Goal: Task Accomplishment & Management: Manage account settings

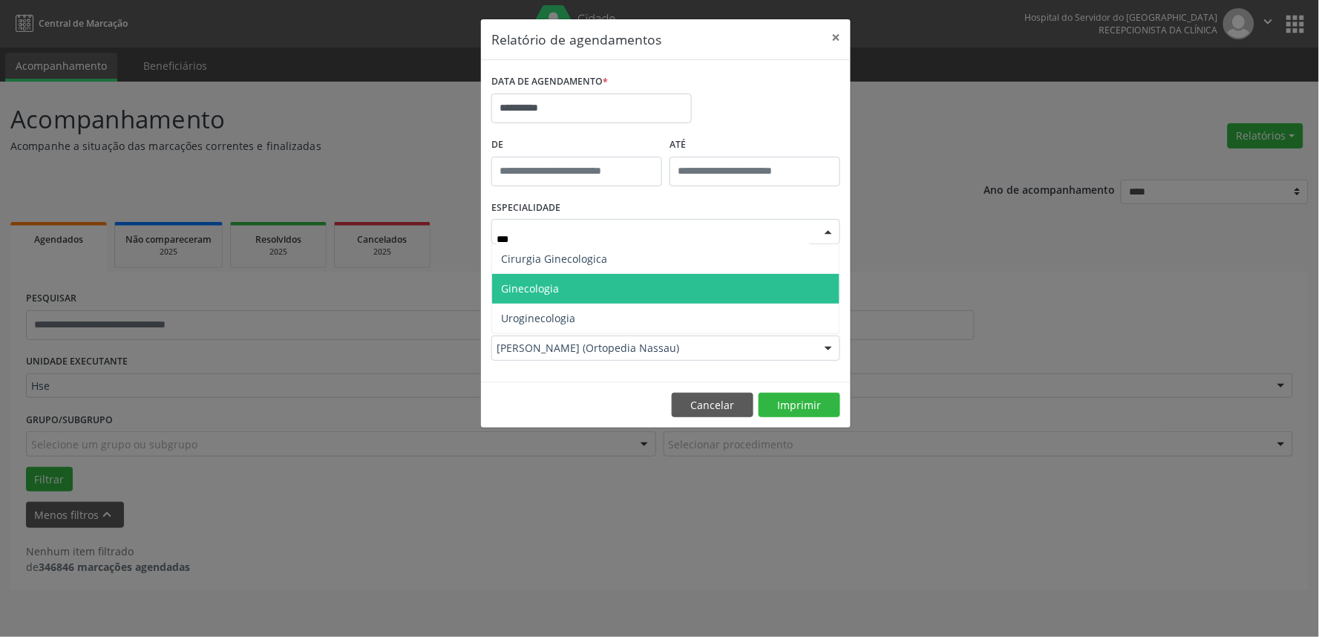
click at [540, 292] on span "Ginecologia" at bounding box center [530, 288] width 58 height 14
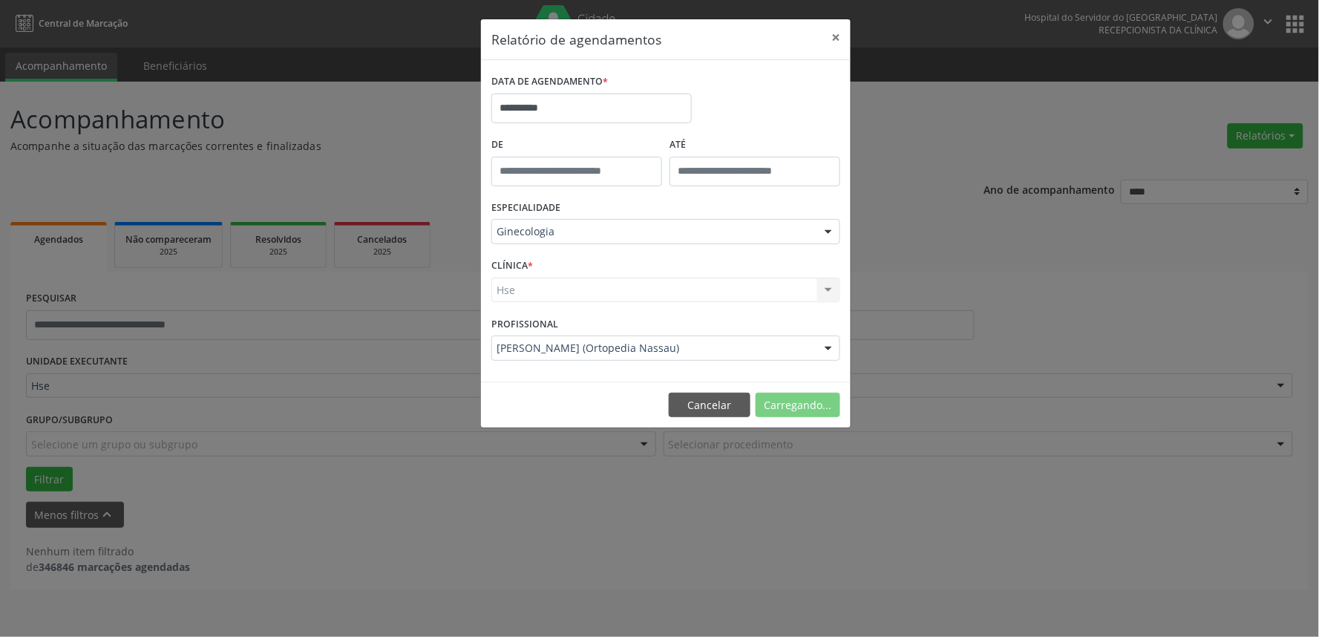
click at [569, 292] on div "Hse Hse Nenhum resultado encontrado para: " " Não há nenhuma opção para ser exi…" at bounding box center [666, 290] width 349 height 25
click at [569, 291] on div "Hse Hse Nenhum resultado encontrado para: " " Não há nenhuma opção para ser exi…" at bounding box center [666, 290] width 349 height 25
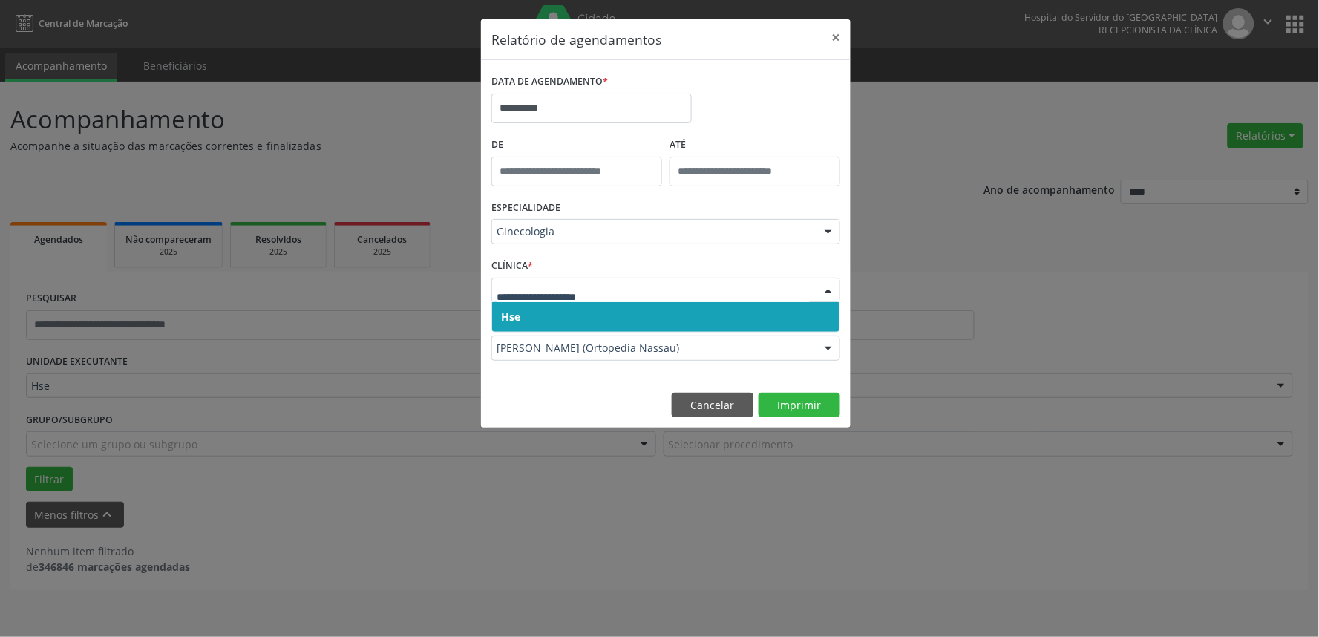
click at [570, 323] on span "Hse" at bounding box center [665, 317] width 347 height 30
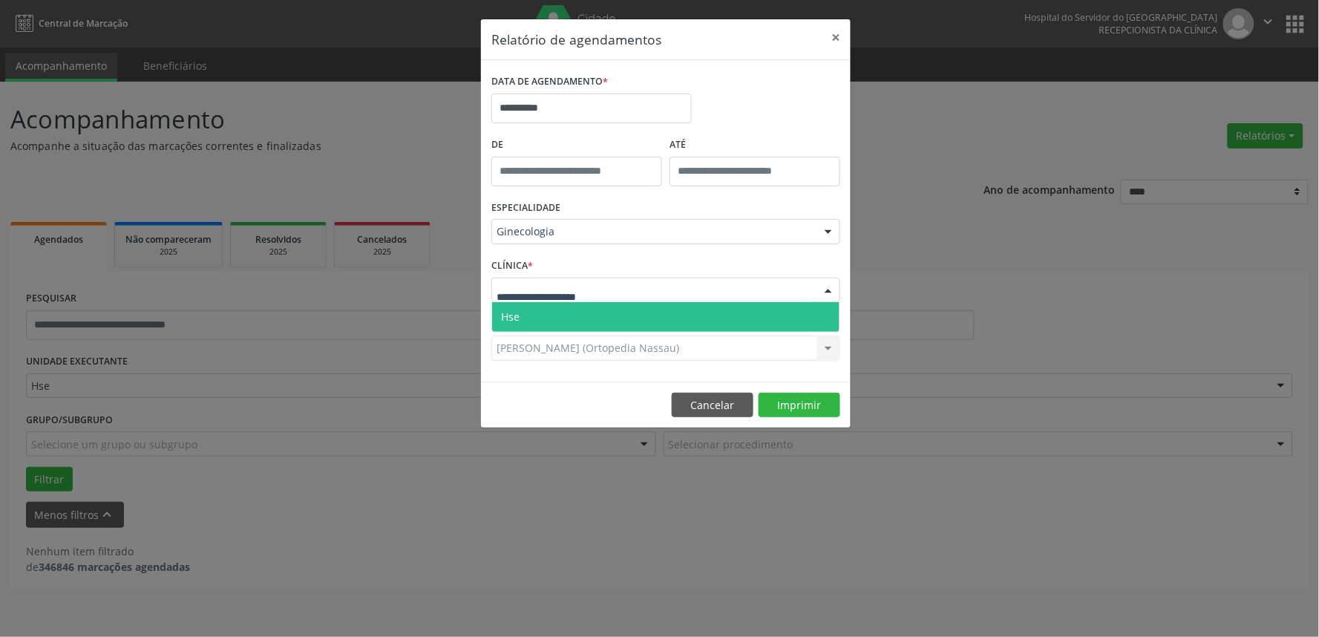
click at [585, 301] on div at bounding box center [666, 290] width 349 height 25
click at [585, 306] on span "Hse" at bounding box center [665, 317] width 347 height 30
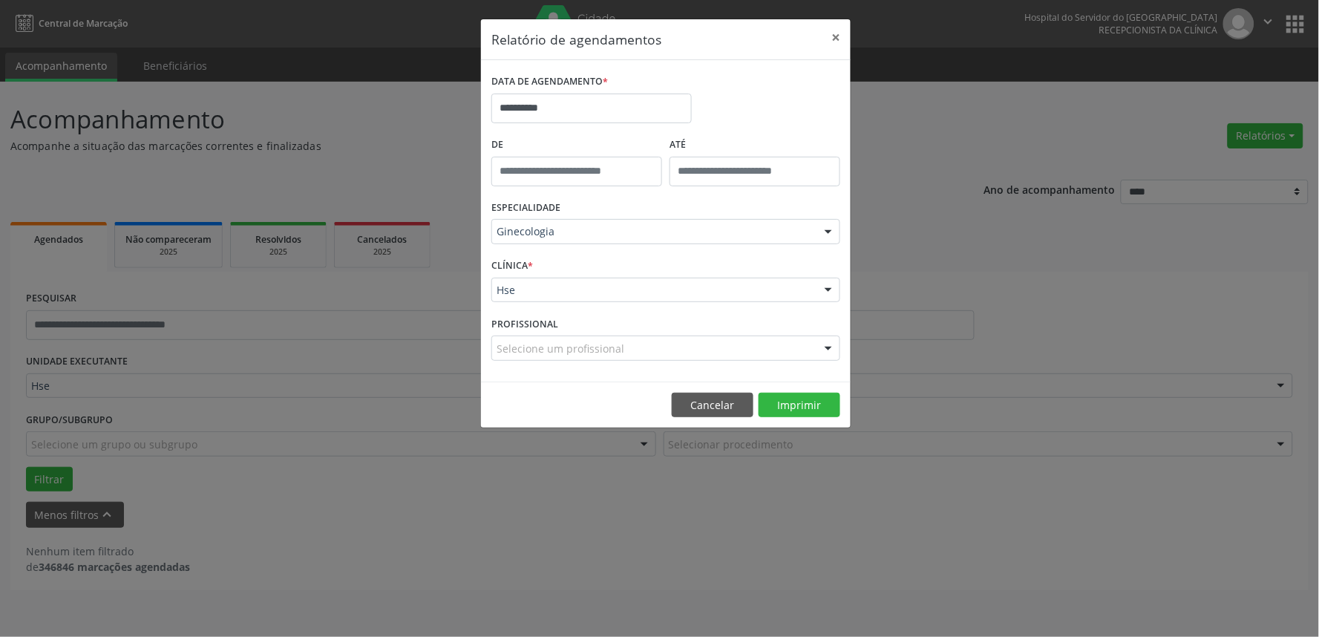
click at [672, 344] on div "Selecione um profissional" at bounding box center [666, 348] width 349 height 25
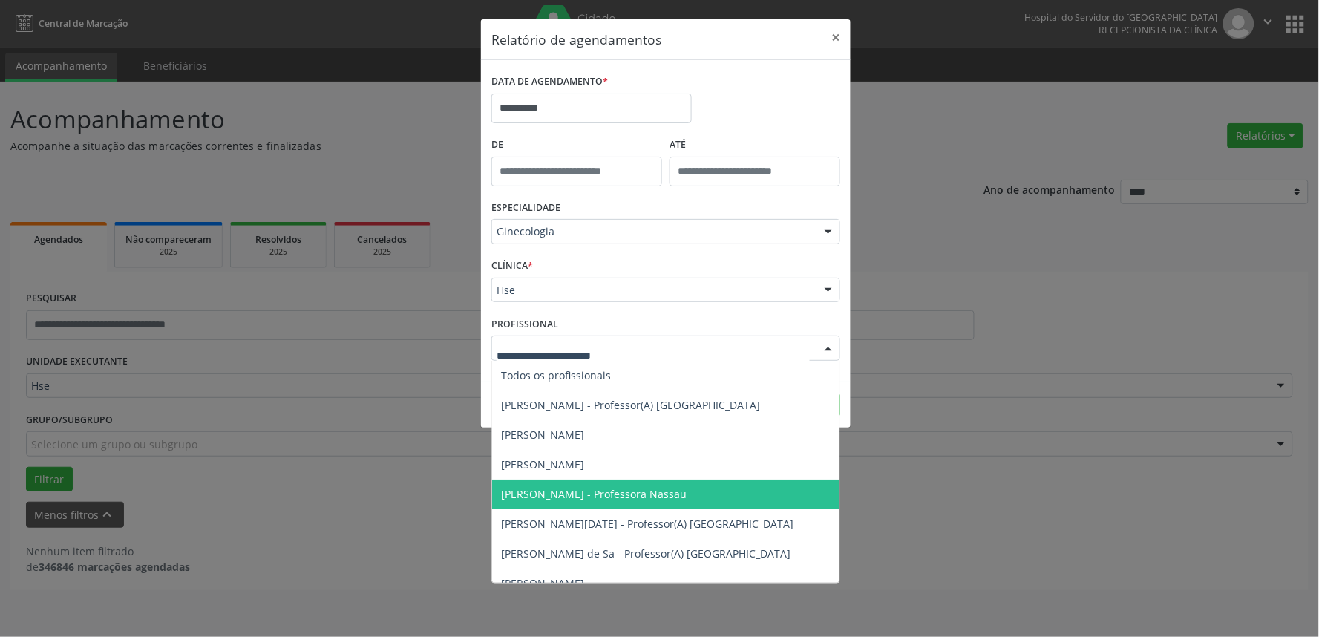
click at [684, 317] on div "PROFISSIONAL Todos os profissionais Aline Alves Nunes - Professor(A) Nassau Ana…" at bounding box center [666, 342] width 356 height 58
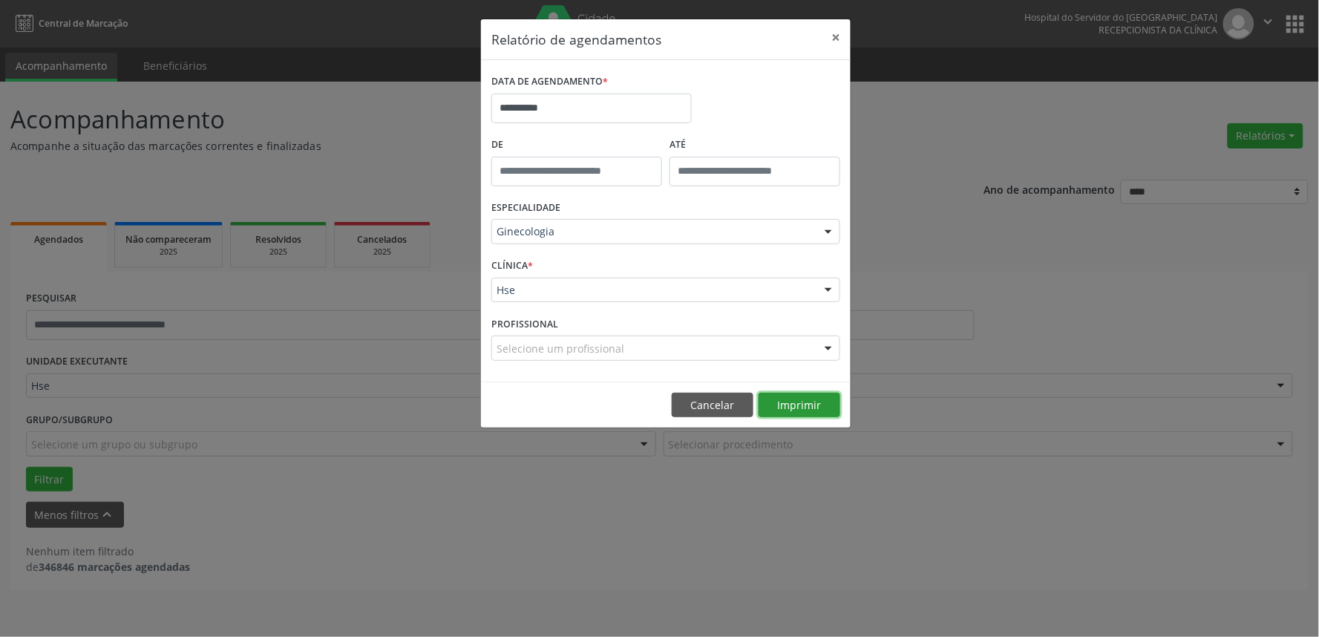
click at [767, 399] on button "Imprimir" at bounding box center [800, 405] width 82 height 25
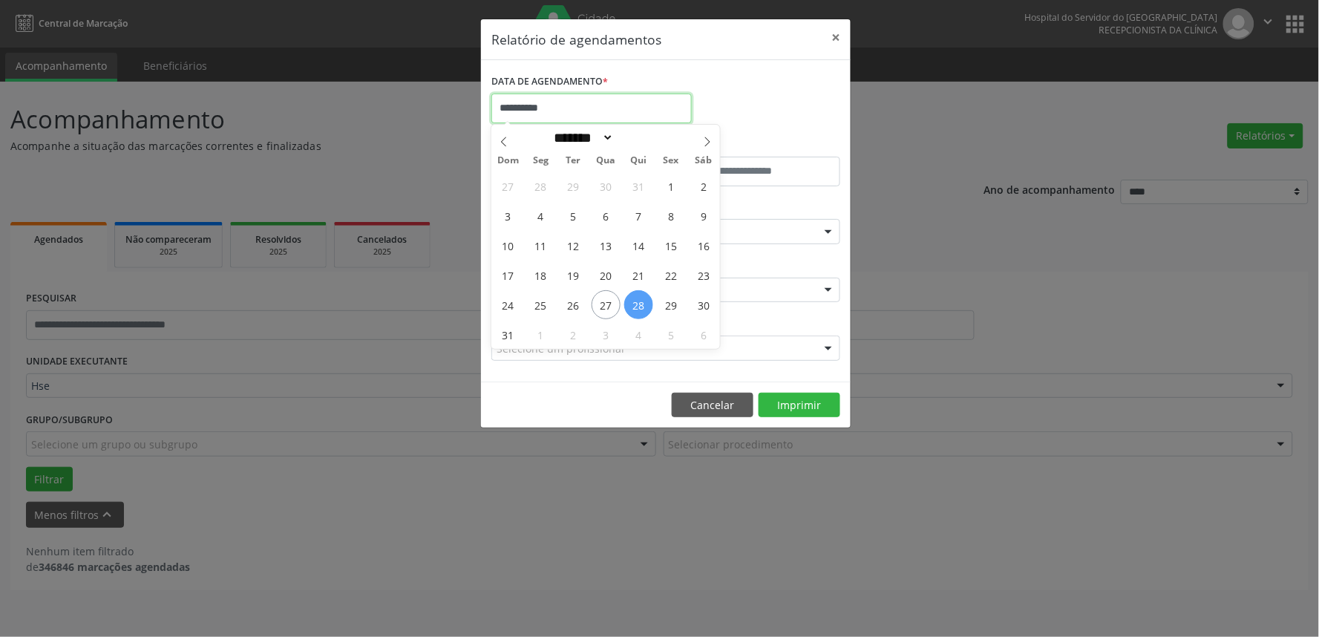
click at [525, 99] on input "**********" at bounding box center [592, 109] width 200 height 30
click at [541, 301] on span "25" at bounding box center [540, 304] width 29 height 29
type input "**********"
click at [669, 303] on span "29" at bounding box center [671, 304] width 29 height 29
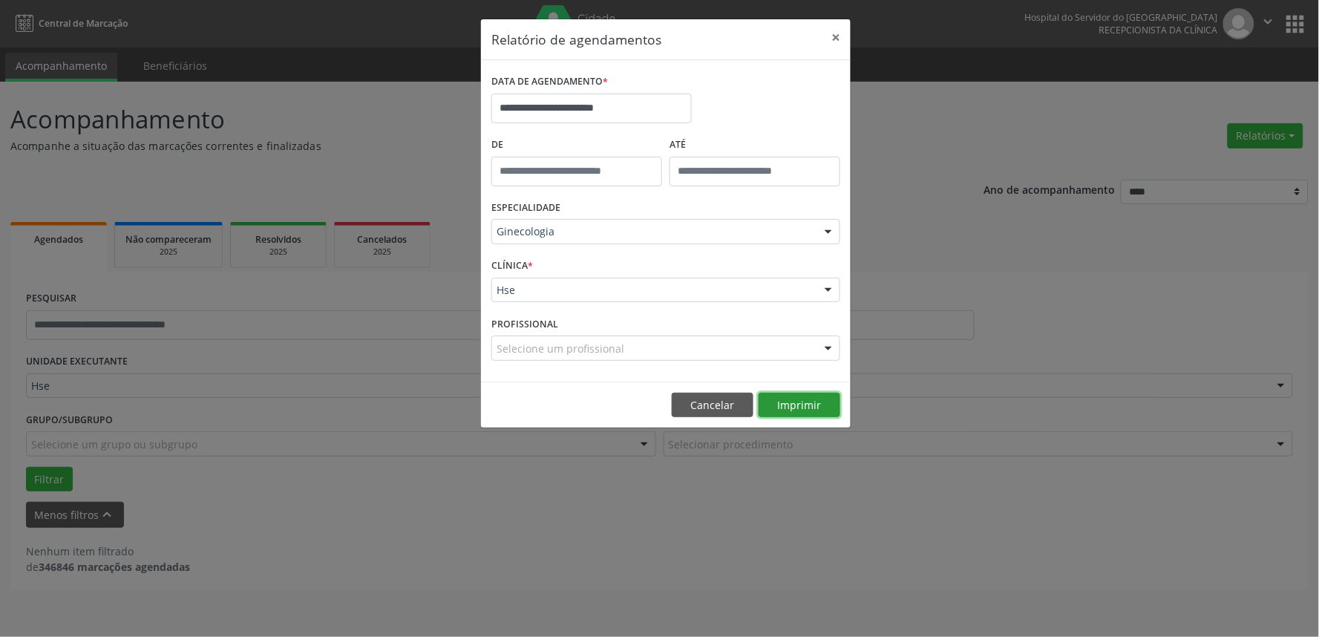
click at [783, 394] on button "Imprimir" at bounding box center [800, 405] width 82 height 25
click at [699, 350] on div "Selecione um profissional" at bounding box center [666, 348] width 349 height 25
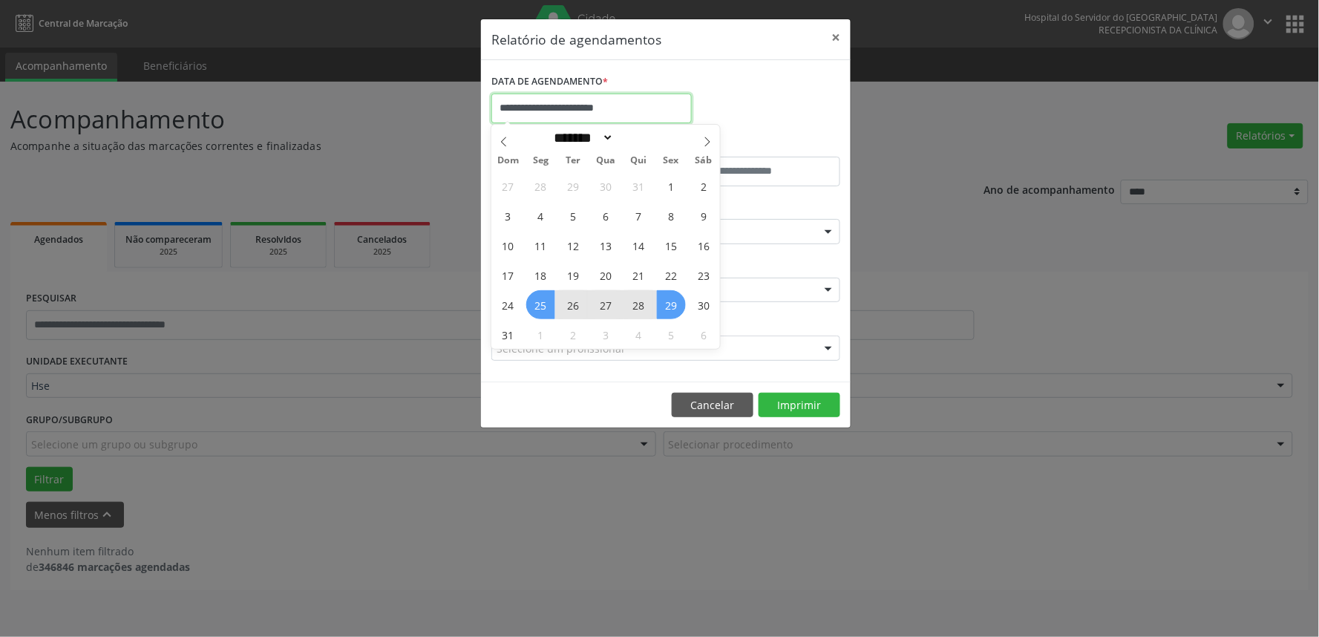
click at [651, 100] on input "**********" at bounding box center [592, 109] width 200 height 30
click at [544, 313] on span "25" at bounding box center [540, 304] width 29 height 29
type input "**********"
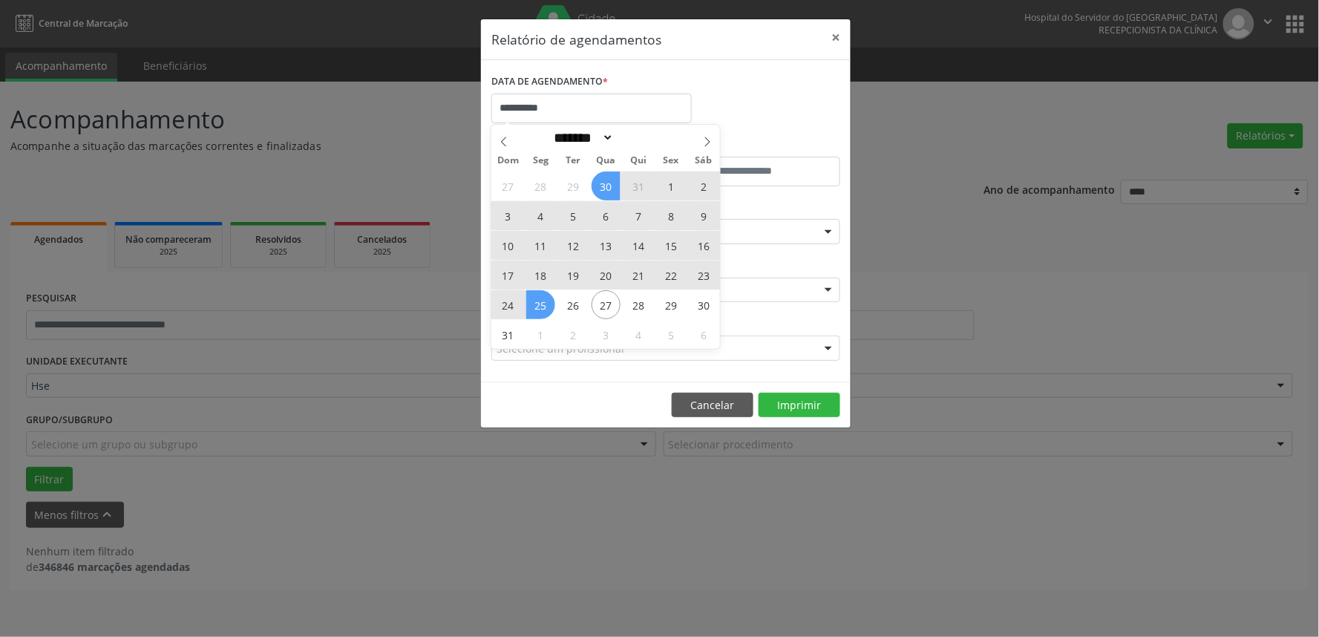
click at [595, 190] on span "30" at bounding box center [606, 186] width 29 height 29
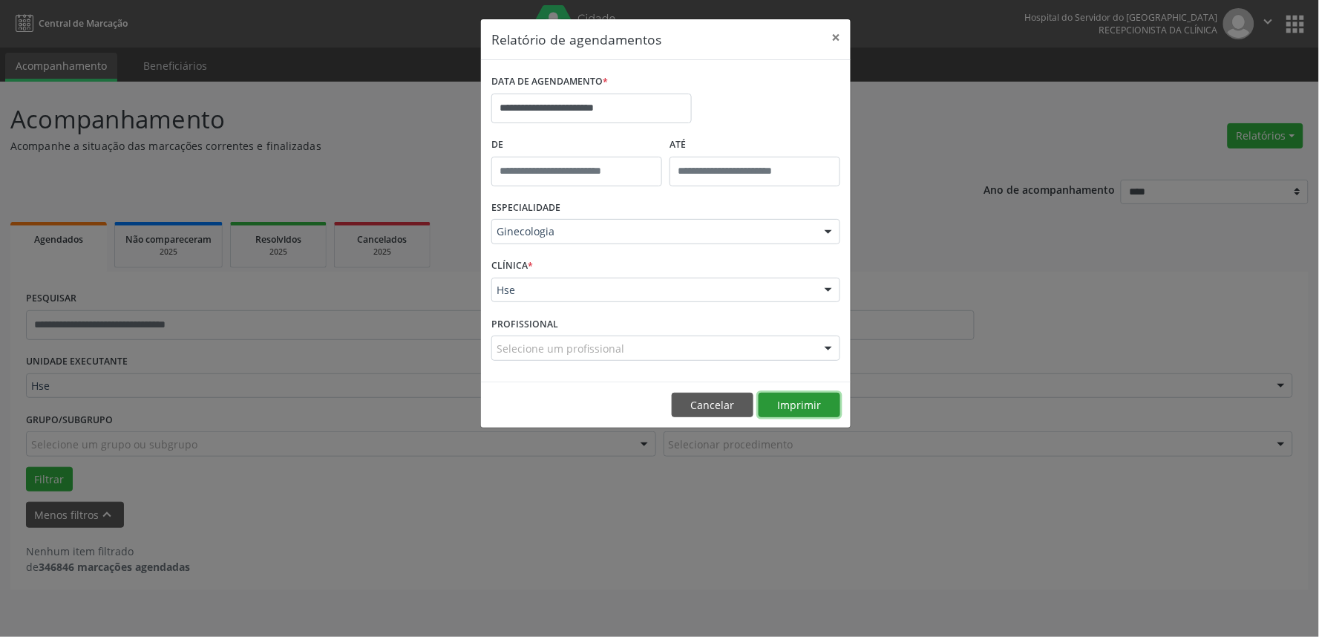
click at [797, 409] on button "Imprimir" at bounding box center [800, 405] width 82 height 25
drag, startPoint x: 629, startPoint y: 342, endPoint x: 647, endPoint y: 310, distance: 36.6
click at [636, 336] on div "Selecione um profissional" at bounding box center [666, 348] width 349 height 25
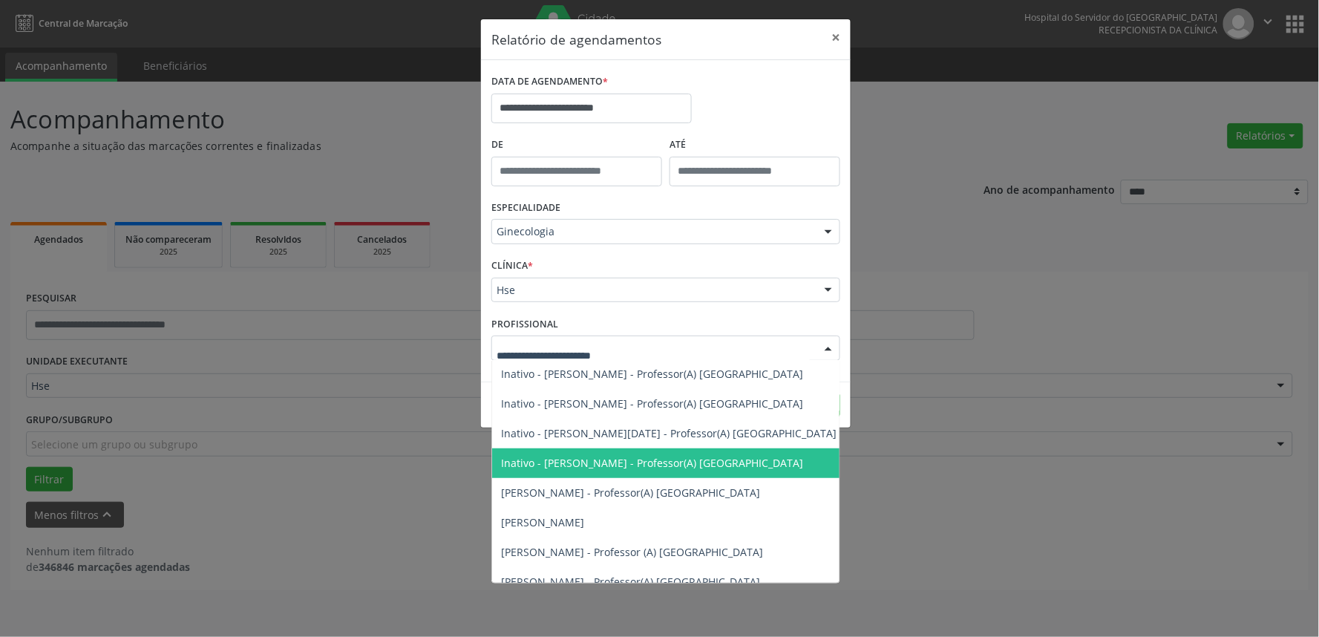
scroll to position [330, 0]
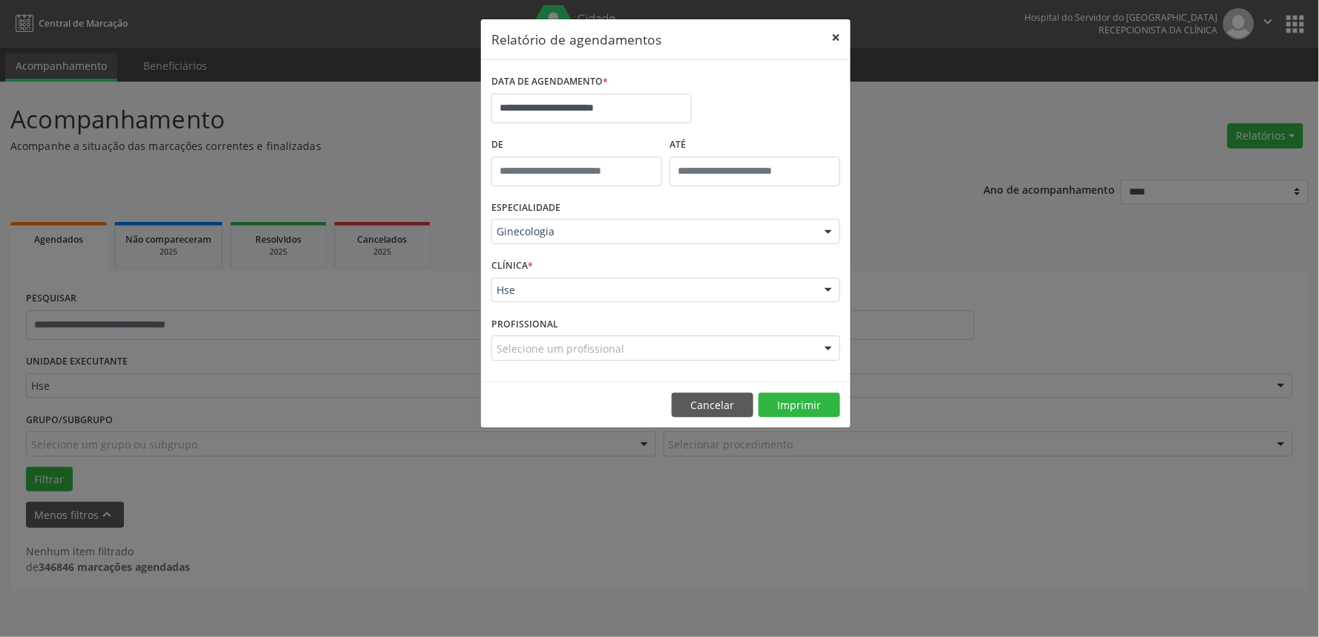
click at [829, 42] on button "×" at bounding box center [836, 37] width 30 height 36
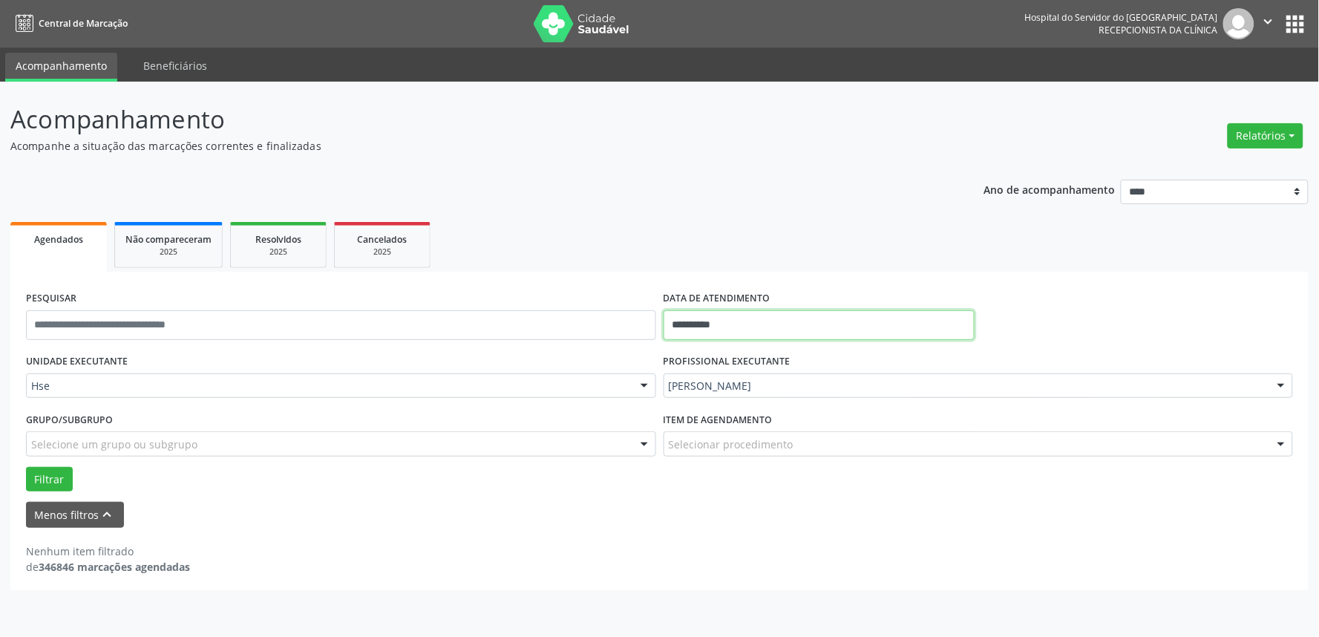
click at [811, 310] on input "**********" at bounding box center [819, 325] width 311 height 30
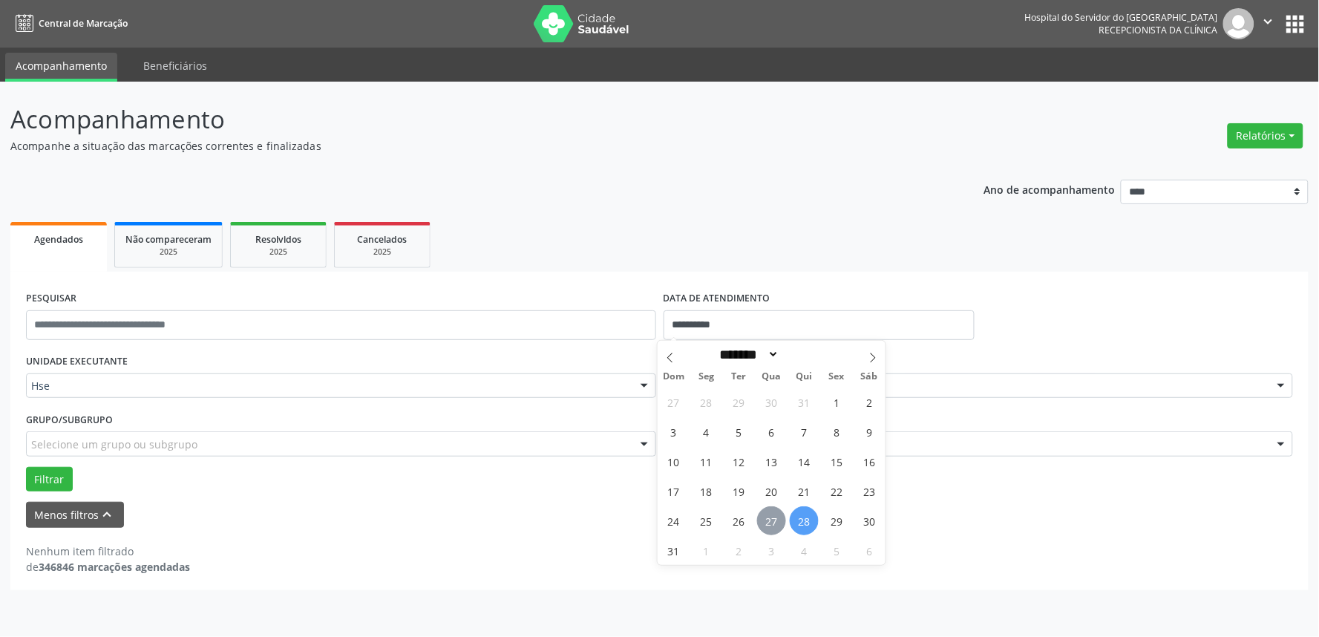
click at [770, 518] on span "27" at bounding box center [771, 520] width 29 height 29
type input "**********"
click at [771, 518] on span "27" at bounding box center [771, 520] width 29 height 29
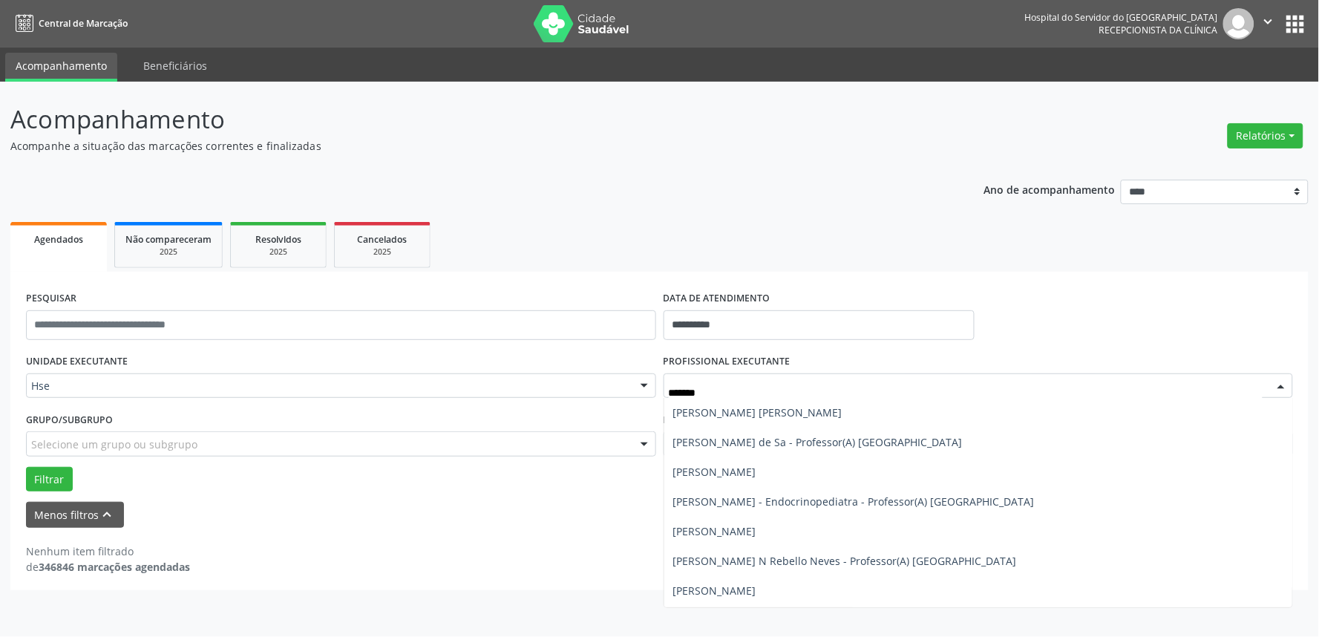
scroll to position [58, 0]
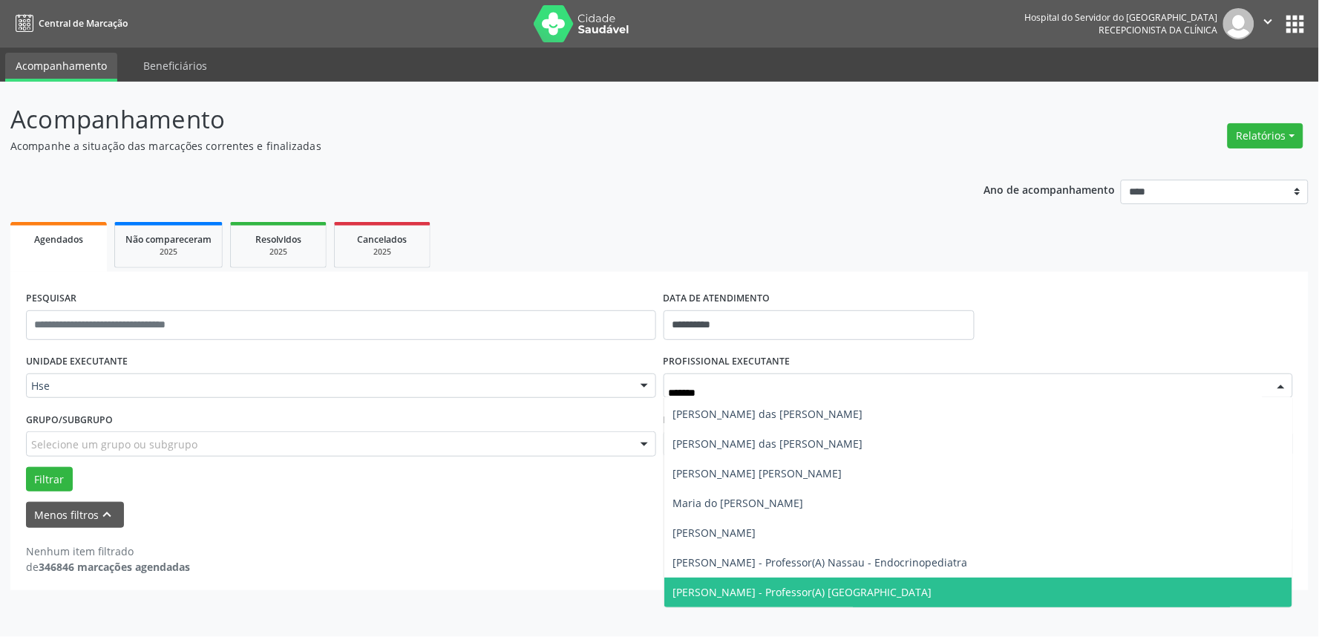
type input "********"
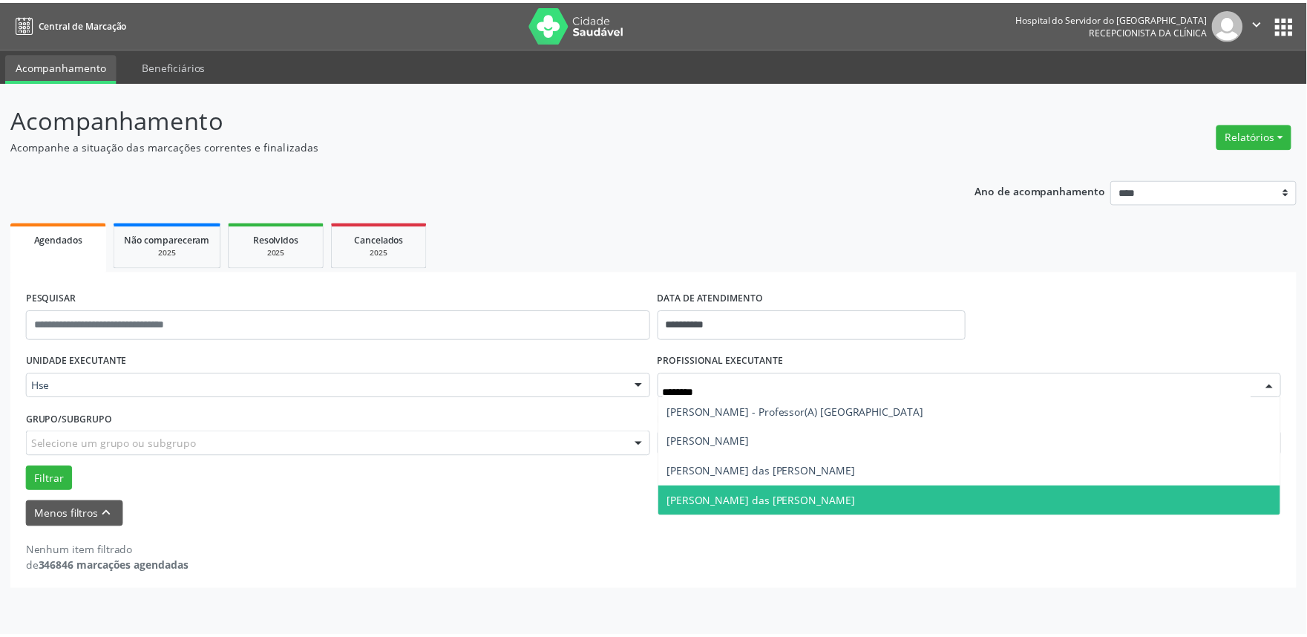
scroll to position [0, 0]
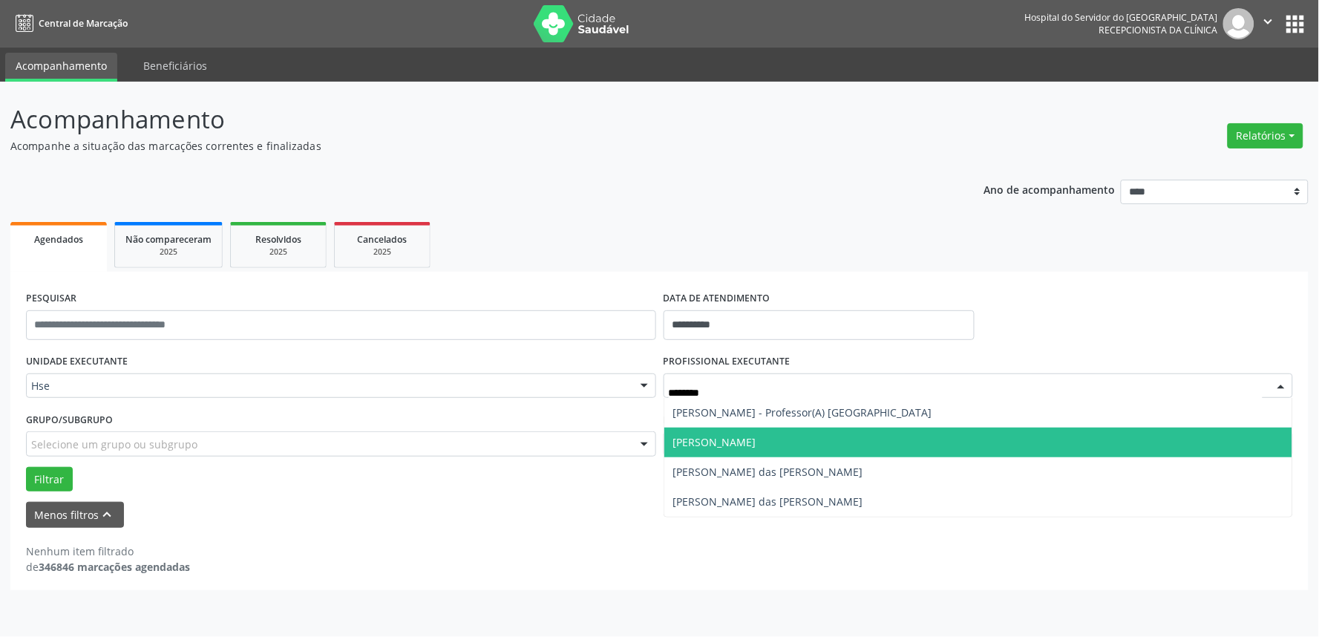
click at [718, 454] on span "[PERSON_NAME]" at bounding box center [978, 443] width 629 height 30
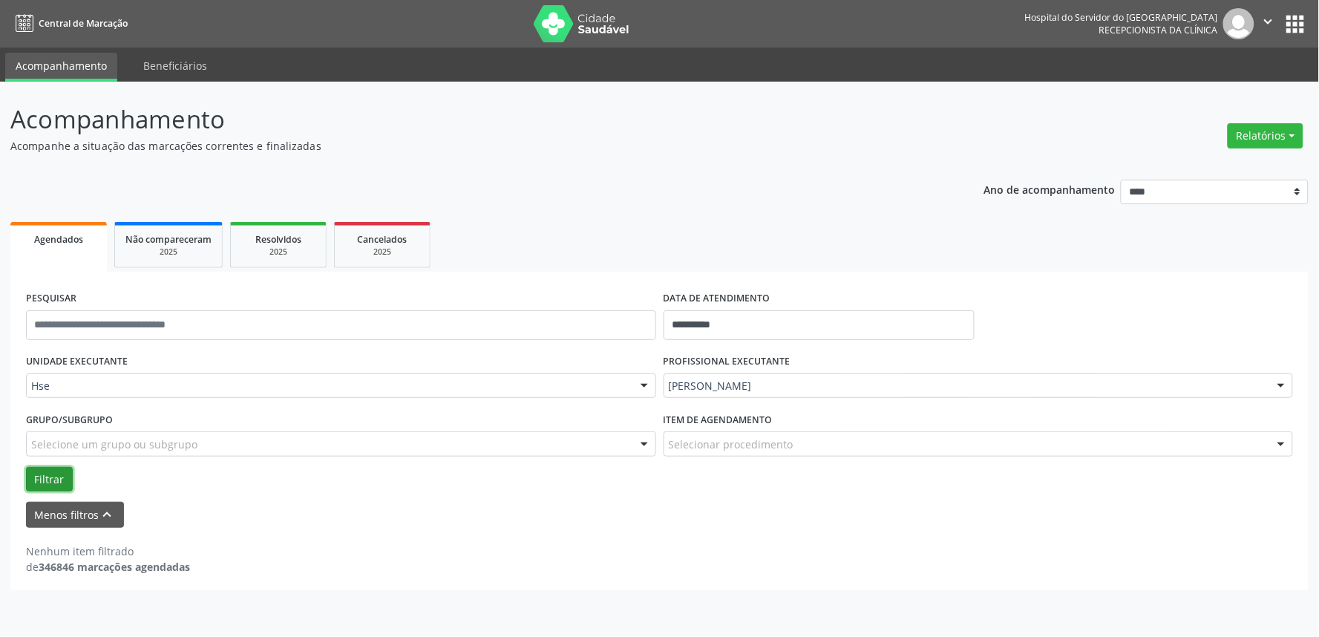
click at [34, 480] on button "Filtrar" at bounding box center [49, 479] width 47 height 25
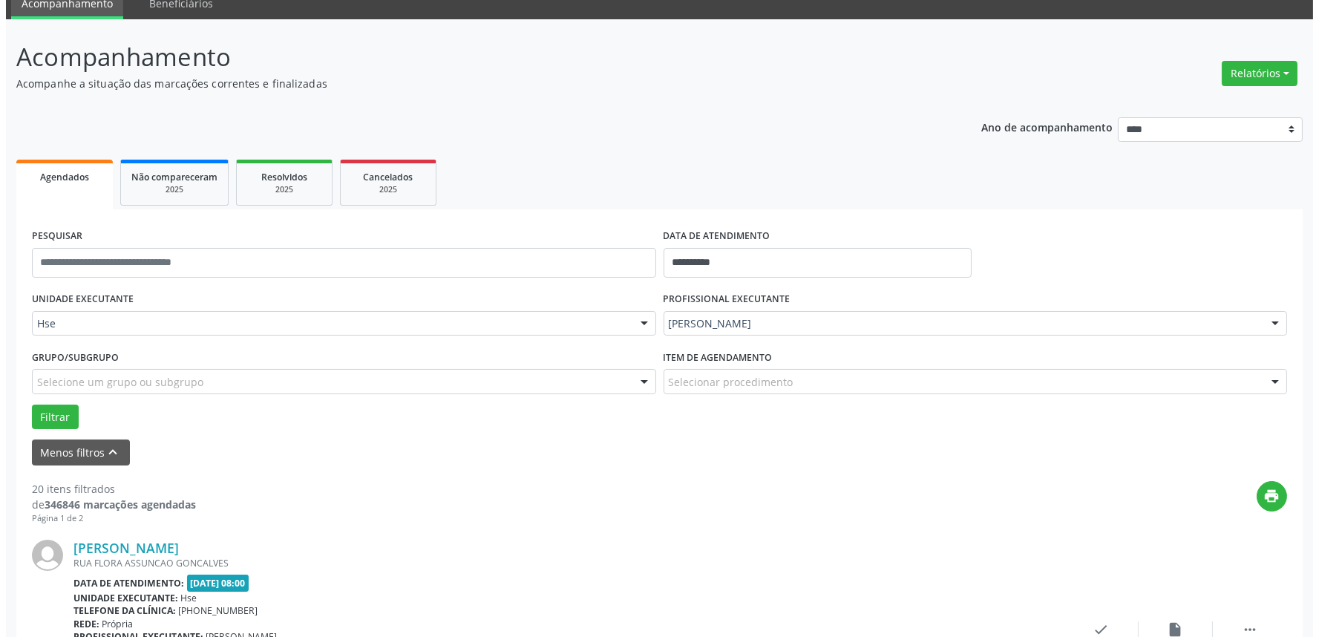
scroll to position [92, 0]
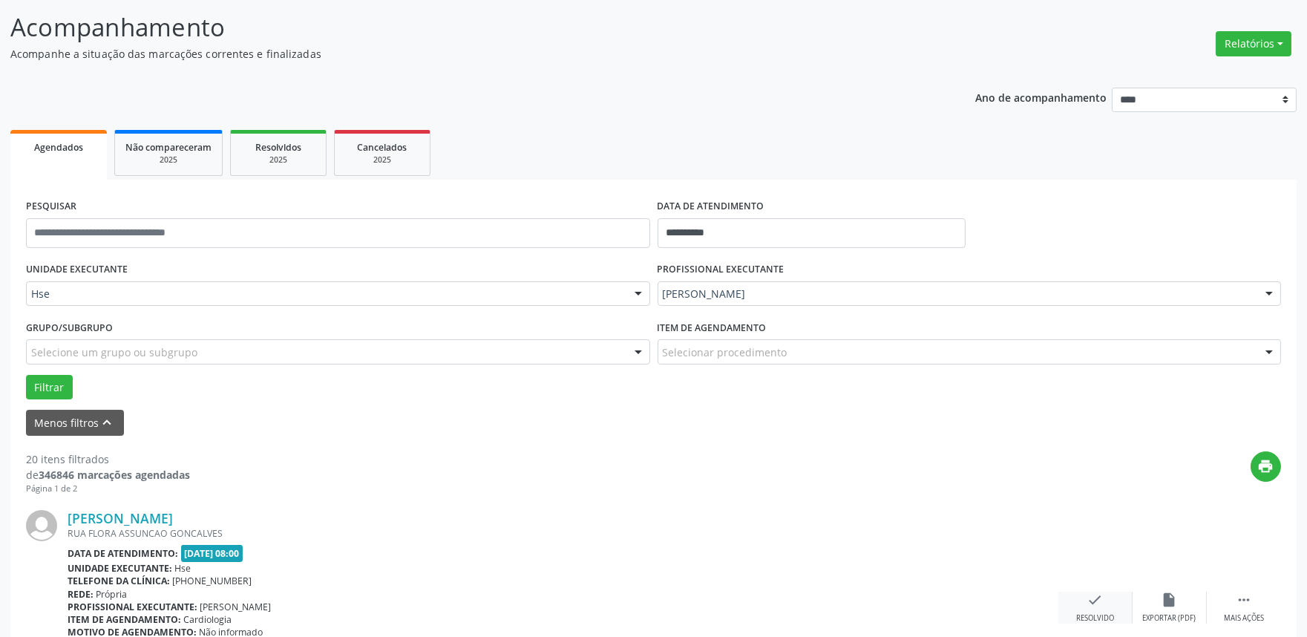
click at [1114, 610] on div "check Resolvido" at bounding box center [1096, 608] width 74 height 32
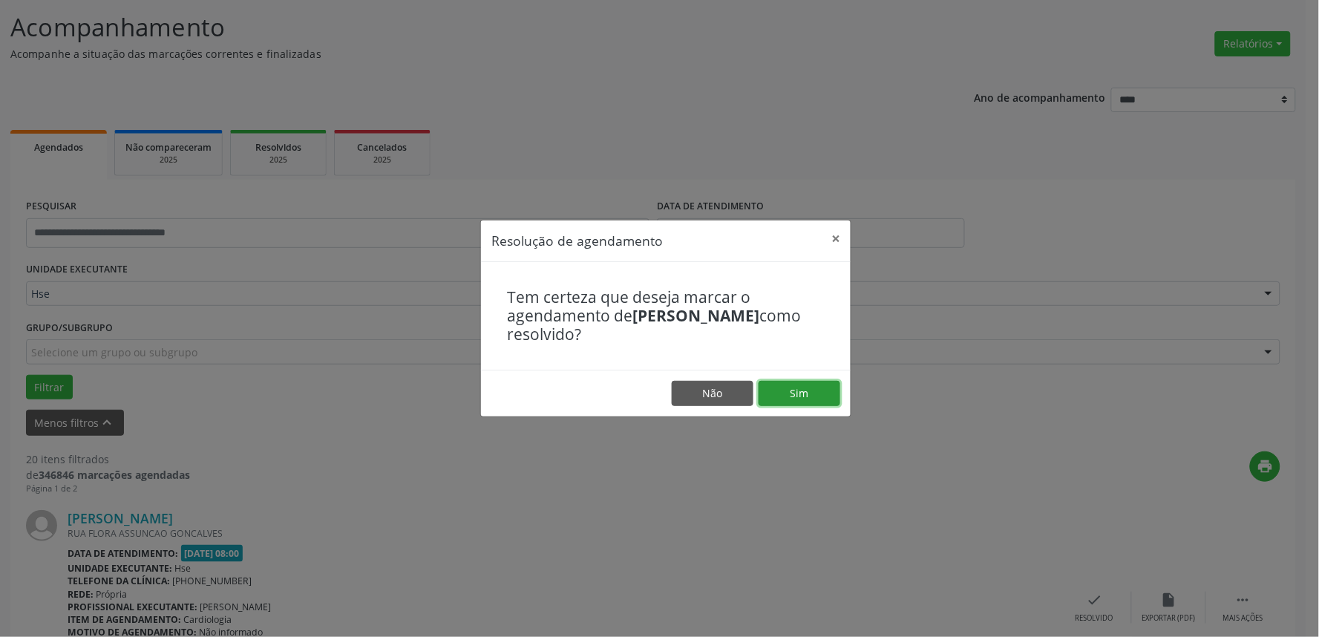
click at [818, 390] on button "Sim" at bounding box center [800, 393] width 82 height 25
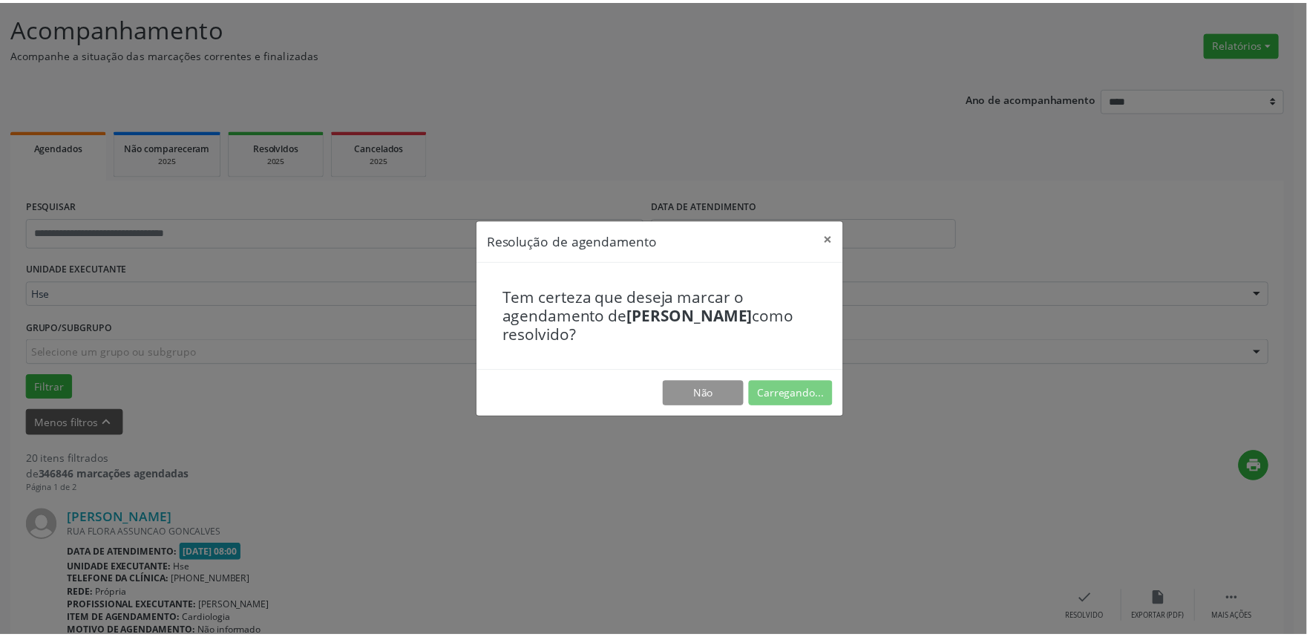
scroll to position [0, 0]
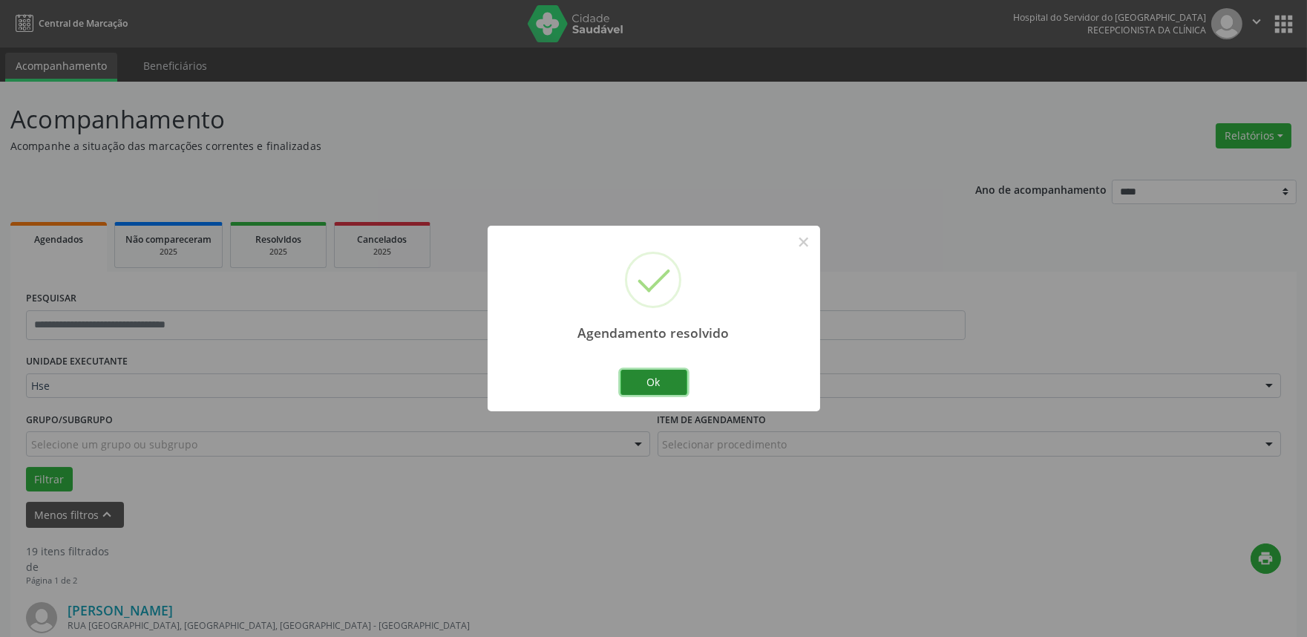
click at [654, 373] on button "Ok" at bounding box center [654, 382] width 67 height 25
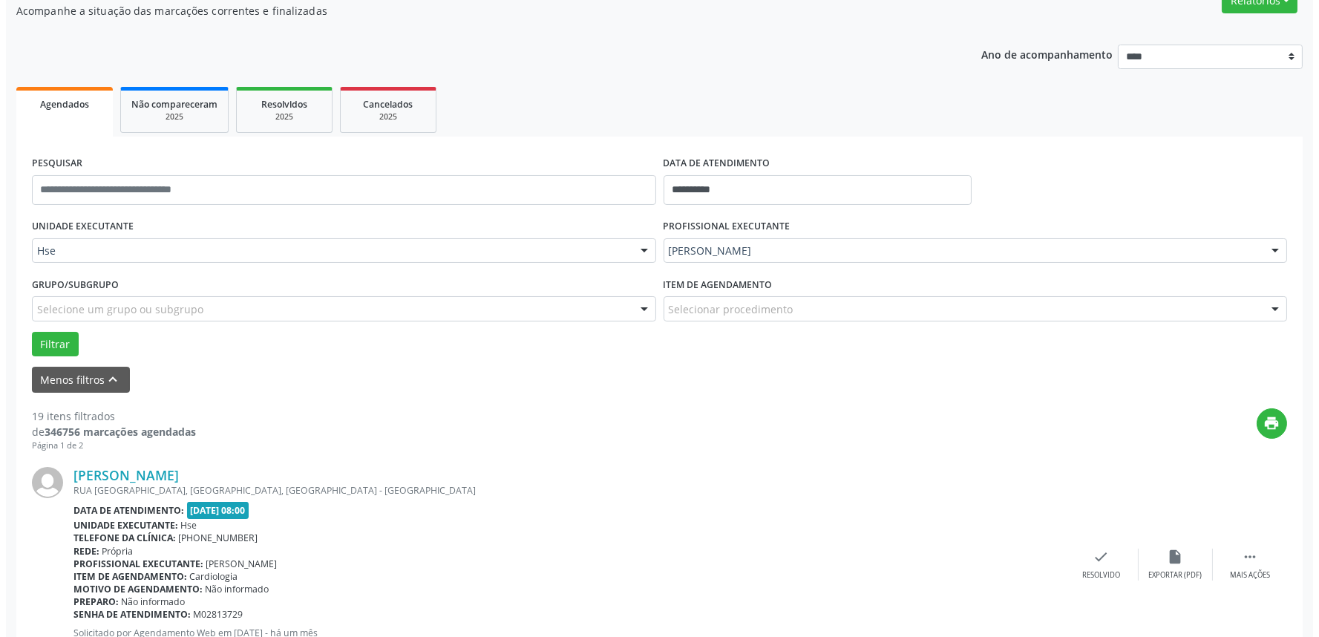
scroll to position [165, 0]
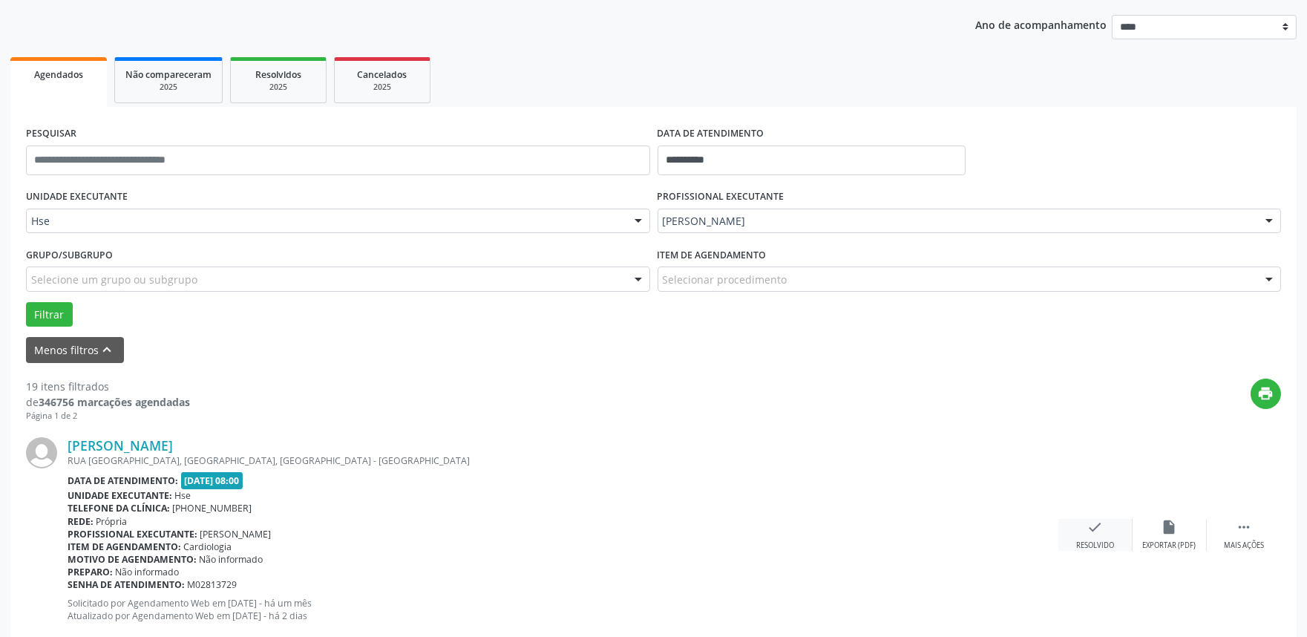
click at [1087, 541] on div "Resolvido" at bounding box center [1096, 546] width 38 height 10
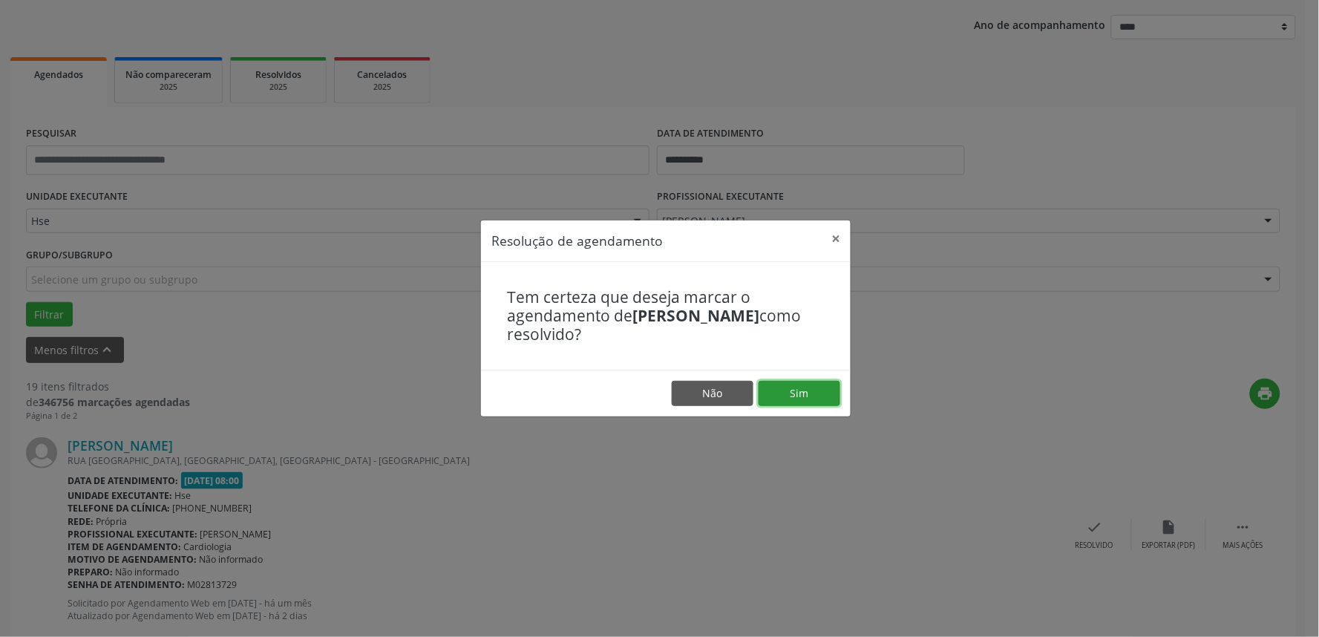
click at [774, 396] on button "Sim" at bounding box center [800, 393] width 82 height 25
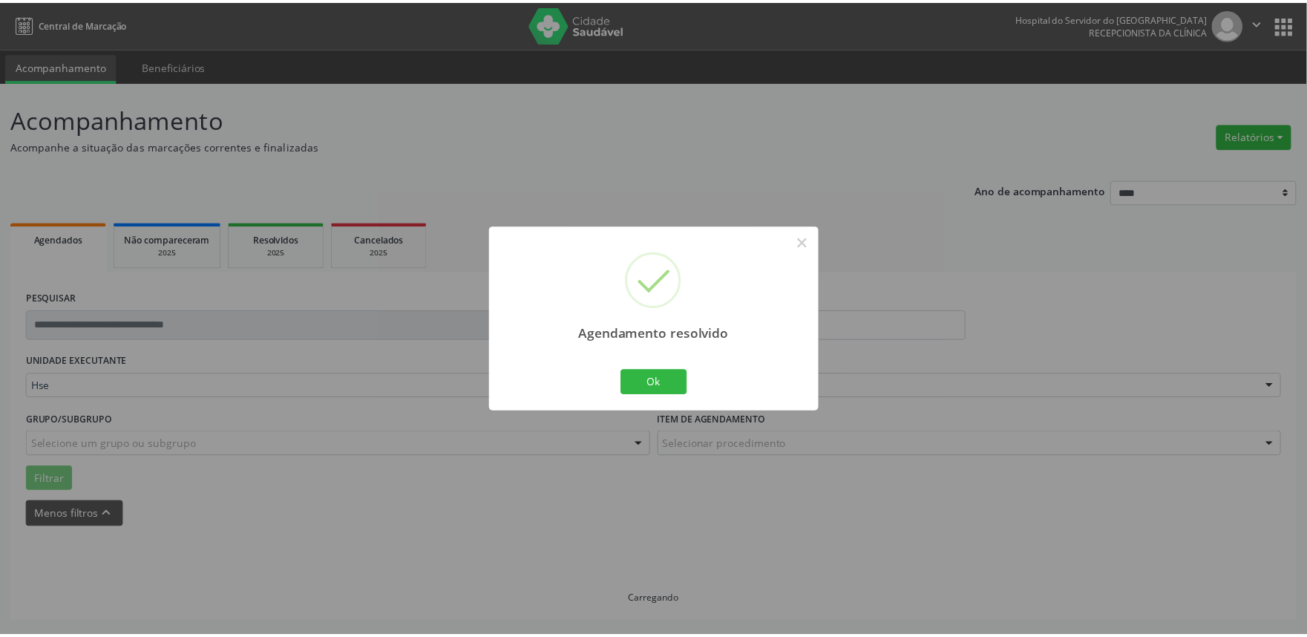
scroll to position [0, 0]
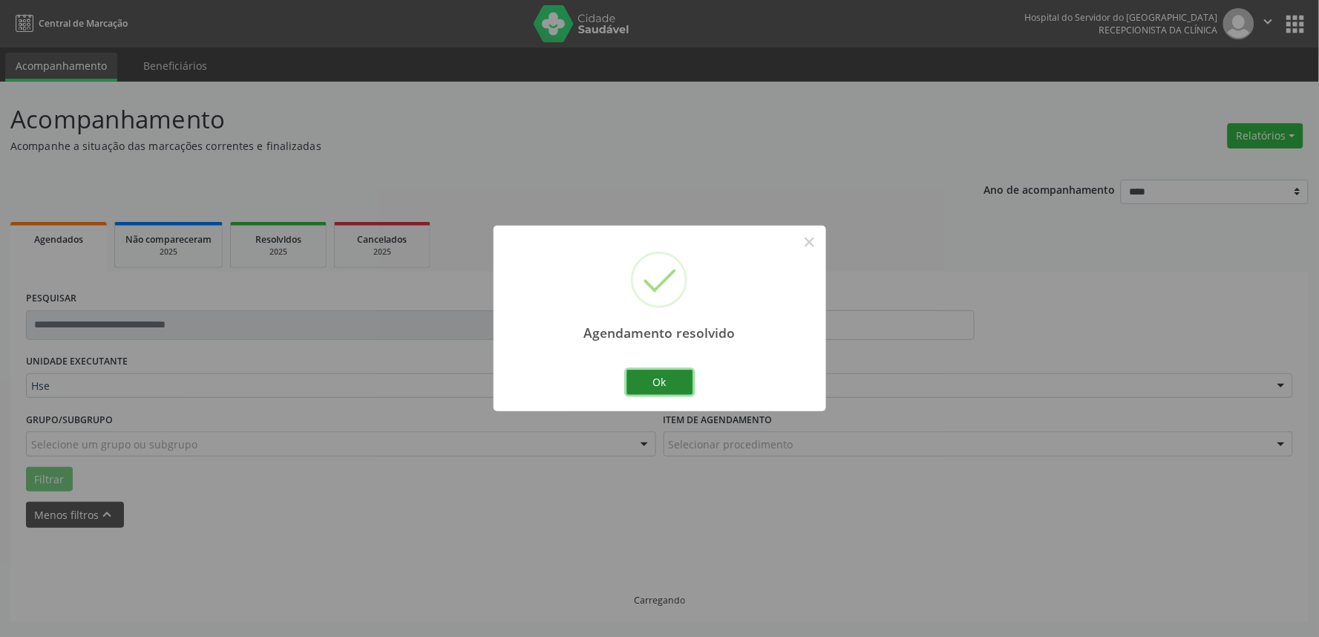
click at [652, 381] on button "Ok" at bounding box center [660, 382] width 67 height 25
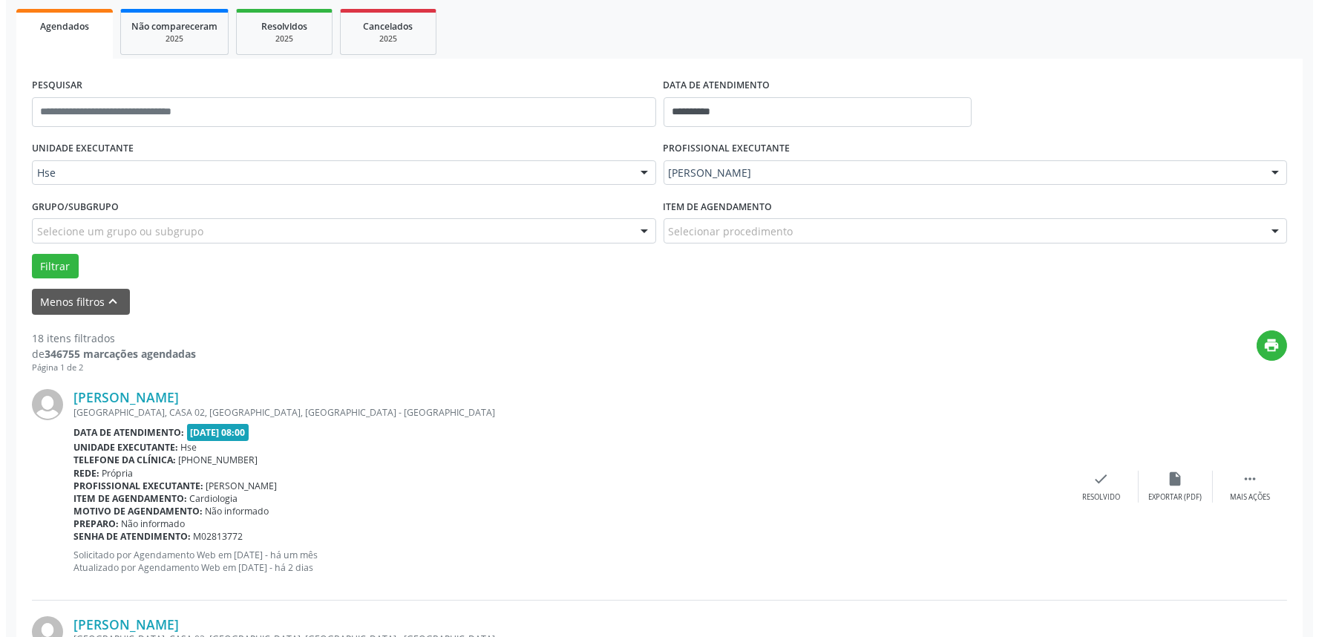
scroll to position [247, 0]
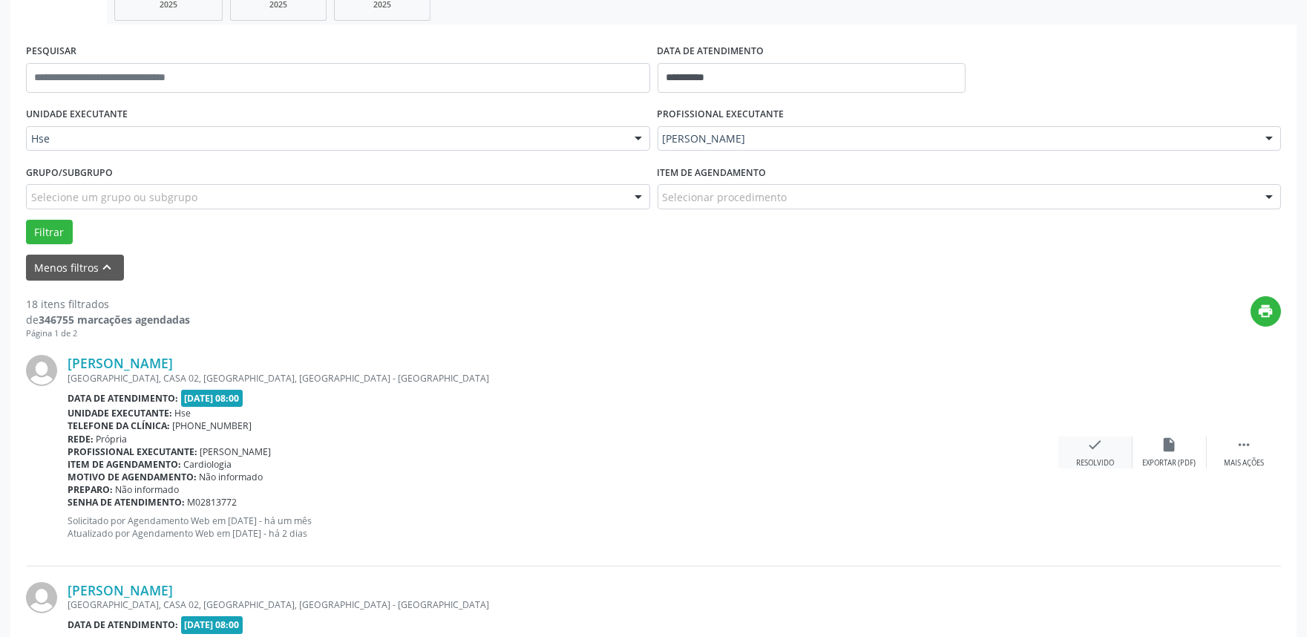
click at [1077, 458] on div "Resolvido" at bounding box center [1096, 463] width 38 height 10
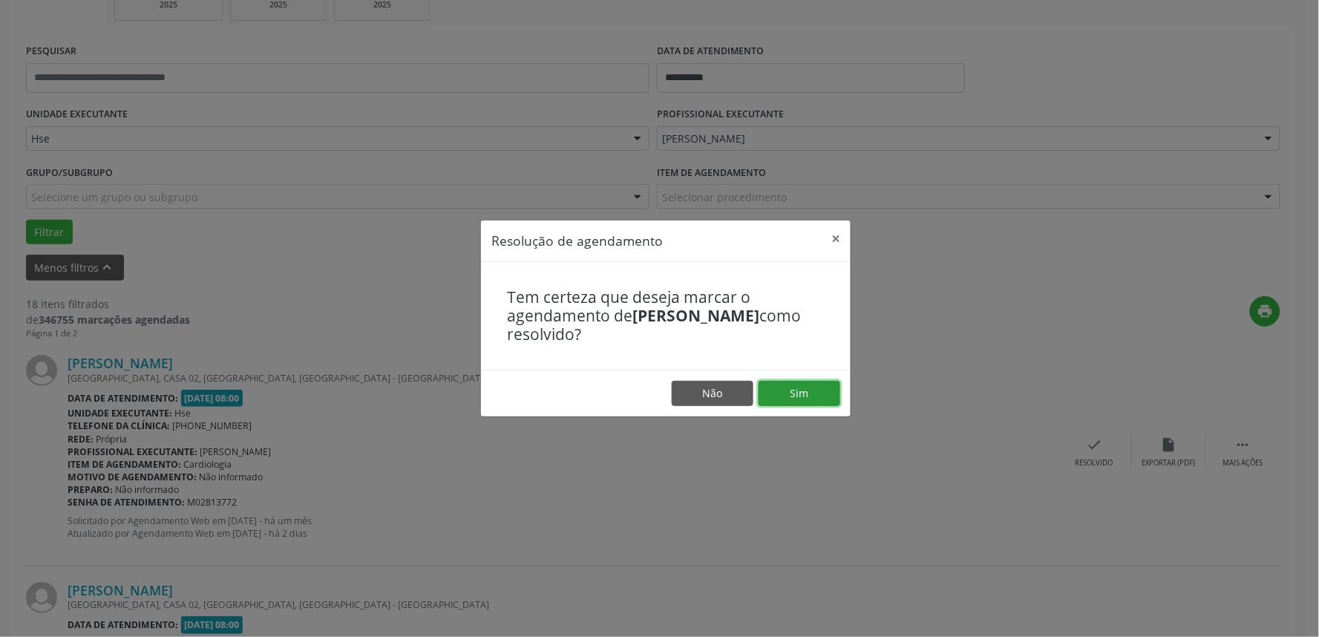
click at [818, 399] on button "Sim" at bounding box center [800, 393] width 82 height 25
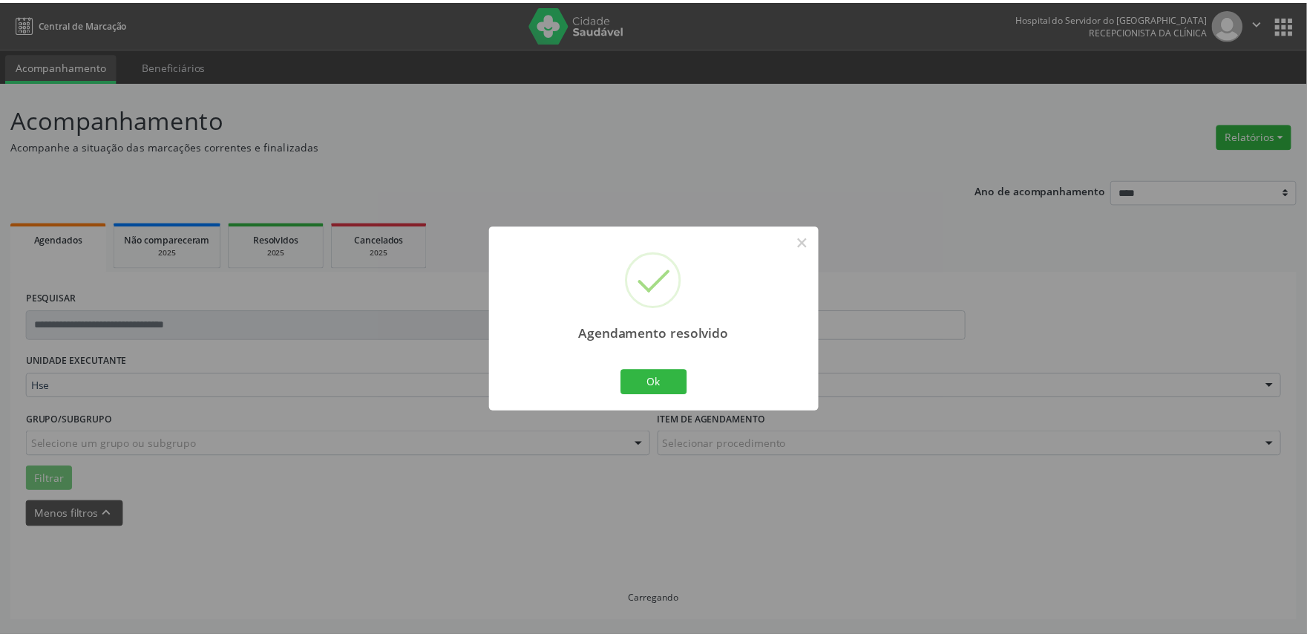
scroll to position [0, 0]
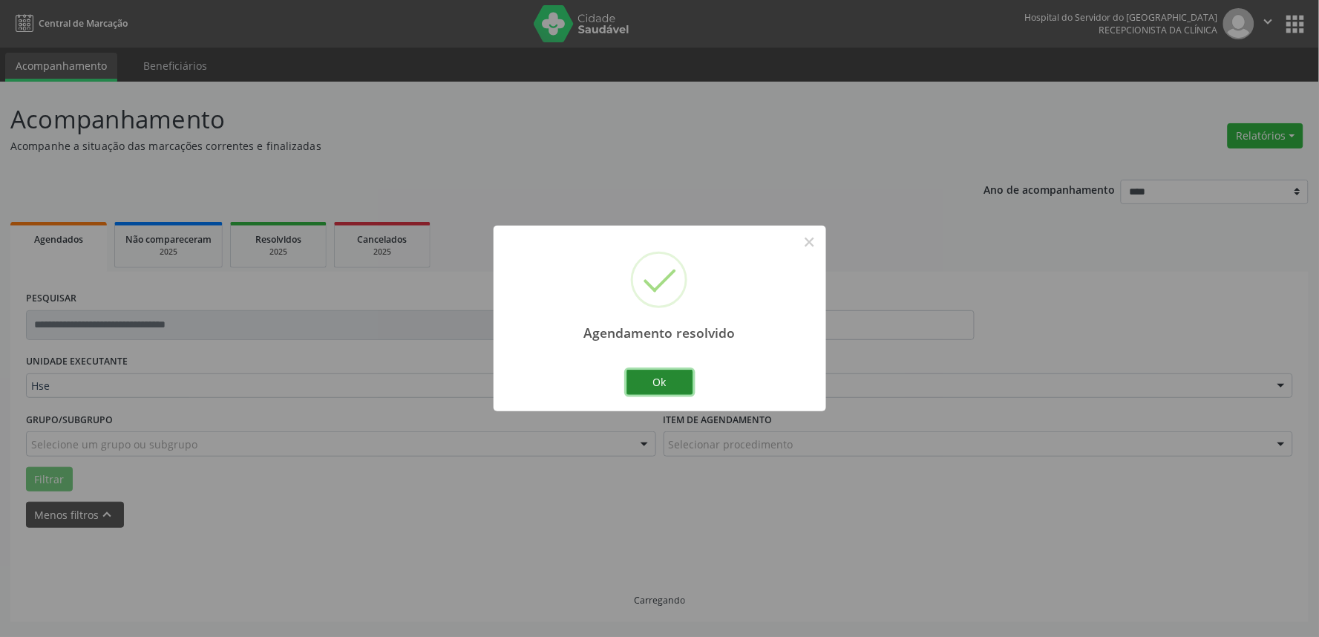
click at [663, 384] on button "Ok" at bounding box center [660, 382] width 67 height 25
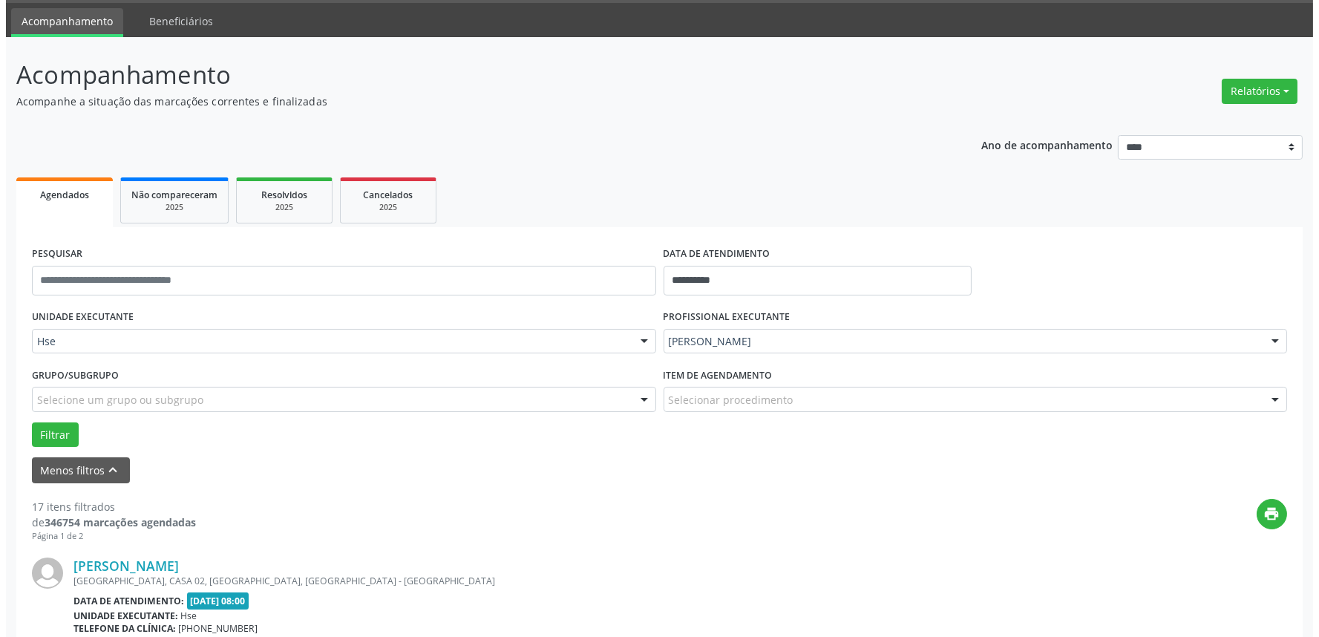
scroll to position [165, 0]
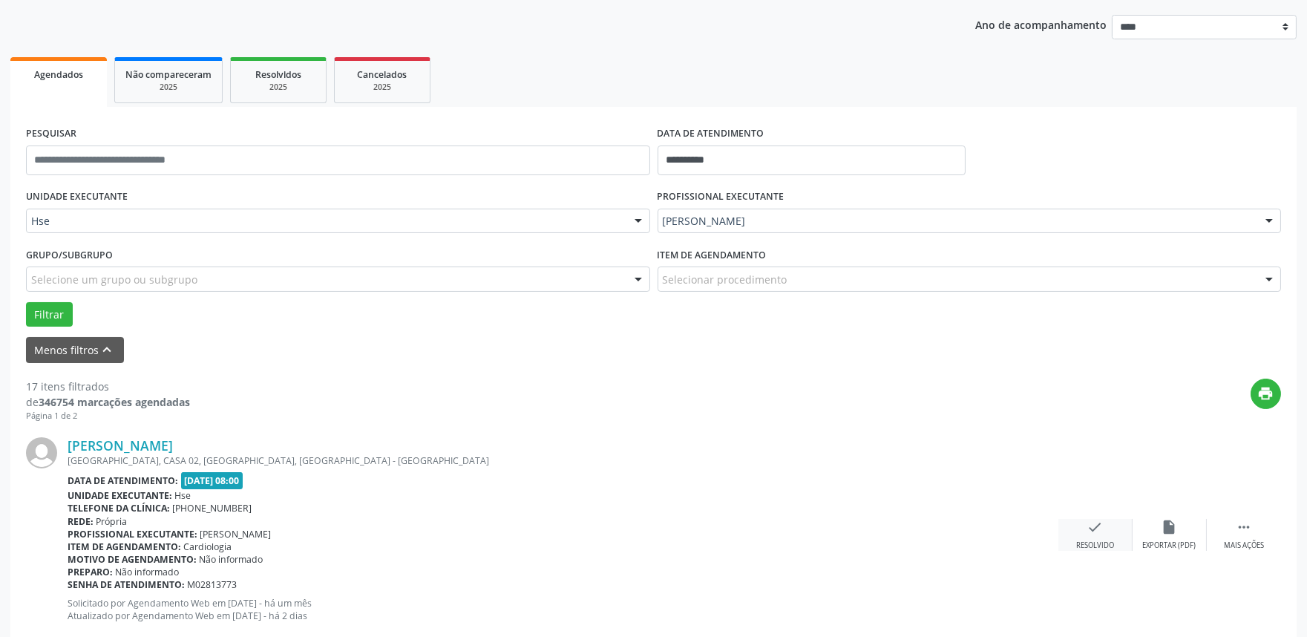
click at [1071, 530] on div "check Resolvido" at bounding box center [1096, 535] width 74 height 32
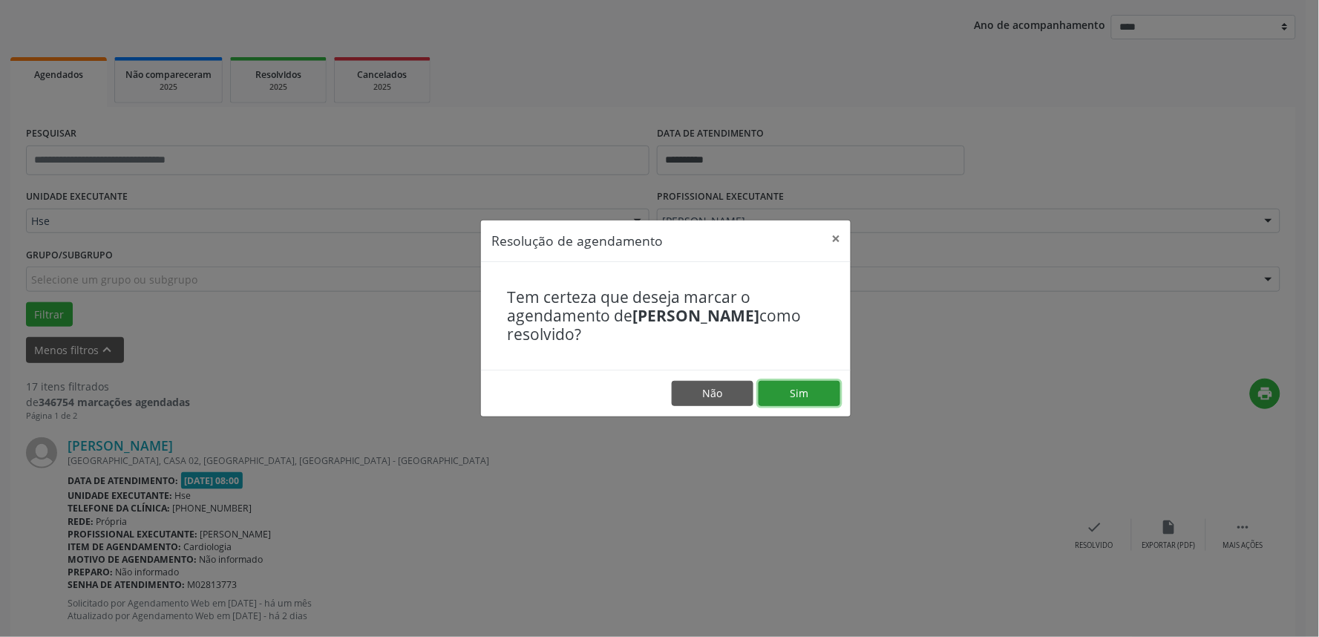
click at [811, 392] on button "Sim" at bounding box center [800, 393] width 82 height 25
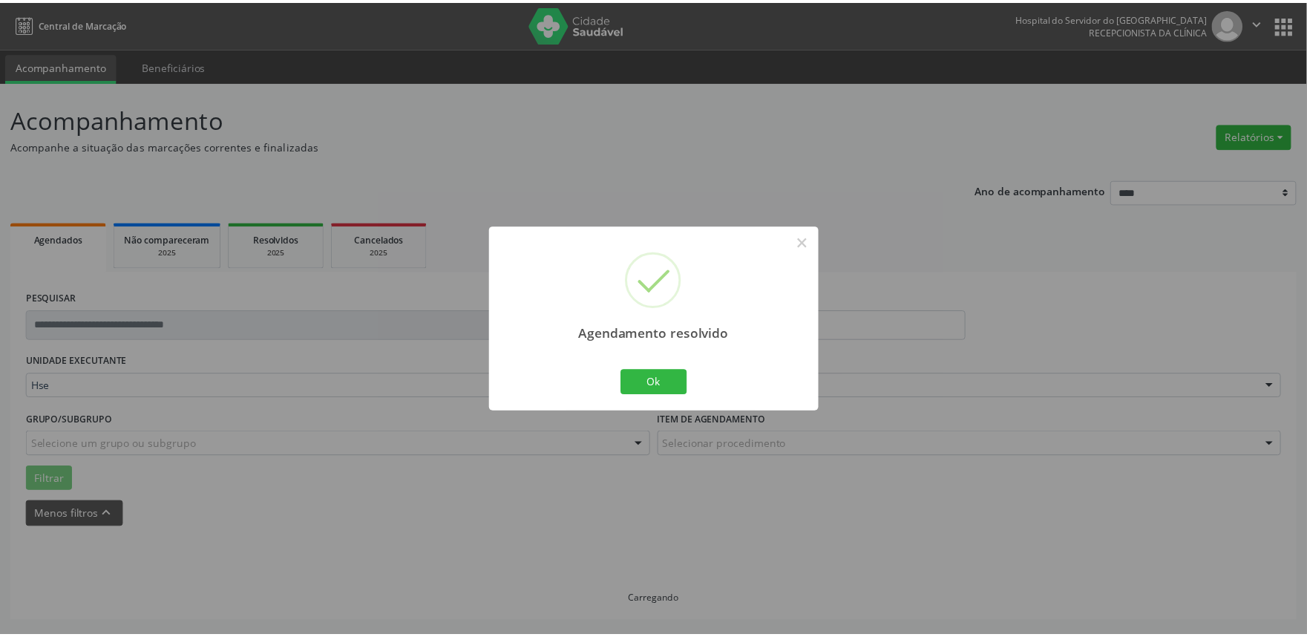
scroll to position [0, 0]
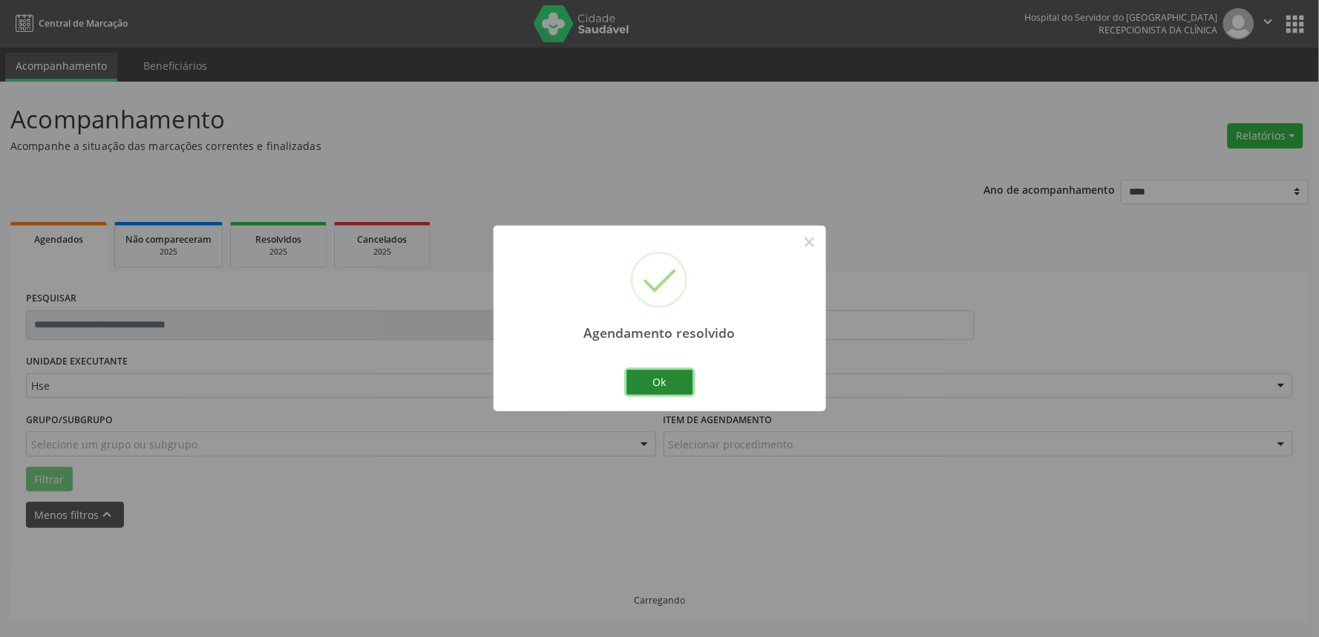
click at [658, 386] on button "Ok" at bounding box center [660, 382] width 67 height 25
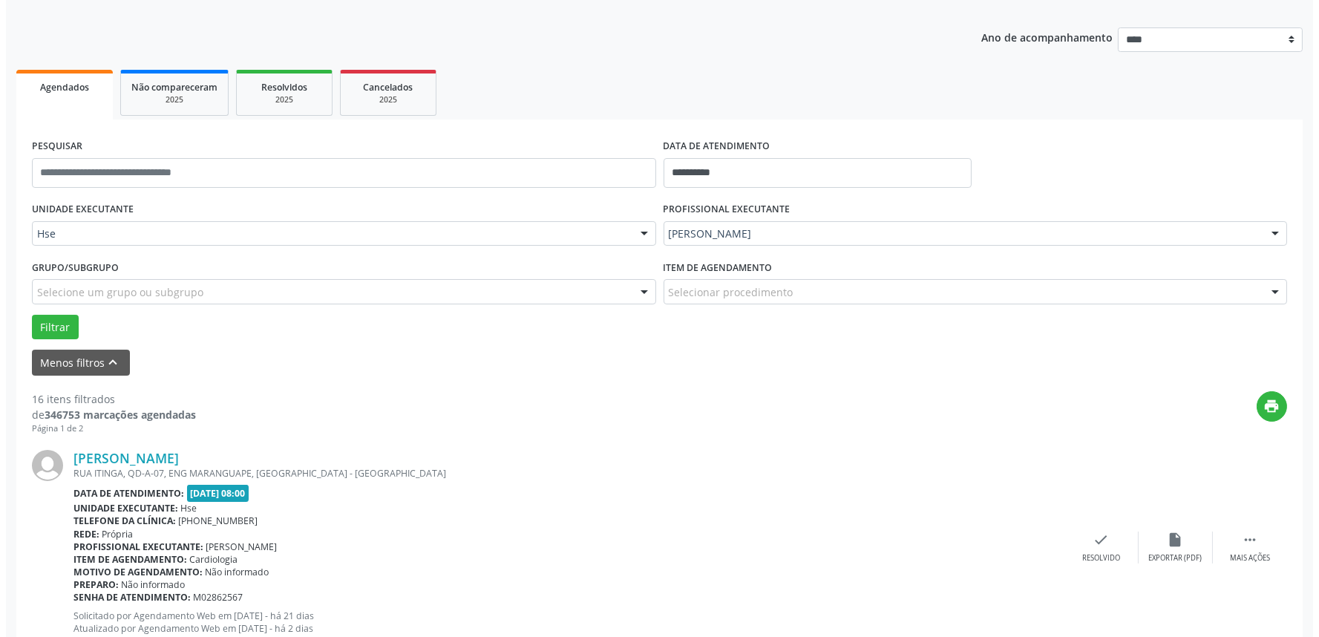
scroll to position [165, 0]
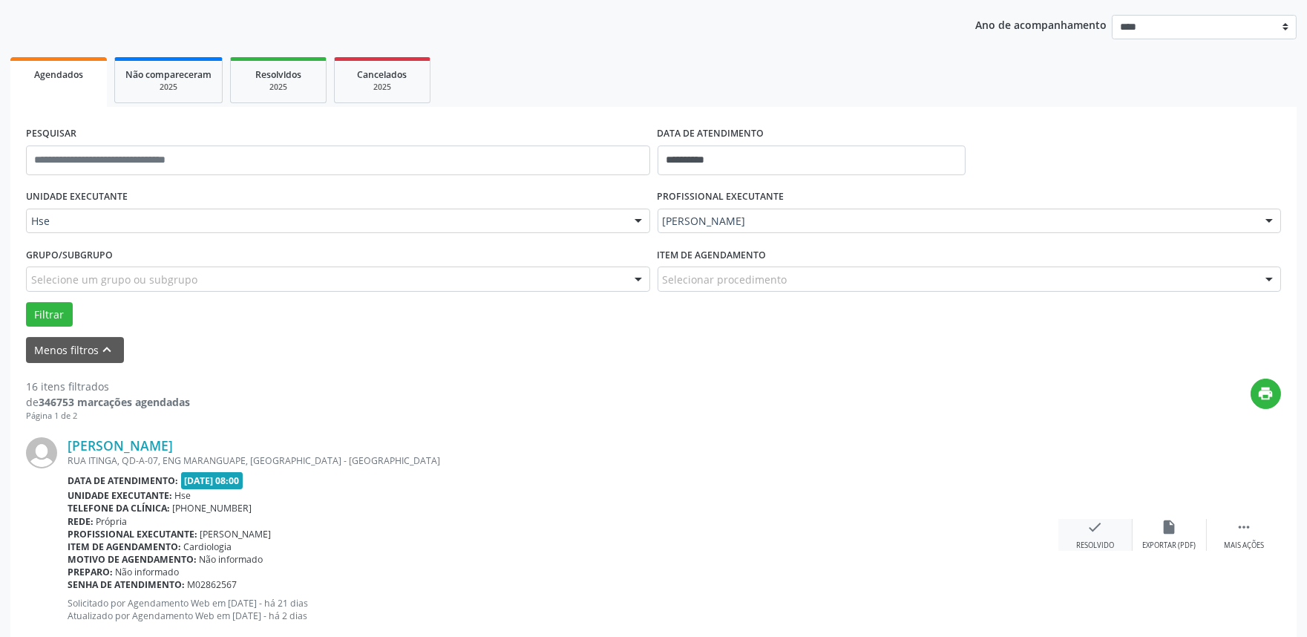
click at [1084, 537] on div "check Resolvido" at bounding box center [1096, 535] width 74 height 32
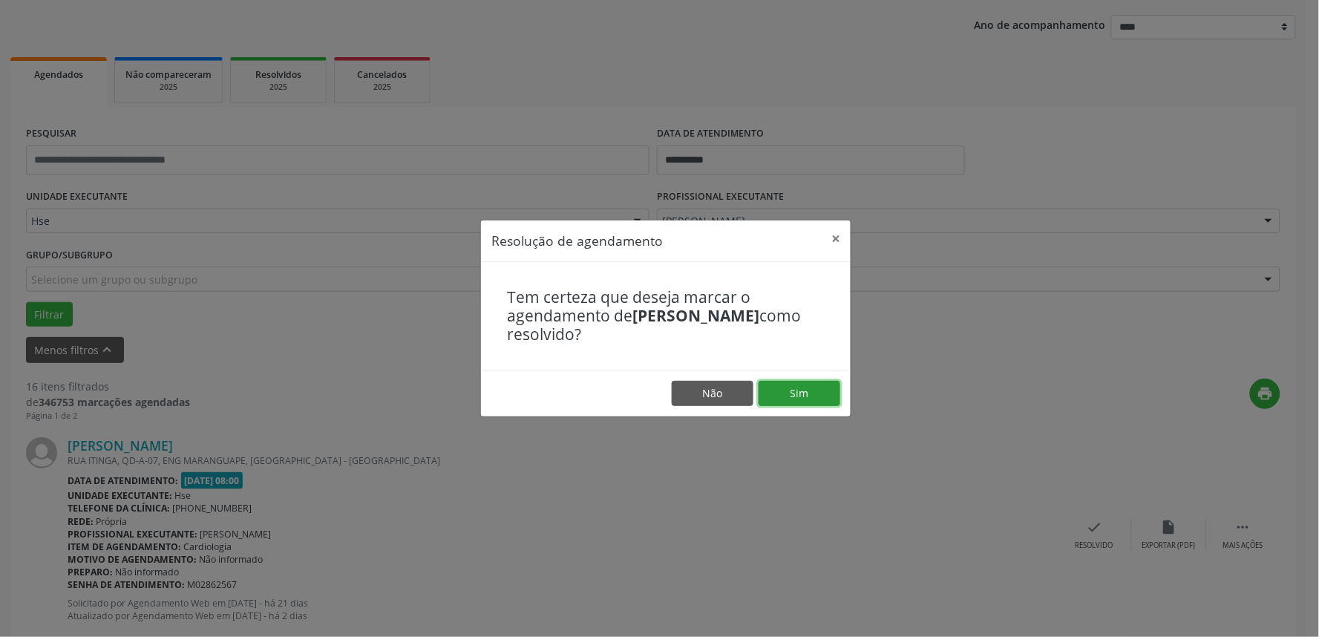
click at [788, 382] on button "Sim" at bounding box center [800, 393] width 82 height 25
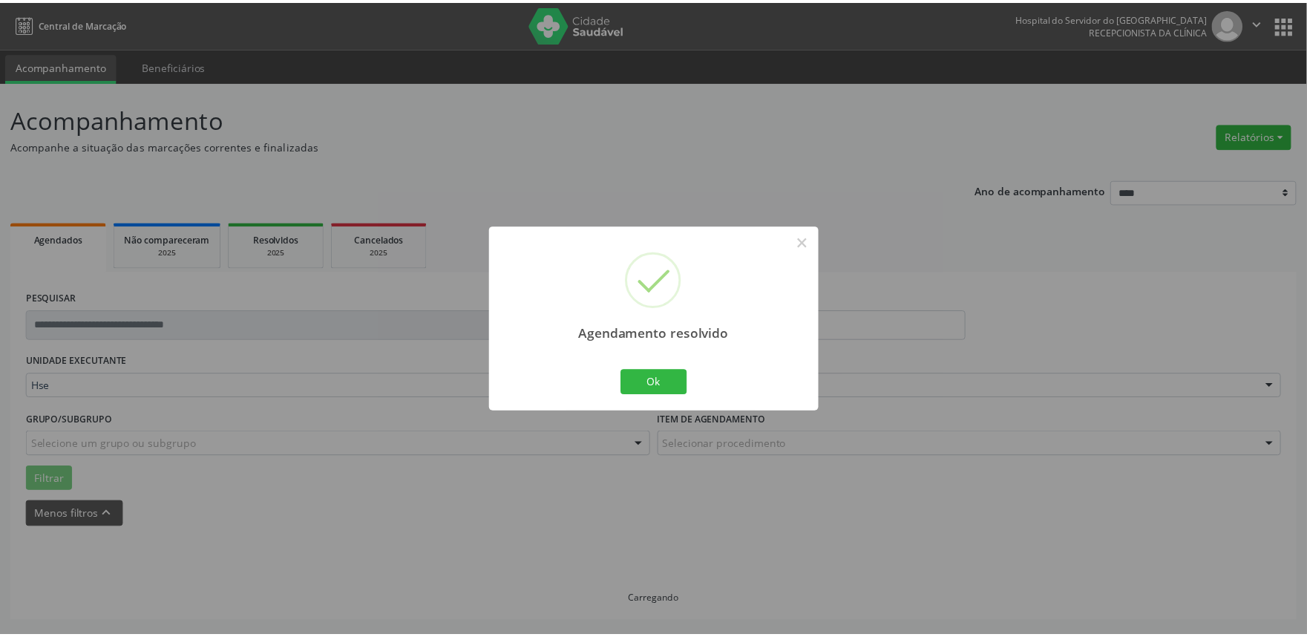
scroll to position [0, 0]
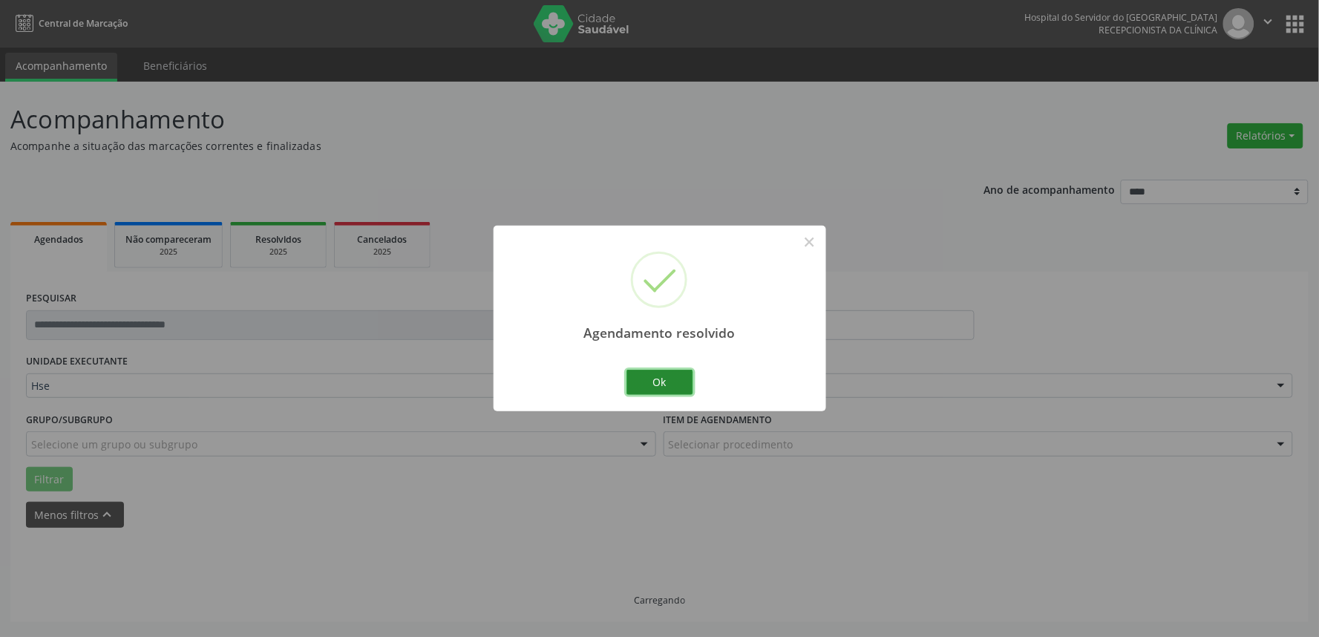
click at [657, 370] on button "Ok" at bounding box center [660, 382] width 67 height 25
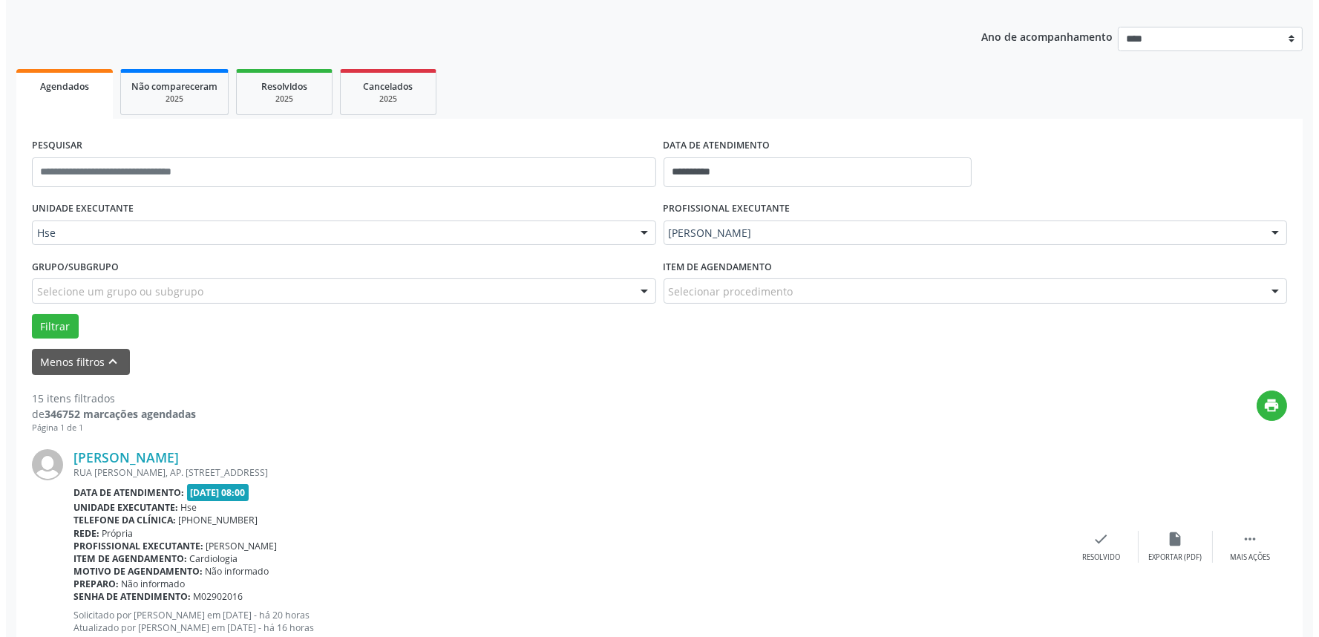
scroll to position [174, 0]
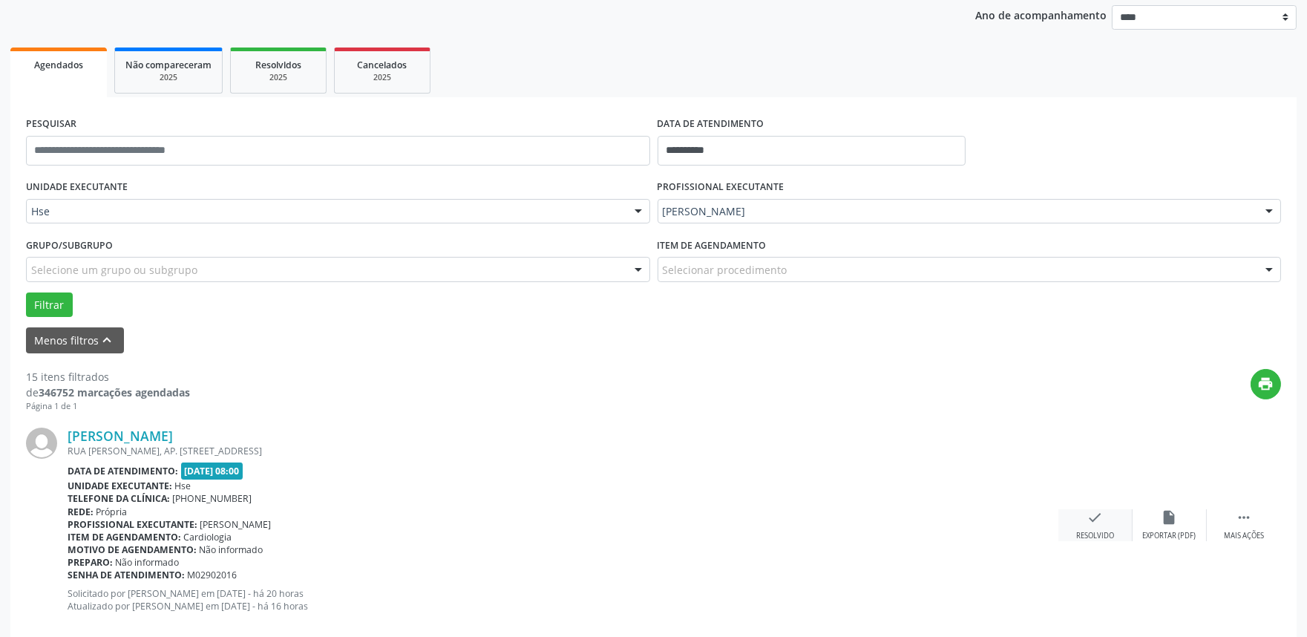
click at [1101, 515] on icon "check" at bounding box center [1096, 517] width 16 height 16
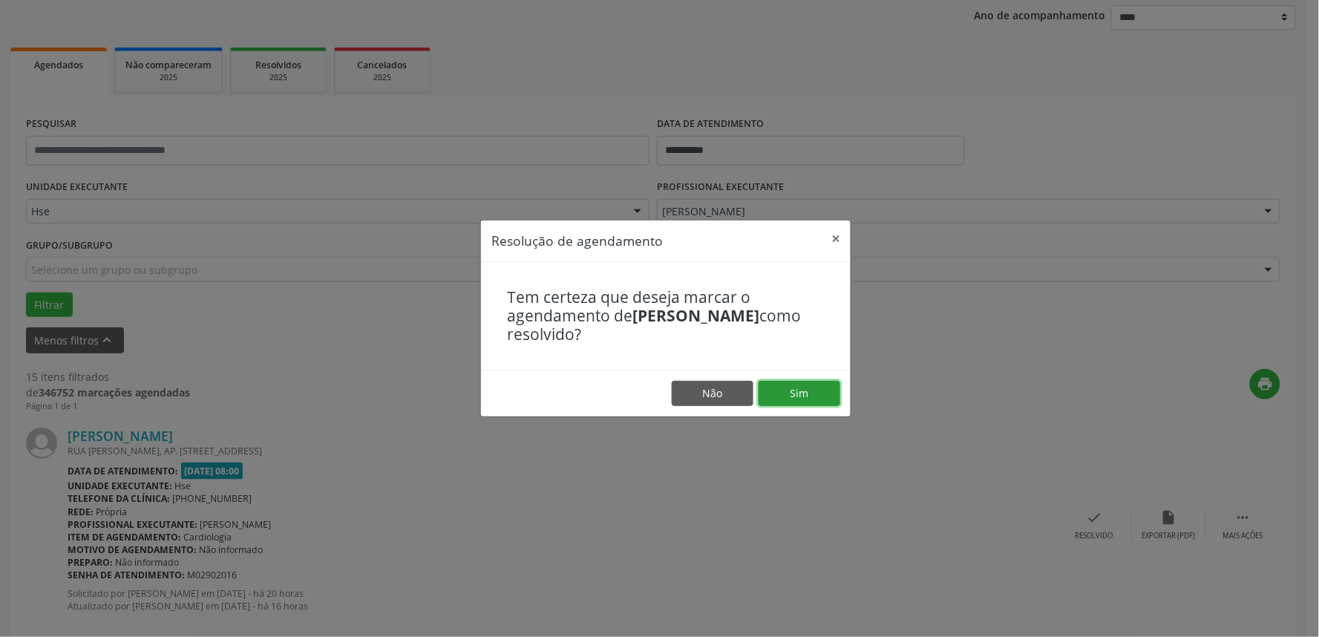
click at [795, 391] on button "Sim" at bounding box center [800, 393] width 82 height 25
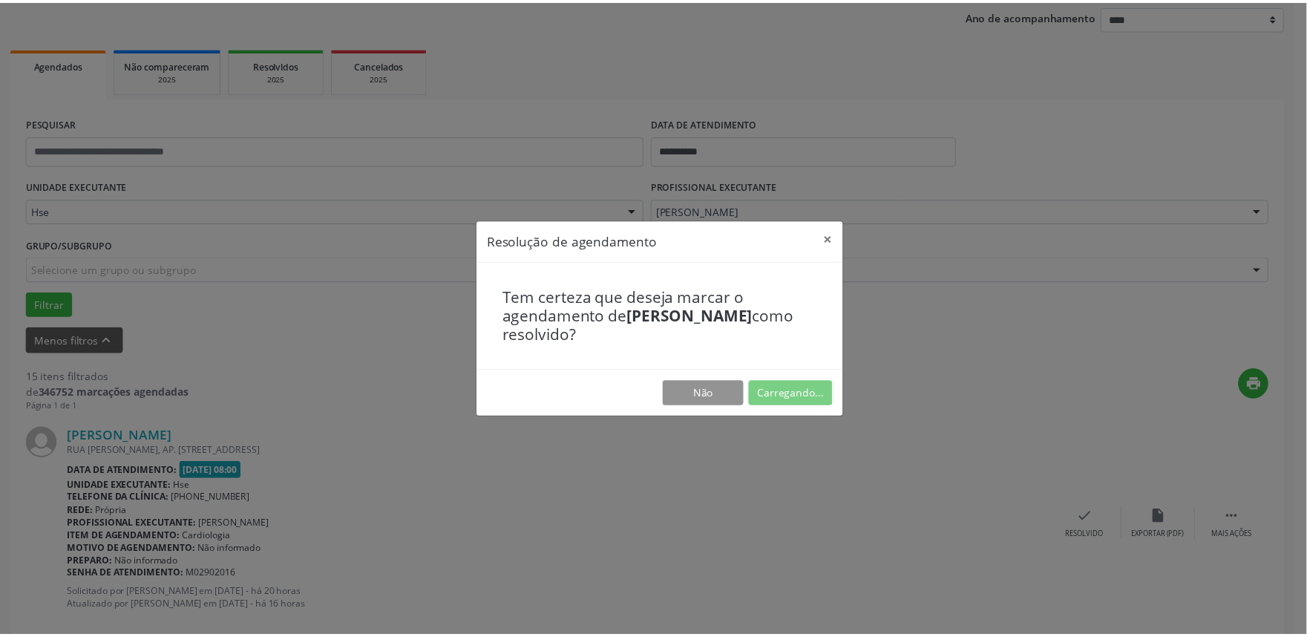
scroll to position [0, 0]
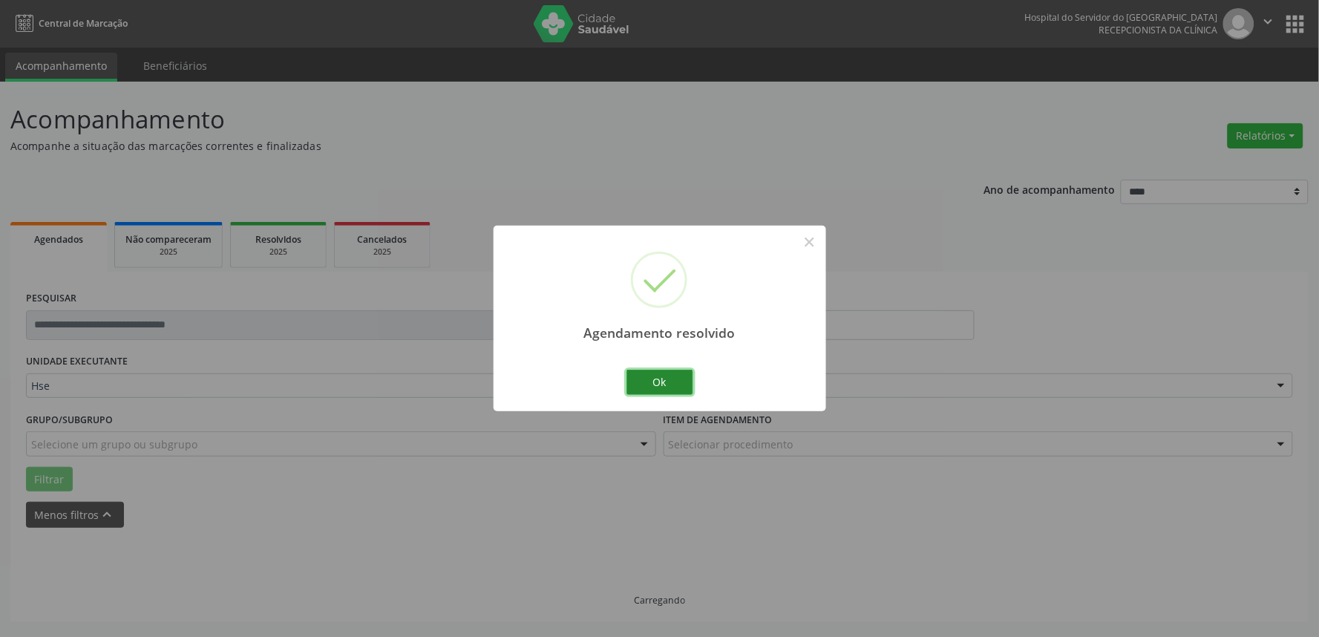
click at [658, 383] on button "Ok" at bounding box center [660, 382] width 67 height 25
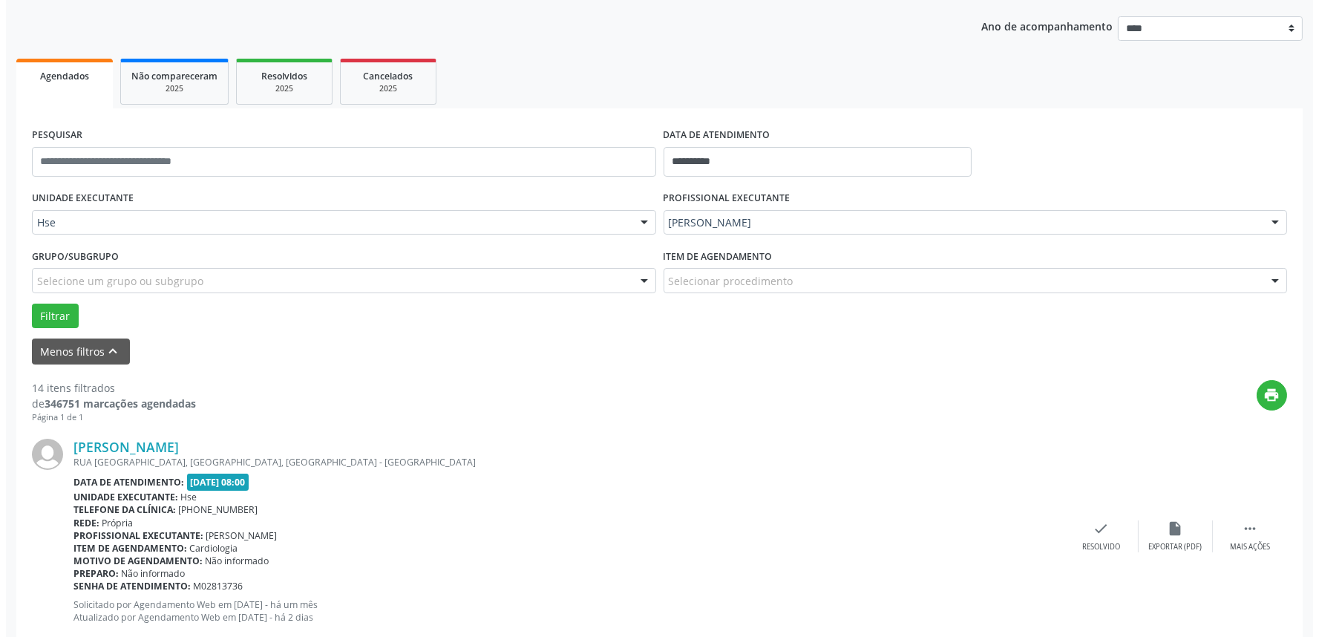
scroll to position [174, 0]
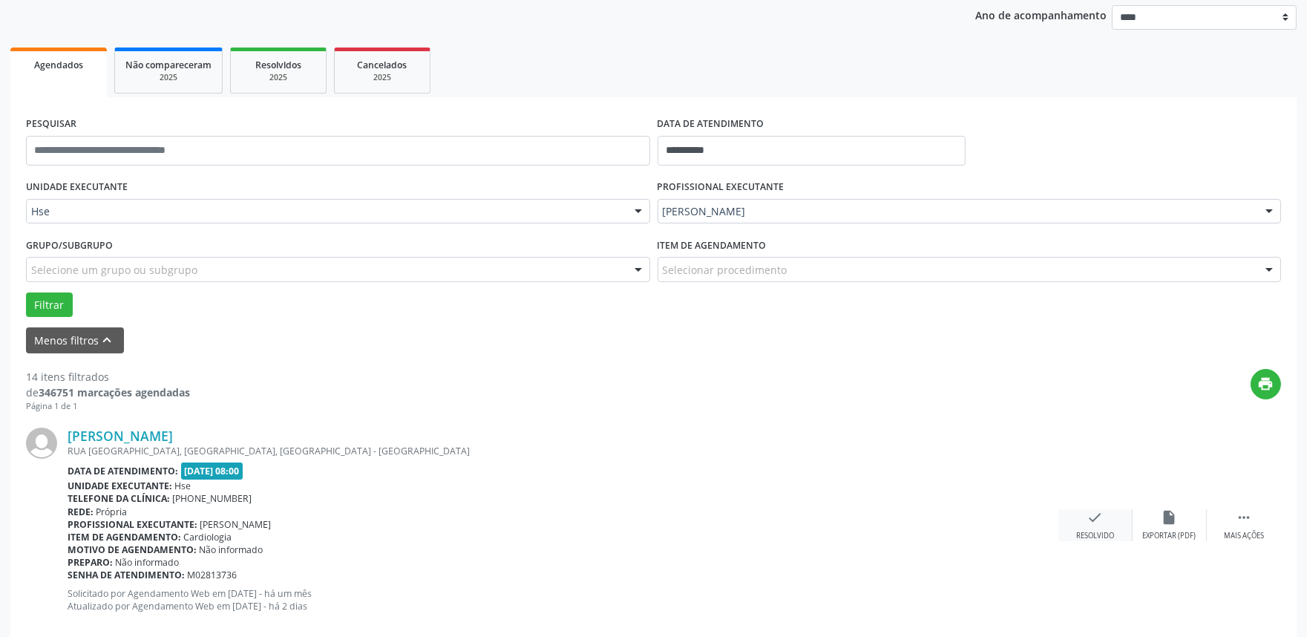
click at [1095, 531] on div "Resolvido" at bounding box center [1096, 536] width 38 height 10
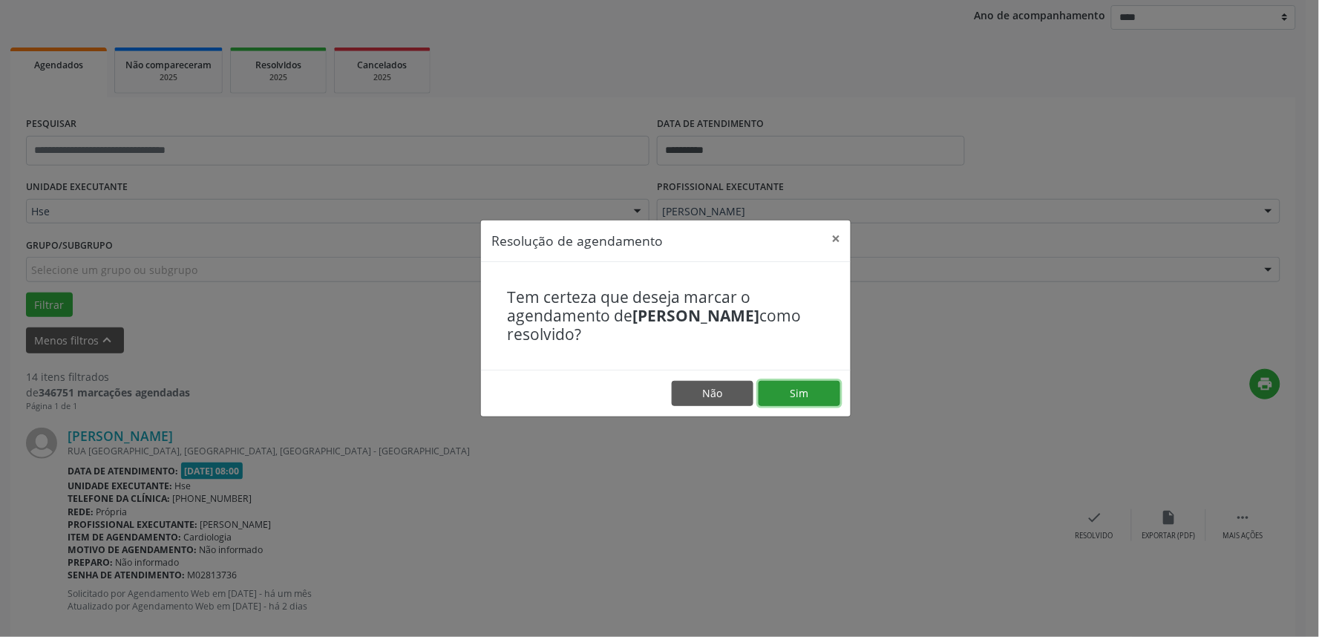
click at [797, 394] on button "Sim" at bounding box center [800, 393] width 82 height 25
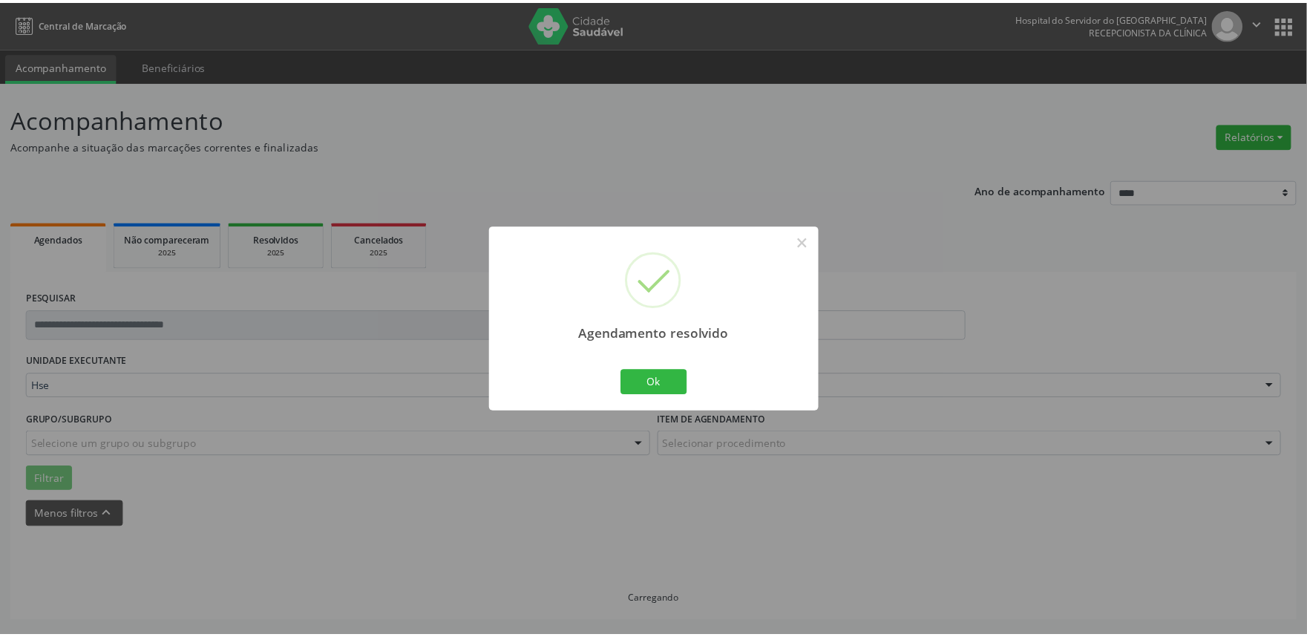
scroll to position [0, 0]
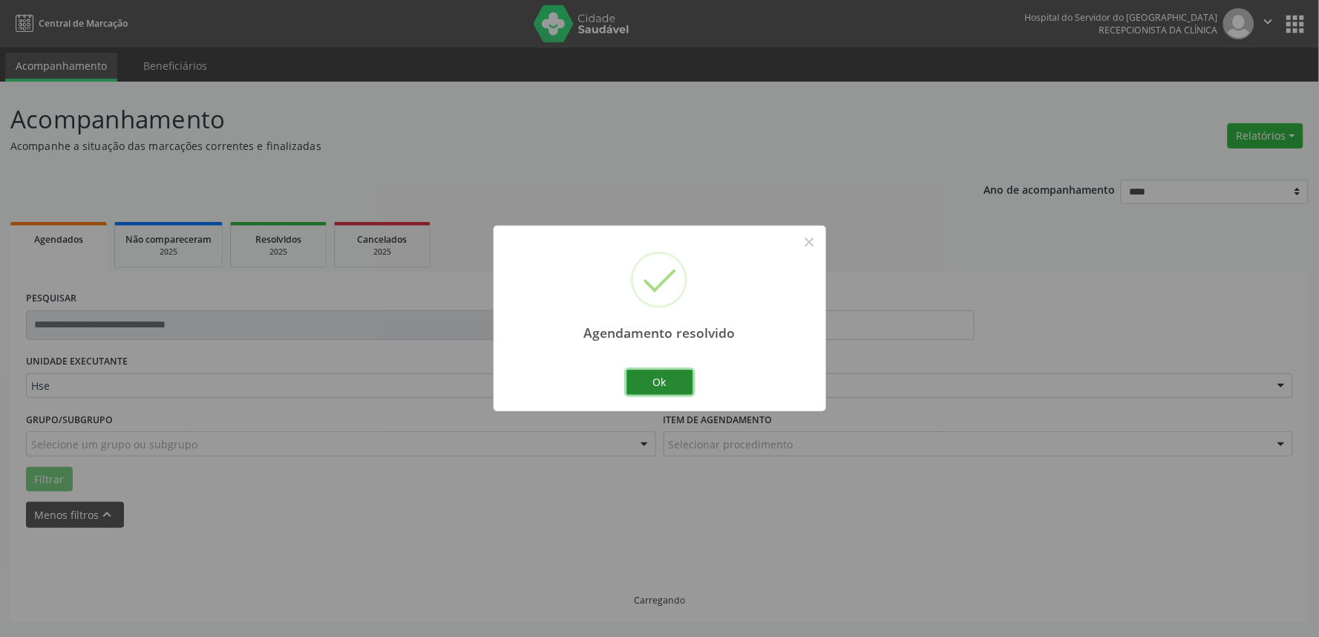
click at [643, 382] on button "Ok" at bounding box center [660, 382] width 67 height 25
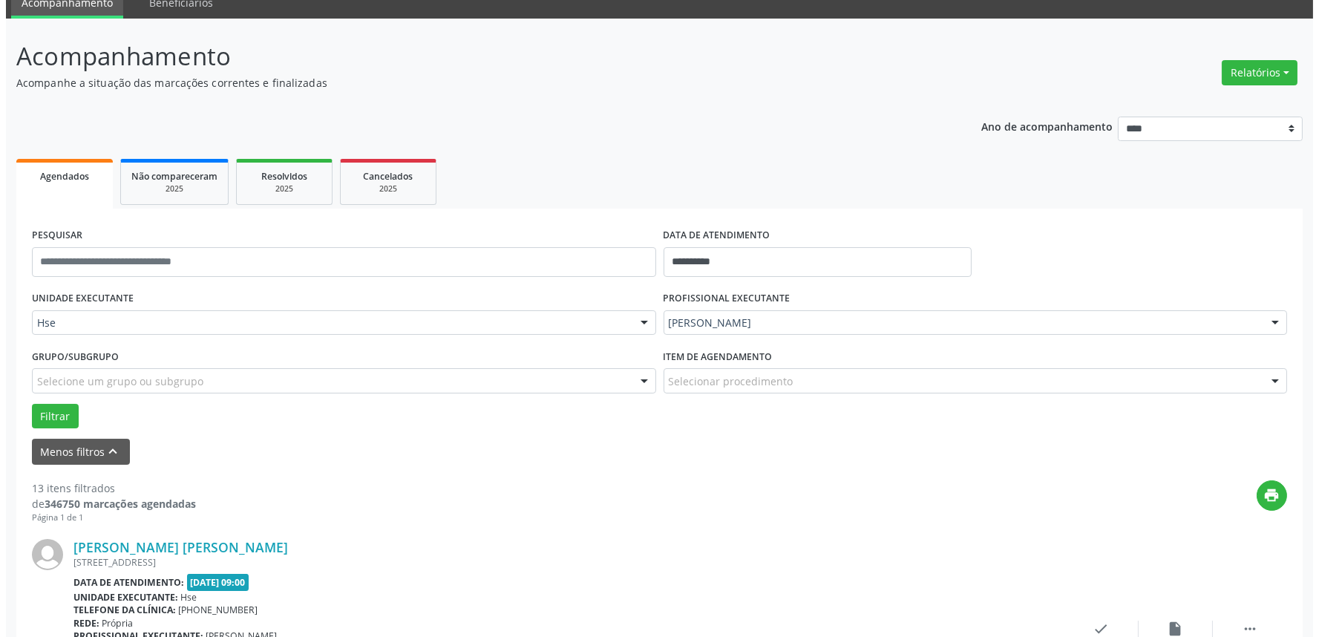
scroll to position [174, 0]
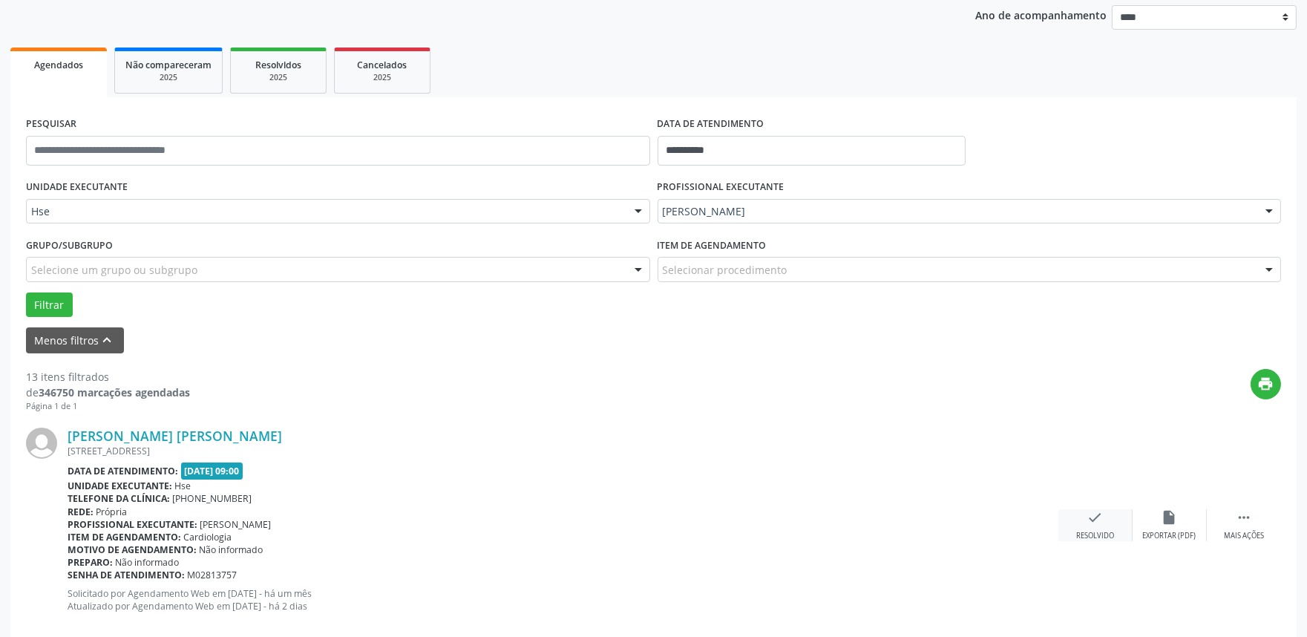
click at [1080, 514] on div "check Resolvido" at bounding box center [1096, 525] width 74 height 32
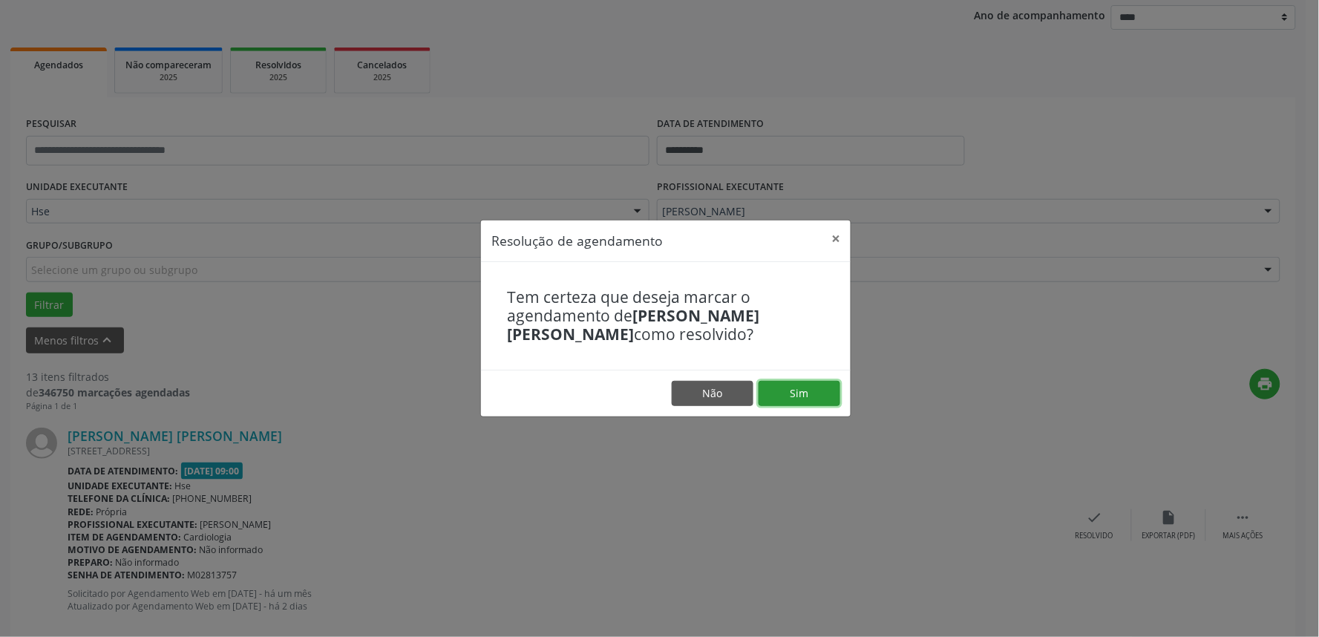
click at [829, 398] on button "Sim" at bounding box center [800, 393] width 82 height 25
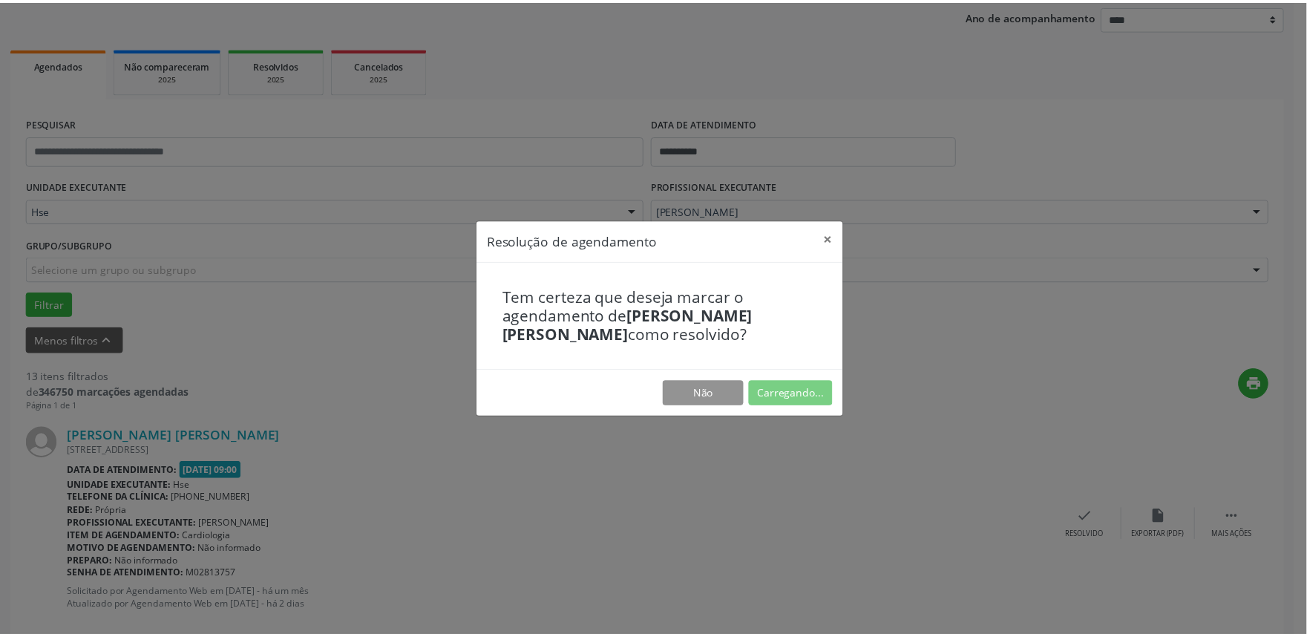
scroll to position [0, 0]
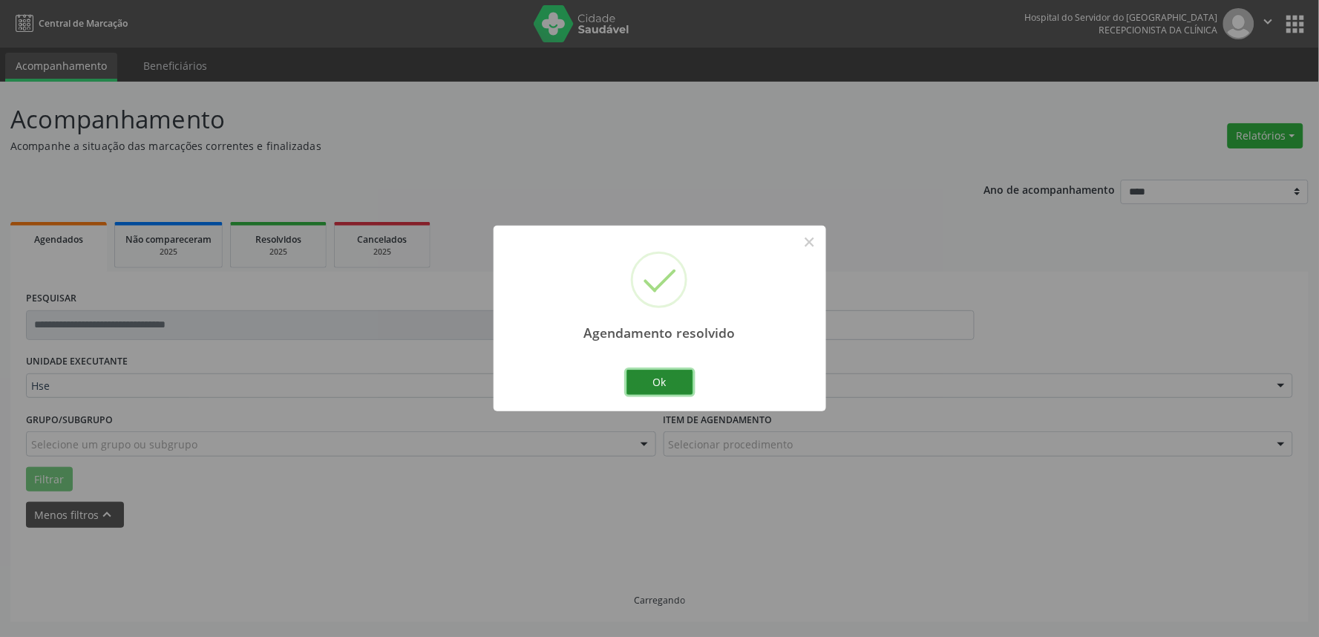
click at [693, 377] on div "Agendamento resolvido × Ok Cancel" at bounding box center [660, 318] width 333 height 185
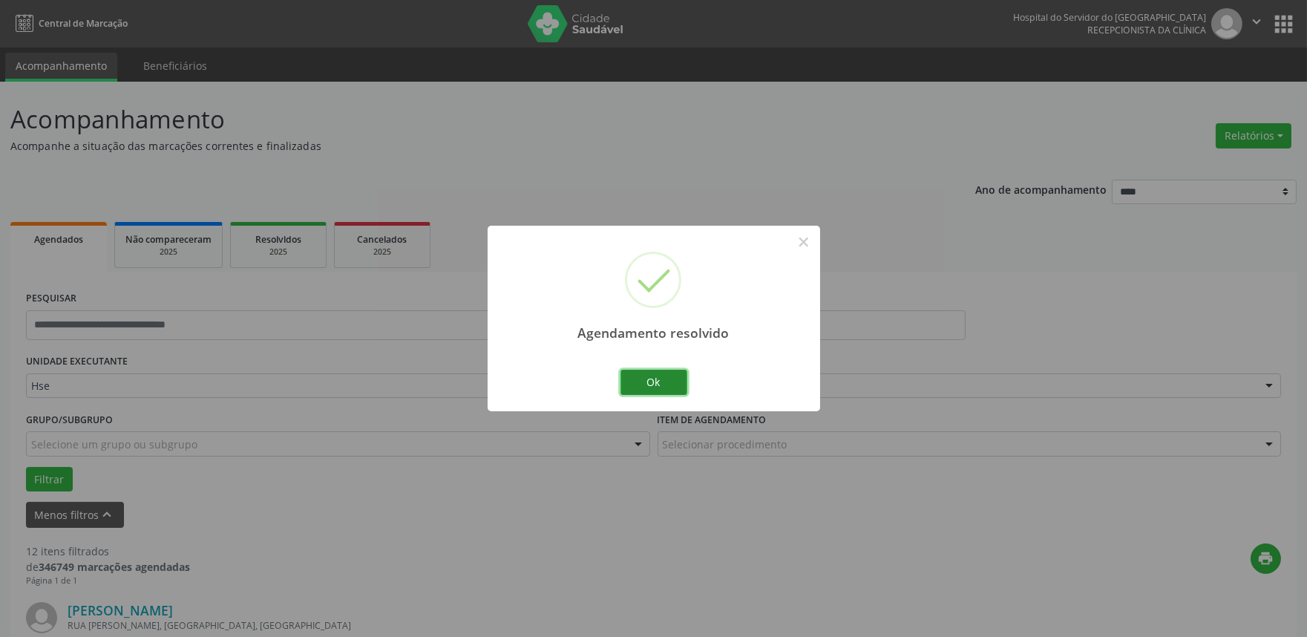
click at [650, 380] on button "Ok" at bounding box center [654, 382] width 67 height 25
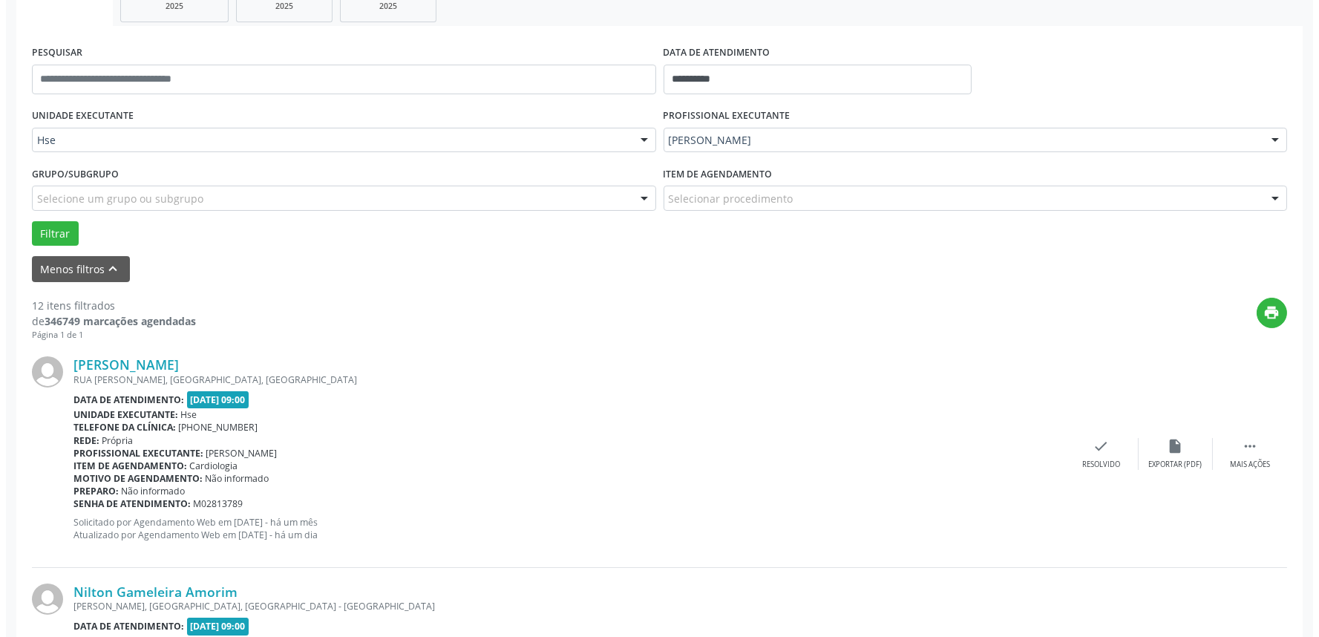
scroll to position [247, 0]
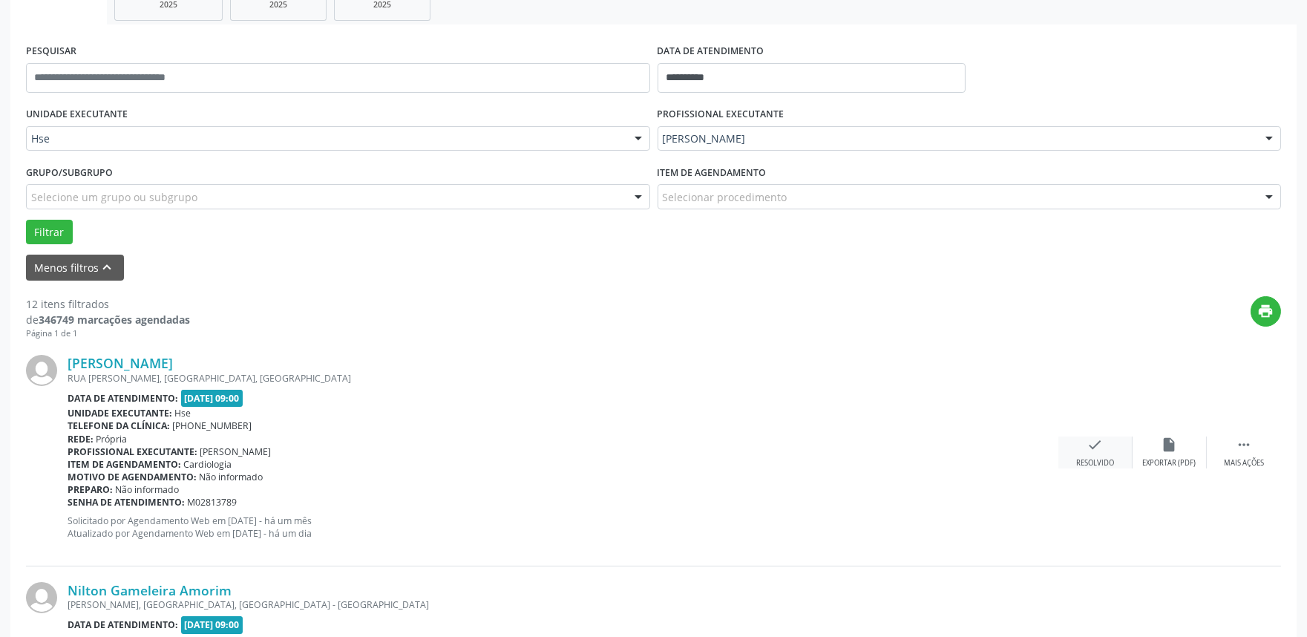
click at [1090, 454] on div "check Resolvido" at bounding box center [1096, 453] width 74 height 32
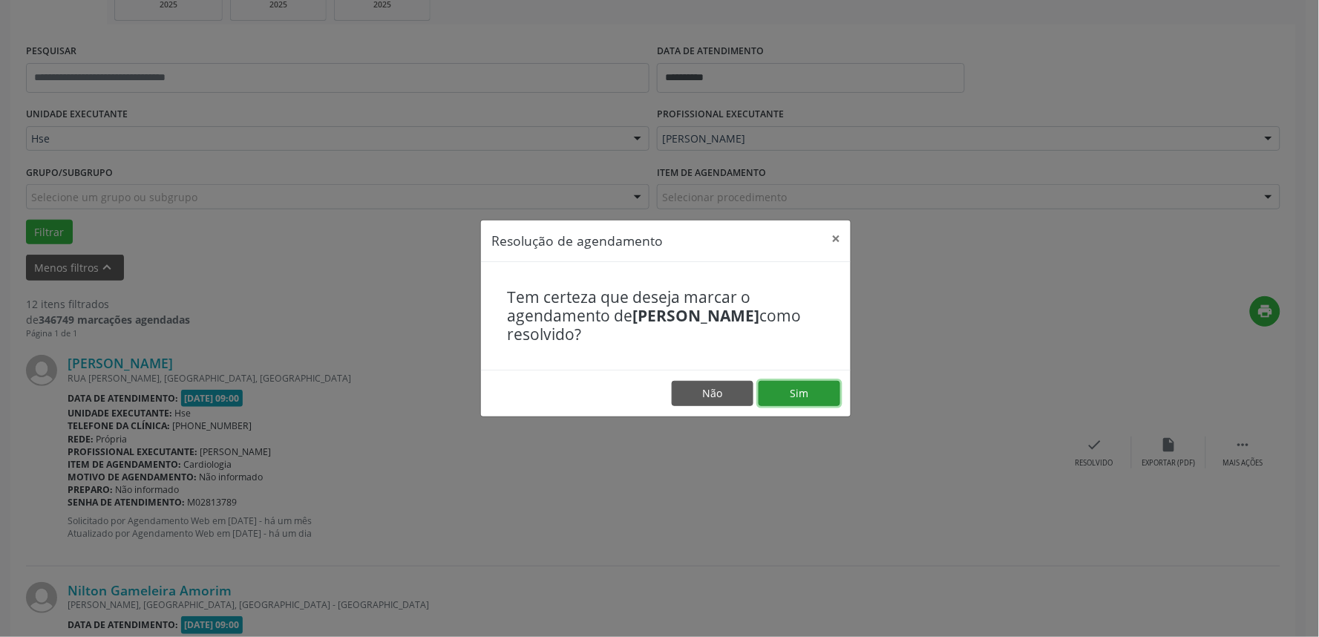
click at [835, 403] on button "Sim" at bounding box center [800, 393] width 82 height 25
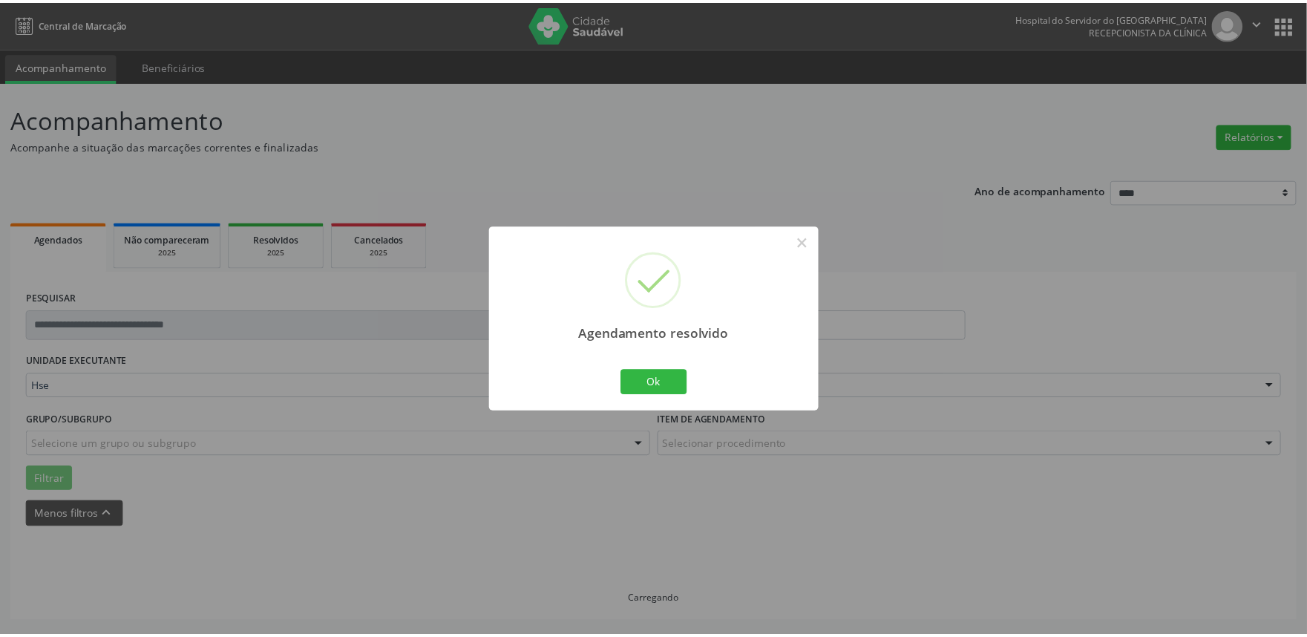
scroll to position [0, 0]
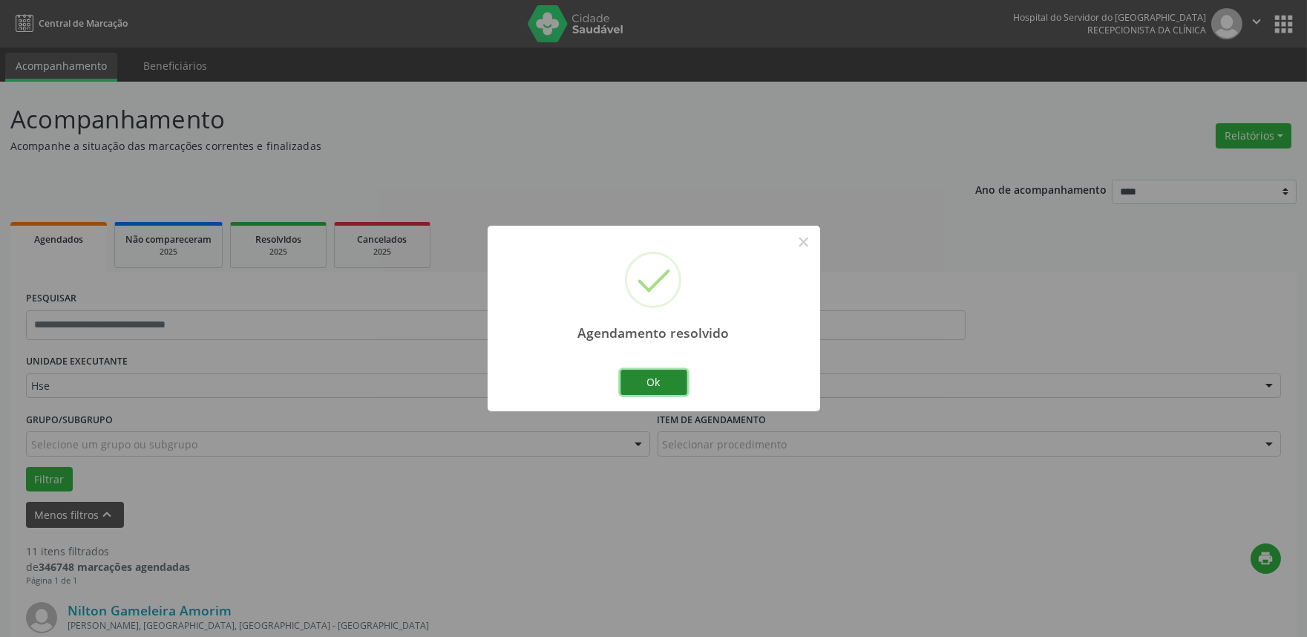
click at [659, 377] on button "Ok" at bounding box center [654, 382] width 67 height 25
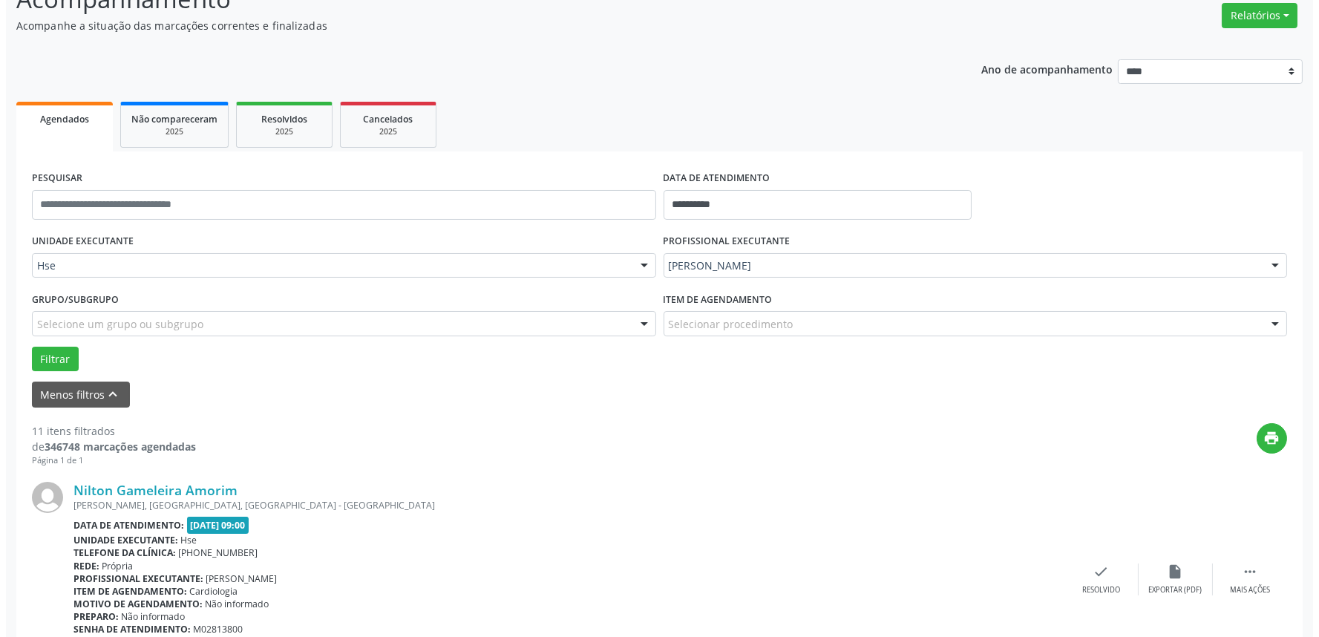
scroll to position [165, 0]
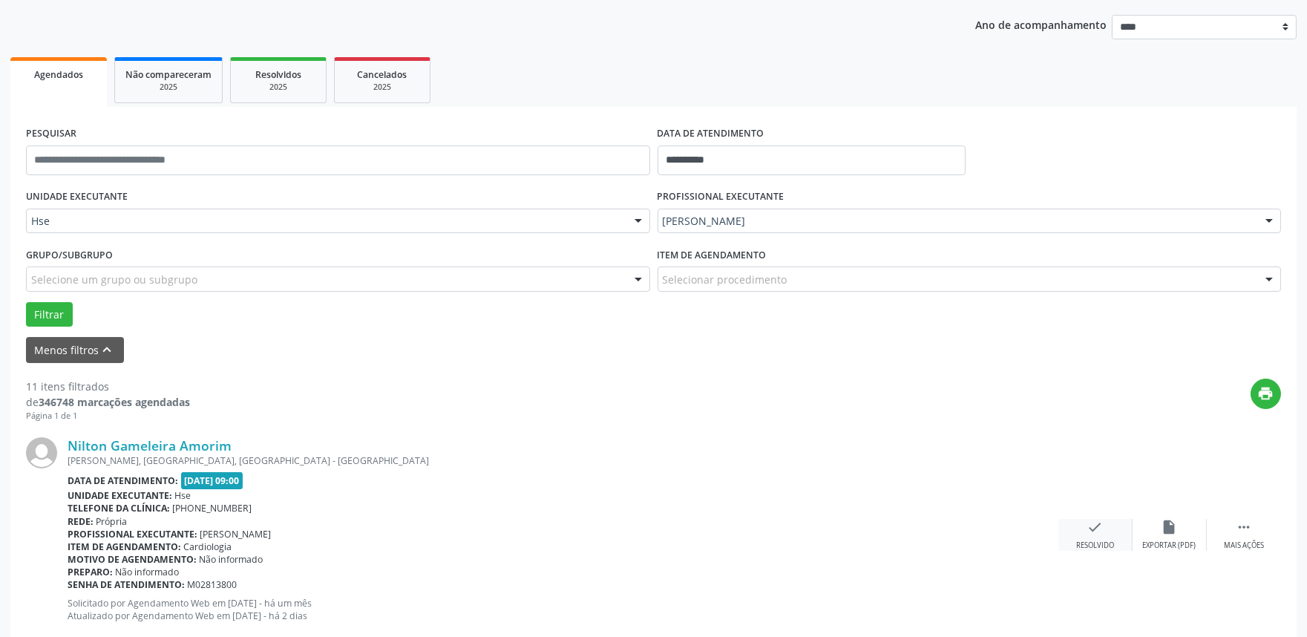
click at [1097, 537] on div "check Resolvido" at bounding box center [1096, 535] width 74 height 32
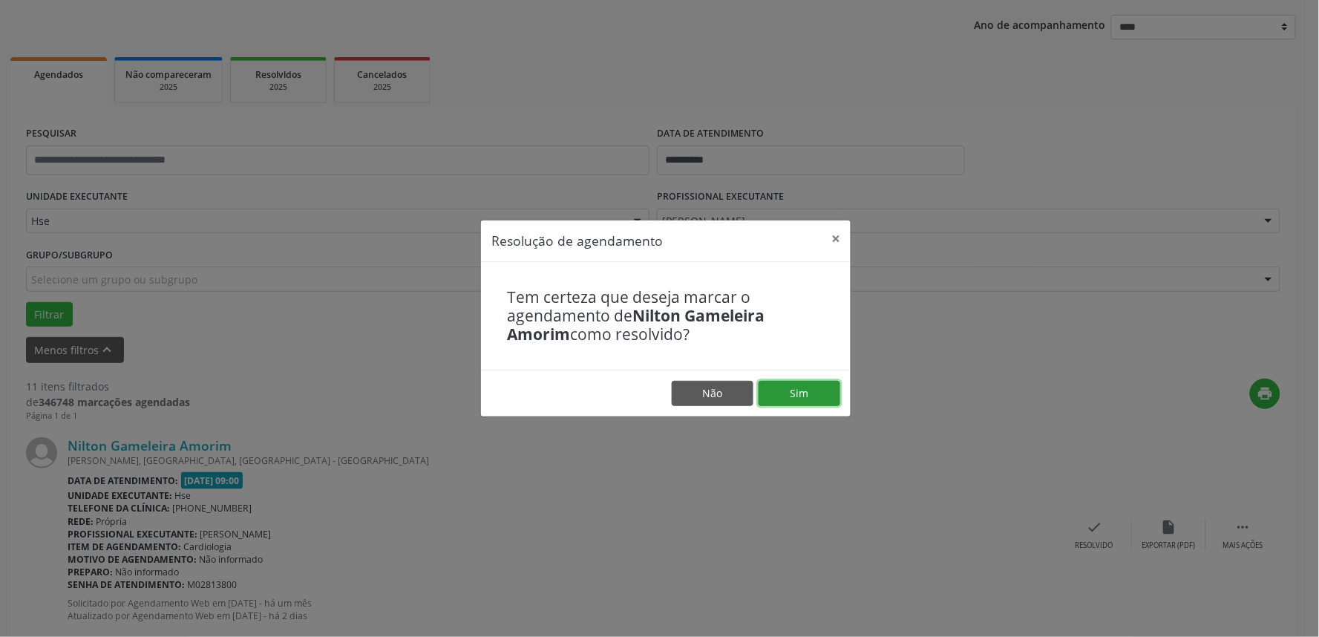
click at [797, 391] on button "Sim" at bounding box center [800, 393] width 82 height 25
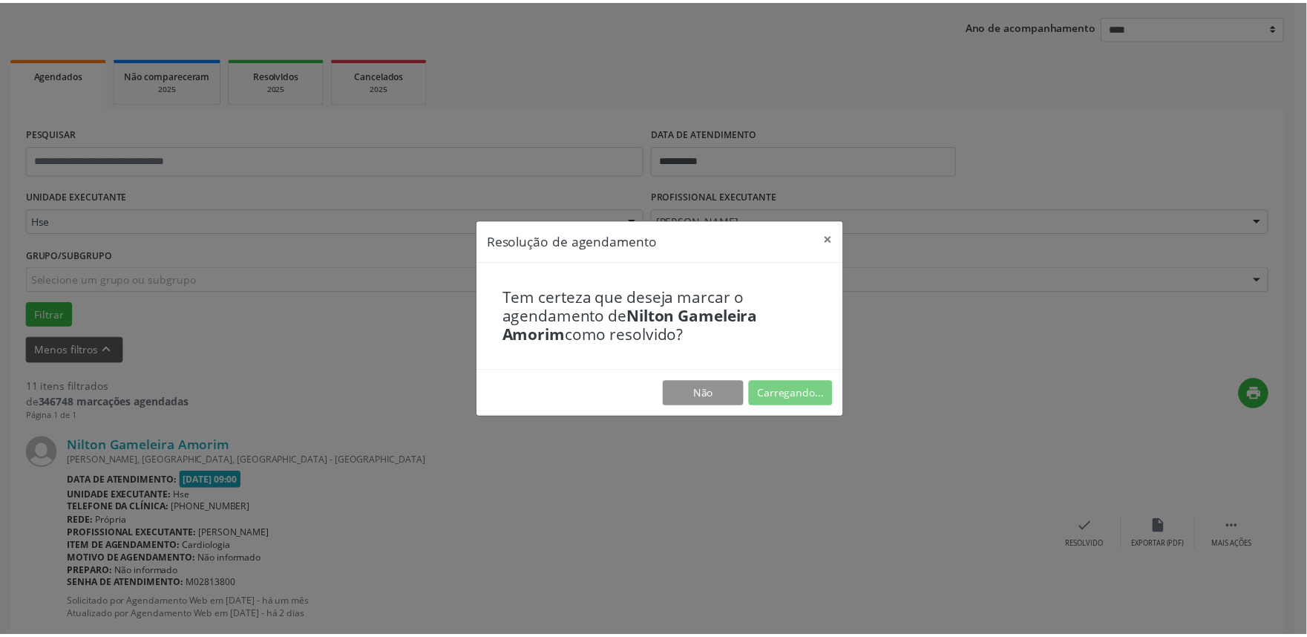
scroll to position [0, 0]
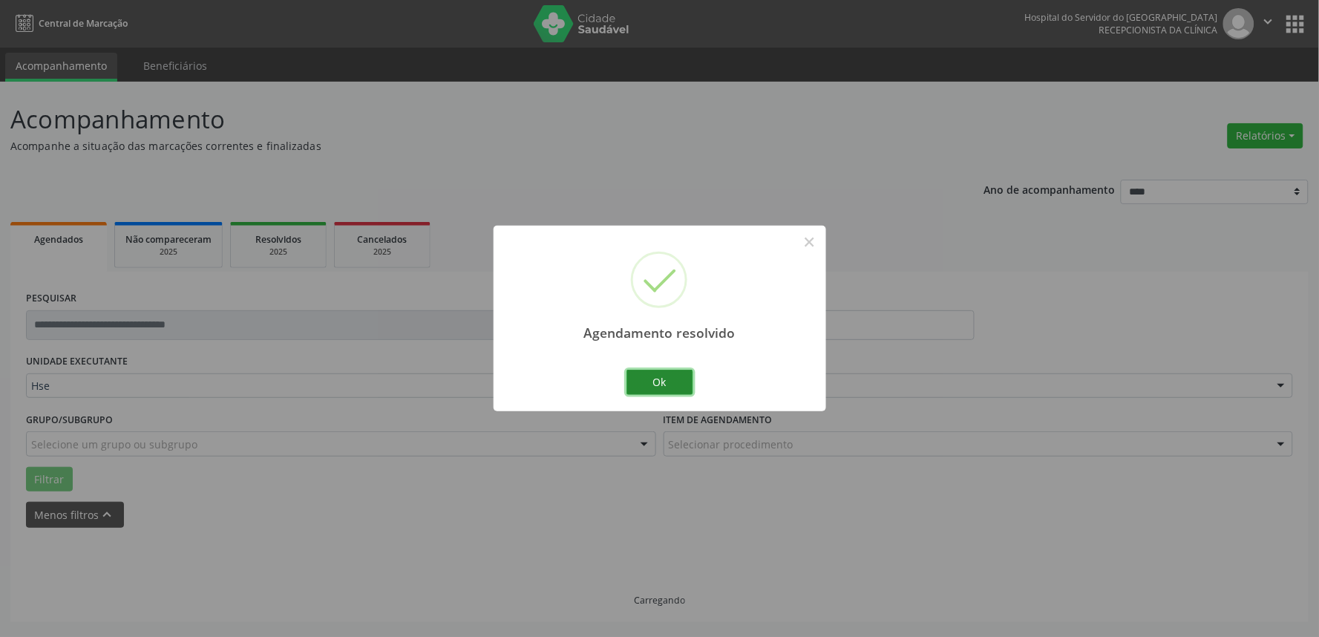
click at [673, 370] on button "Ok" at bounding box center [660, 382] width 67 height 25
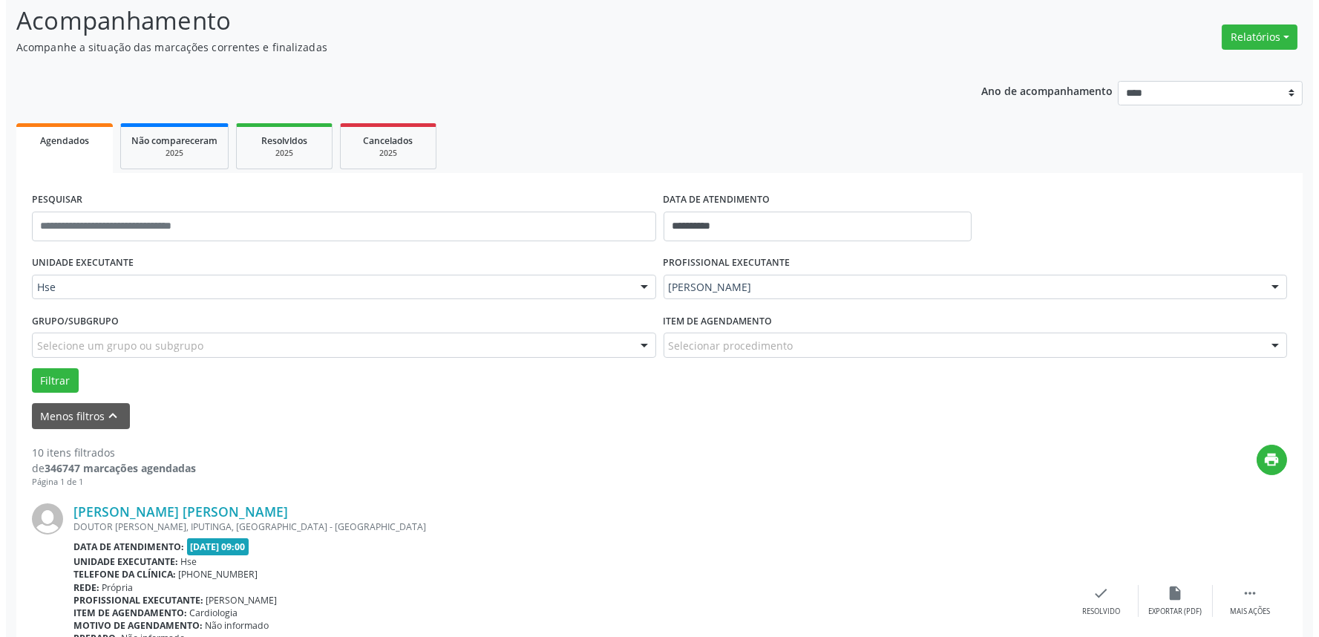
scroll to position [165, 0]
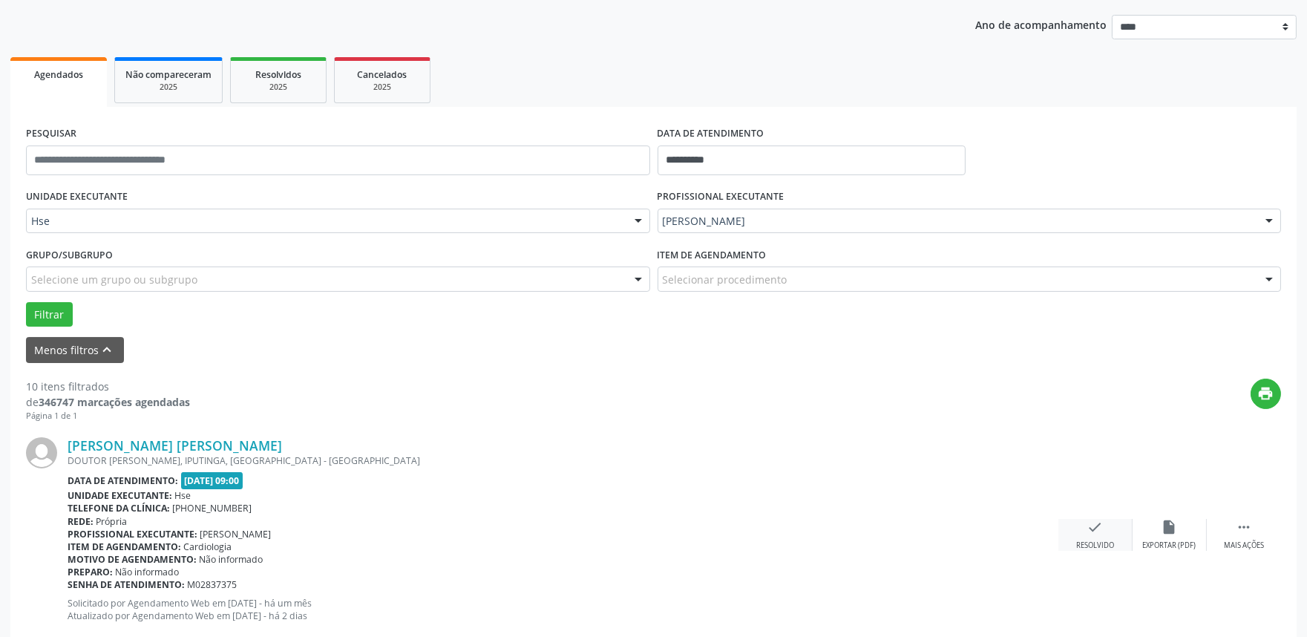
click at [1074, 524] on div "check Resolvido" at bounding box center [1096, 535] width 74 height 32
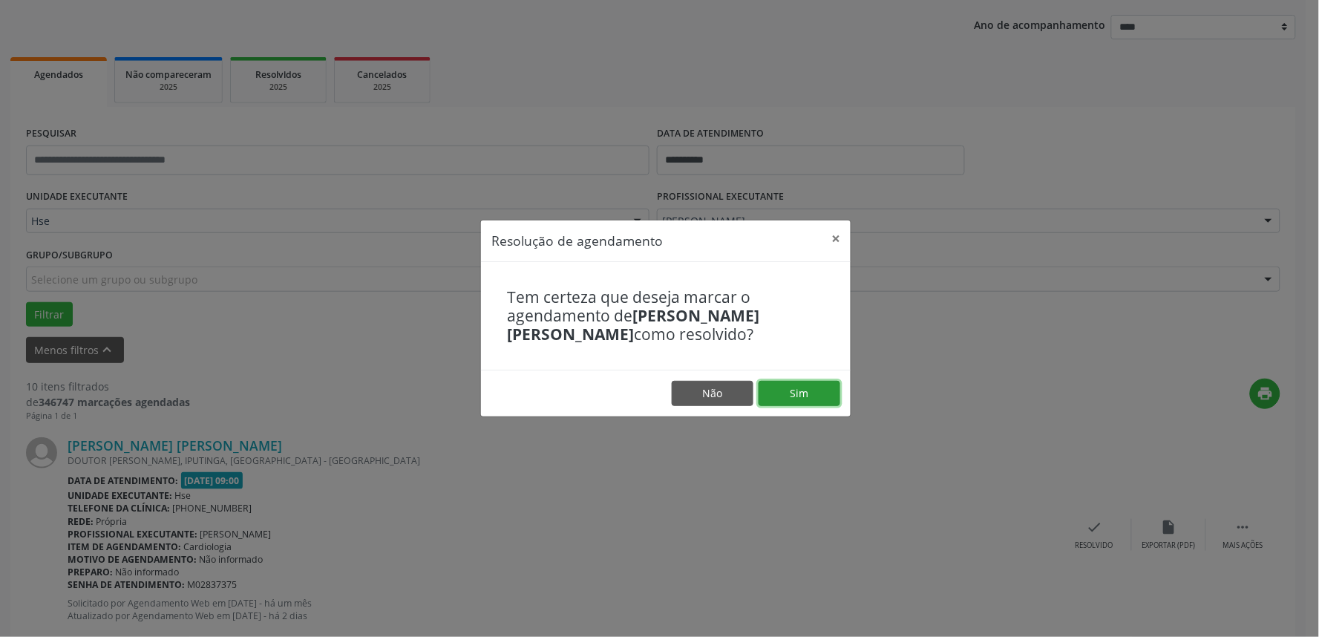
click at [822, 388] on button "Sim" at bounding box center [800, 393] width 82 height 25
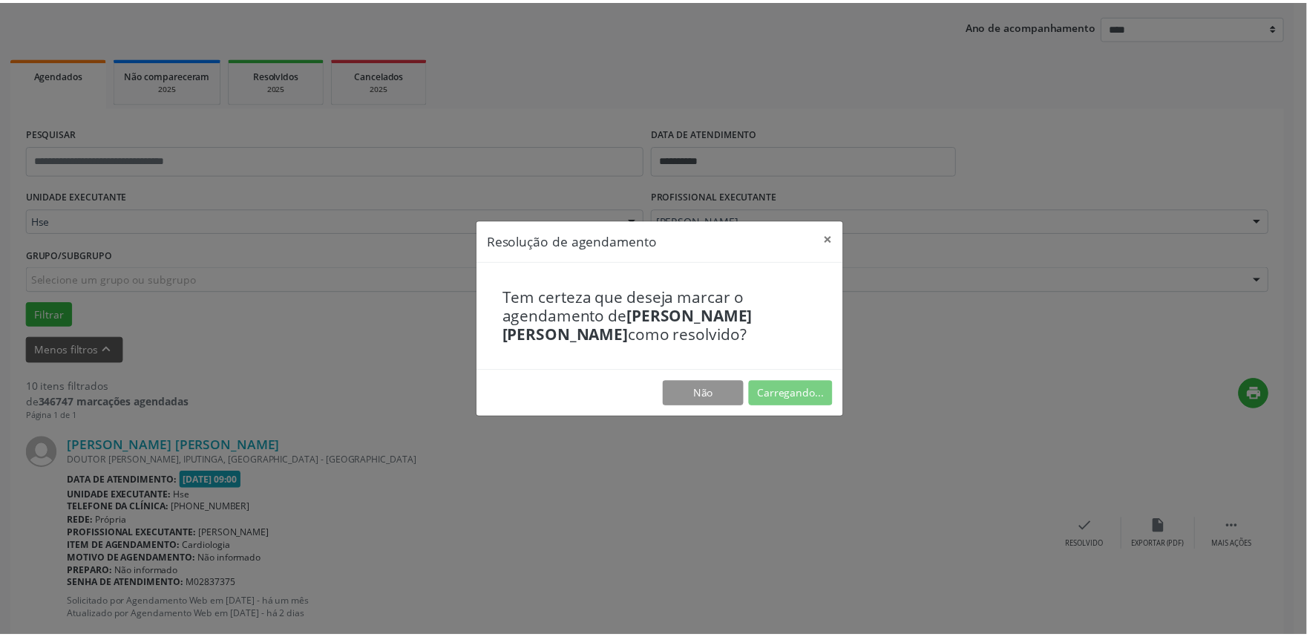
scroll to position [0, 0]
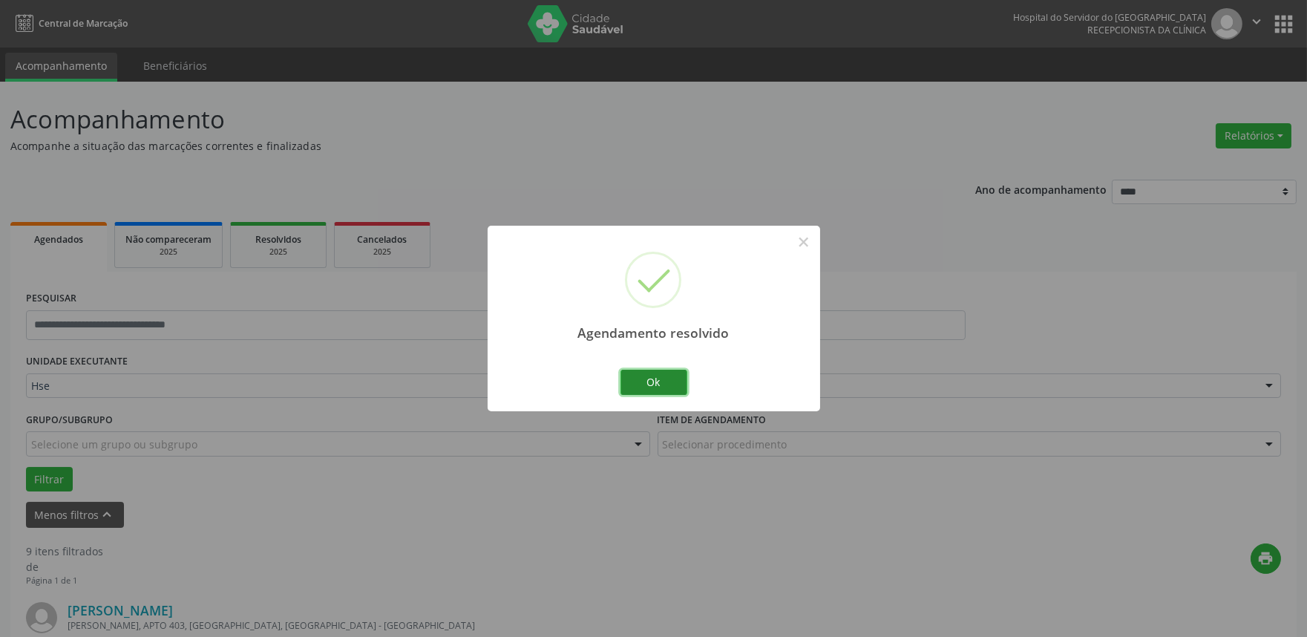
click at [670, 371] on button "Ok" at bounding box center [654, 382] width 67 height 25
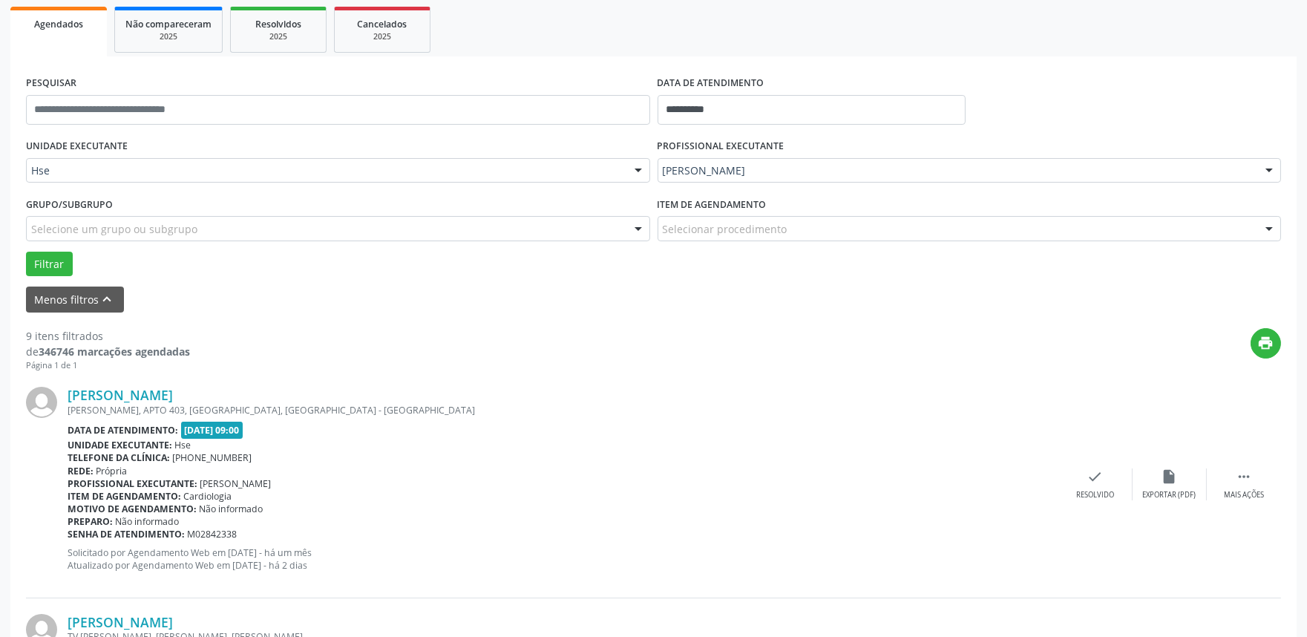
scroll to position [247, 0]
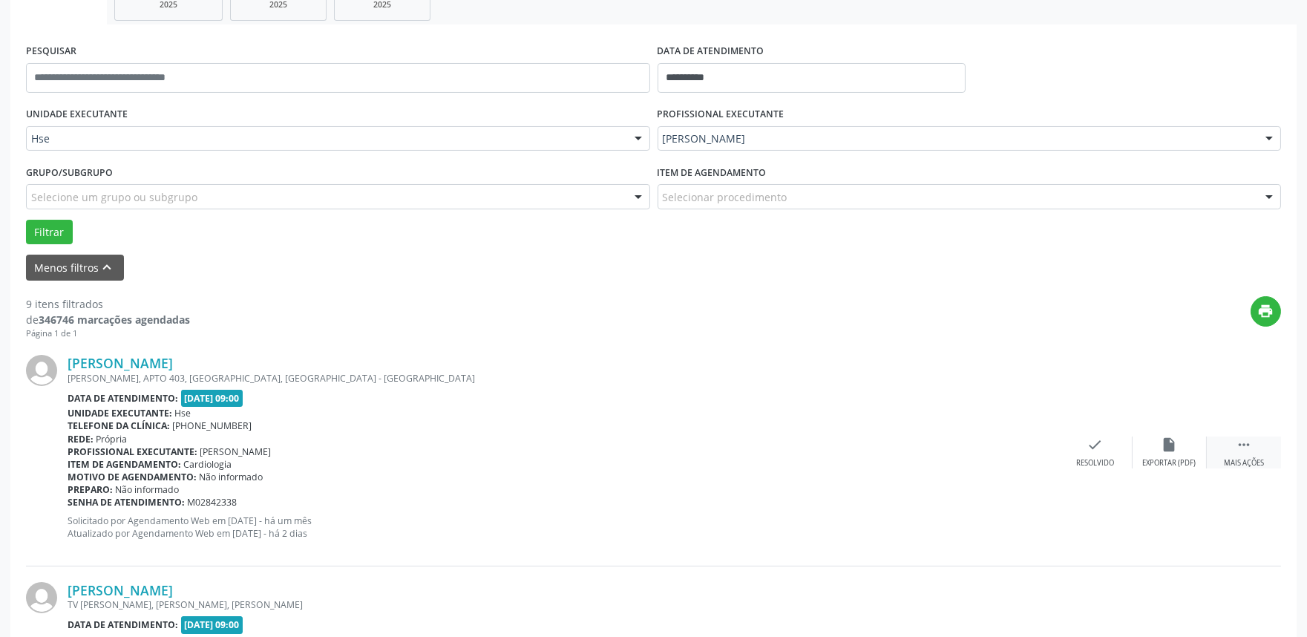
click at [1250, 441] on icon "" at bounding box center [1244, 445] width 16 height 16
click at [1196, 449] on div "alarm_off Não compareceu" at bounding box center [1170, 453] width 74 height 32
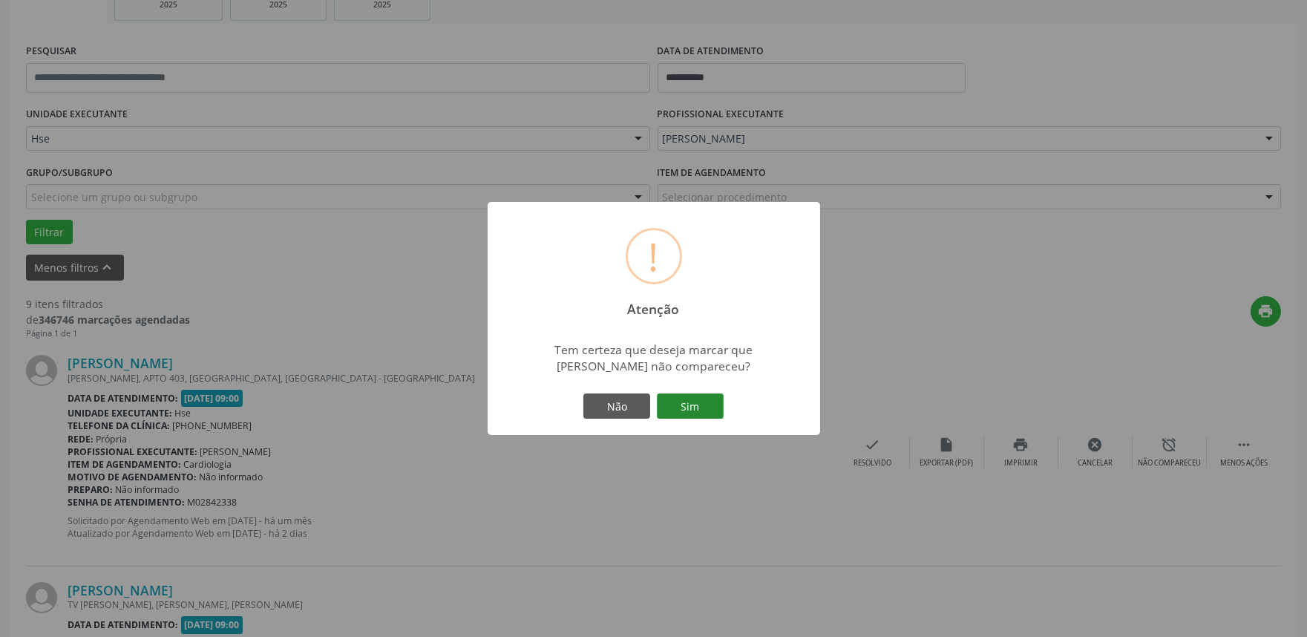
click at [702, 404] on button "Sim" at bounding box center [690, 406] width 67 height 25
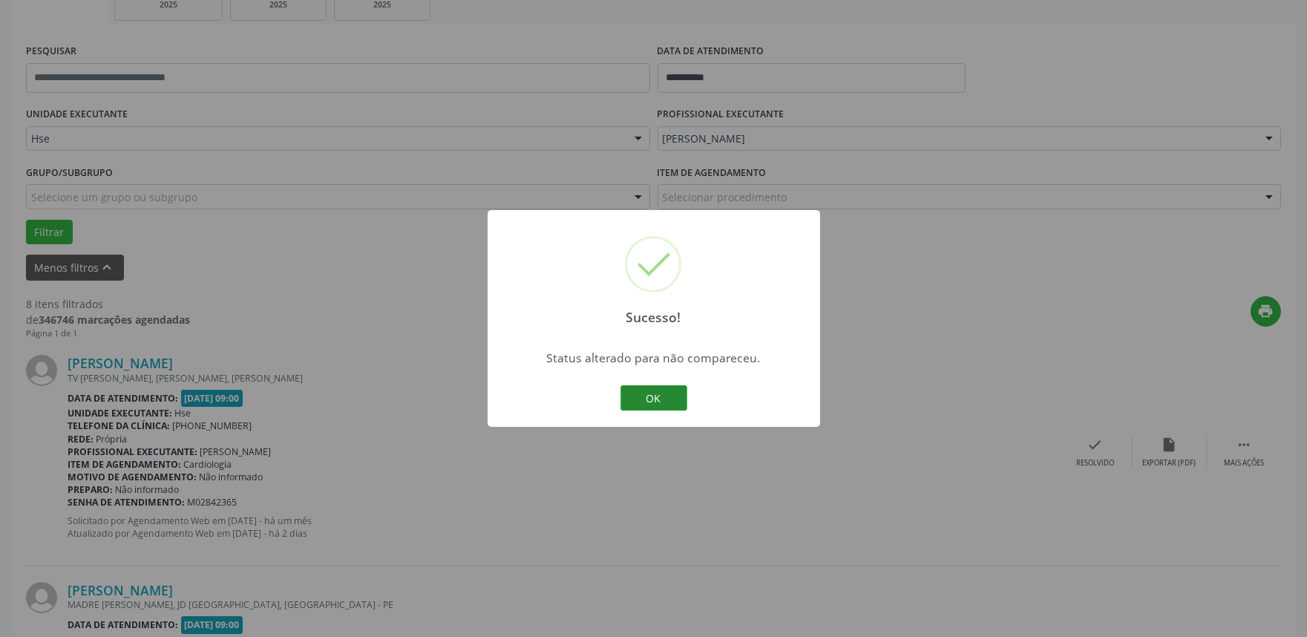
click at [658, 406] on button "OK" at bounding box center [654, 397] width 67 height 25
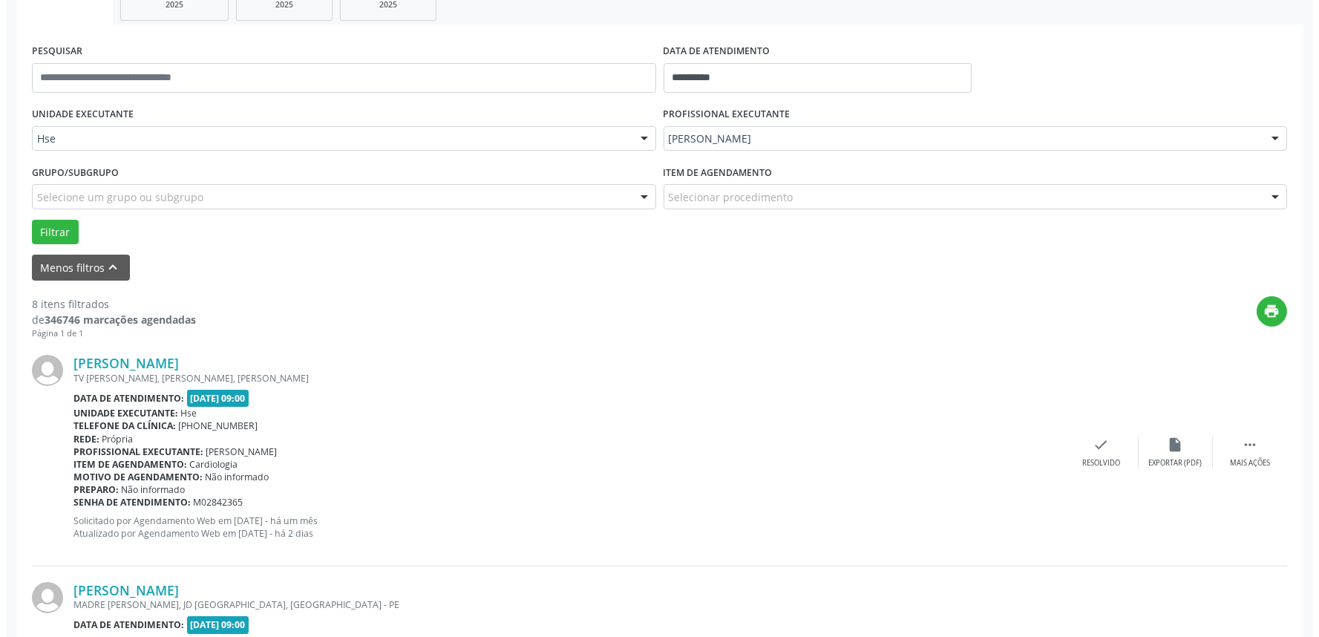
scroll to position [330, 0]
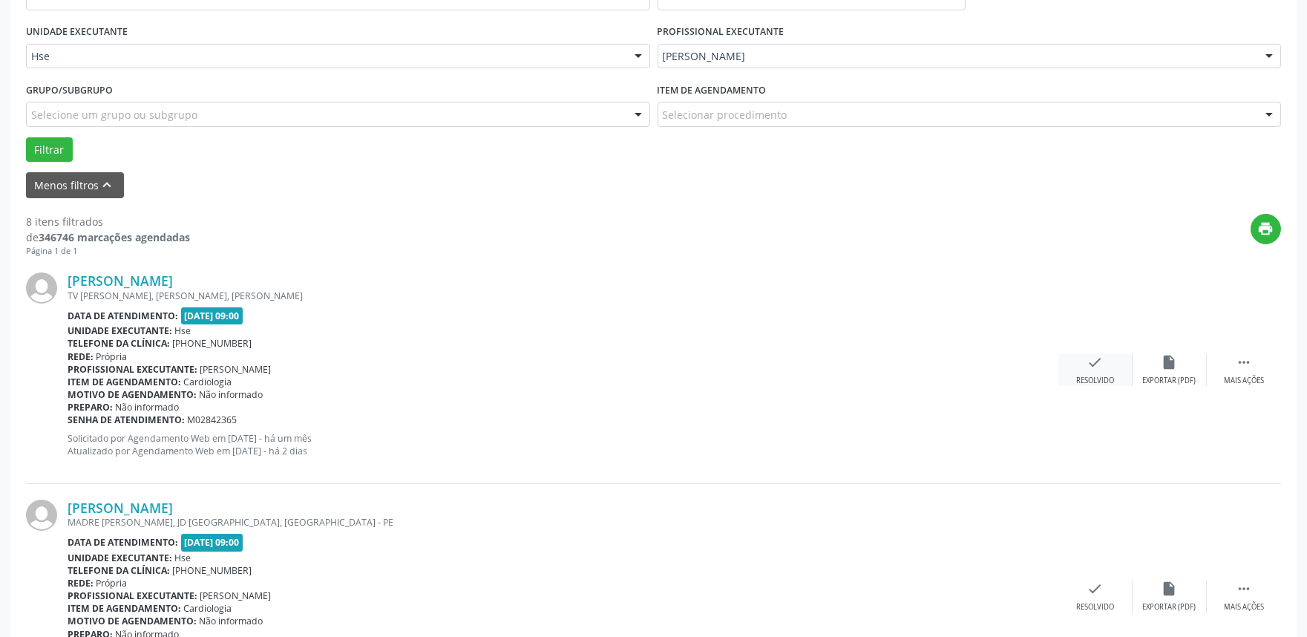
click at [1077, 373] on div "check Resolvido" at bounding box center [1096, 370] width 74 height 32
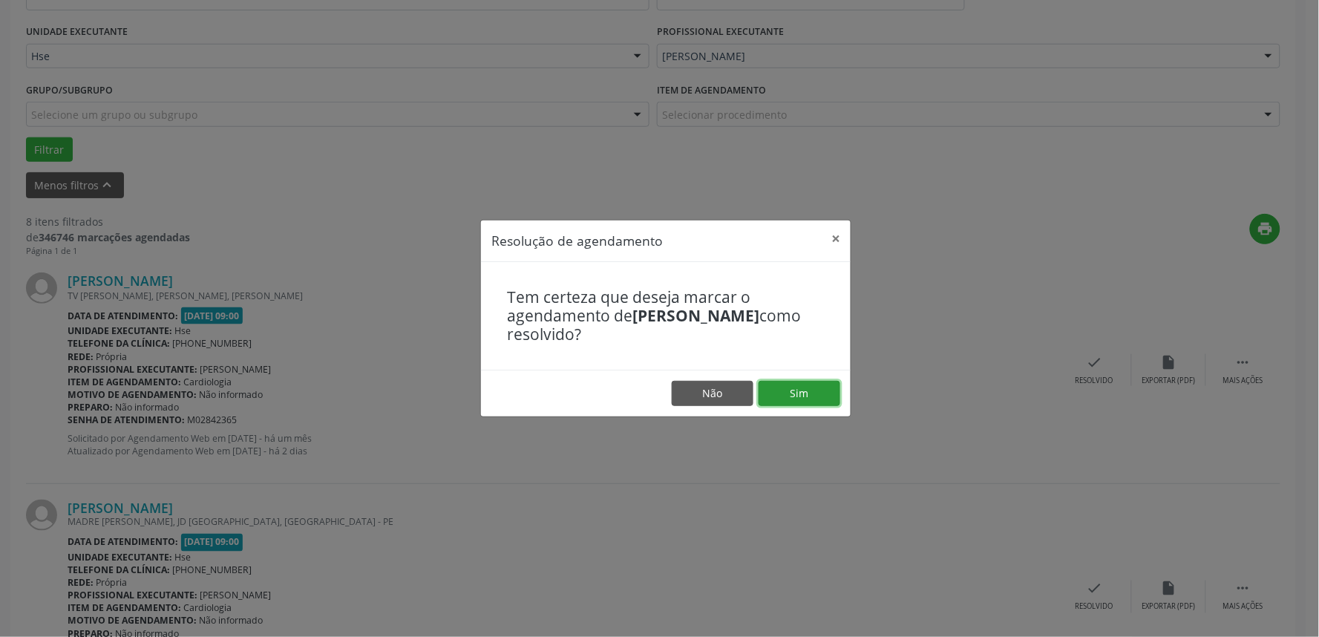
click at [799, 388] on button "Sim" at bounding box center [800, 393] width 82 height 25
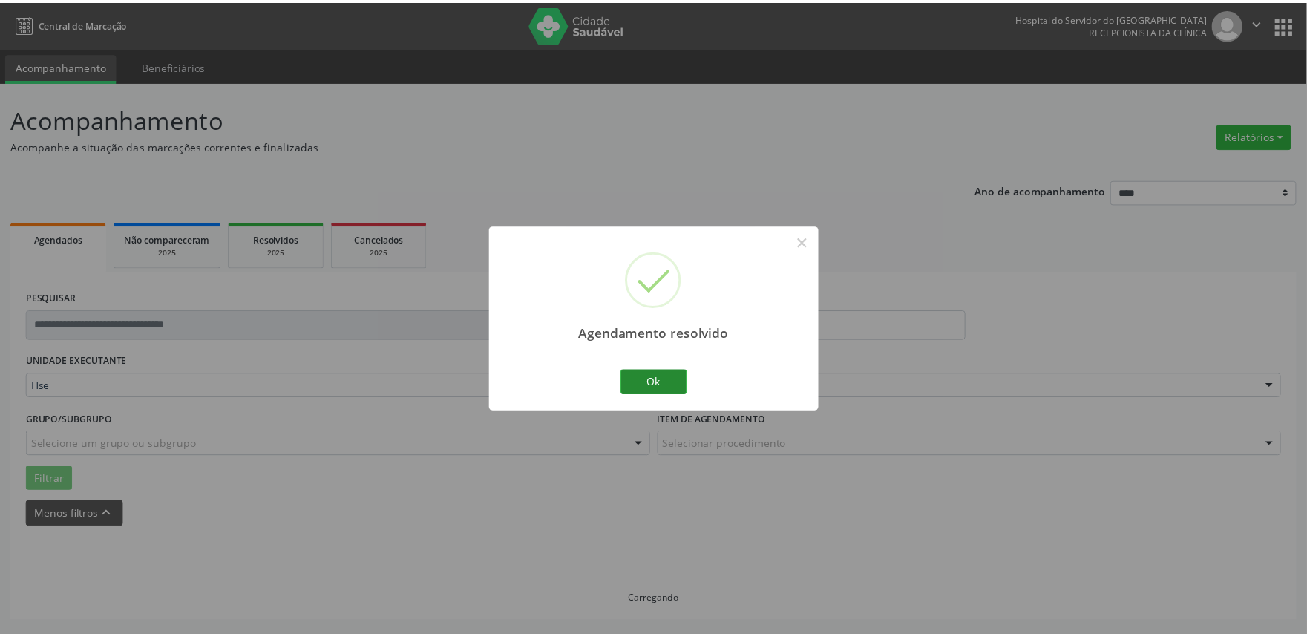
scroll to position [0, 0]
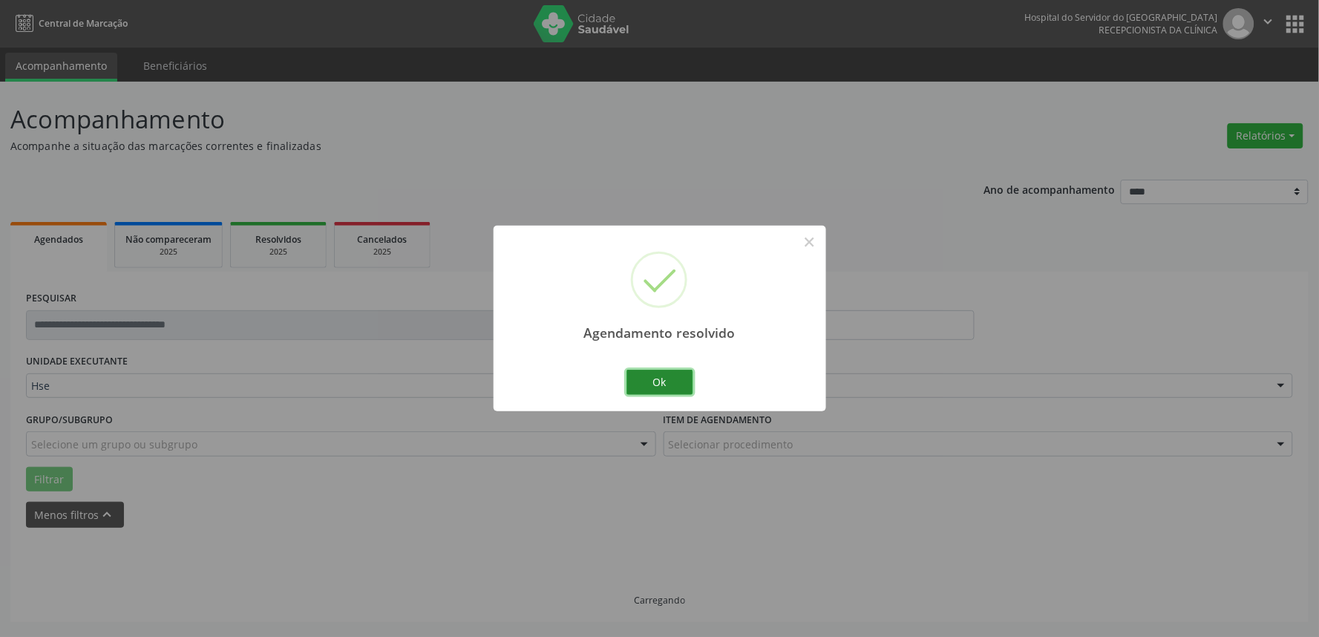
click at [680, 373] on button "Ok" at bounding box center [660, 382] width 67 height 25
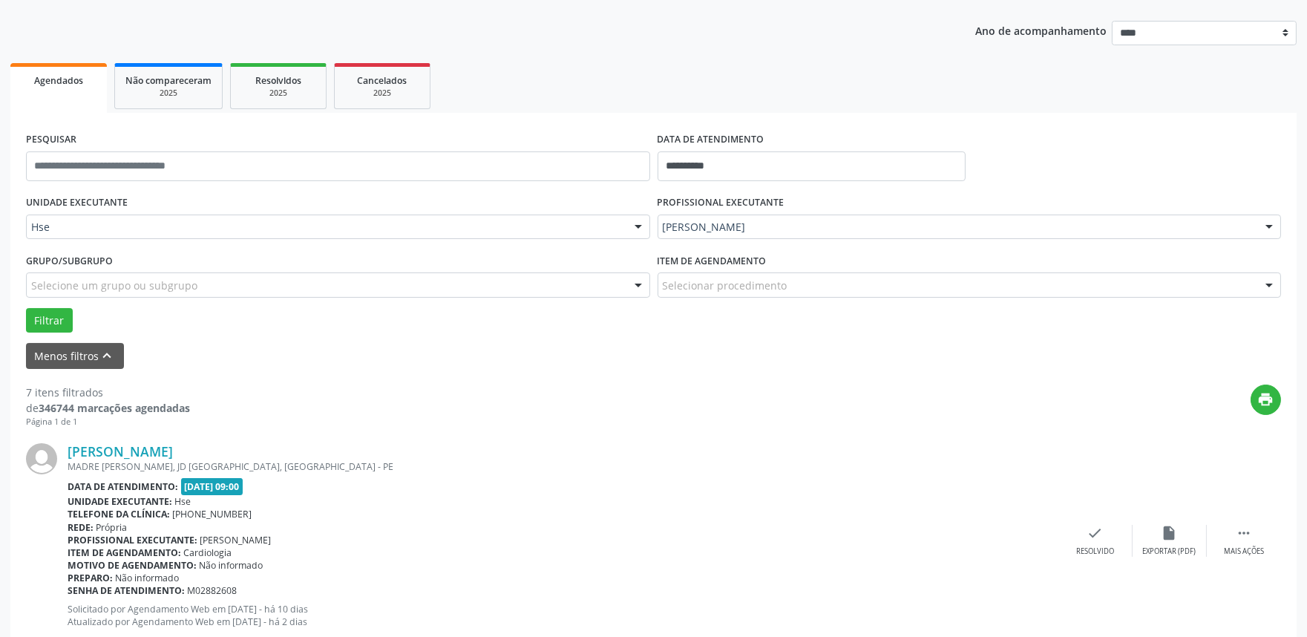
scroll to position [174, 0]
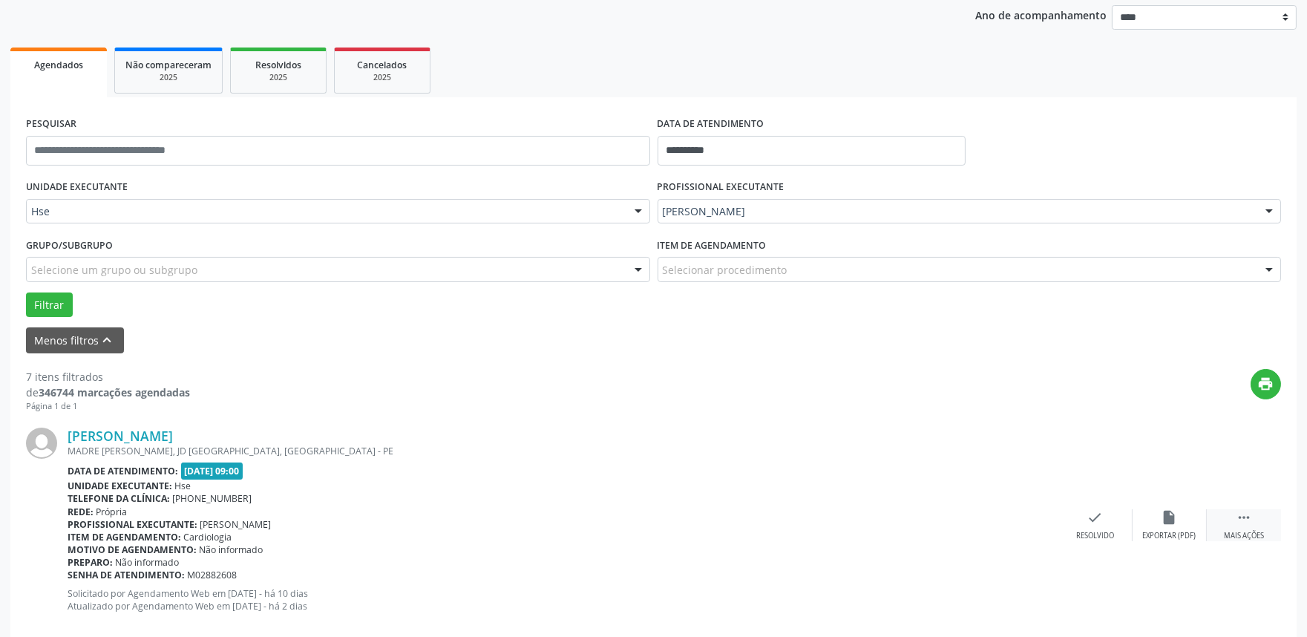
click at [1261, 520] on div " Mais ações" at bounding box center [1244, 525] width 74 height 32
click at [1169, 517] on icon "alarm_off" at bounding box center [1170, 517] width 16 height 16
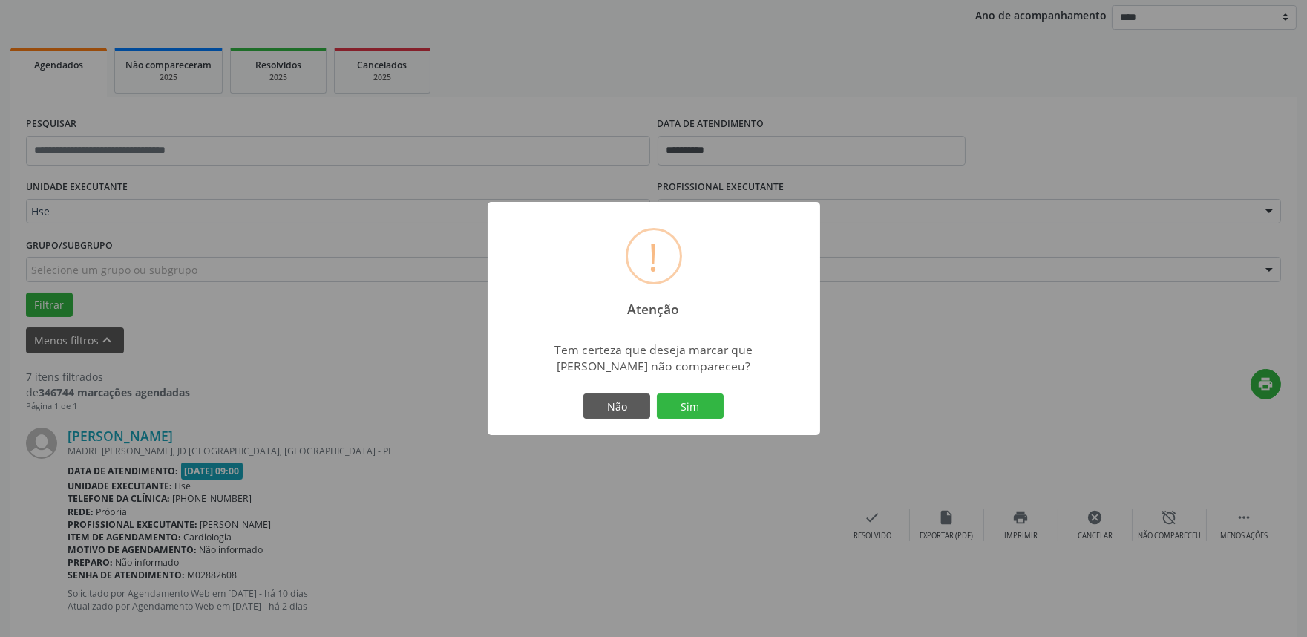
click at [693, 392] on div "Não Sim" at bounding box center [654, 406] width 147 height 31
click at [692, 401] on button "Sim" at bounding box center [690, 406] width 67 height 25
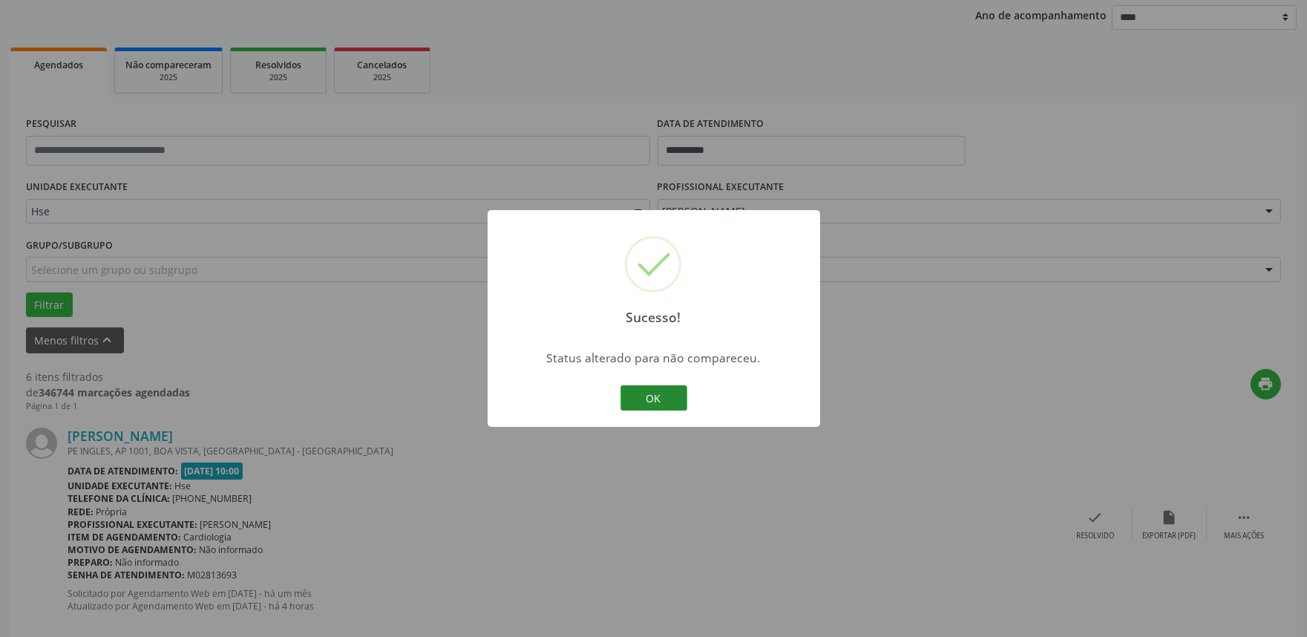
click at [653, 394] on button "OK" at bounding box center [654, 397] width 67 height 25
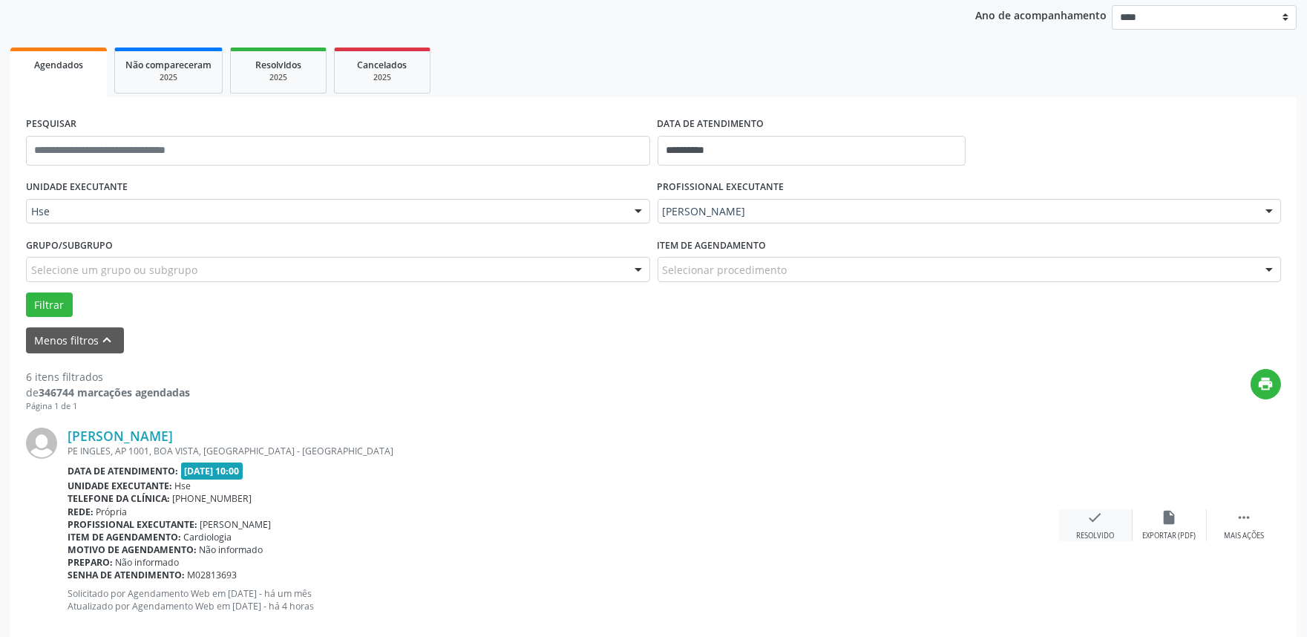
click at [1111, 540] on div "Resolvido" at bounding box center [1096, 536] width 38 height 10
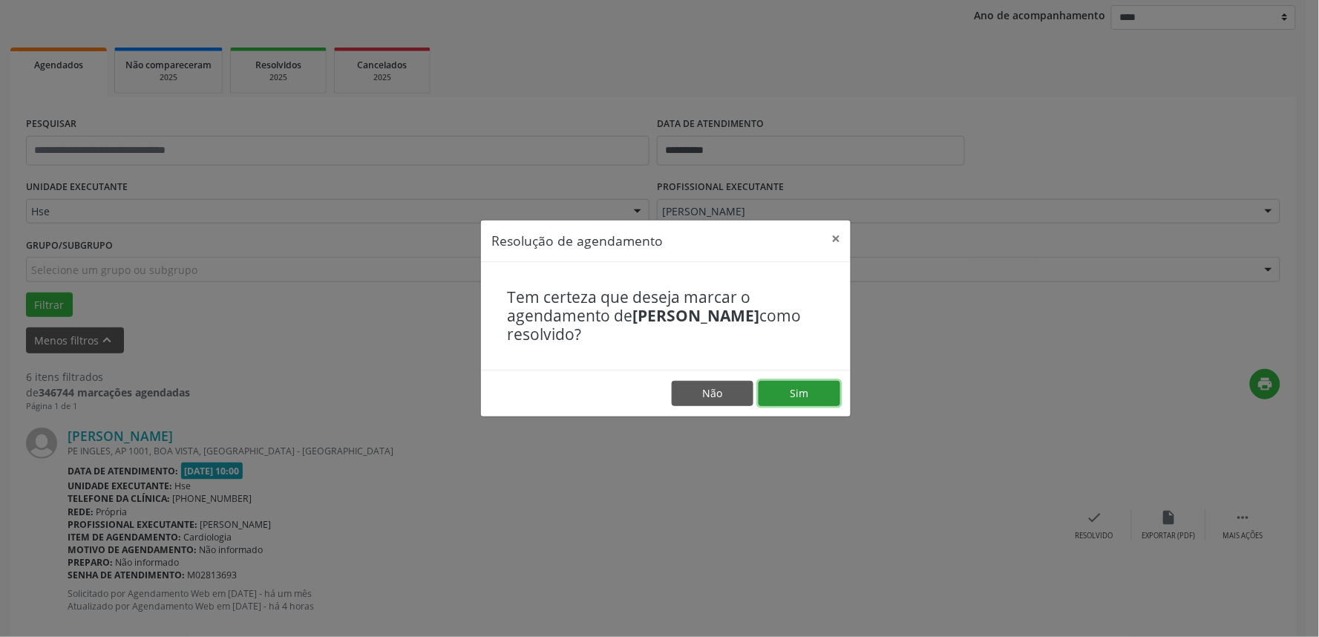
click at [814, 387] on button "Sim" at bounding box center [800, 393] width 82 height 25
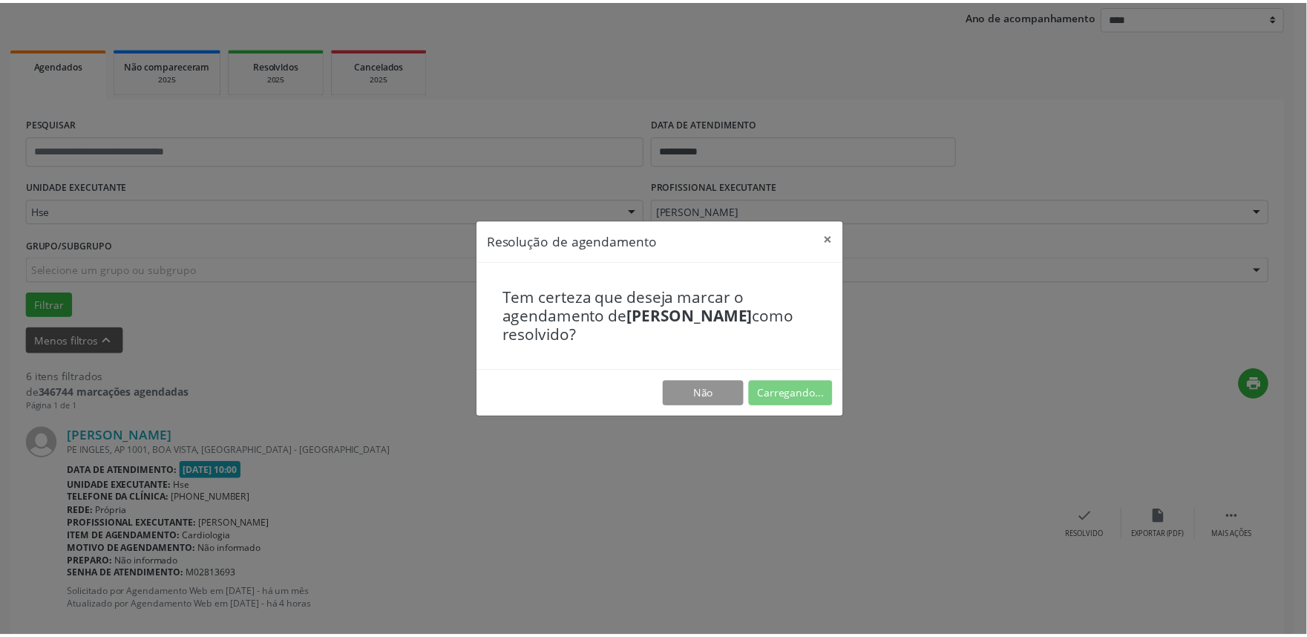
scroll to position [0, 0]
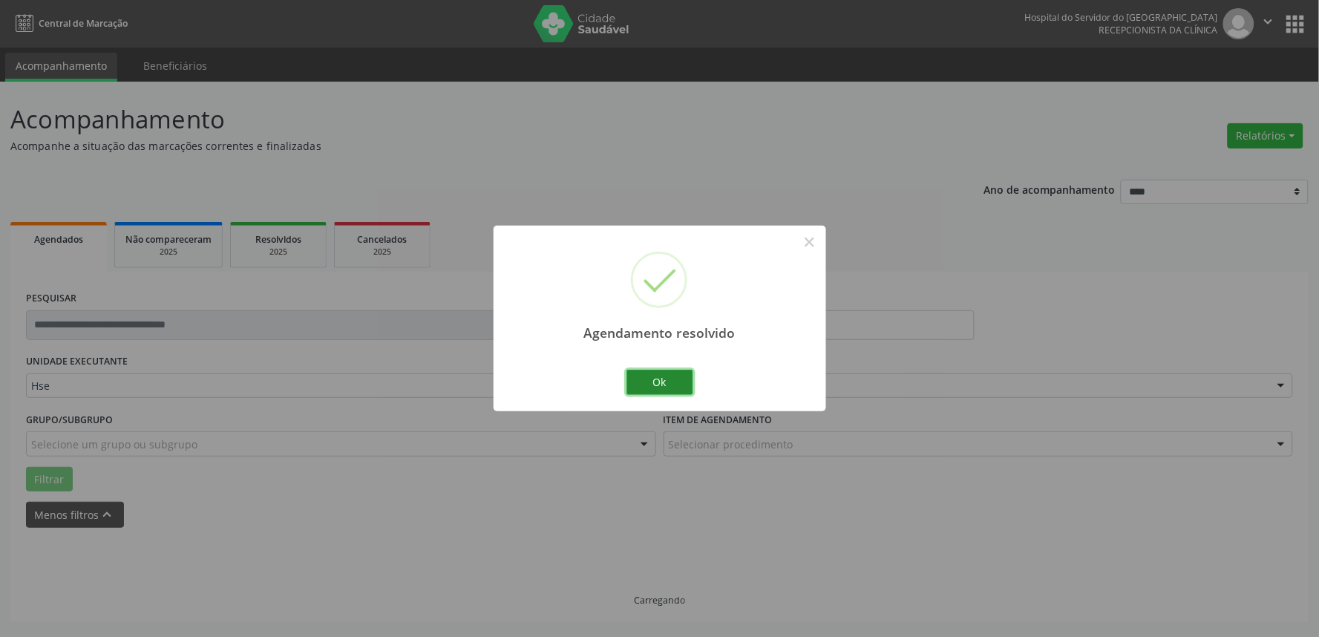
click at [654, 381] on button "Ok" at bounding box center [660, 382] width 67 height 25
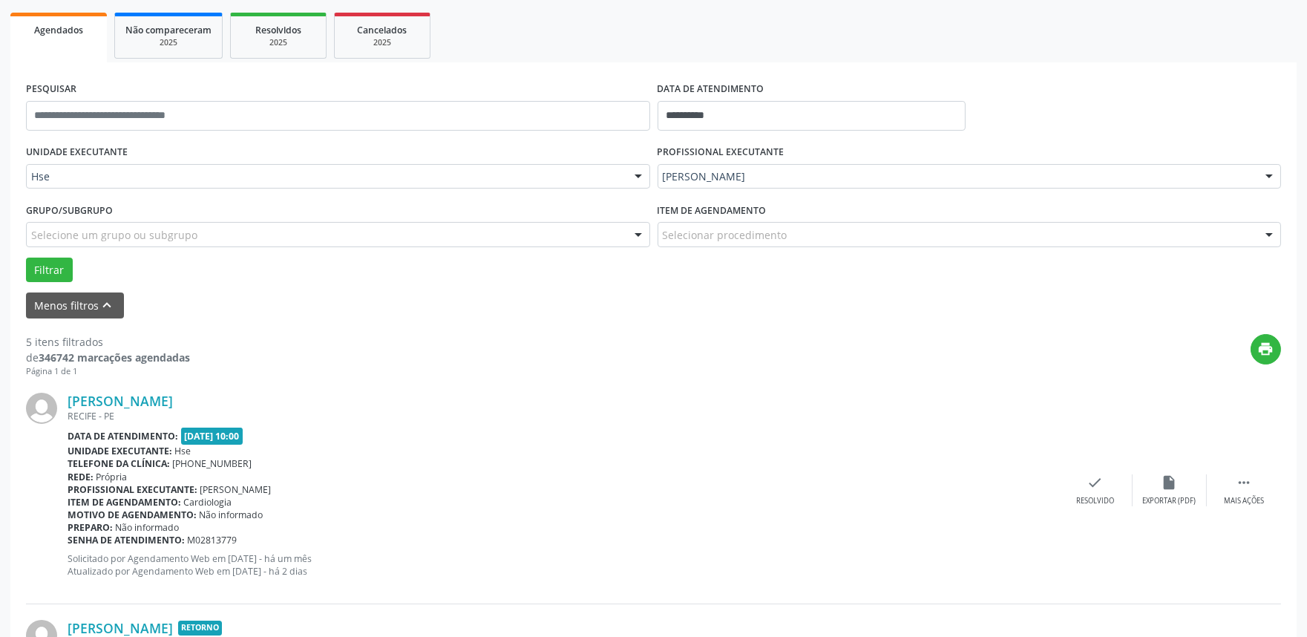
scroll to position [247, 0]
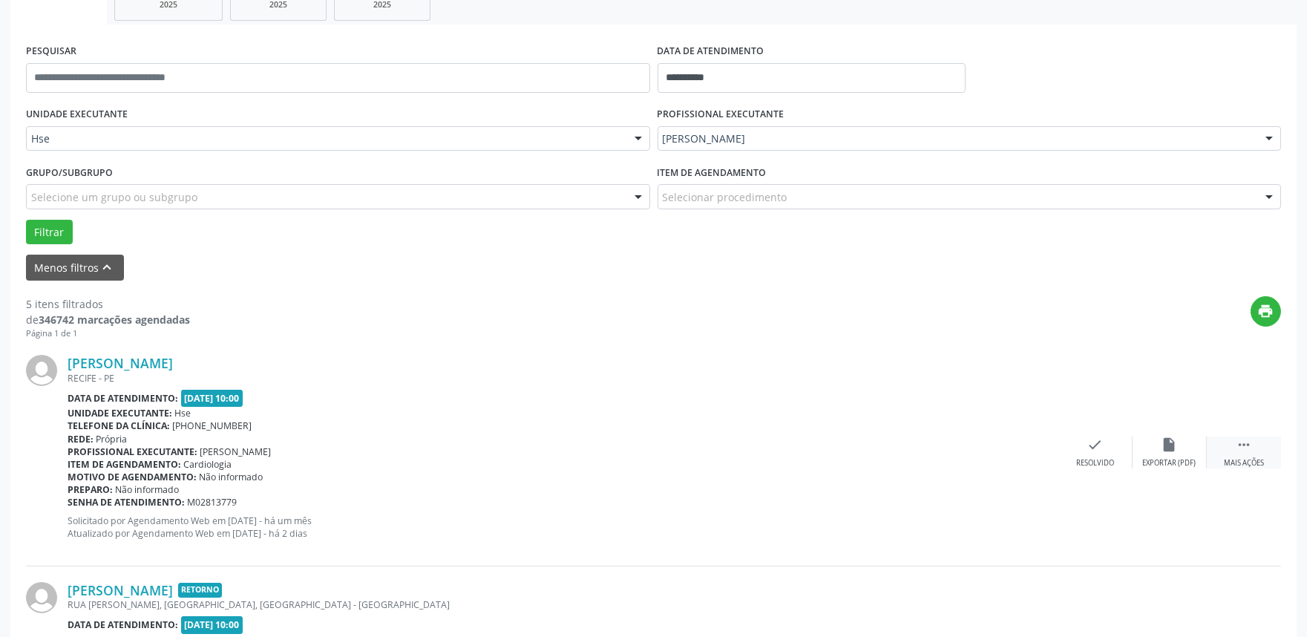
click at [1218, 451] on div " Mais ações" at bounding box center [1244, 453] width 74 height 32
click at [1159, 453] on div "alarm_off Não compareceu" at bounding box center [1170, 453] width 74 height 32
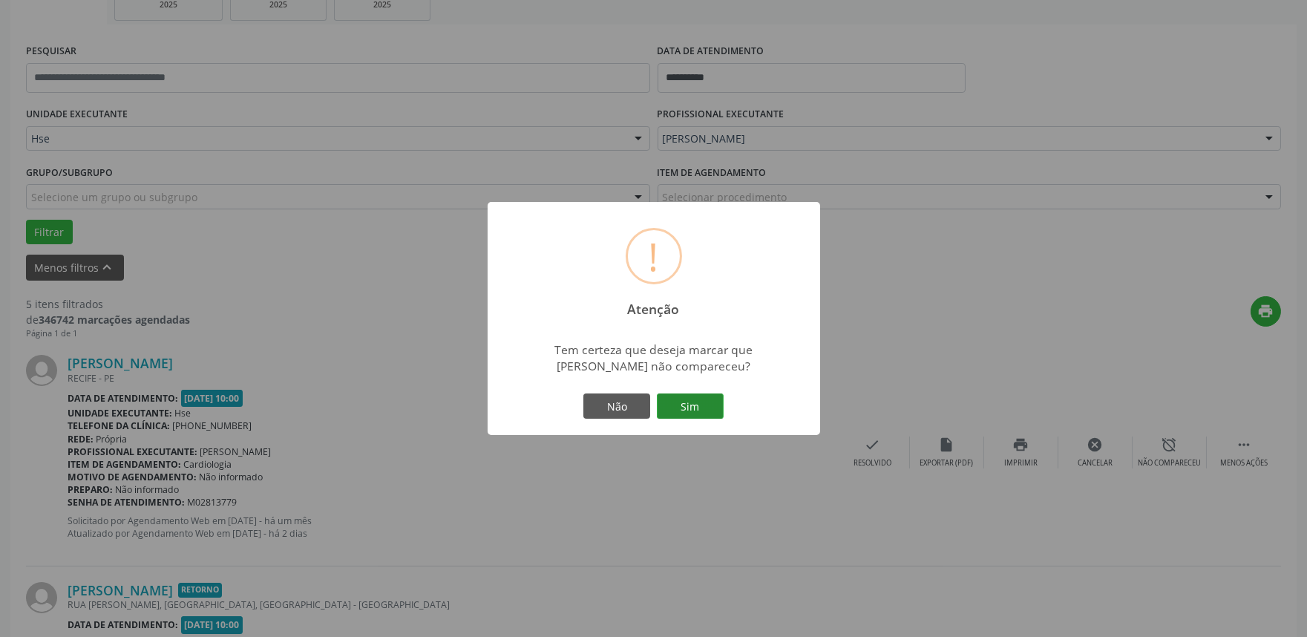
click at [684, 397] on button "Sim" at bounding box center [690, 406] width 67 height 25
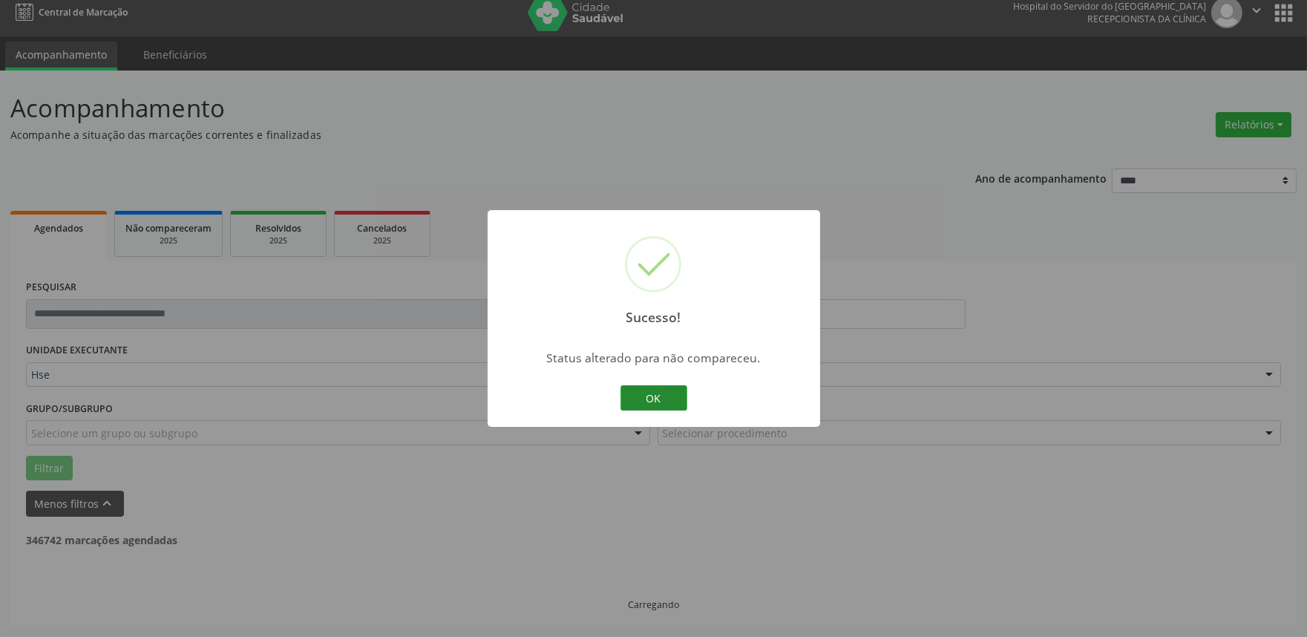
scroll to position [10, 0]
click at [662, 396] on button "OK" at bounding box center [654, 397] width 67 height 25
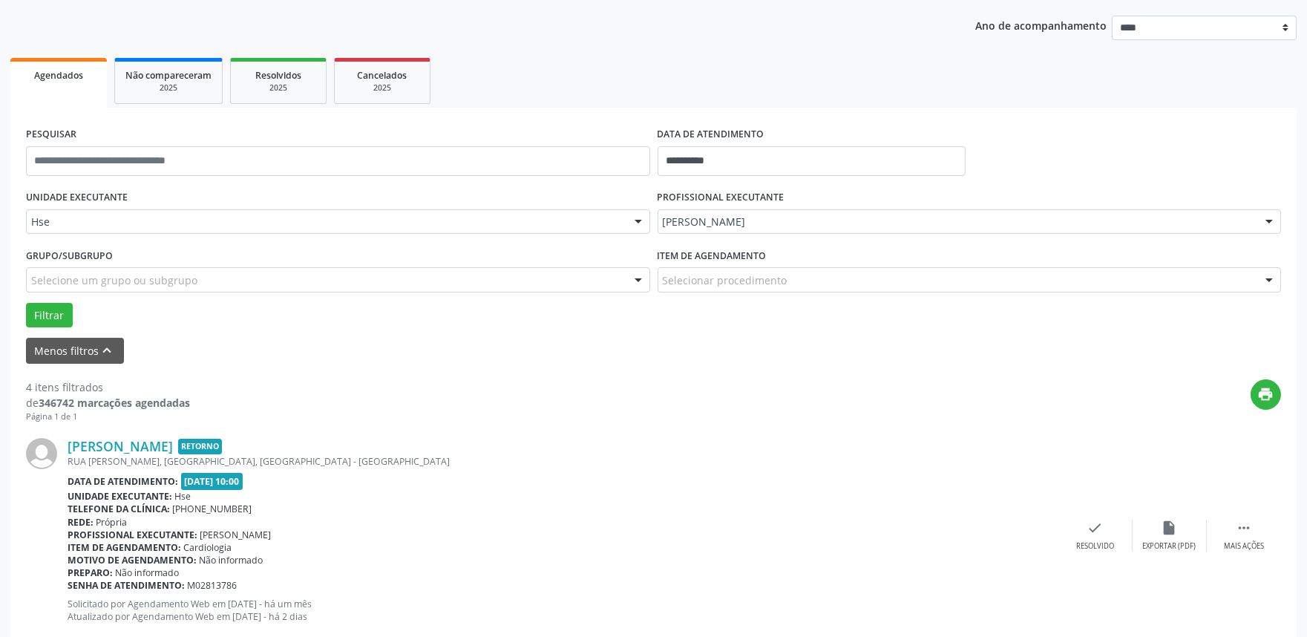
scroll to position [174, 0]
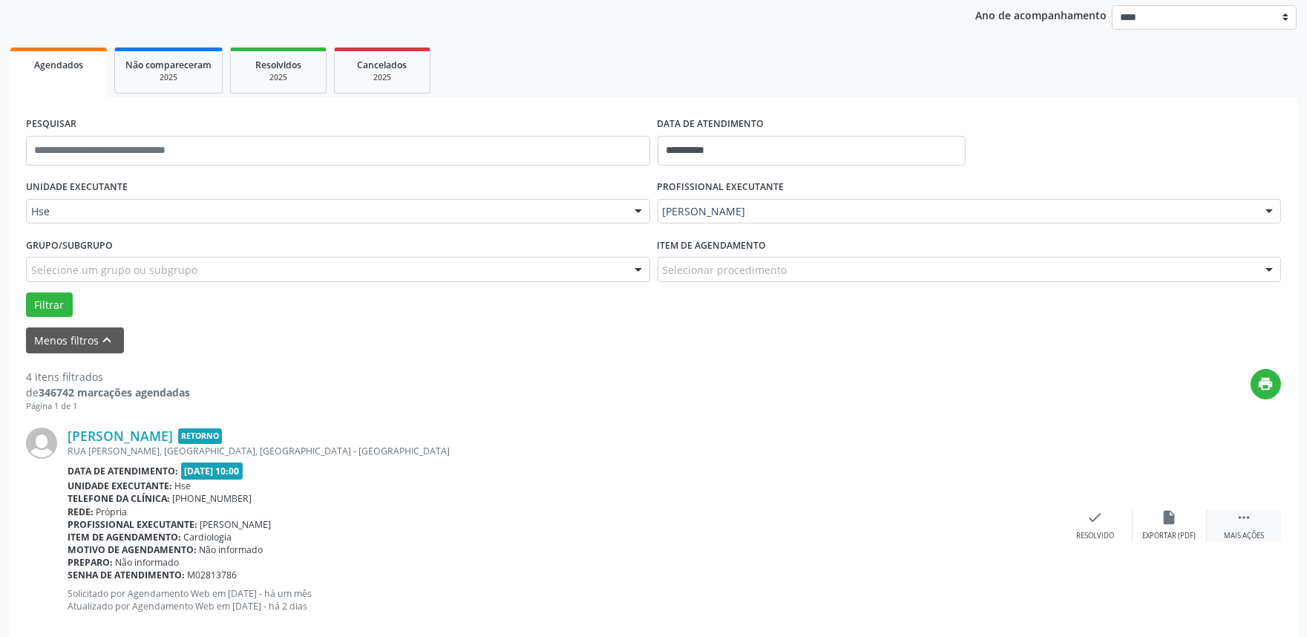
click at [1264, 529] on div " Mais ações" at bounding box center [1244, 525] width 74 height 32
click at [1177, 528] on div "alarm_off Não compareceu" at bounding box center [1170, 525] width 74 height 32
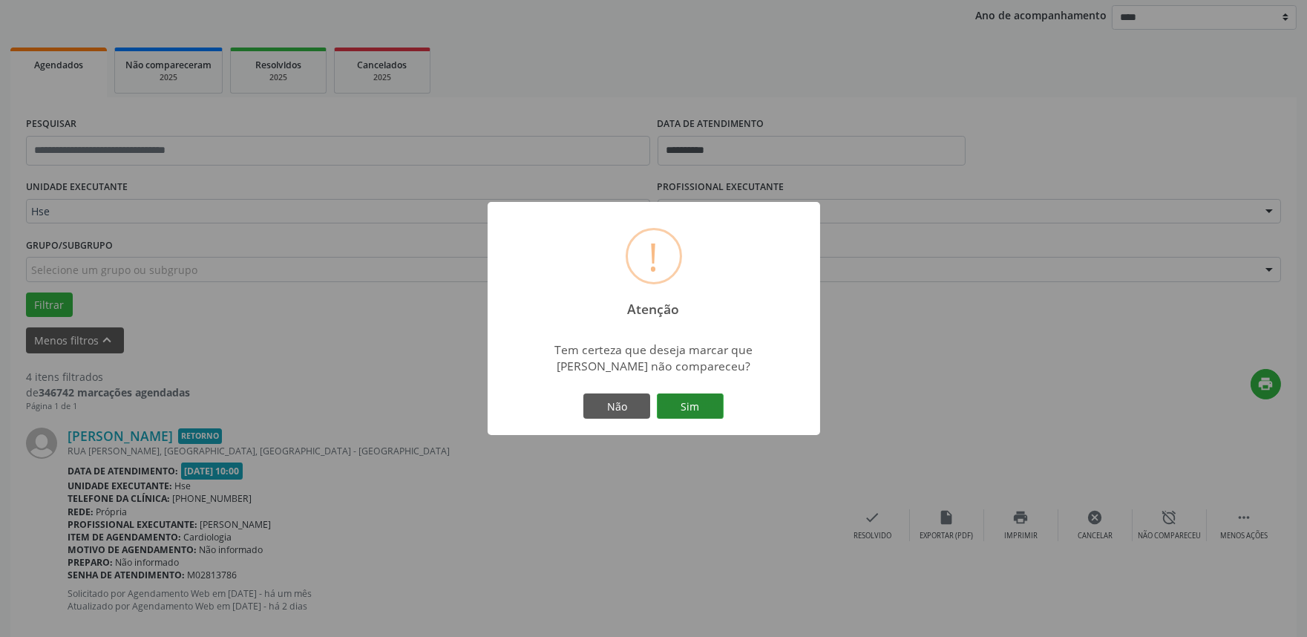
click at [706, 406] on button "Sim" at bounding box center [690, 406] width 67 height 25
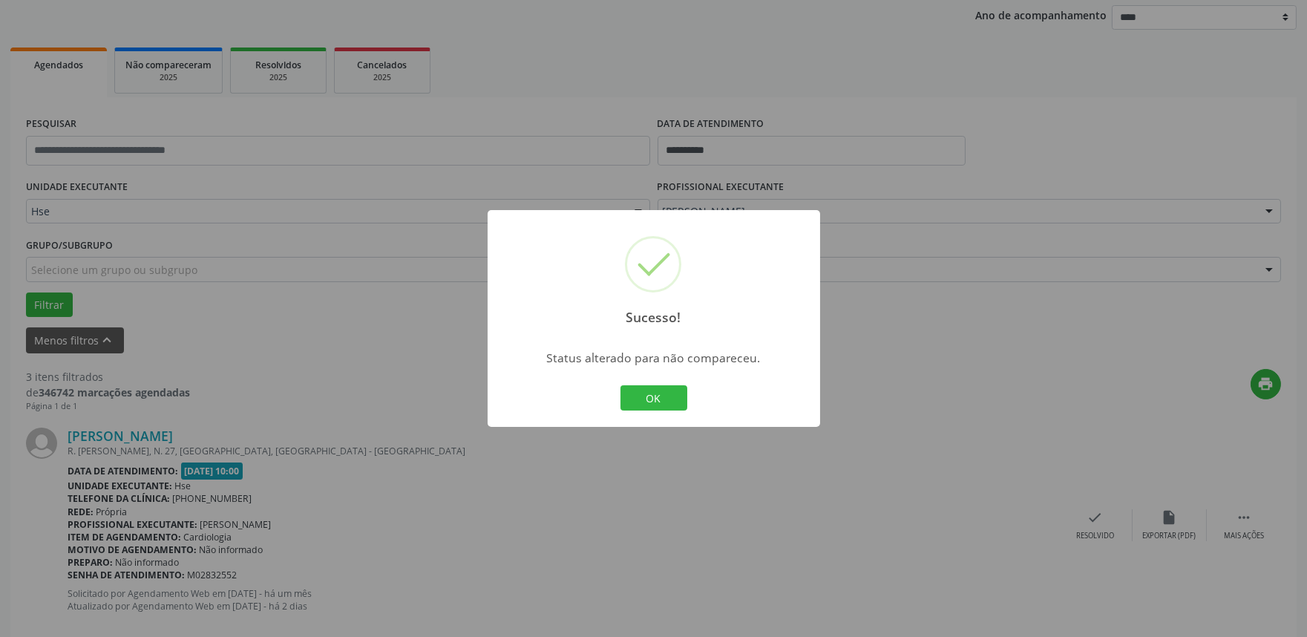
click at [702, 404] on div "Sucesso! × Status alterado para não compareceu. OK Cancel" at bounding box center [654, 318] width 333 height 217
click at [653, 398] on button "OK" at bounding box center [654, 397] width 67 height 25
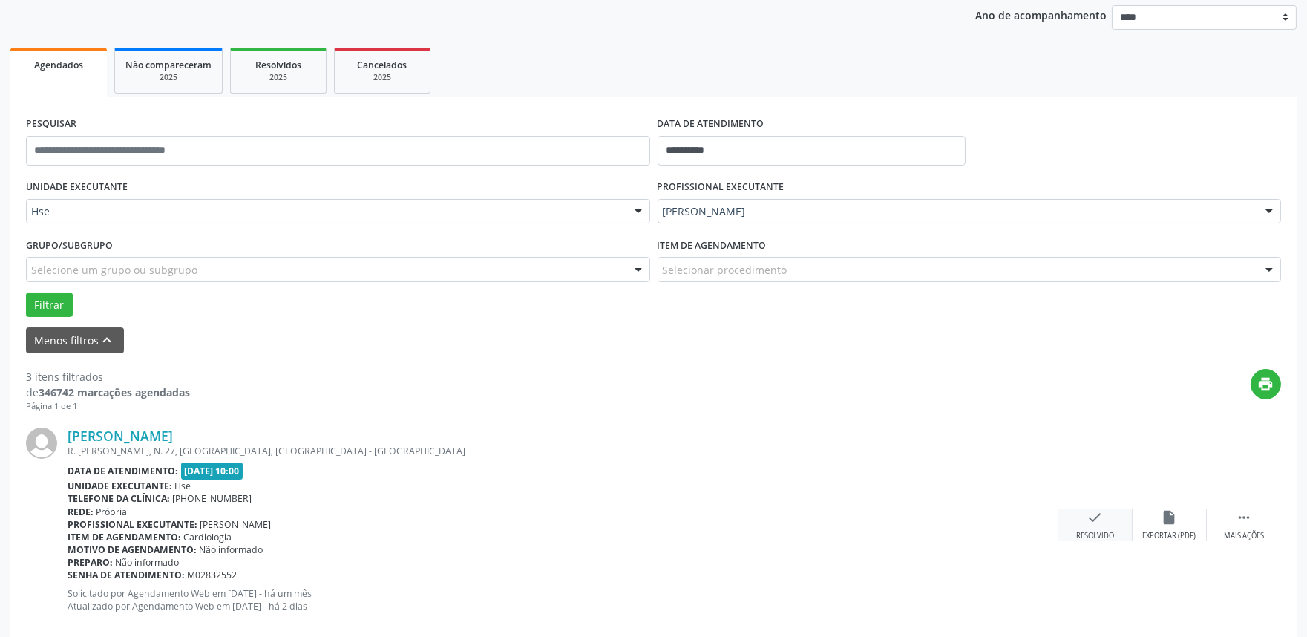
click at [1091, 531] on div "Resolvido" at bounding box center [1096, 536] width 38 height 10
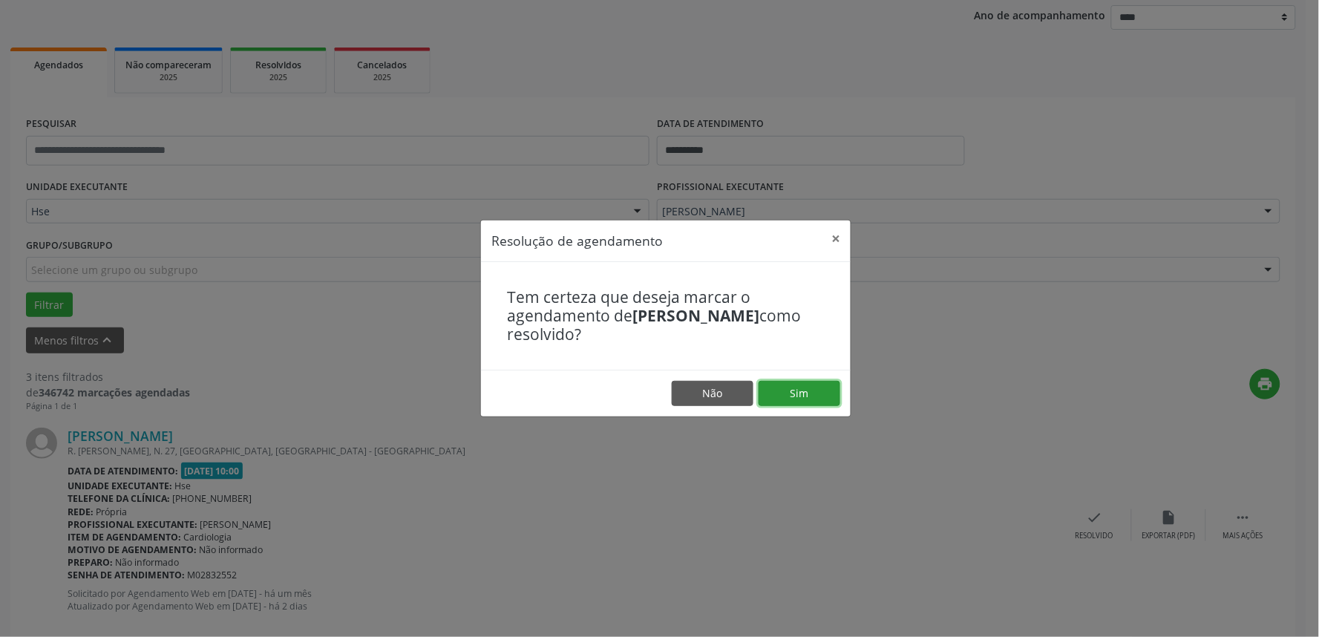
click at [804, 391] on button "Sim" at bounding box center [800, 393] width 82 height 25
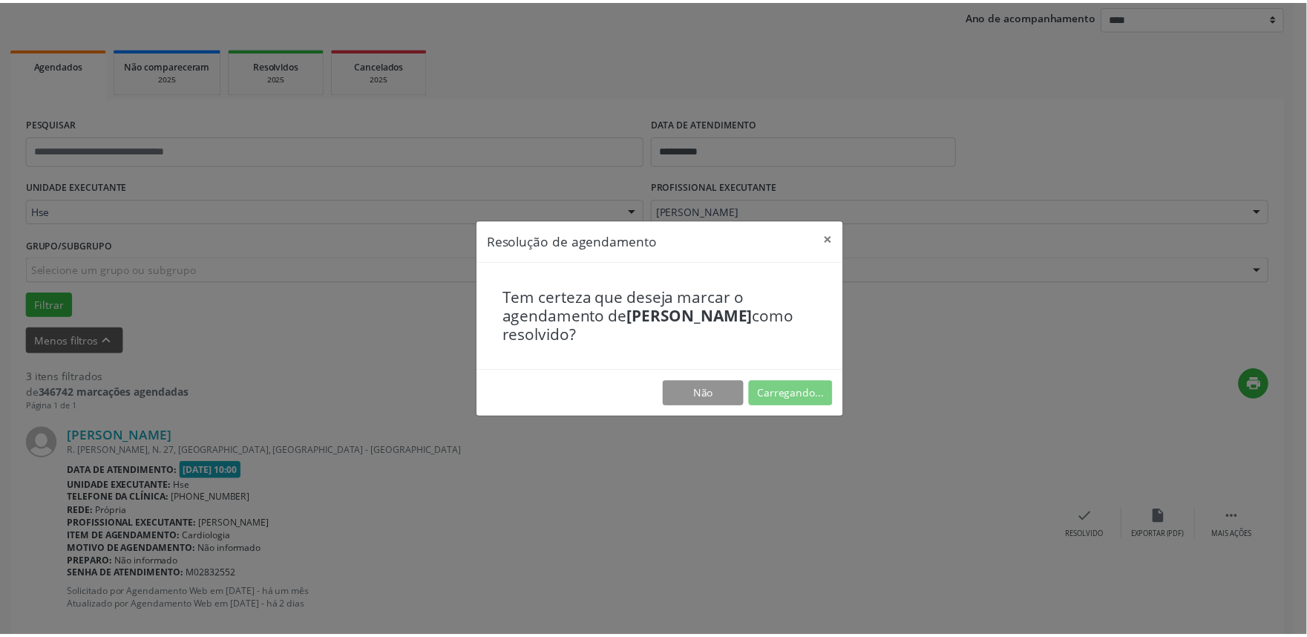
scroll to position [0, 0]
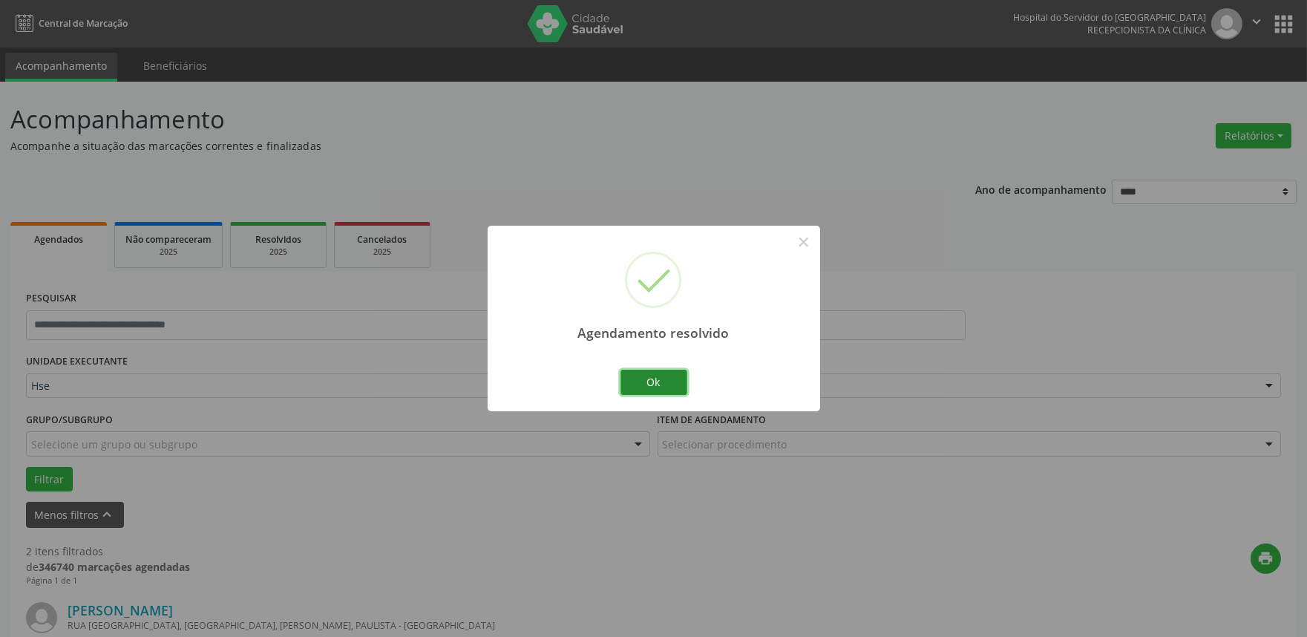
click at [682, 375] on button "Ok" at bounding box center [654, 382] width 67 height 25
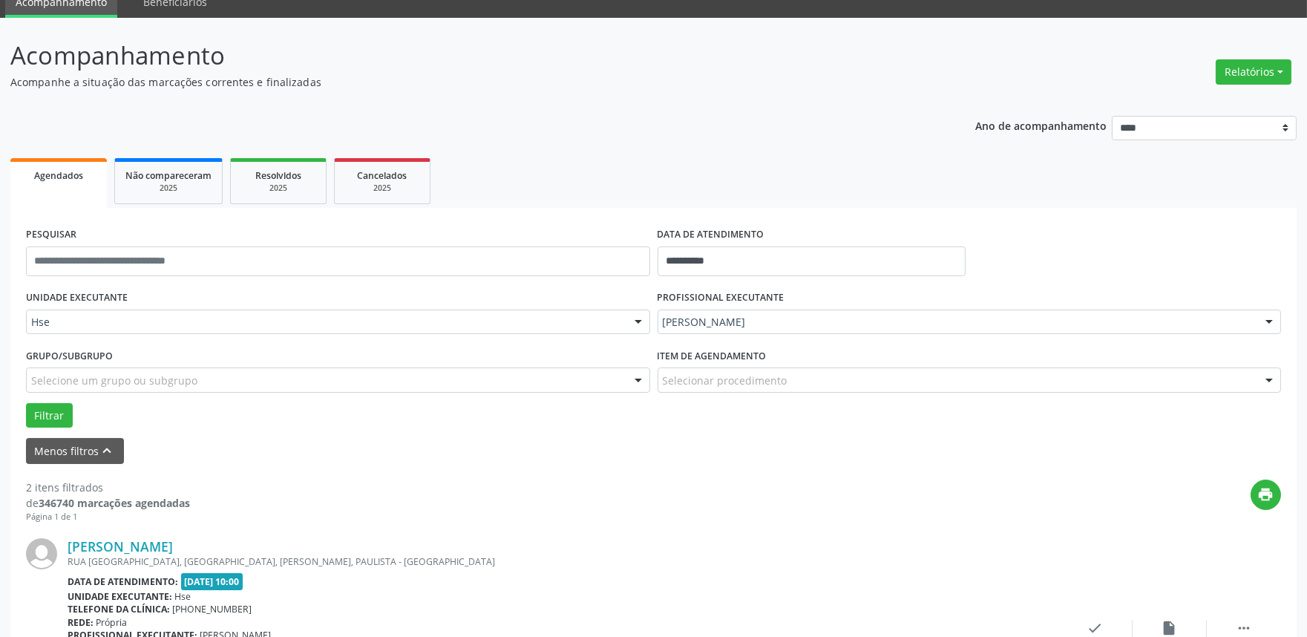
scroll to position [165, 0]
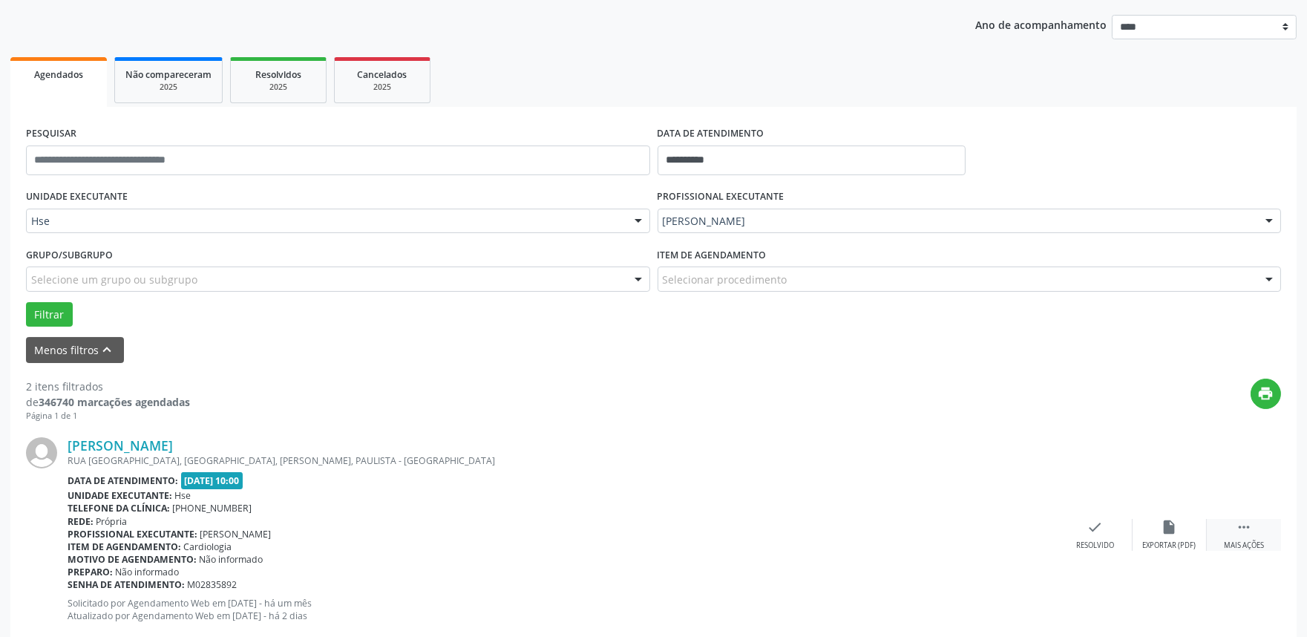
click at [1248, 537] on div " Mais ações" at bounding box center [1244, 535] width 74 height 32
click at [1189, 535] on div "alarm_off Não compareceu" at bounding box center [1170, 535] width 74 height 32
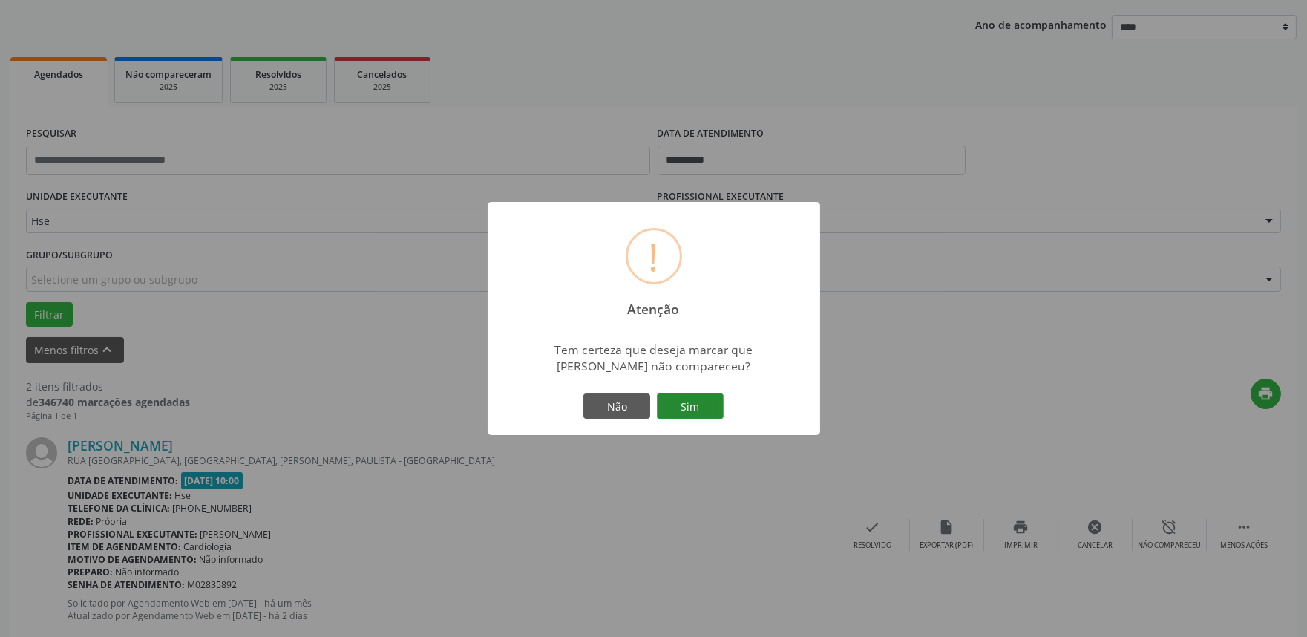
click at [687, 396] on button "Sim" at bounding box center [690, 406] width 67 height 25
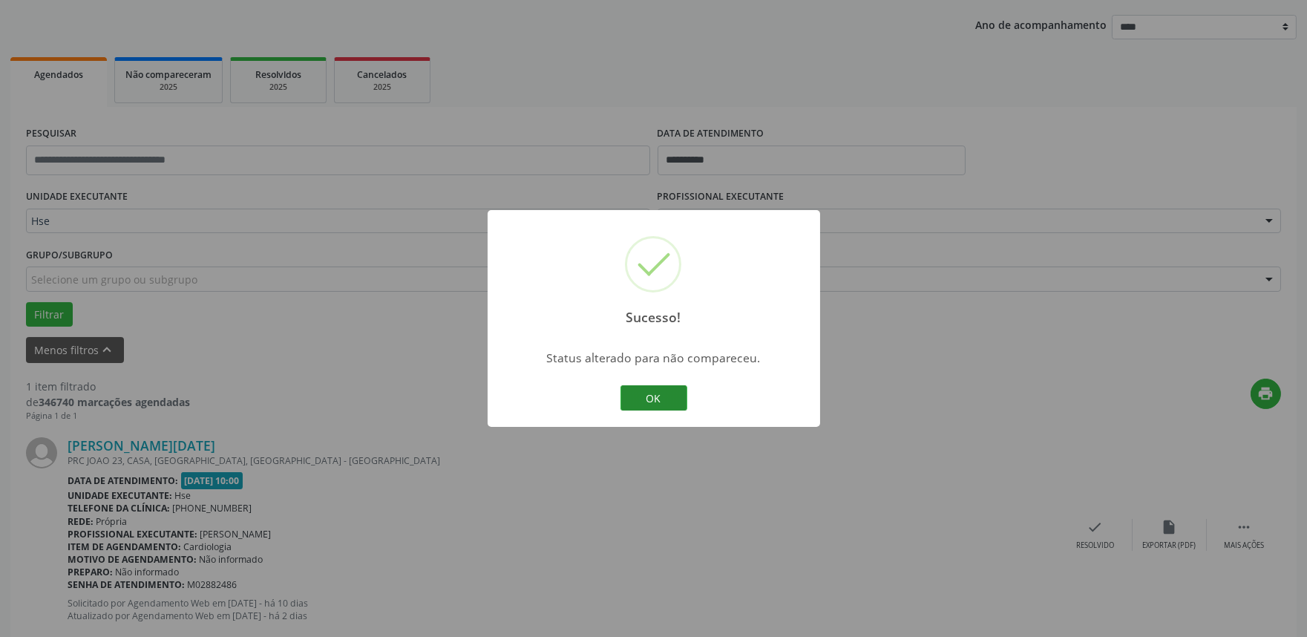
click at [636, 402] on button "OK" at bounding box center [654, 397] width 67 height 25
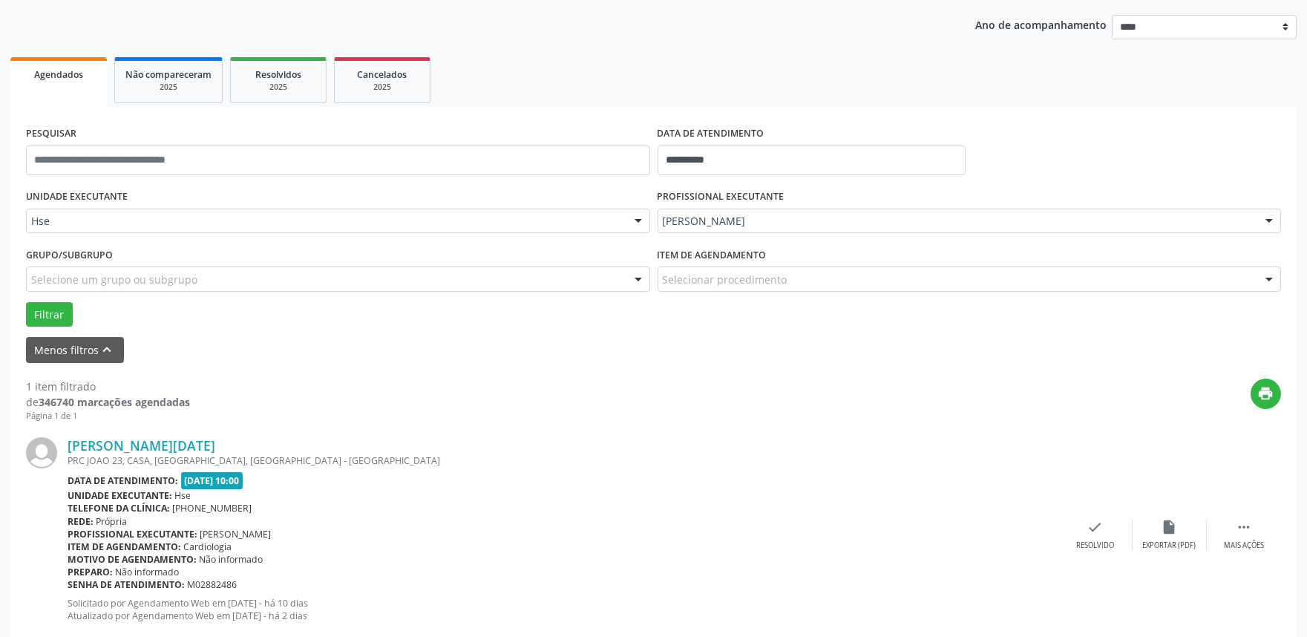
scroll to position [200, 0]
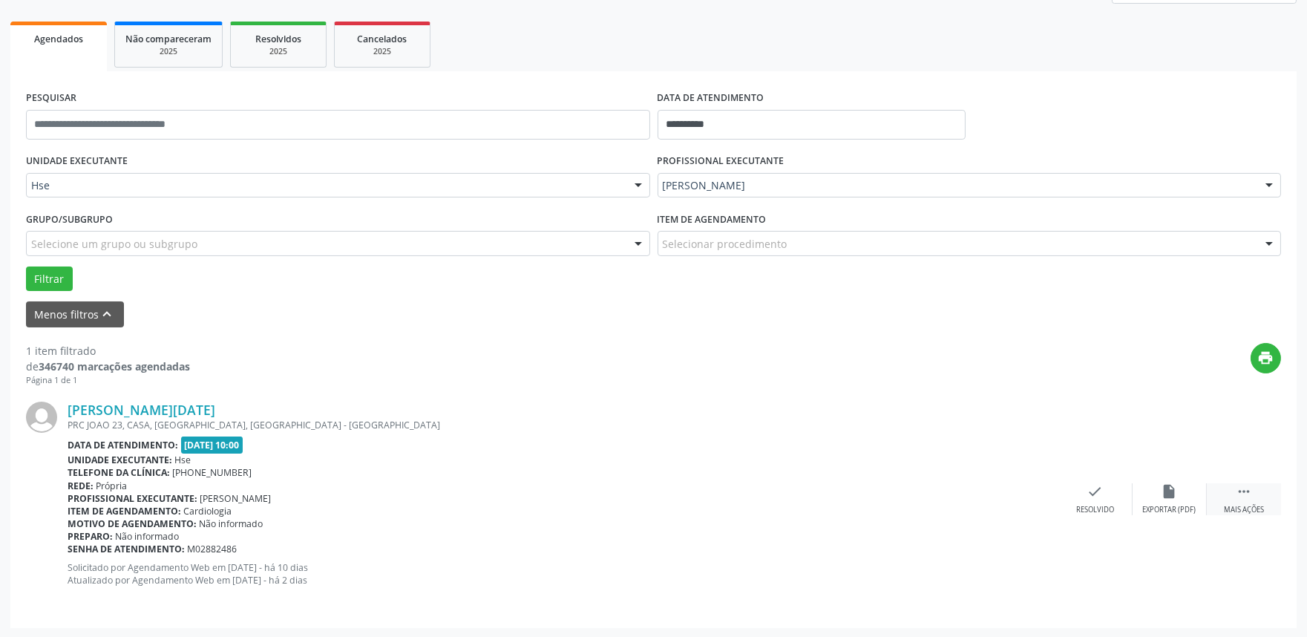
click at [1246, 505] on div "Mais ações" at bounding box center [1244, 510] width 40 height 10
click at [1157, 486] on div "alarm_off Não compareceu" at bounding box center [1170, 499] width 74 height 32
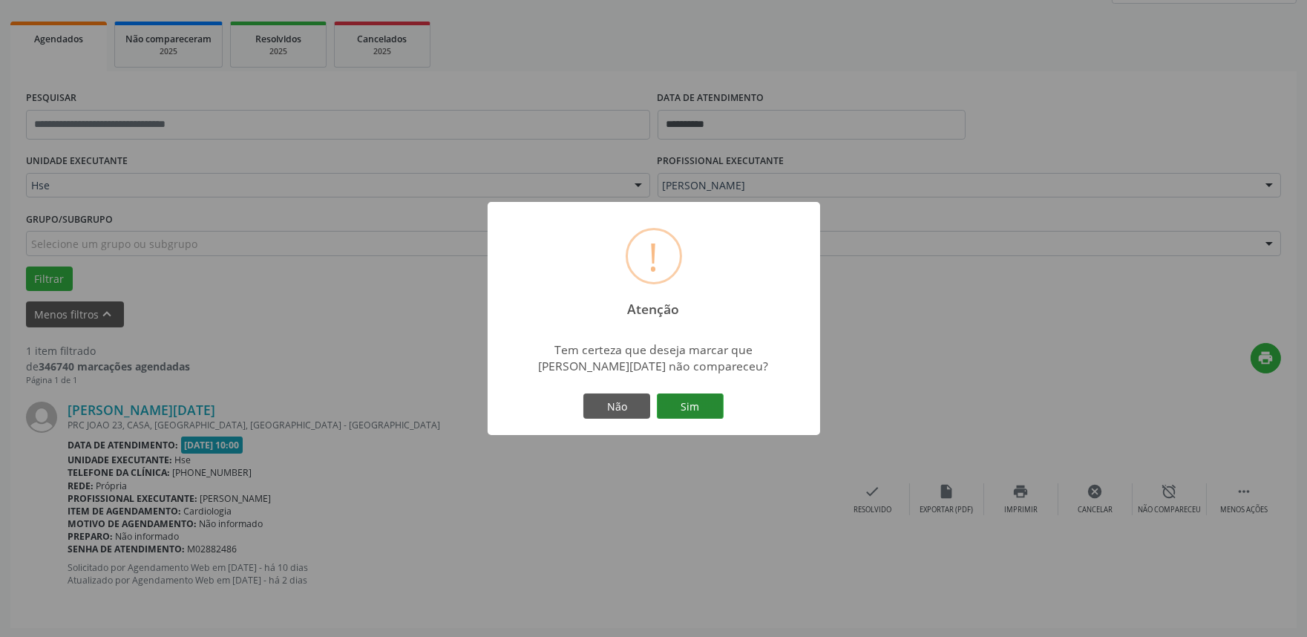
click at [685, 403] on button "Sim" at bounding box center [690, 406] width 67 height 25
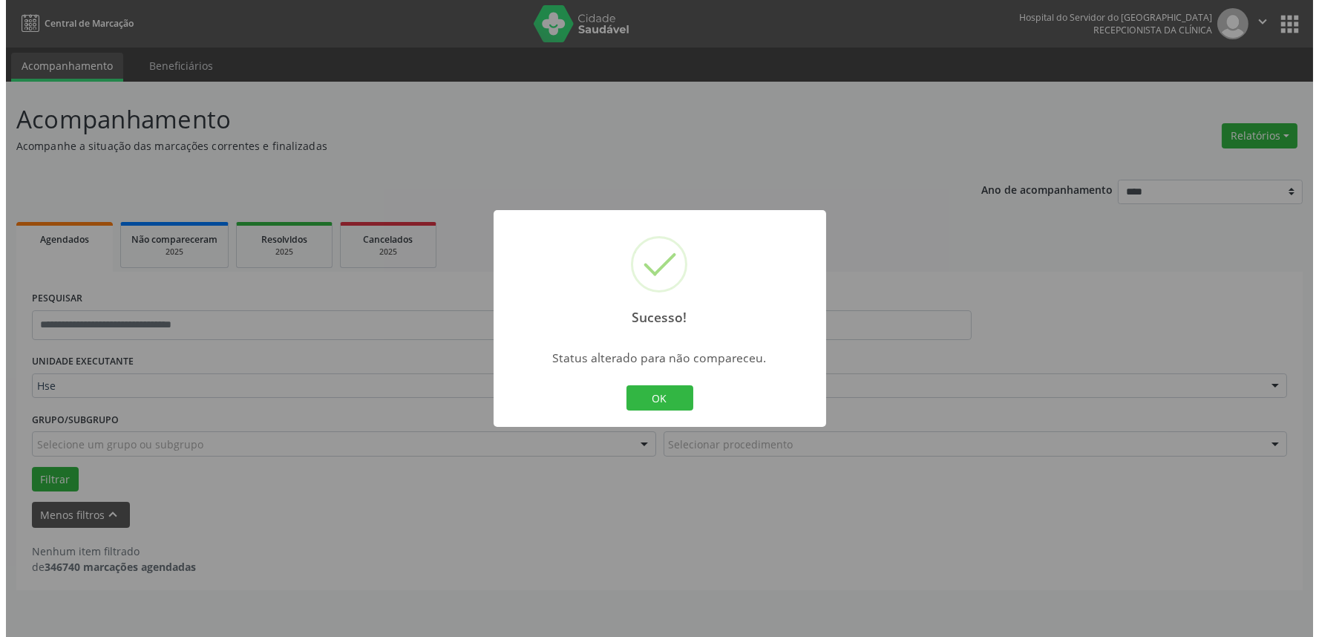
scroll to position [0, 0]
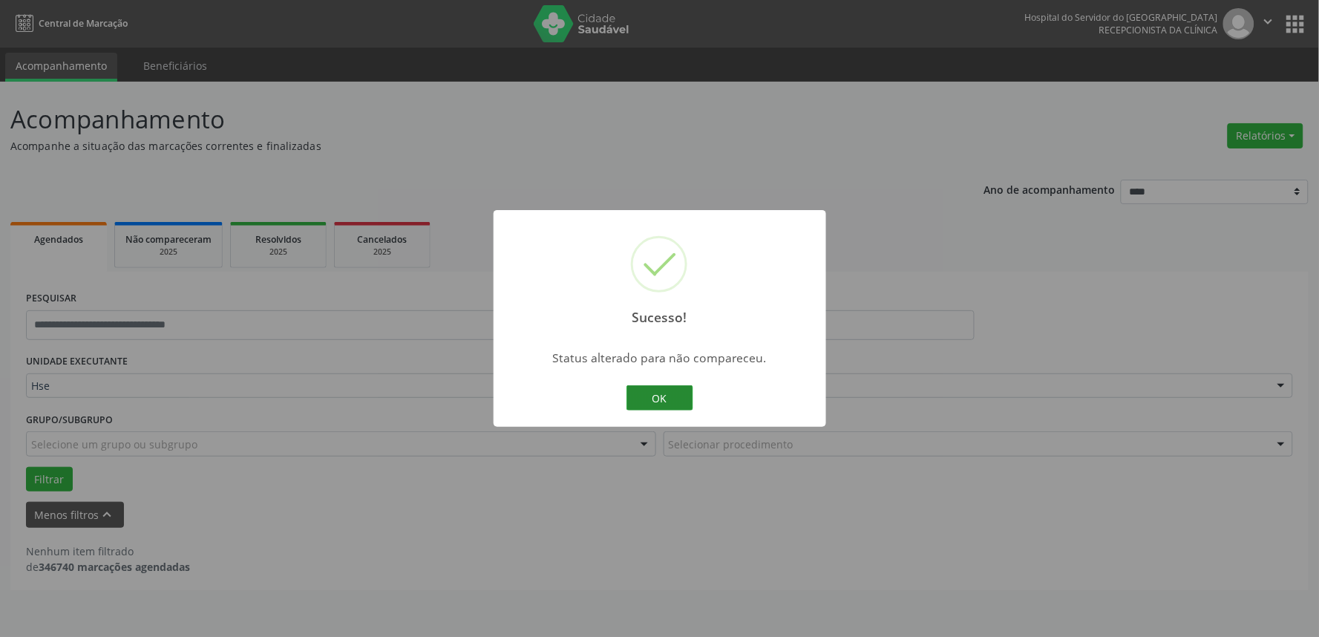
click at [655, 397] on button "OK" at bounding box center [660, 397] width 67 height 25
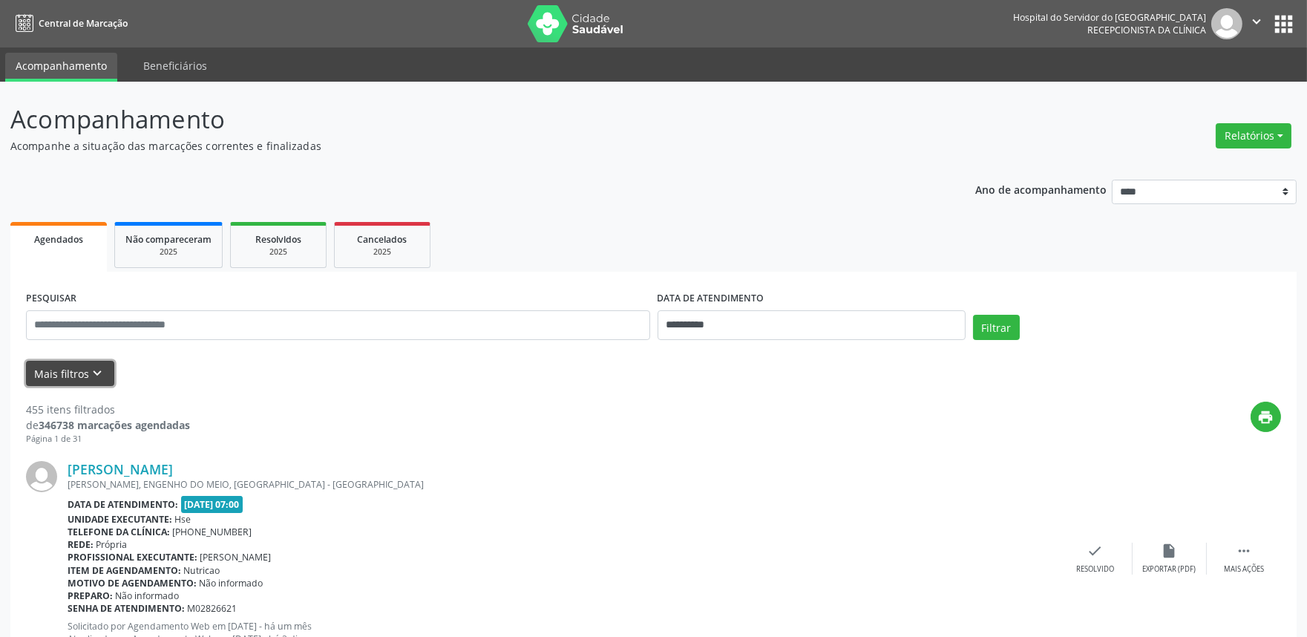
click at [100, 379] on icon "keyboard_arrow_down" at bounding box center [98, 373] width 16 height 16
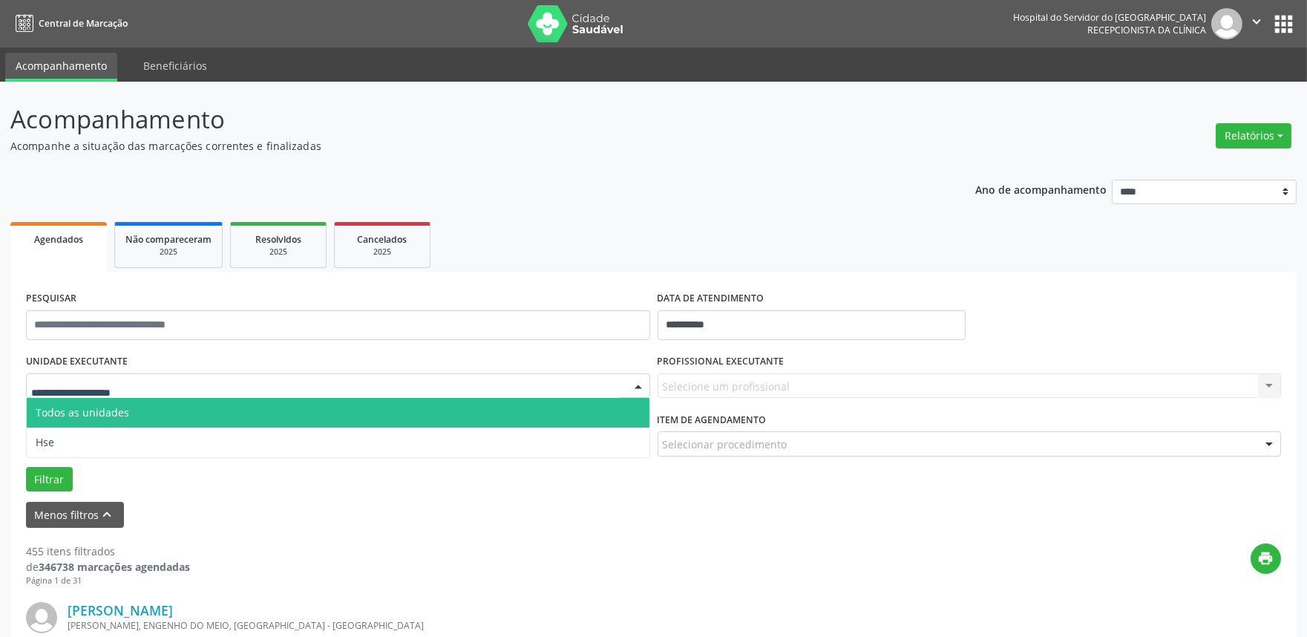
click at [120, 425] on span "Todos as unidades" at bounding box center [338, 413] width 623 height 30
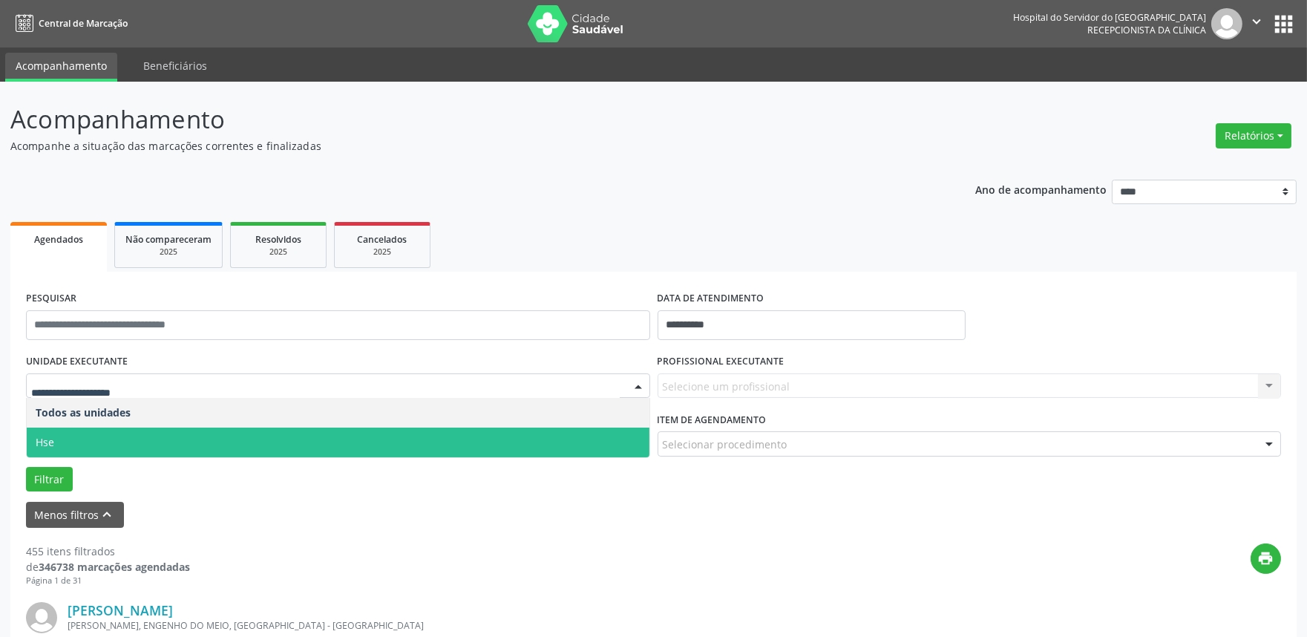
click at [137, 446] on span "Hse" at bounding box center [338, 443] width 623 height 30
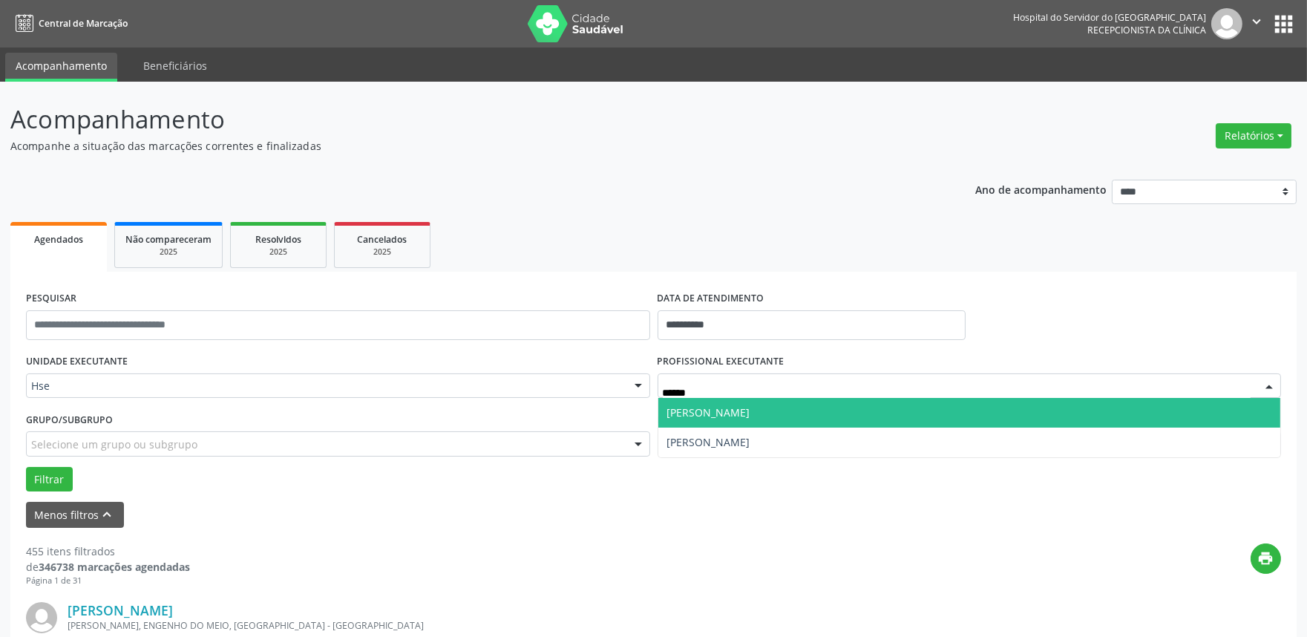
type input "*******"
click at [751, 417] on span "[PERSON_NAME]" at bounding box center [708, 412] width 83 height 14
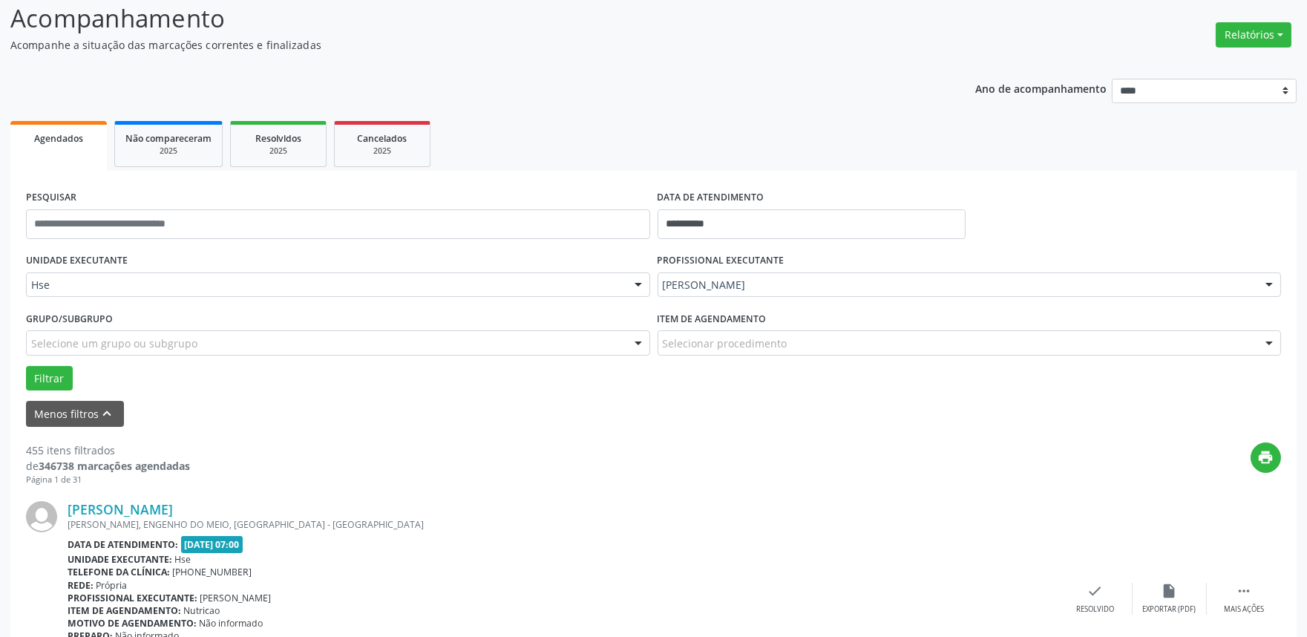
scroll to position [82, 0]
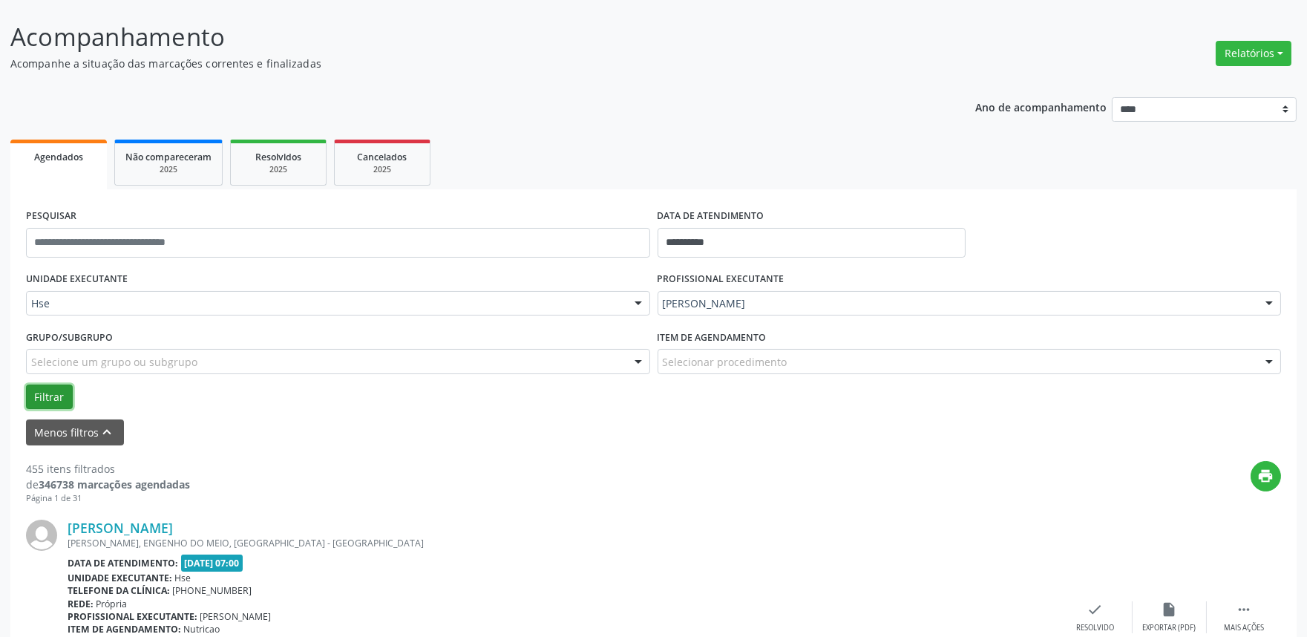
click at [27, 397] on button "Filtrar" at bounding box center [49, 397] width 47 height 25
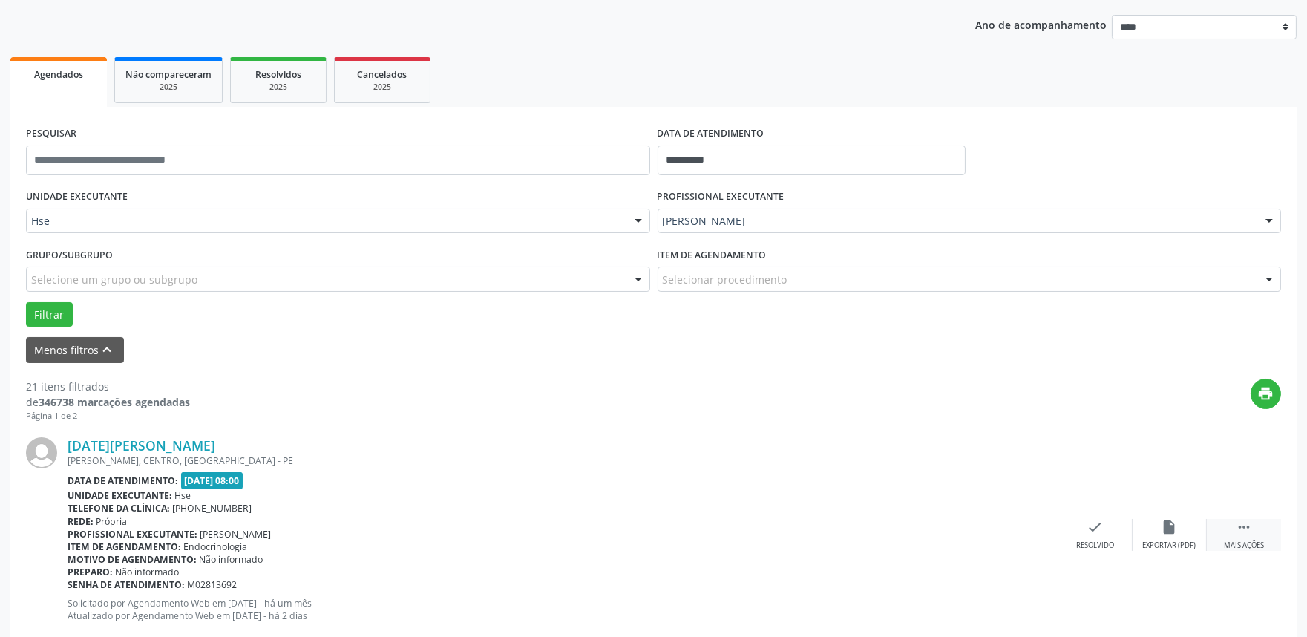
click at [1253, 532] on div " Mais ações" at bounding box center [1244, 535] width 74 height 32
click at [1175, 522] on icon "alarm_off" at bounding box center [1170, 527] width 16 height 16
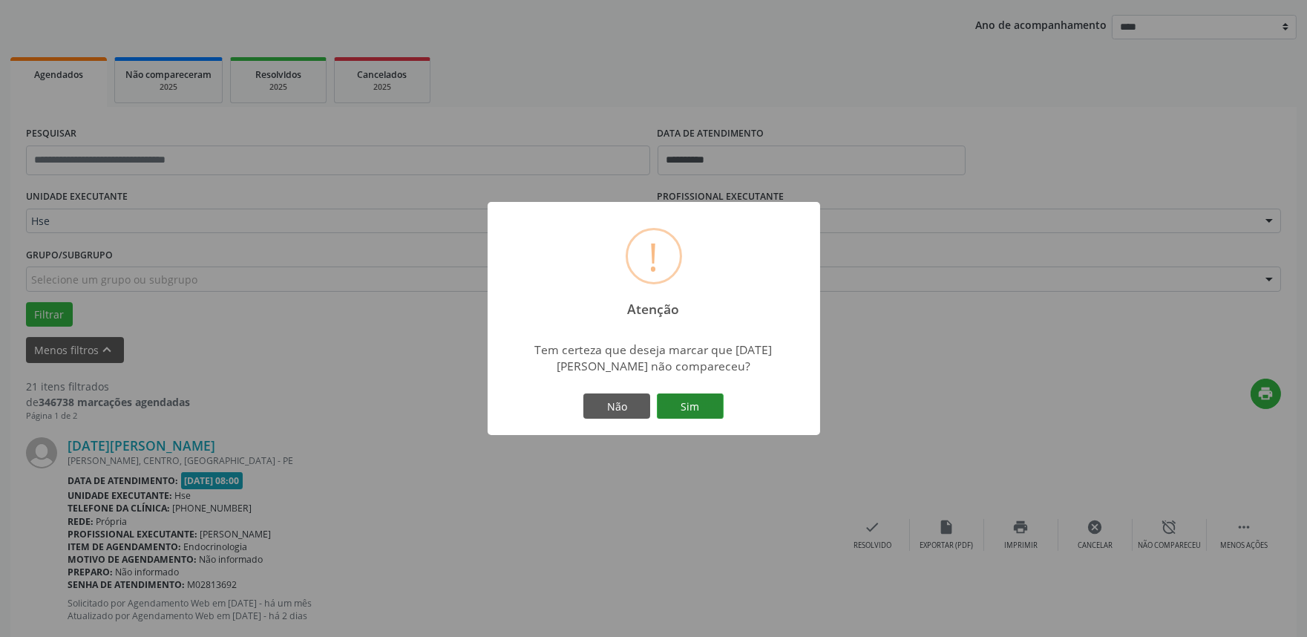
click at [680, 401] on button "Sim" at bounding box center [690, 406] width 67 height 25
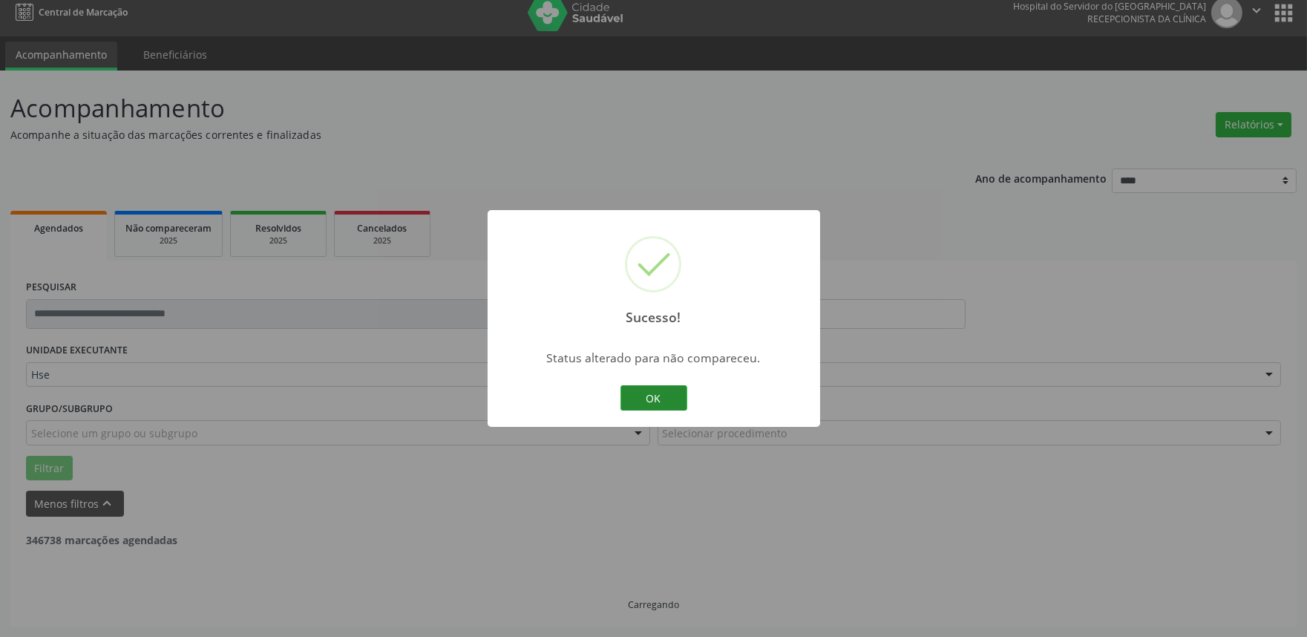
scroll to position [10, 0]
click at [646, 397] on button "OK" at bounding box center [654, 397] width 67 height 25
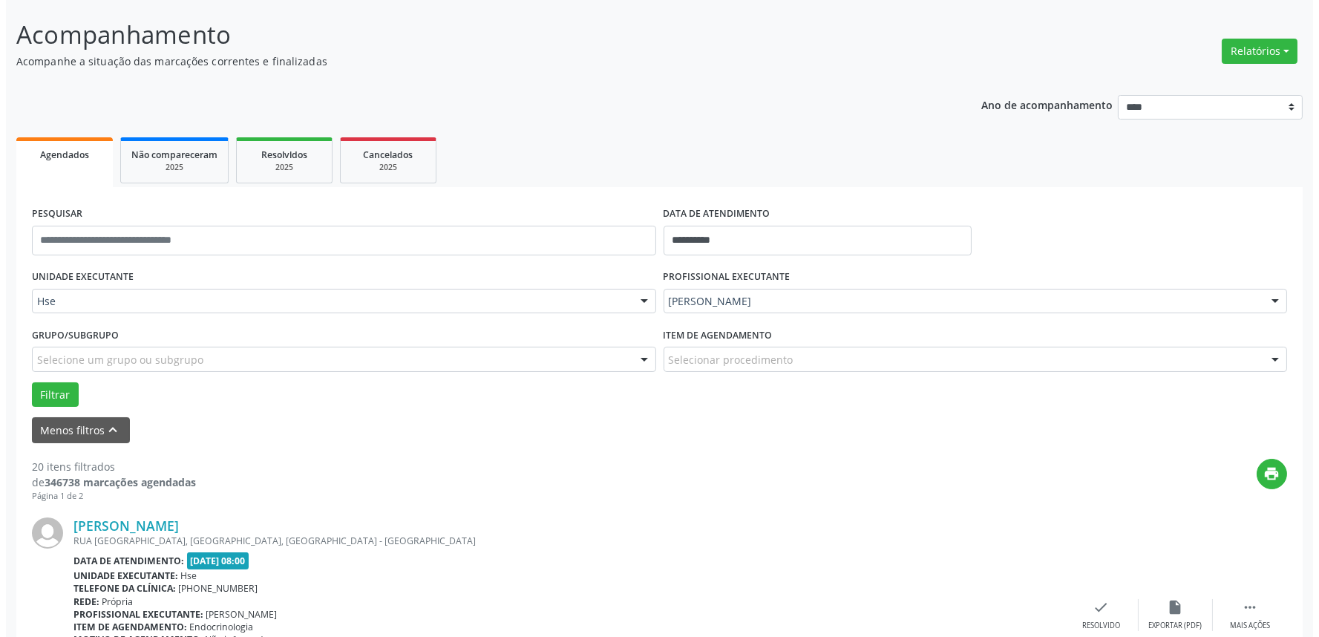
scroll to position [174, 0]
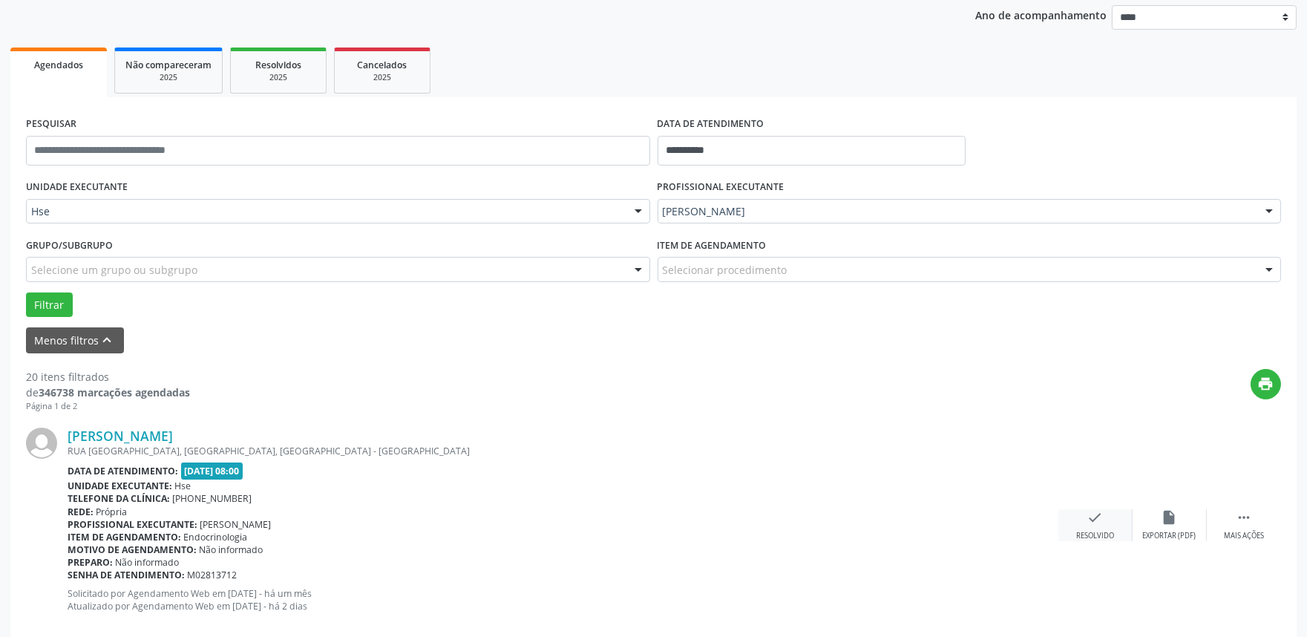
click at [1091, 520] on icon "check" at bounding box center [1096, 517] width 16 height 16
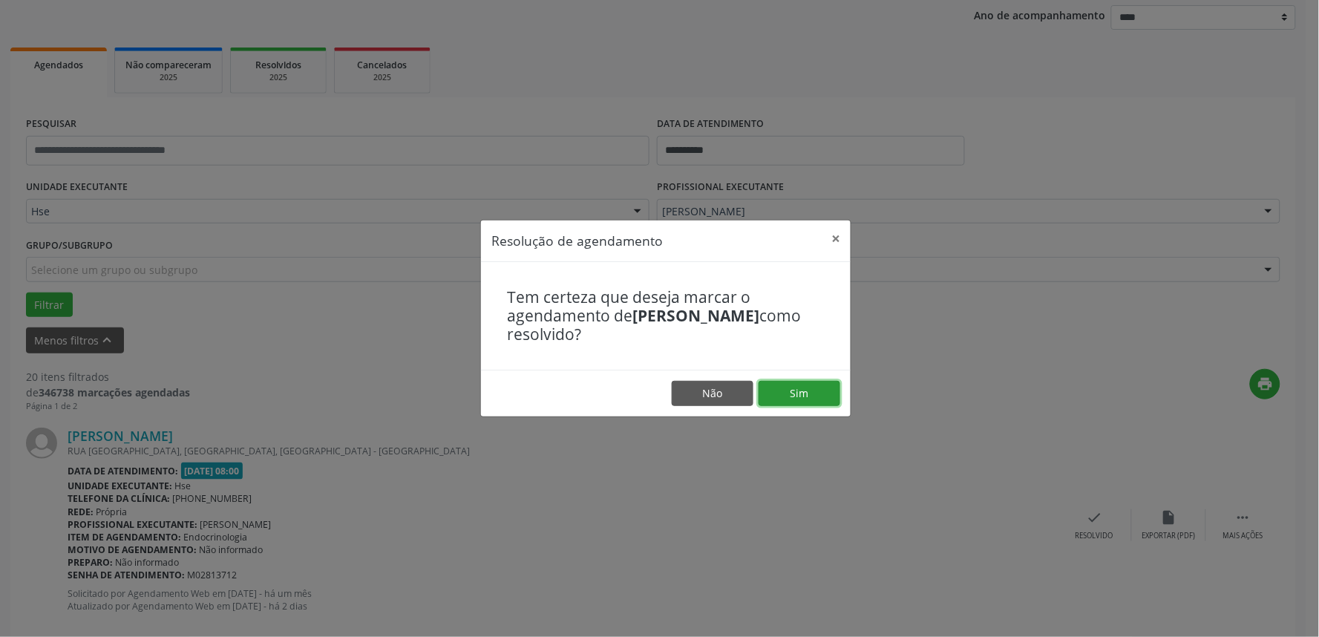
click at [821, 384] on button "Sim" at bounding box center [800, 393] width 82 height 25
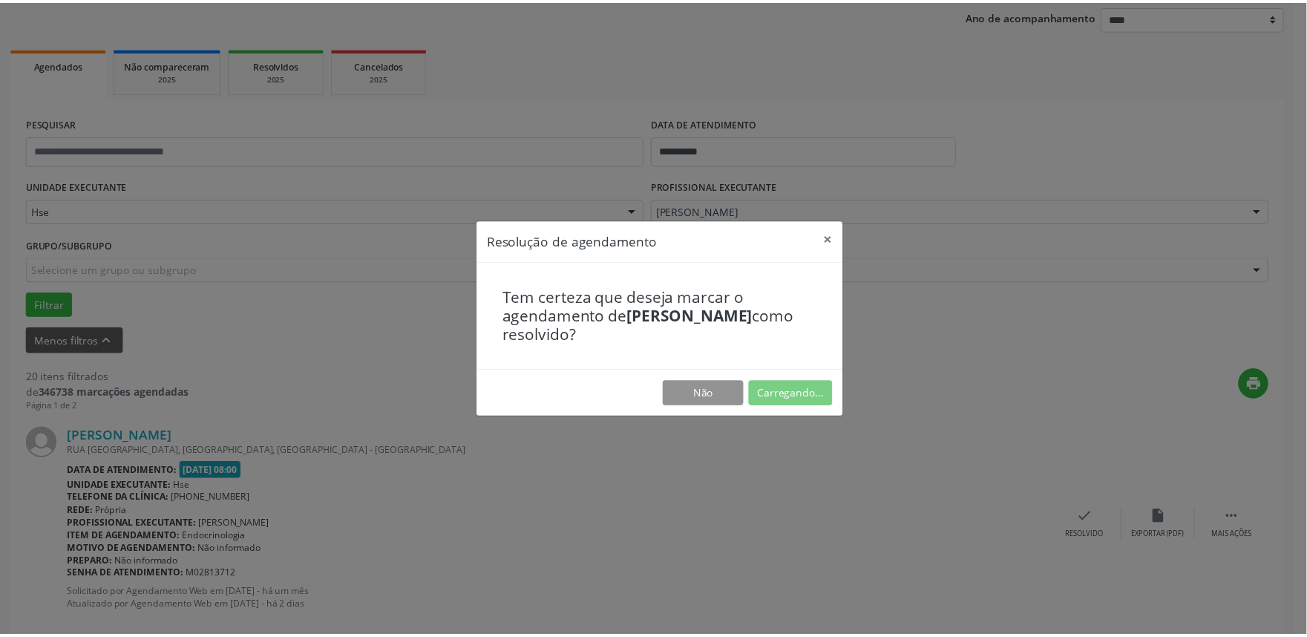
scroll to position [0, 0]
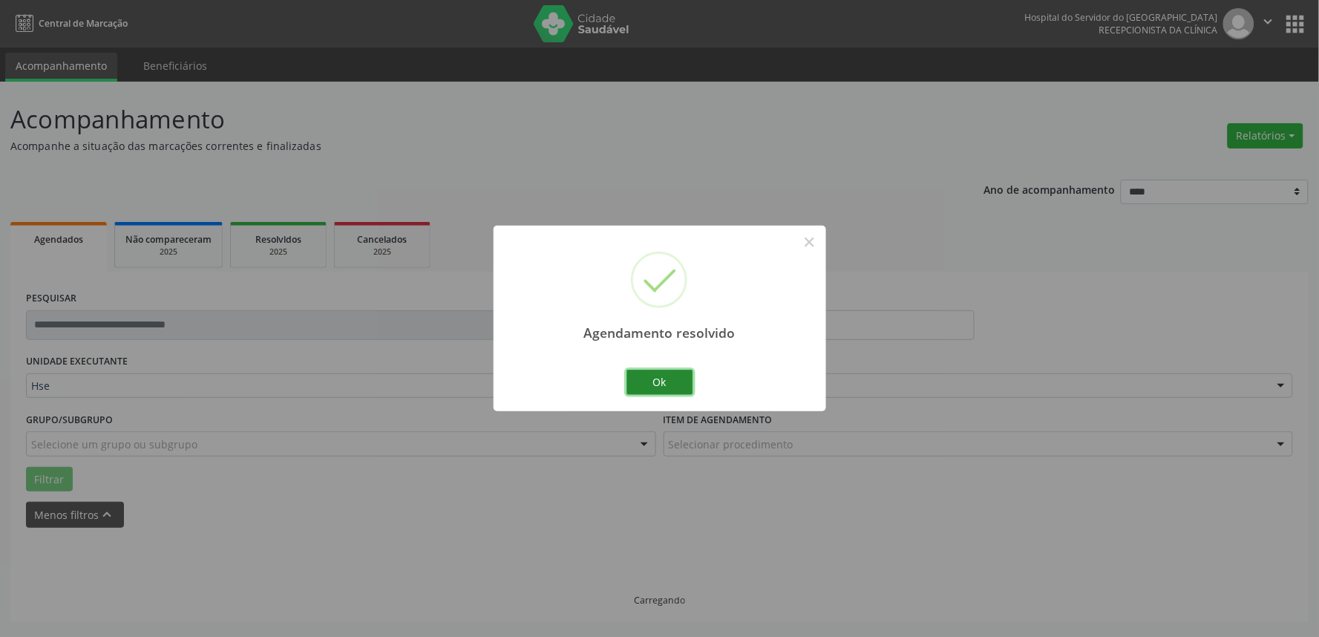
click at [670, 381] on button "Ok" at bounding box center [660, 382] width 67 height 25
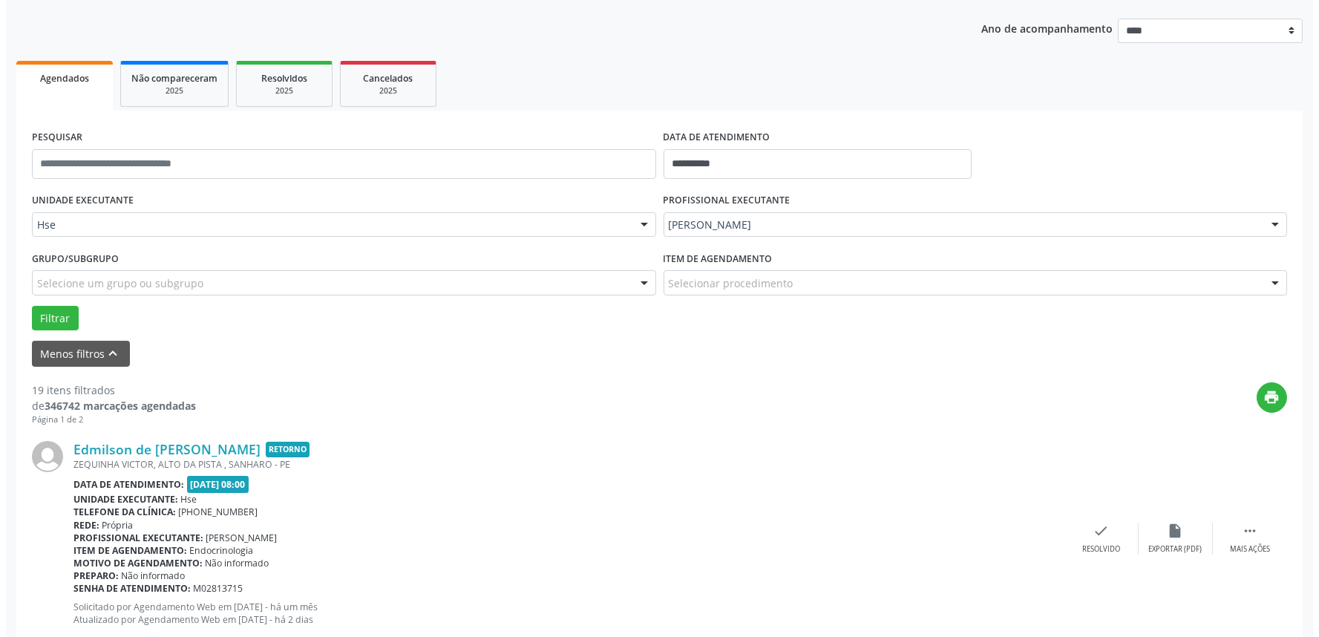
scroll to position [165, 0]
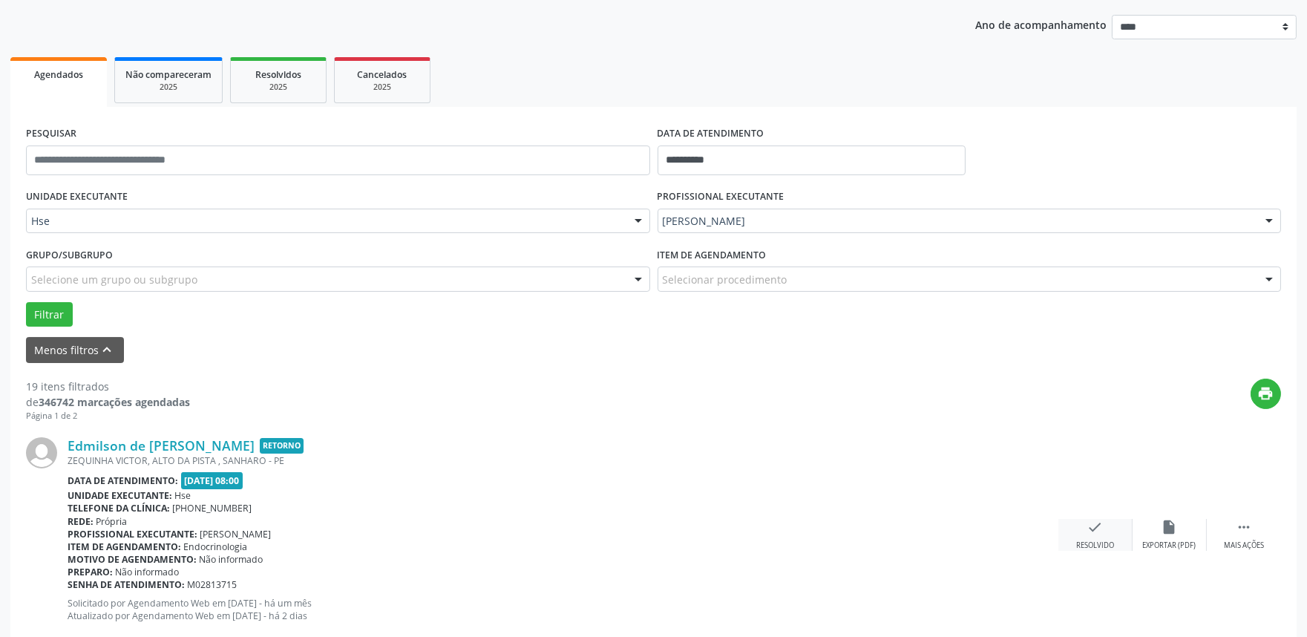
click at [1092, 532] on icon "check" at bounding box center [1096, 527] width 16 height 16
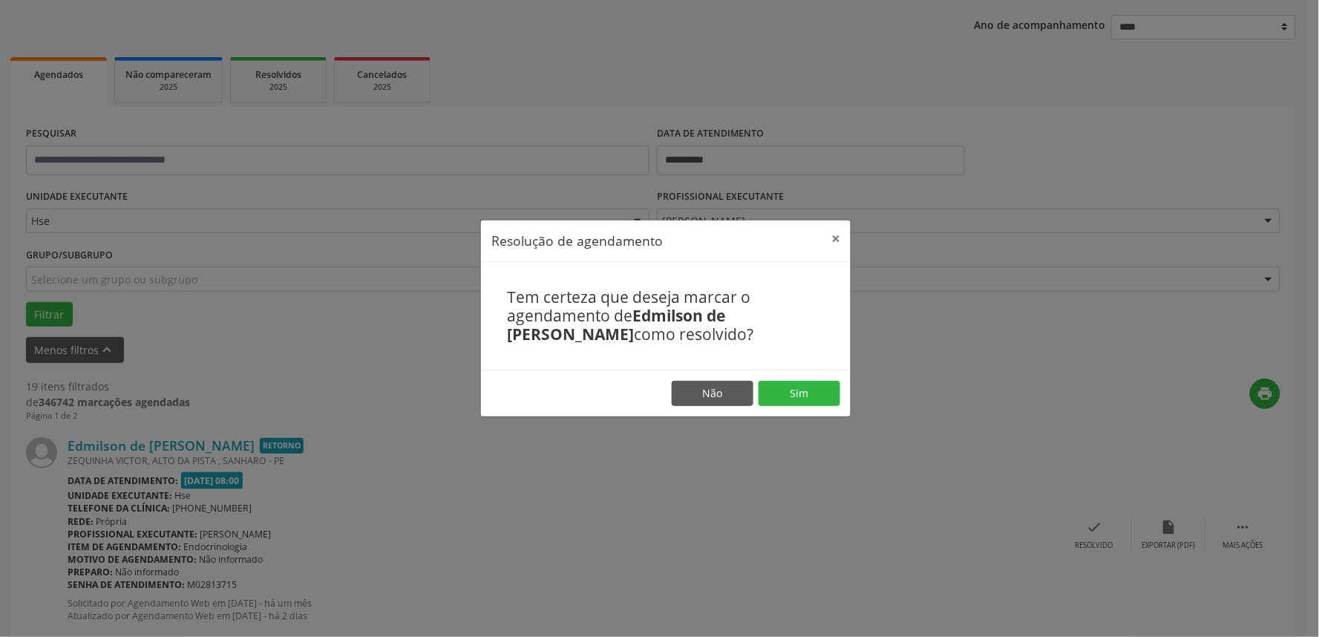
click at [817, 379] on footer "Não Sim" at bounding box center [666, 393] width 370 height 47
drag, startPoint x: 800, startPoint y: 417, endPoint x: 805, endPoint y: 399, distance: 18.4
click at [800, 413] on div "Resolução de agendamento × Tem certeza que deseja marcar o agendamento de [PERS…" at bounding box center [665, 318] width 371 height 197
click at [806, 397] on button "Sim" at bounding box center [800, 393] width 82 height 25
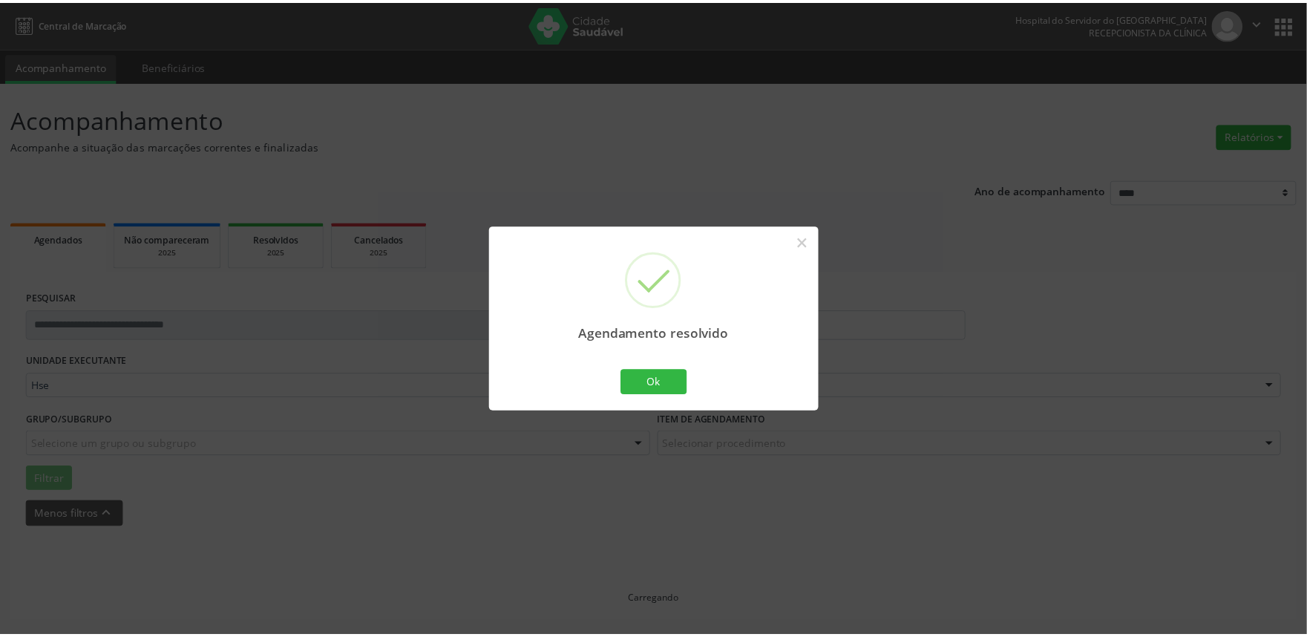
scroll to position [0, 0]
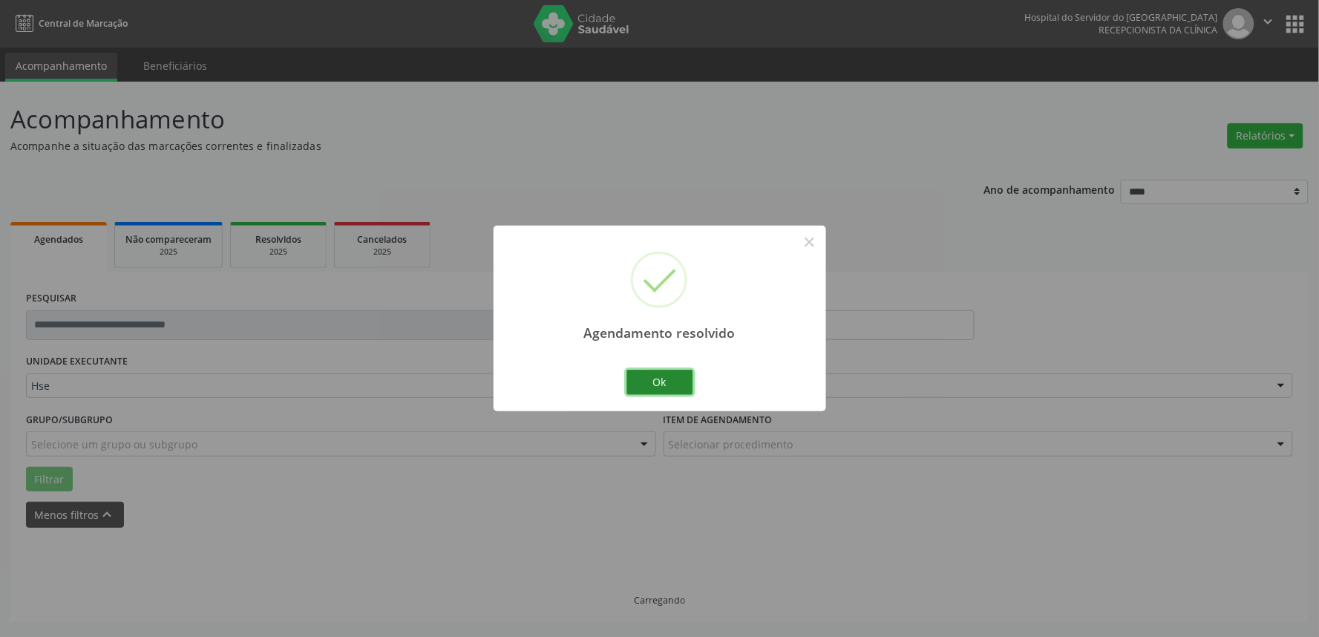
click at [655, 386] on button "Ok" at bounding box center [660, 382] width 67 height 25
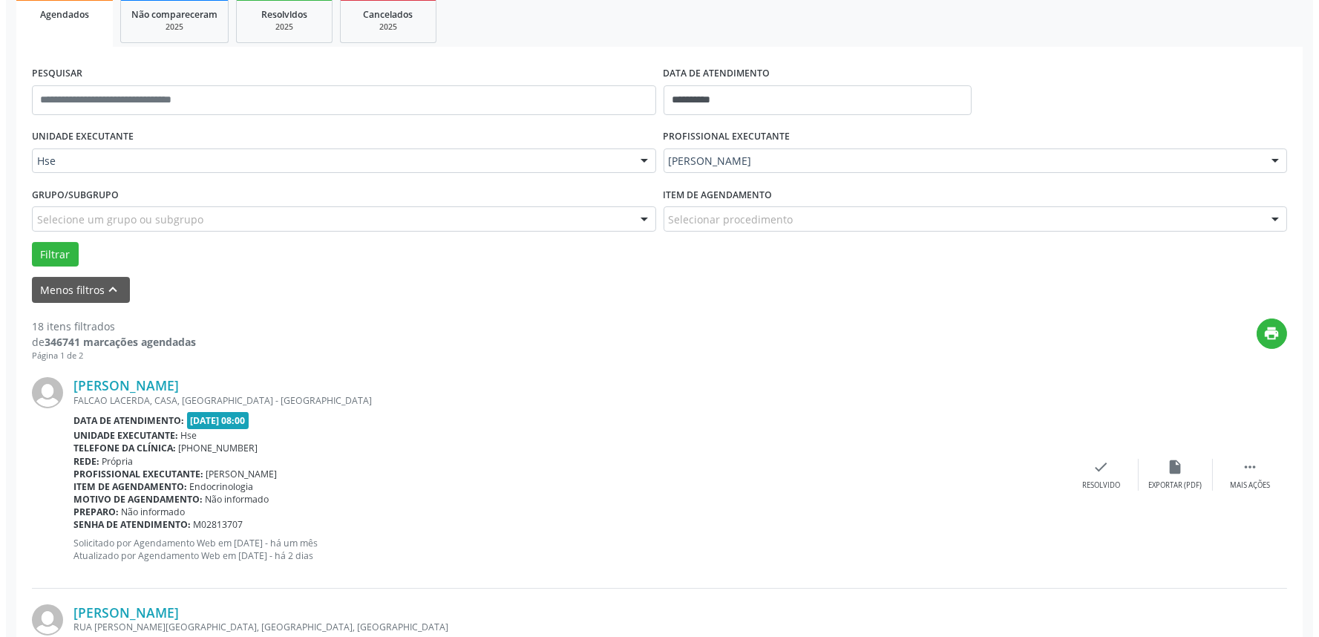
scroll to position [247, 0]
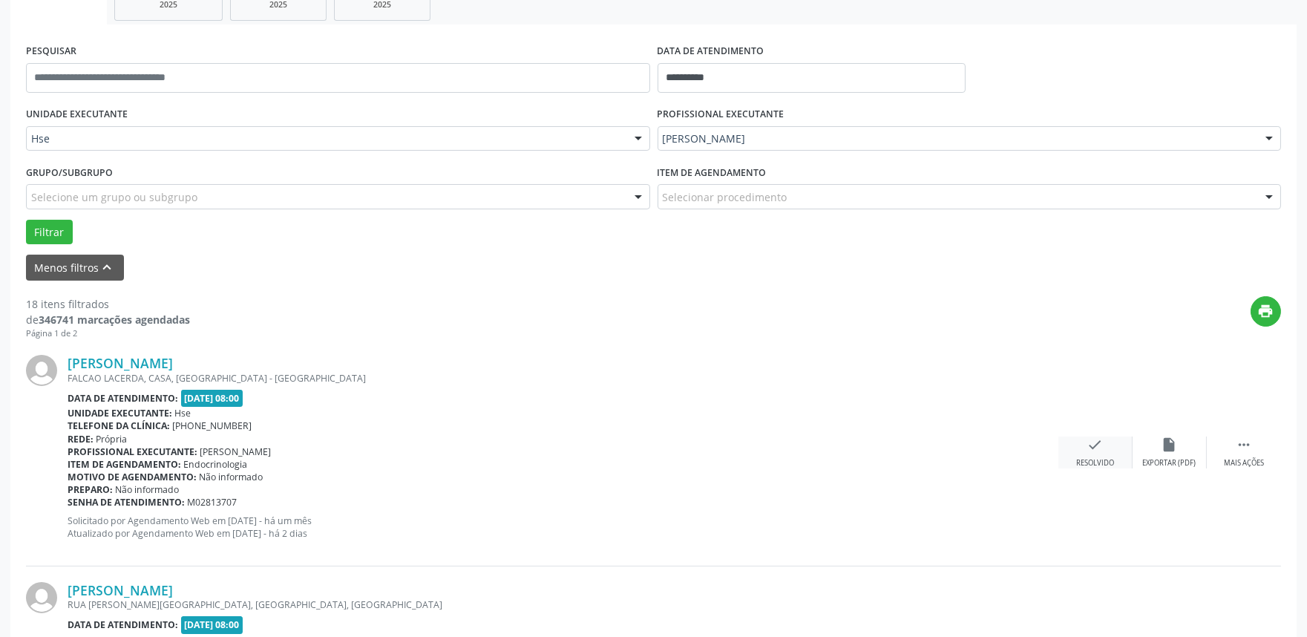
click at [1110, 450] on div "check Resolvido" at bounding box center [1096, 453] width 74 height 32
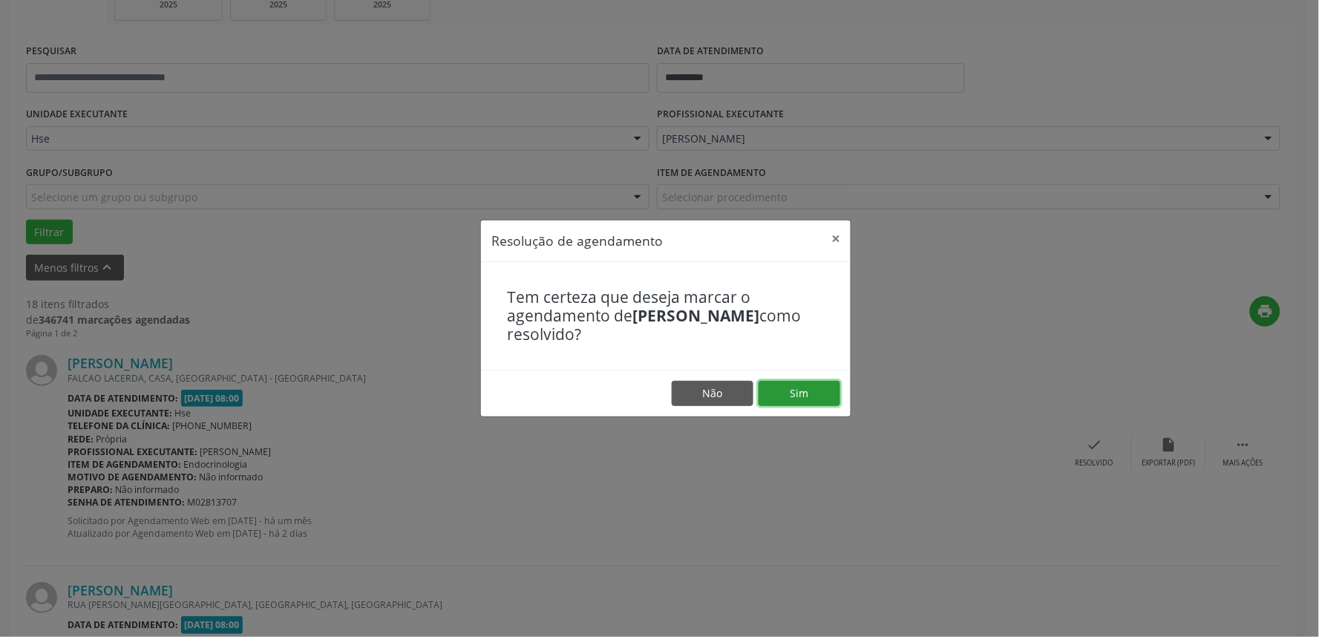
click at [815, 403] on button "Sim" at bounding box center [800, 393] width 82 height 25
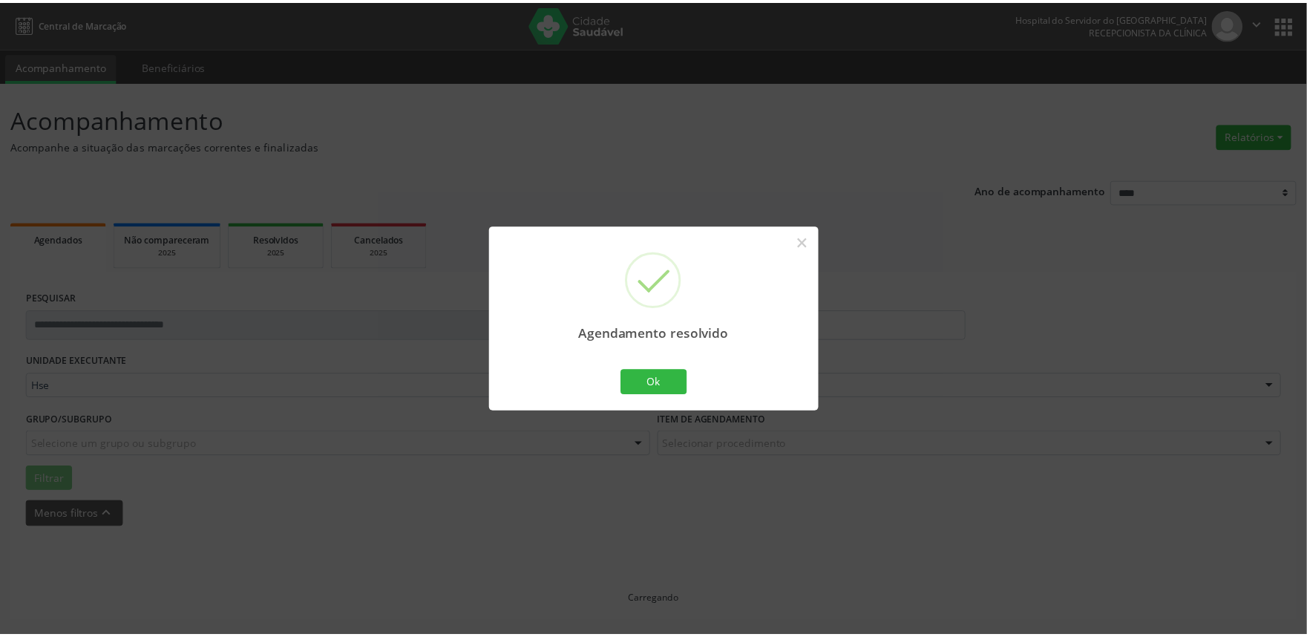
scroll to position [0, 0]
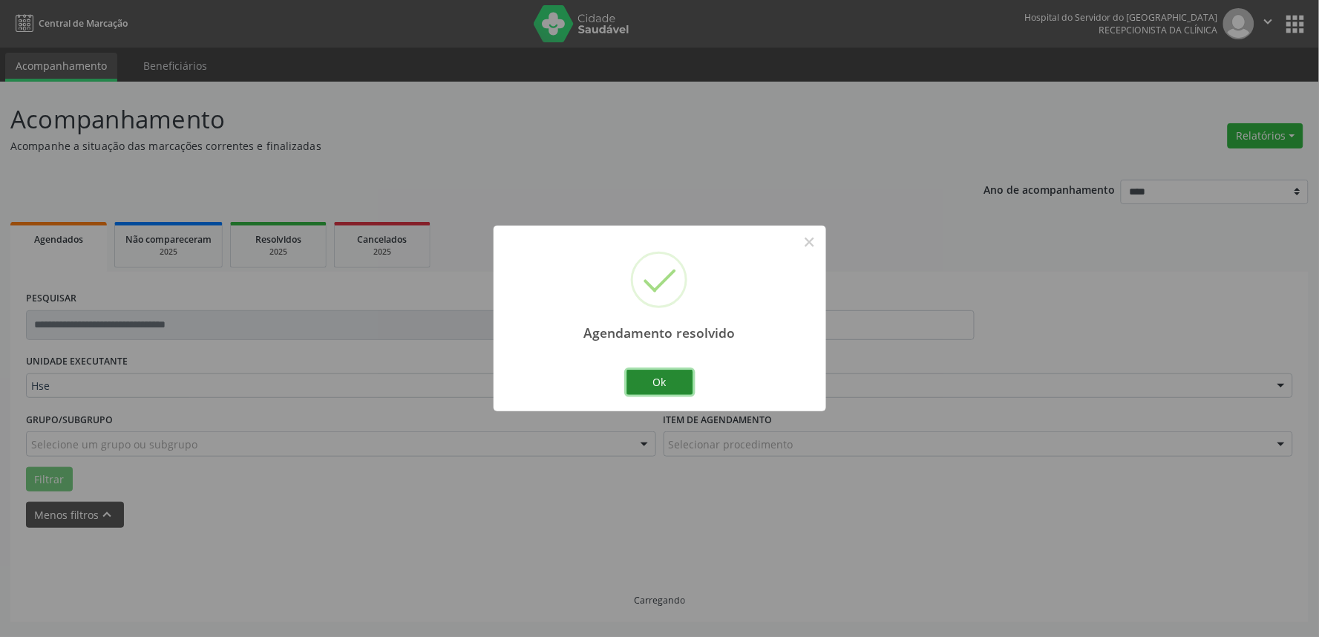
click at [628, 390] on button "Ok" at bounding box center [660, 382] width 67 height 25
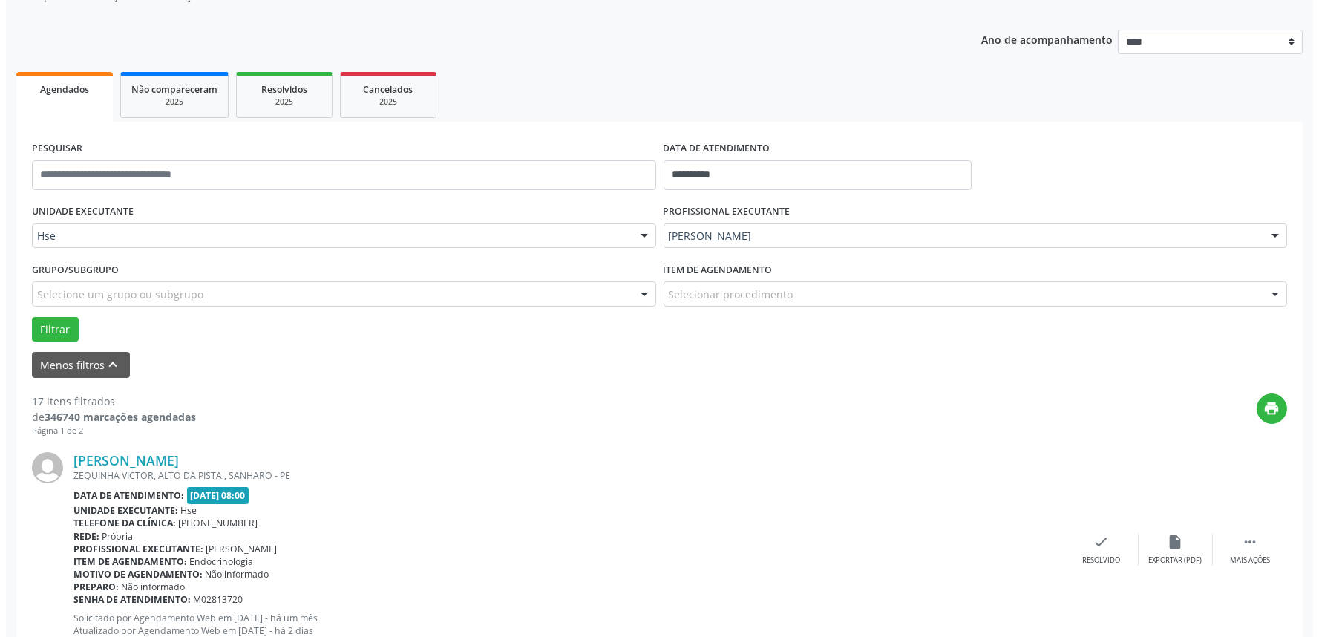
scroll to position [165, 0]
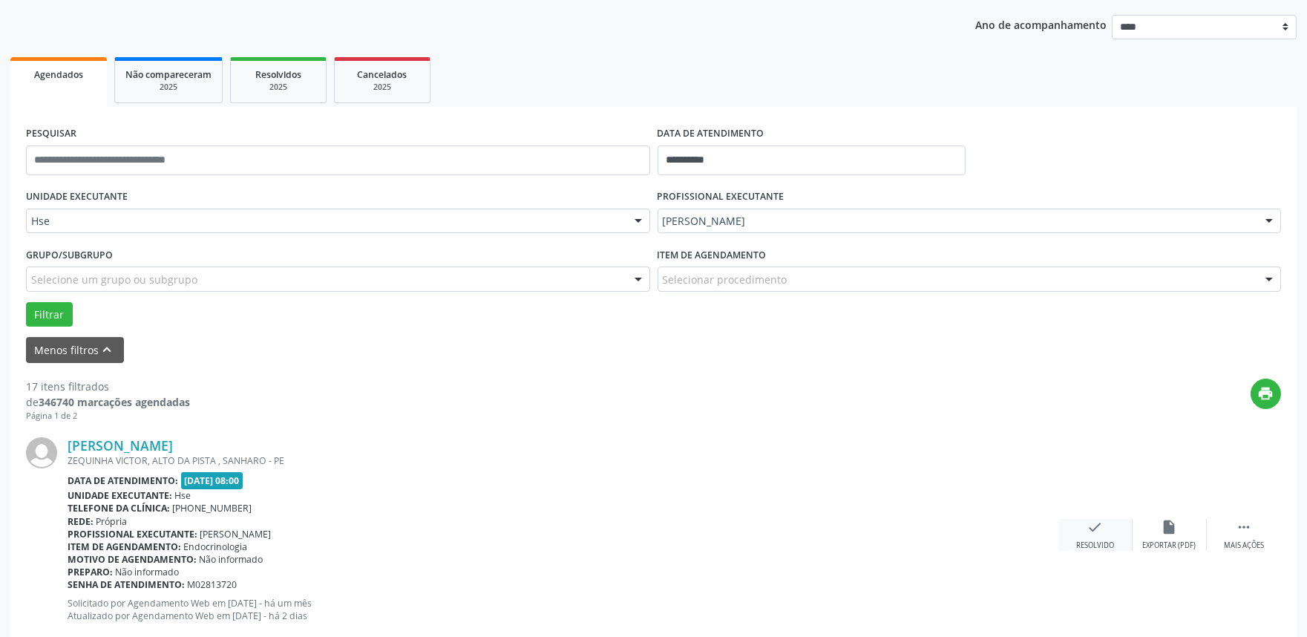
click at [1103, 526] on div "check Resolvido" at bounding box center [1096, 535] width 74 height 32
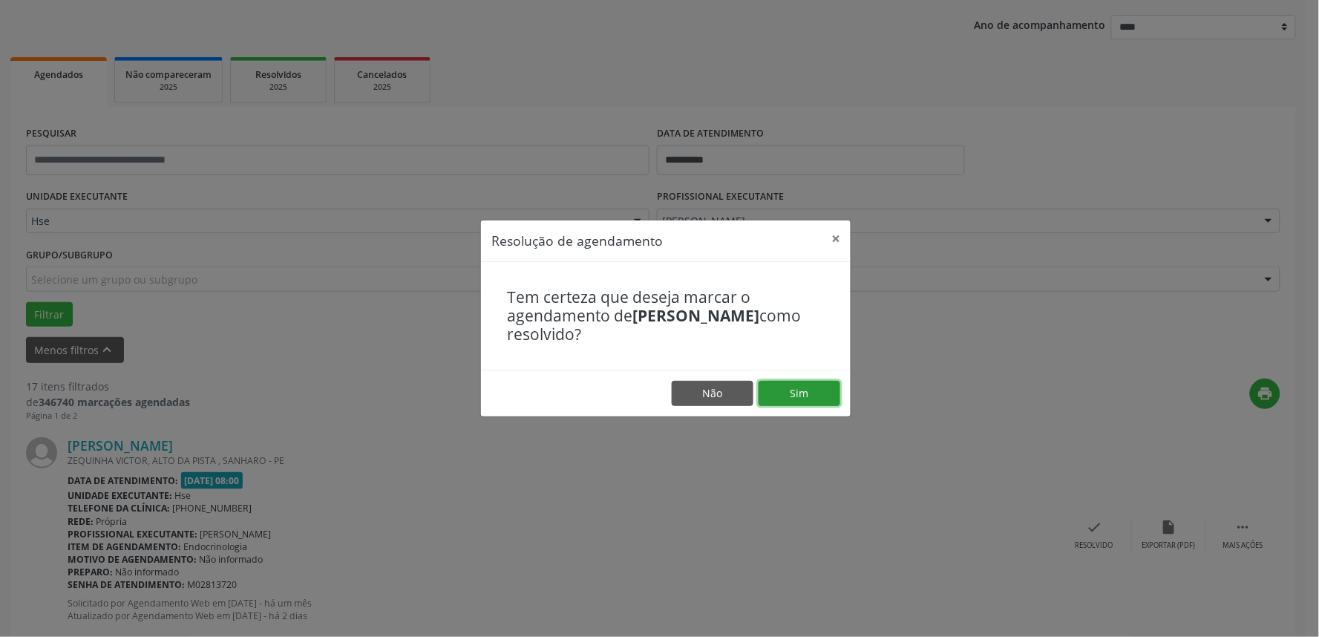
click at [785, 382] on button "Sim" at bounding box center [800, 393] width 82 height 25
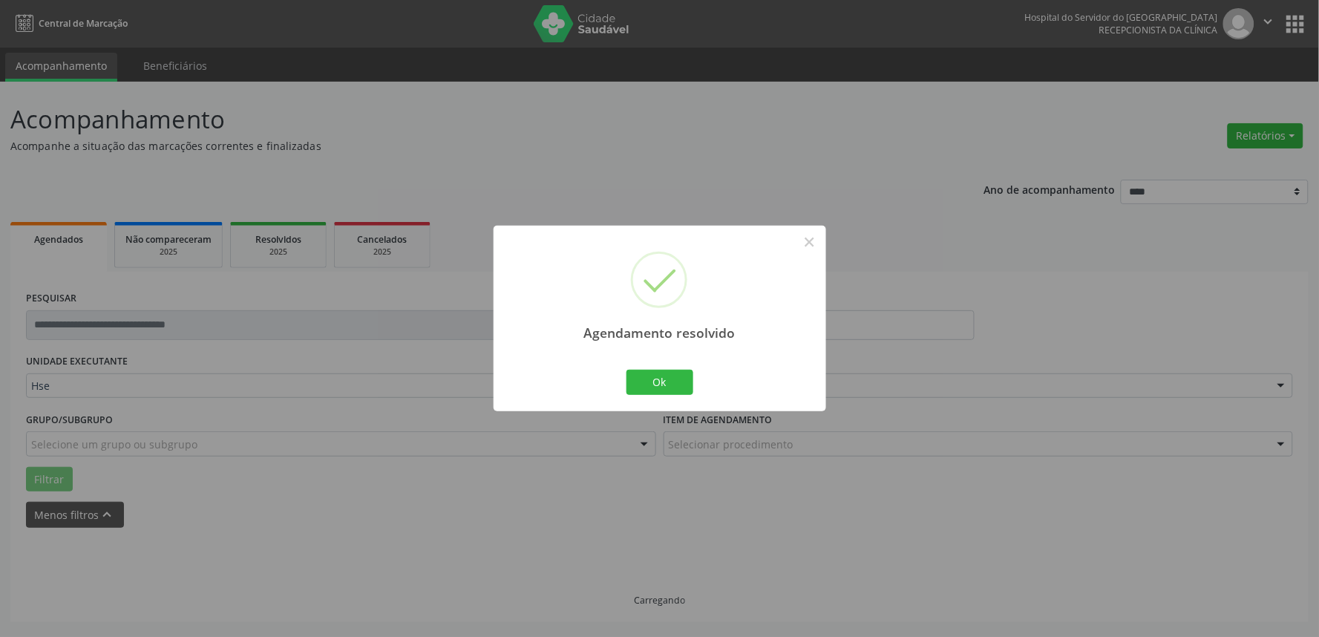
scroll to position [0, 0]
click at [664, 390] on button "Ok" at bounding box center [660, 382] width 67 height 25
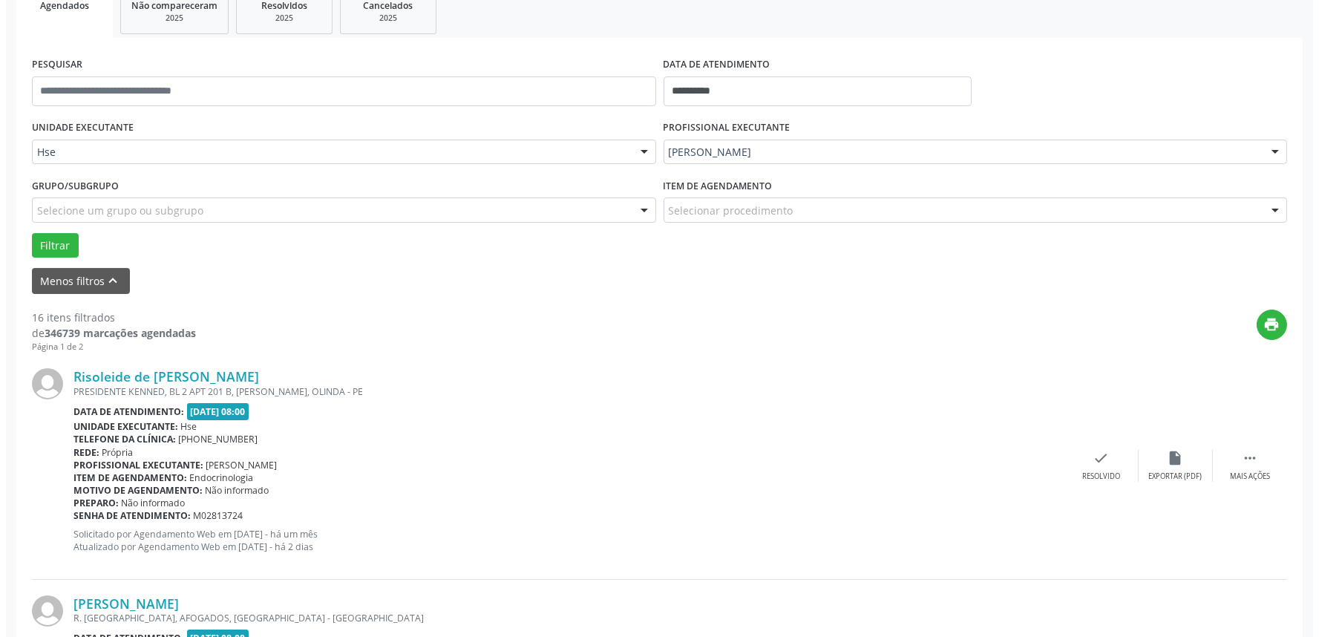
scroll to position [247, 0]
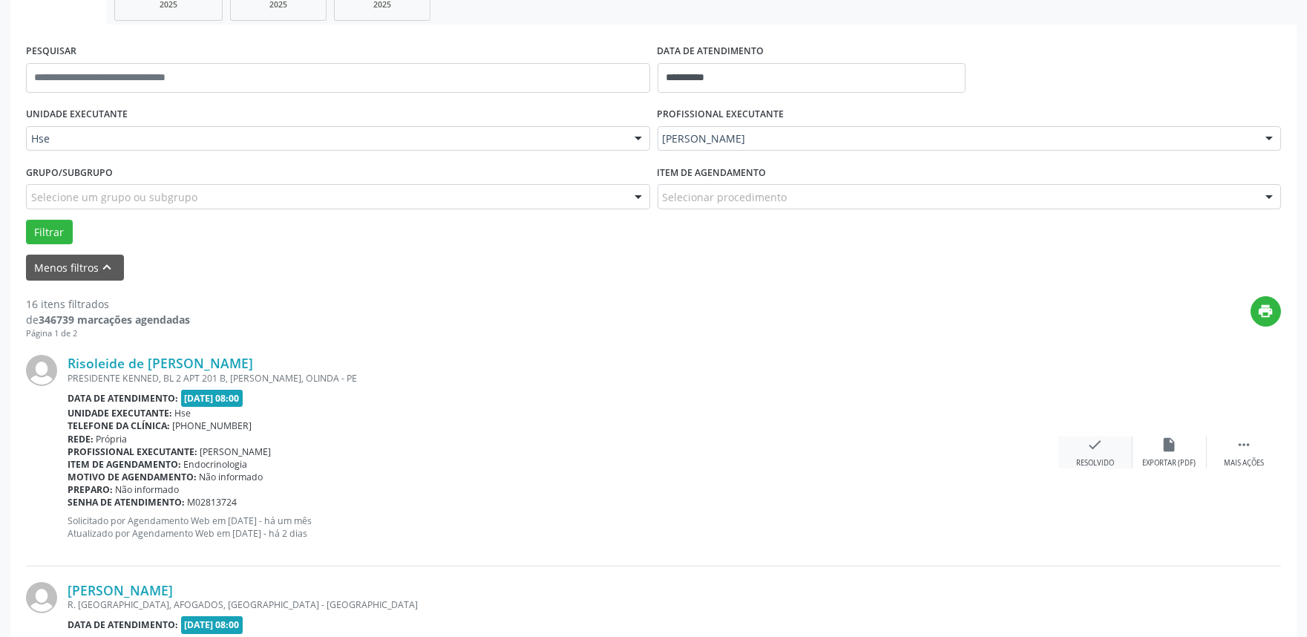
click at [1103, 442] on icon "check" at bounding box center [1096, 445] width 16 height 16
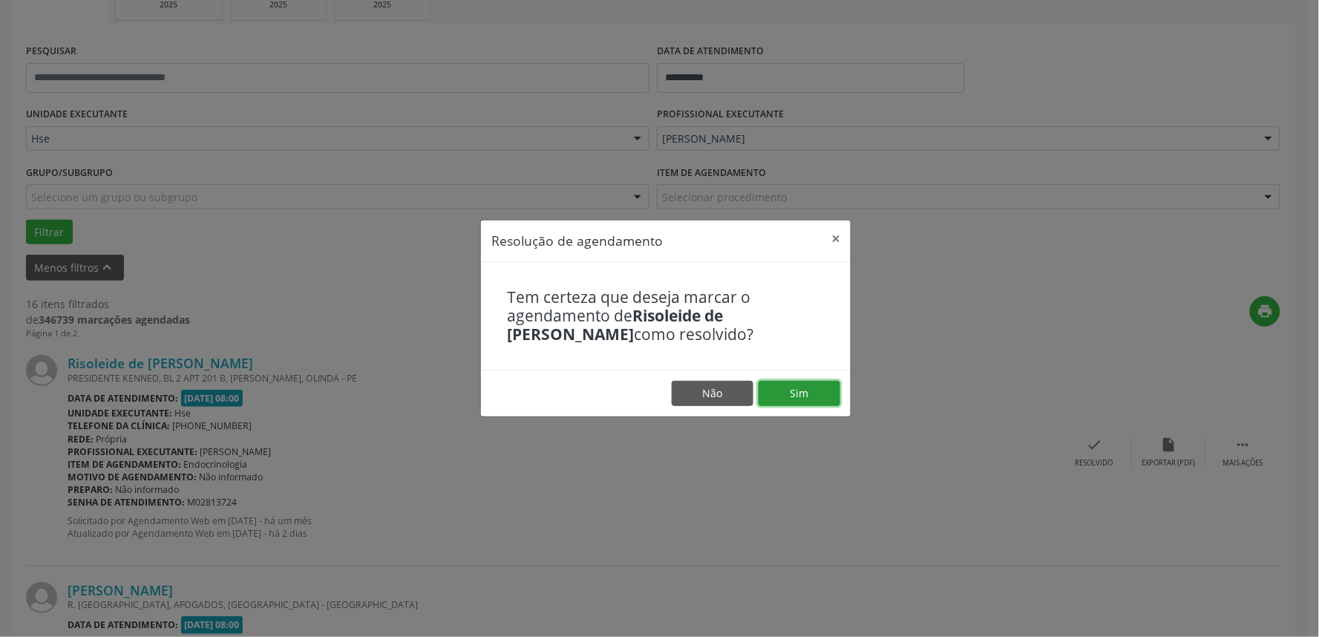
click at [811, 395] on button "Sim" at bounding box center [800, 393] width 82 height 25
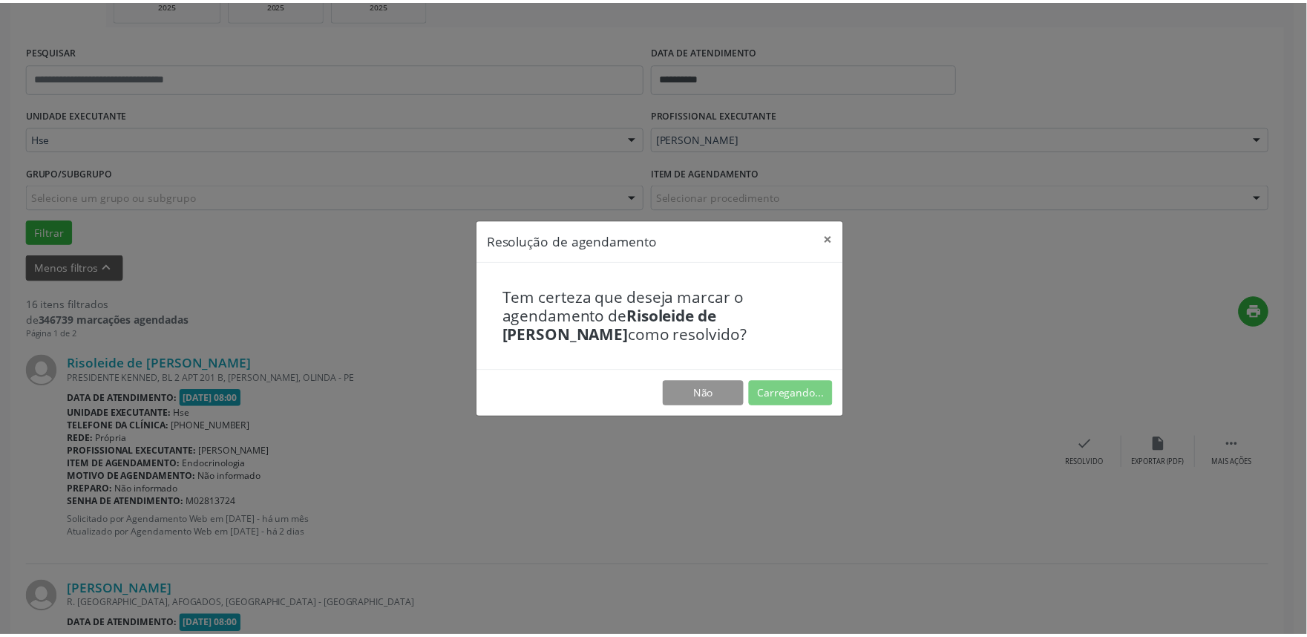
scroll to position [0, 0]
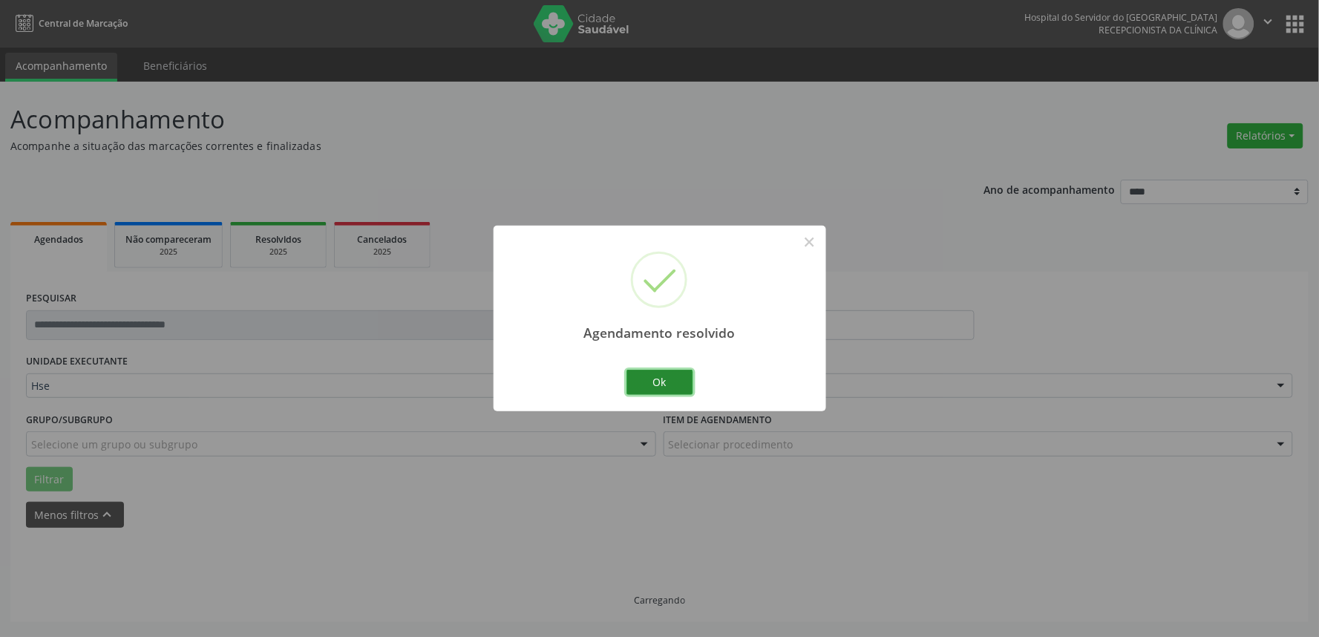
click at [647, 373] on button "Ok" at bounding box center [660, 382] width 67 height 25
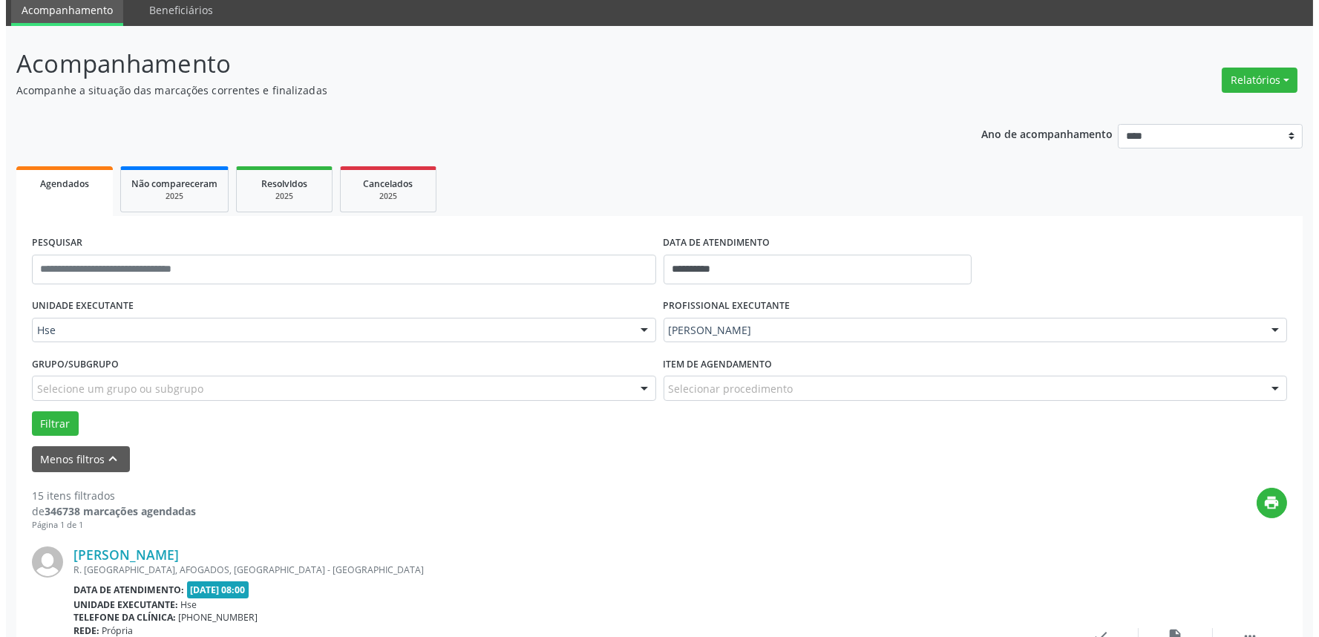
scroll to position [165, 0]
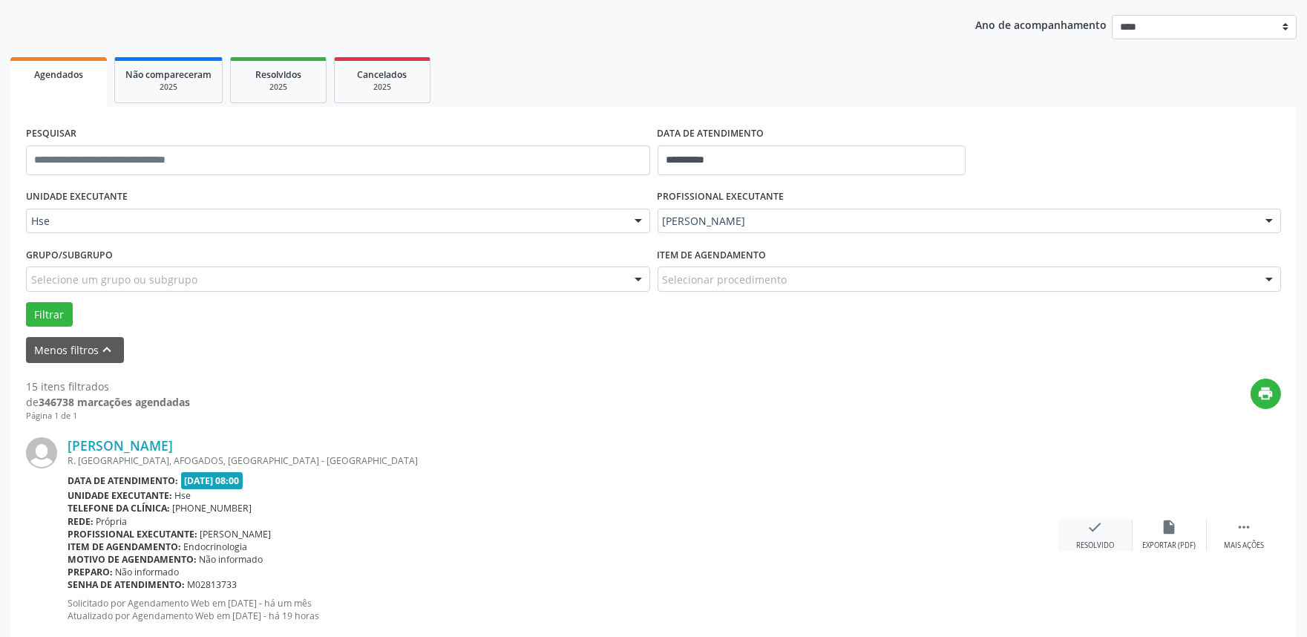
click at [1085, 536] on div "check Resolvido" at bounding box center [1096, 535] width 74 height 32
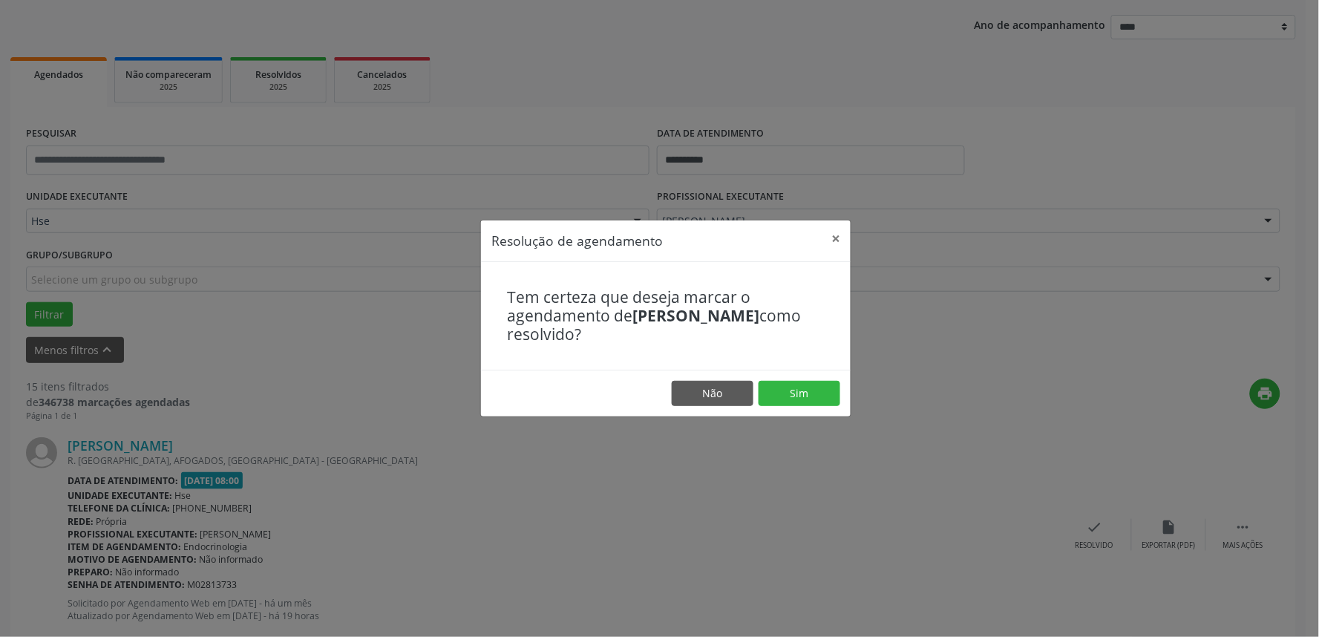
click at [796, 377] on footer "Não Sim" at bounding box center [666, 393] width 370 height 47
click at [794, 388] on button "Sim" at bounding box center [800, 393] width 82 height 25
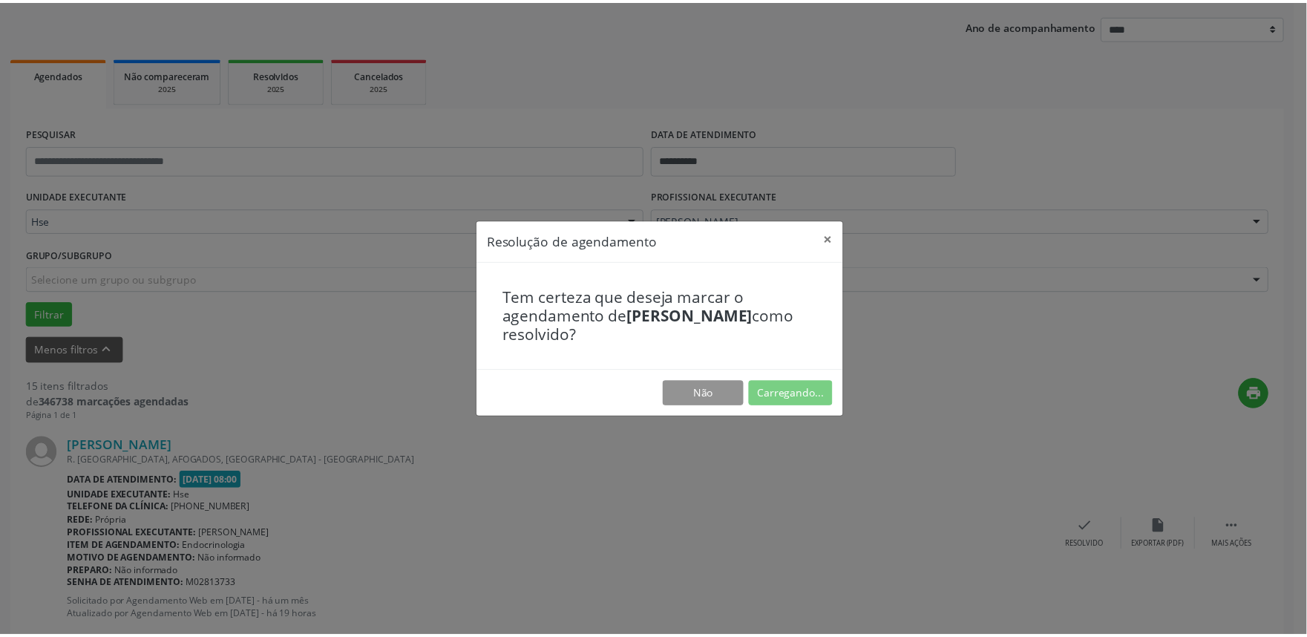
scroll to position [0, 0]
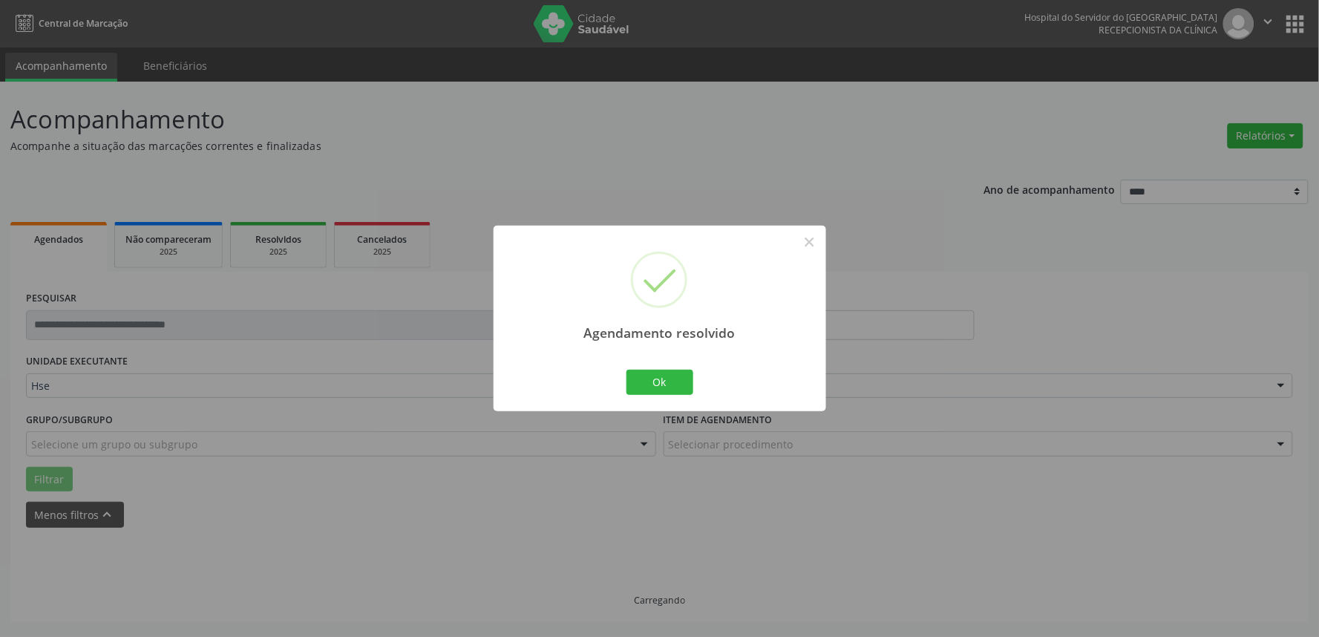
click at [664, 368] on div "Ok Cancel" at bounding box center [660, 382] width 74 height 31
click at [664, 371] on button "Ok" at bounding box center [660, 382] width 67 height 25
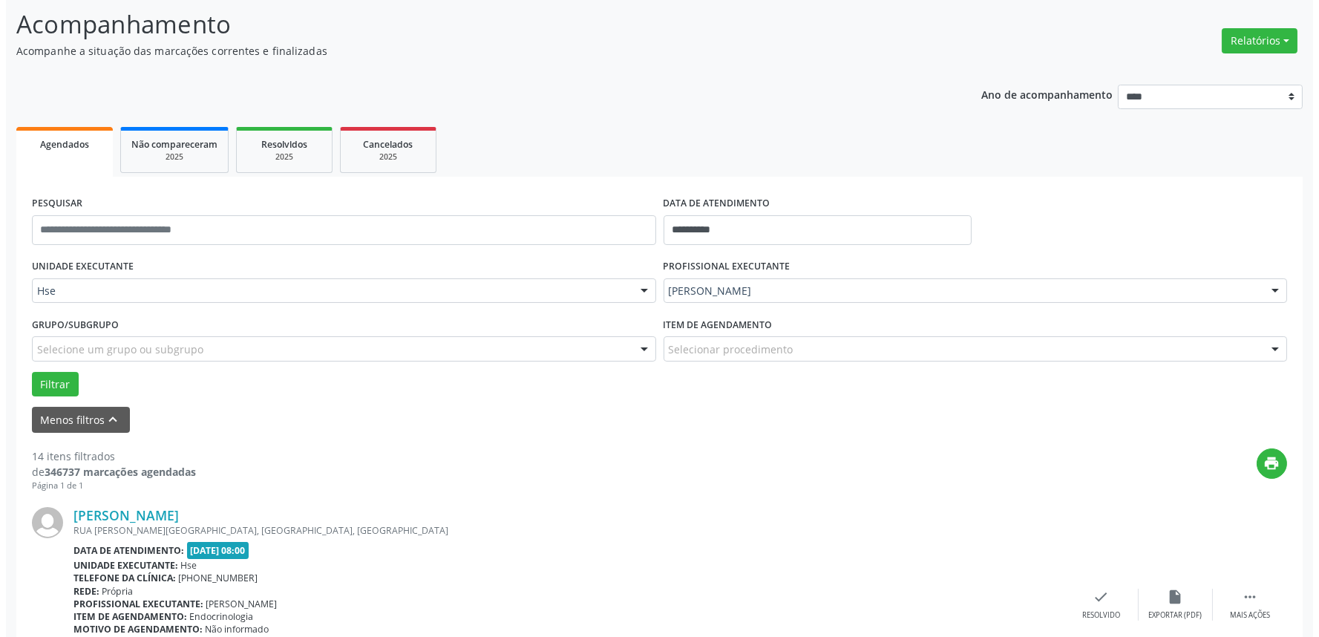
scroll to position [247, 0]
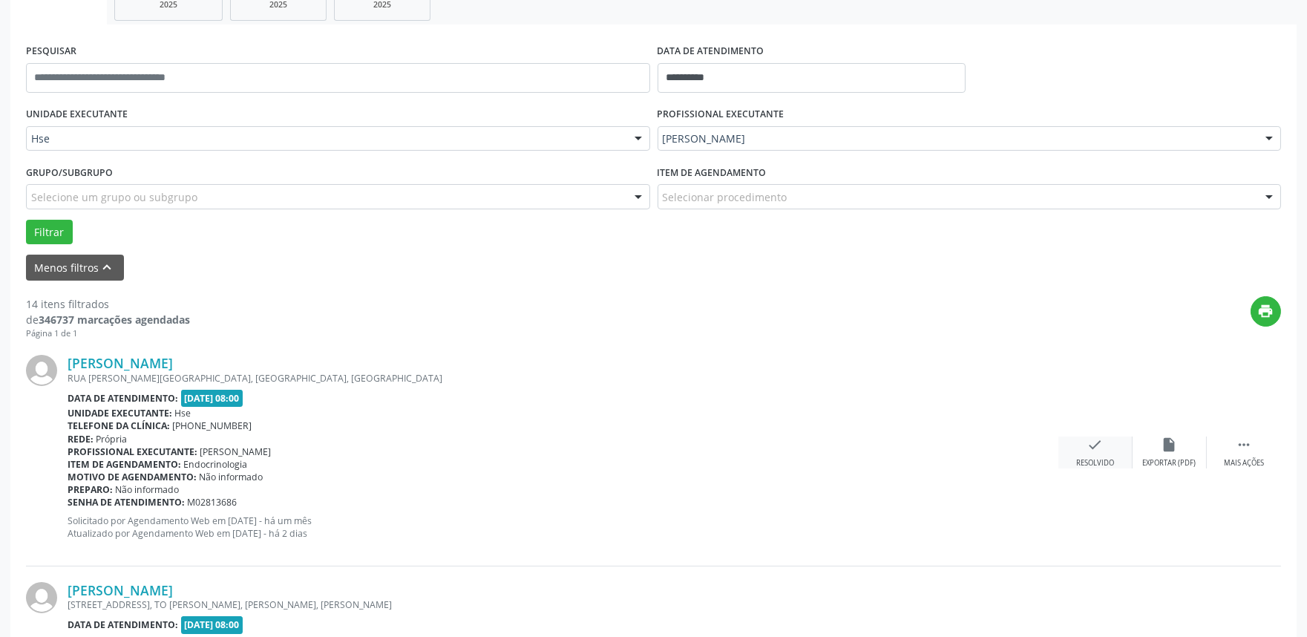
click at [1104, 451] on div "check Resolvido" at bounding box center [1096, 453] width 74 height 32
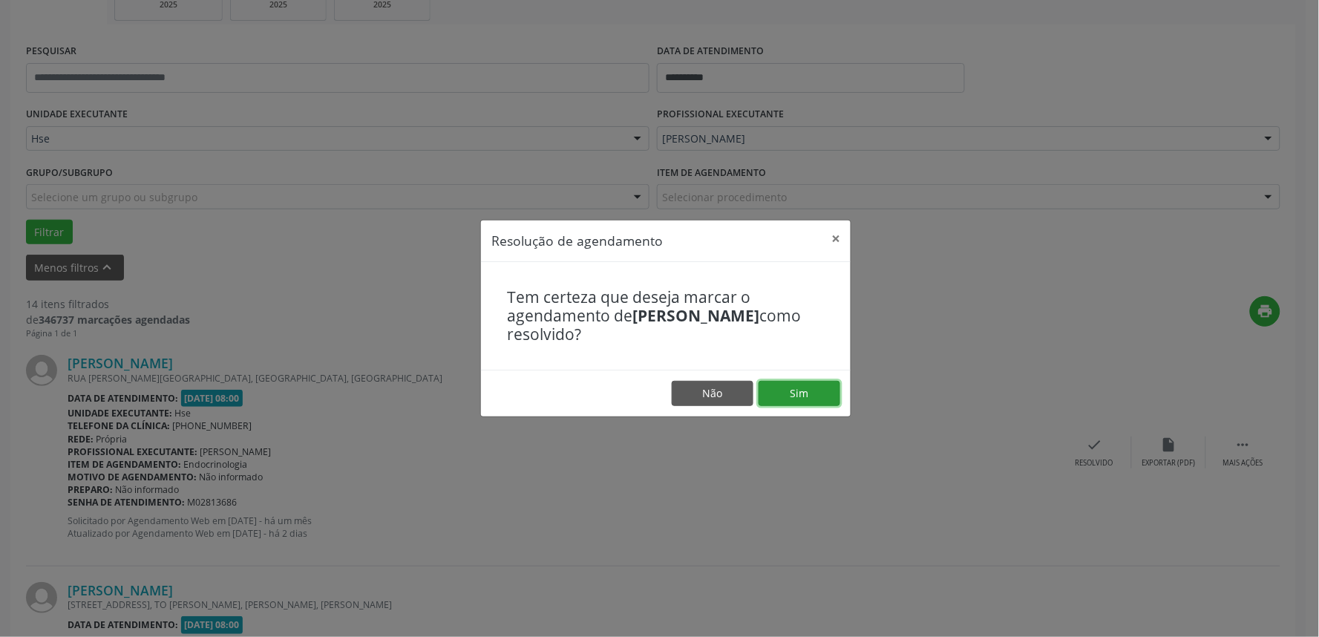
click at [813, 394] on button "Sim" at bounding box center [800, 393] width 82 height 25
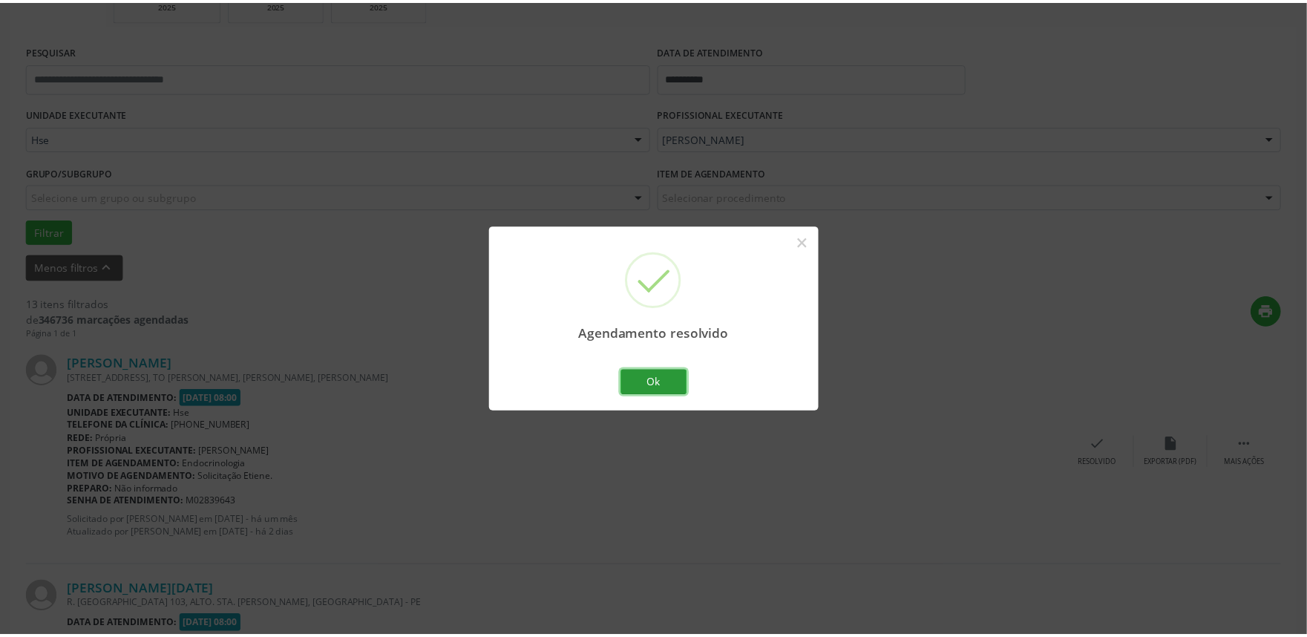
scroll to position [0, 0]
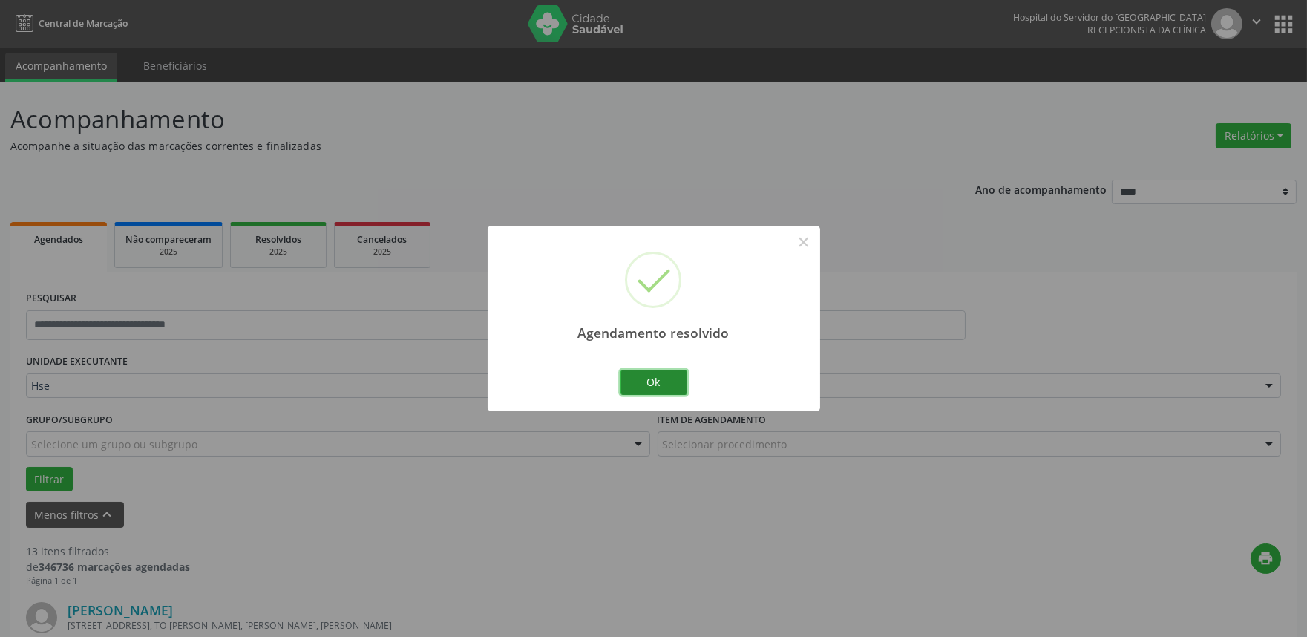
click at [647, 392] on button "Ok" at bounding box center [654, 382] width 67 height 25
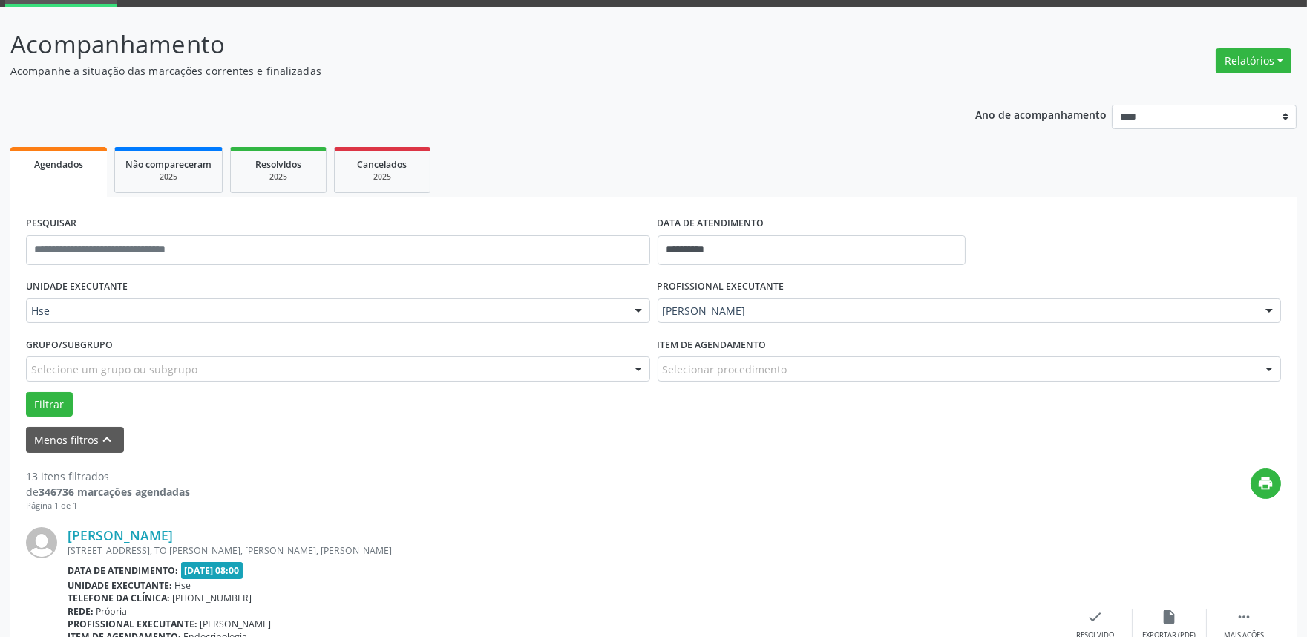
scroll to position [165, 0]
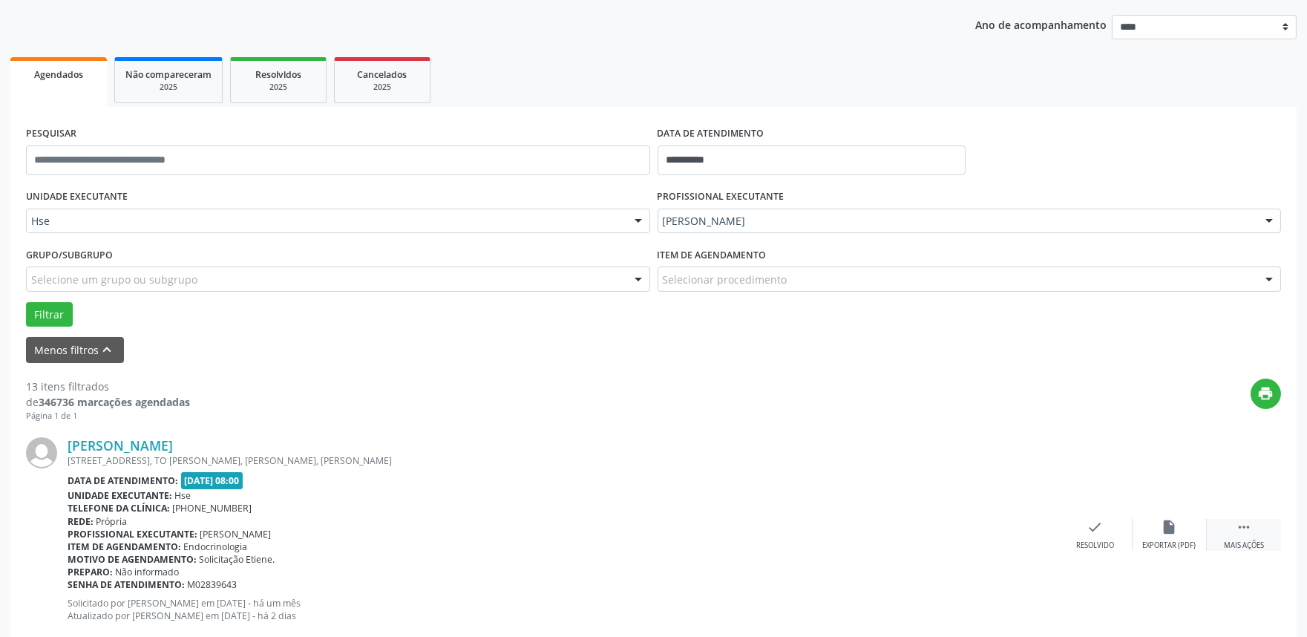
click at [1263, 532] on div " Mais ações" at bounding box center [1244, 535] width 74 height 32
click at [1155, 532] on div "alarm_off Não compareceu" at bounding box center [1170, 535] width 74 height 32
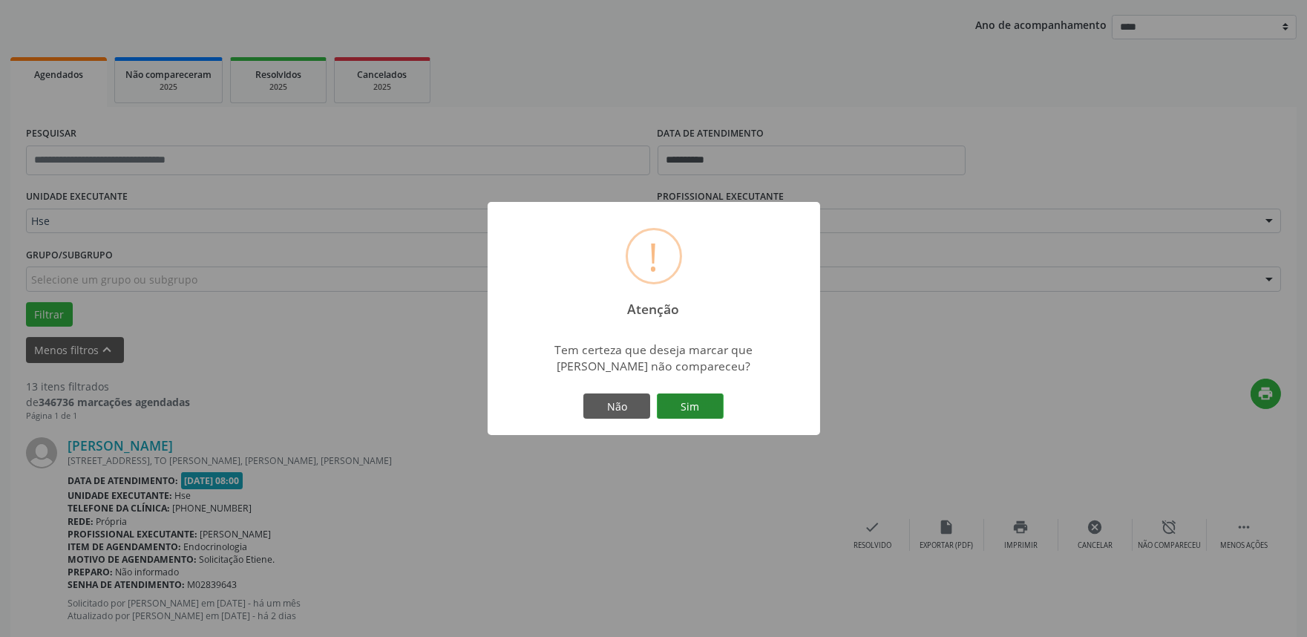
click at [673, 407] on button "Sim" at bounding box center [690, 406] width 67 height 25
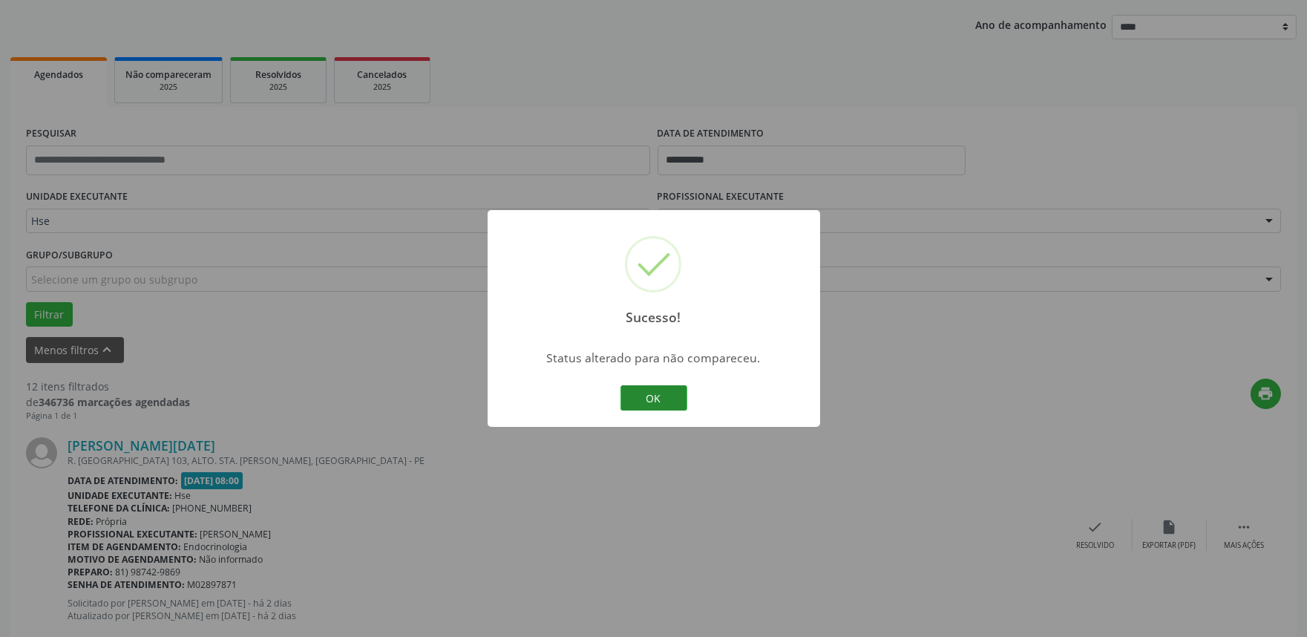
click at [659, 399] on button "OK" at bounding box center [654, 397] width 67 height 25
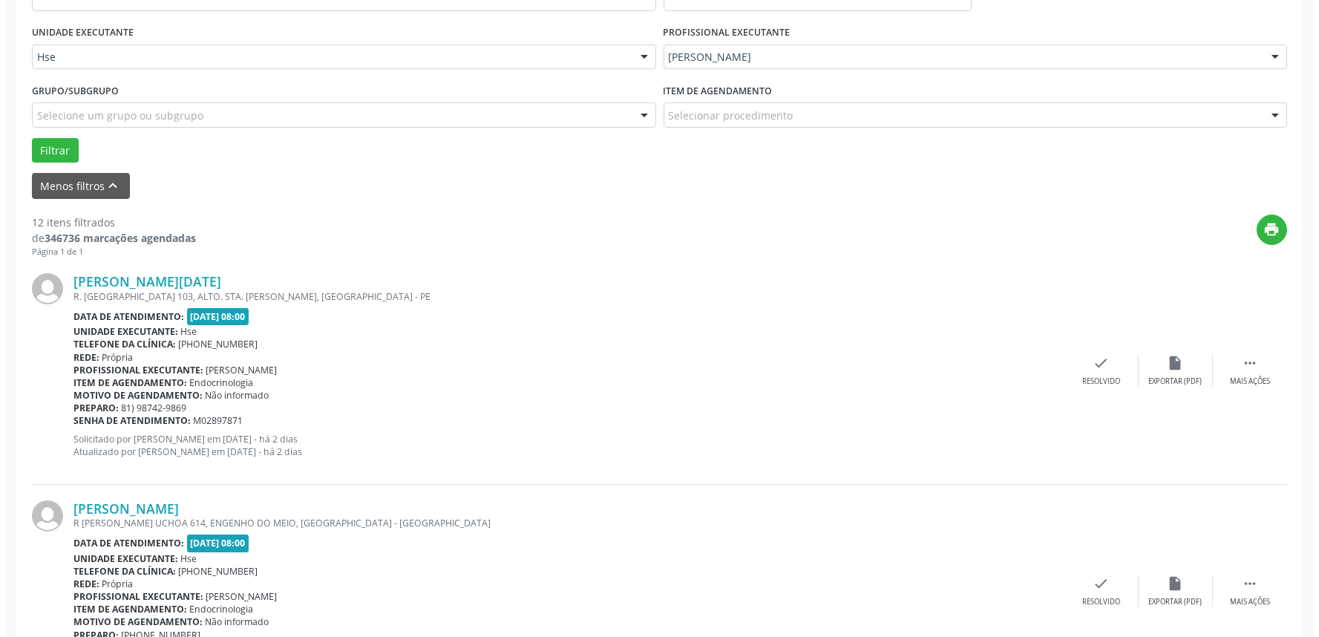
scroll to position [412, 0]
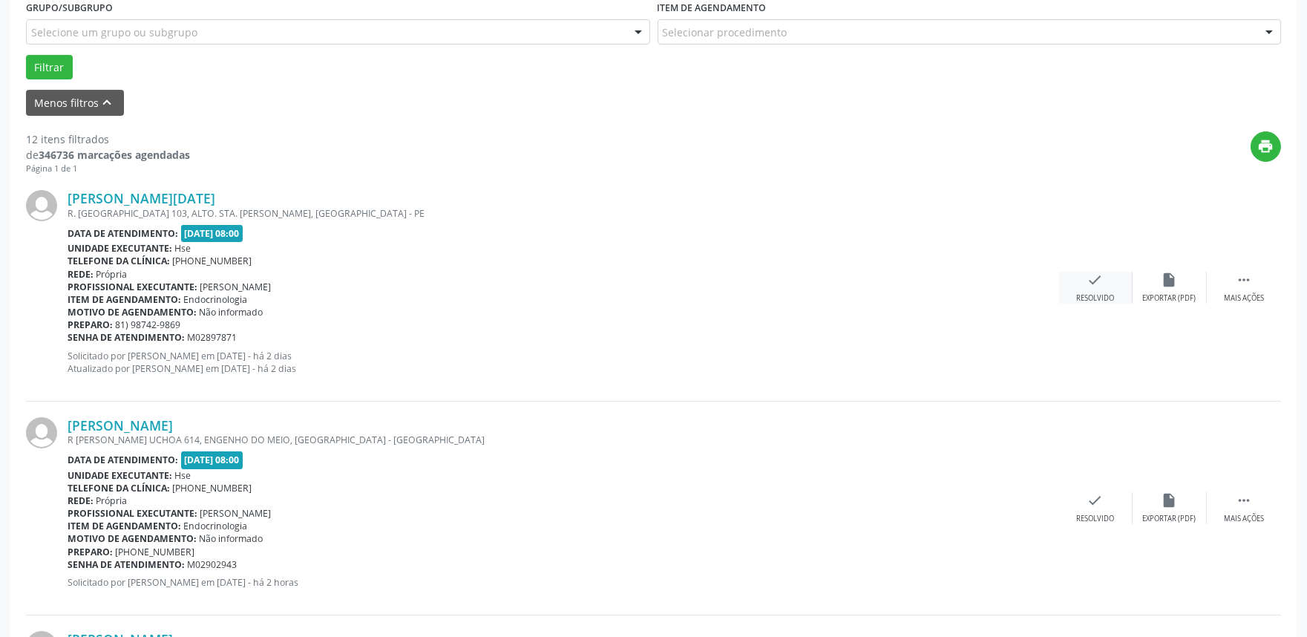
click at [1094, 272] on icon "check" at bounding box center [1096, 280] width 16 height 16
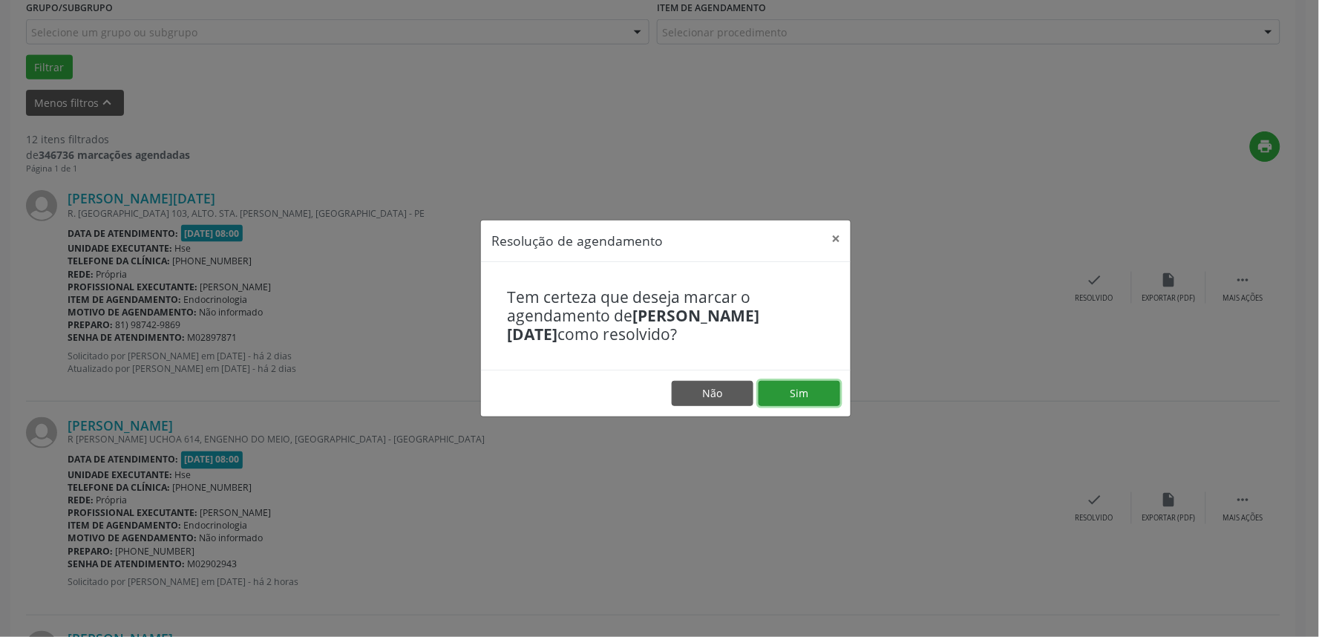
click at [829, 383] on button "Sim" at bounding box center [800, 393] width 82 height 25
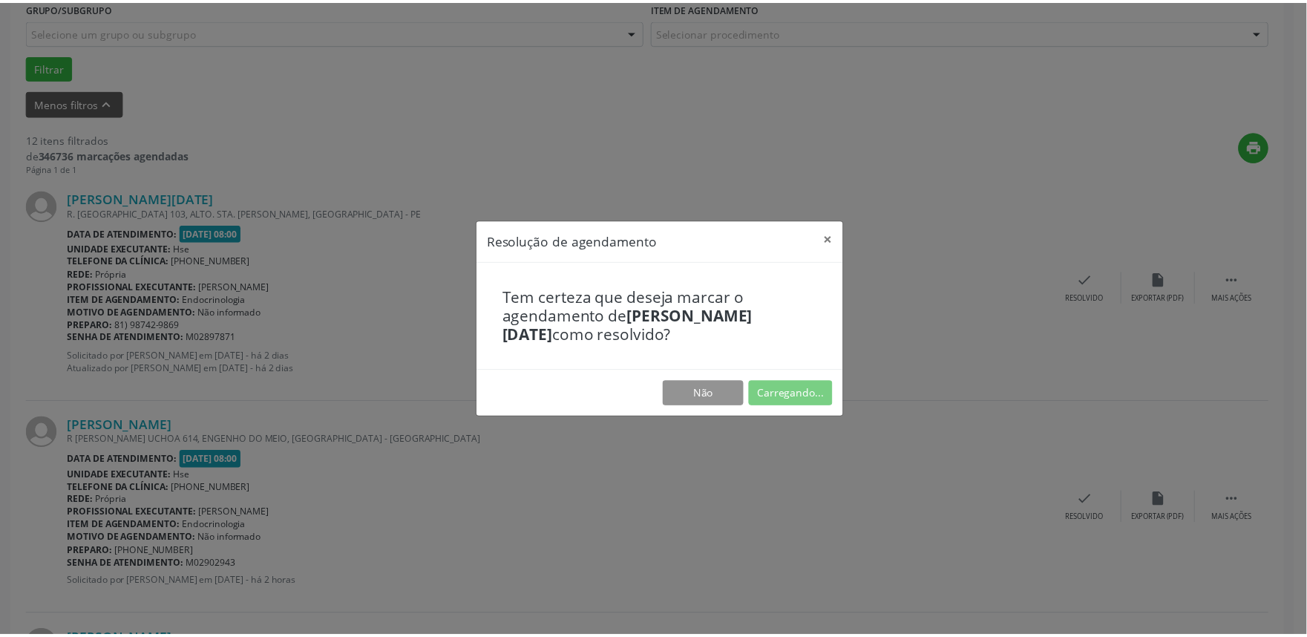
scroll to position [0, 0]
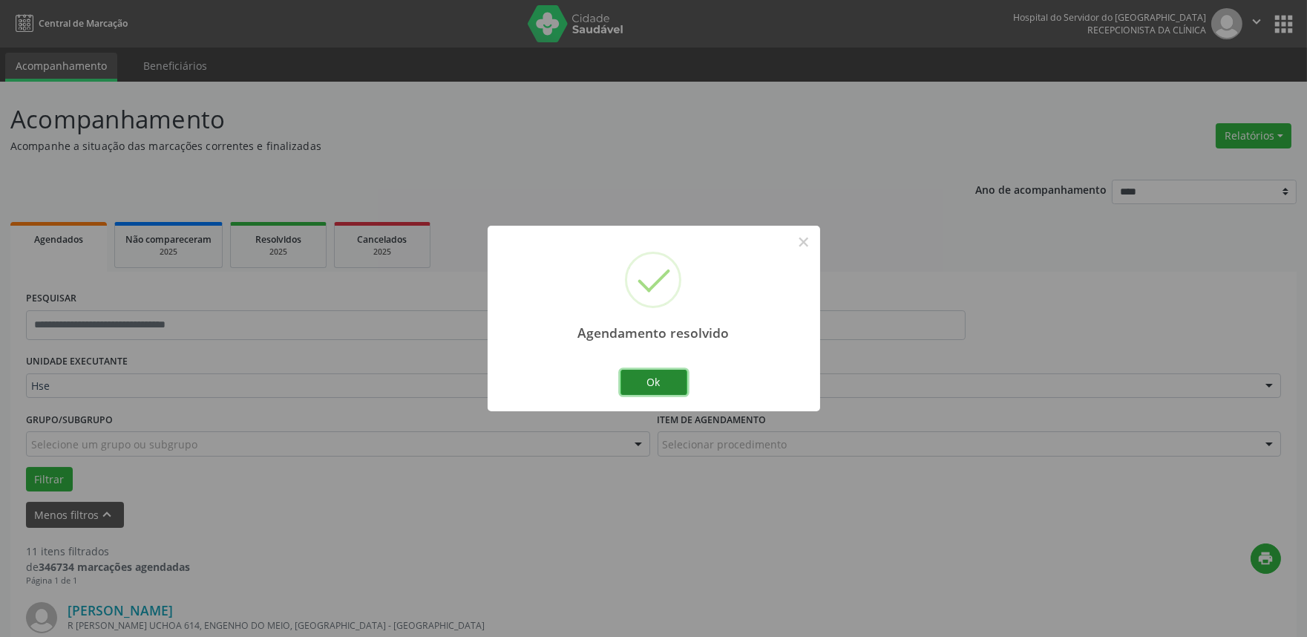
click at [666, 373] on button "Ok" at bounding box center [654, 382] width 67 height 25
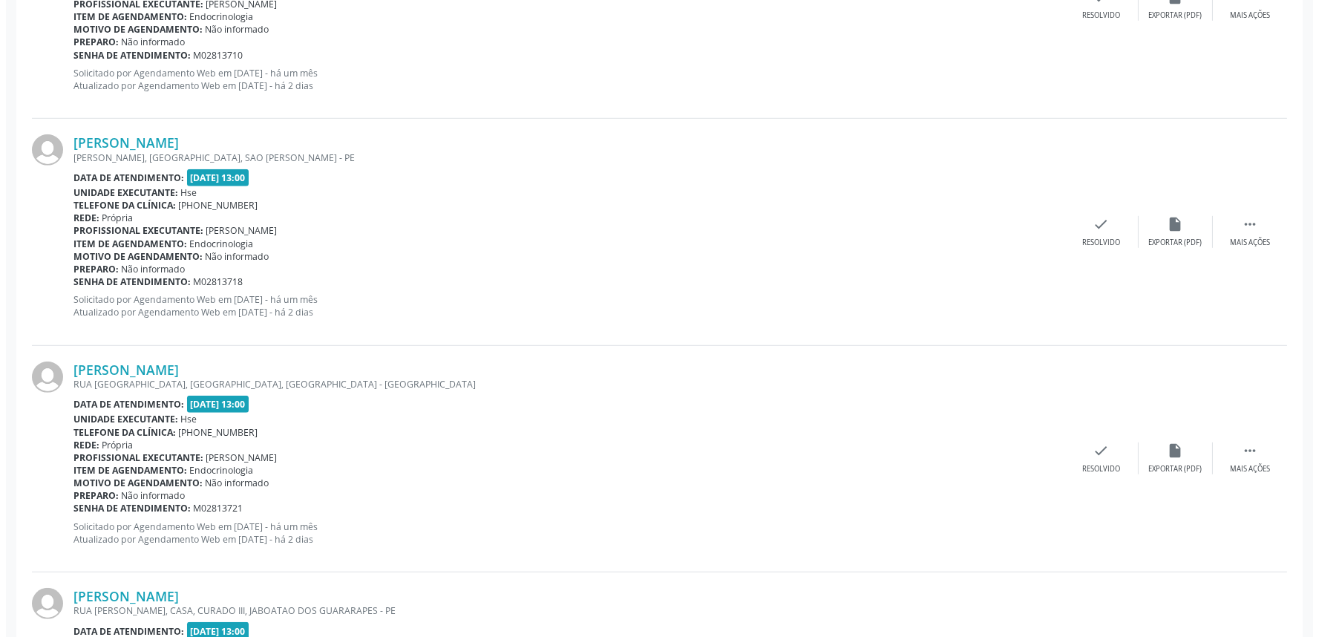
scroll to position [2030, 0]
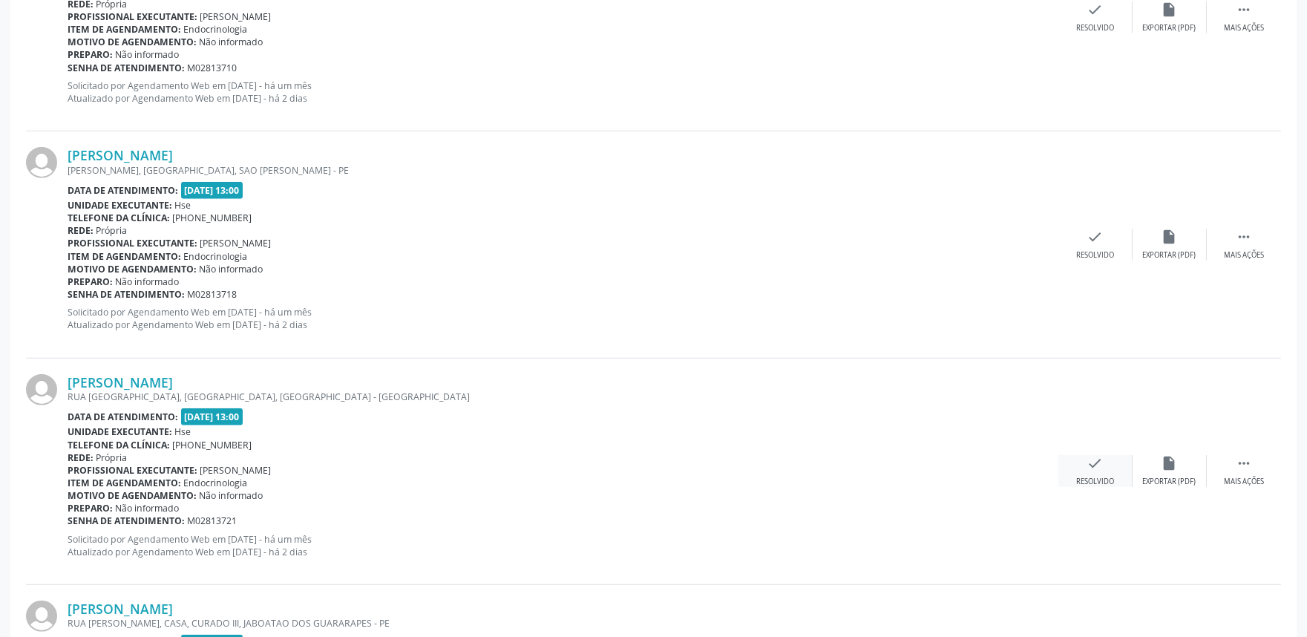
click at [1082, 470] on div "check Resolvido" at bounding box center [1096, 471] width 74 height 32
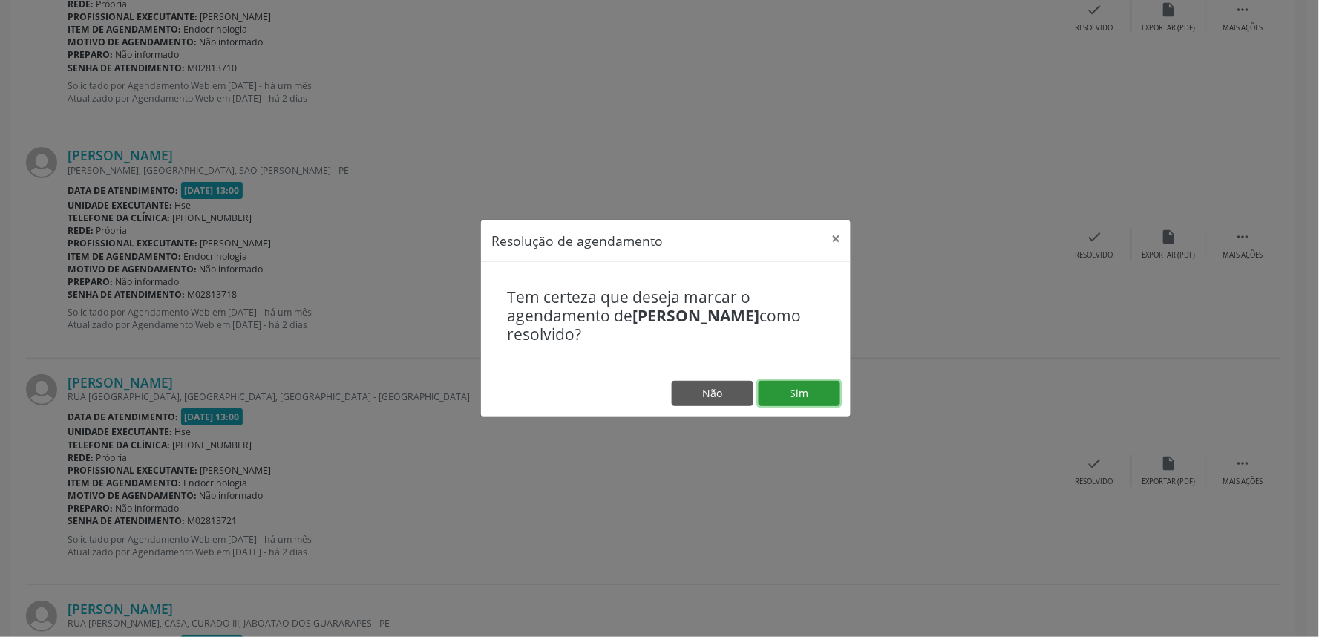
click at [791, 394] on button "Sim" at bounding box center [800, 393] width 82 height 25
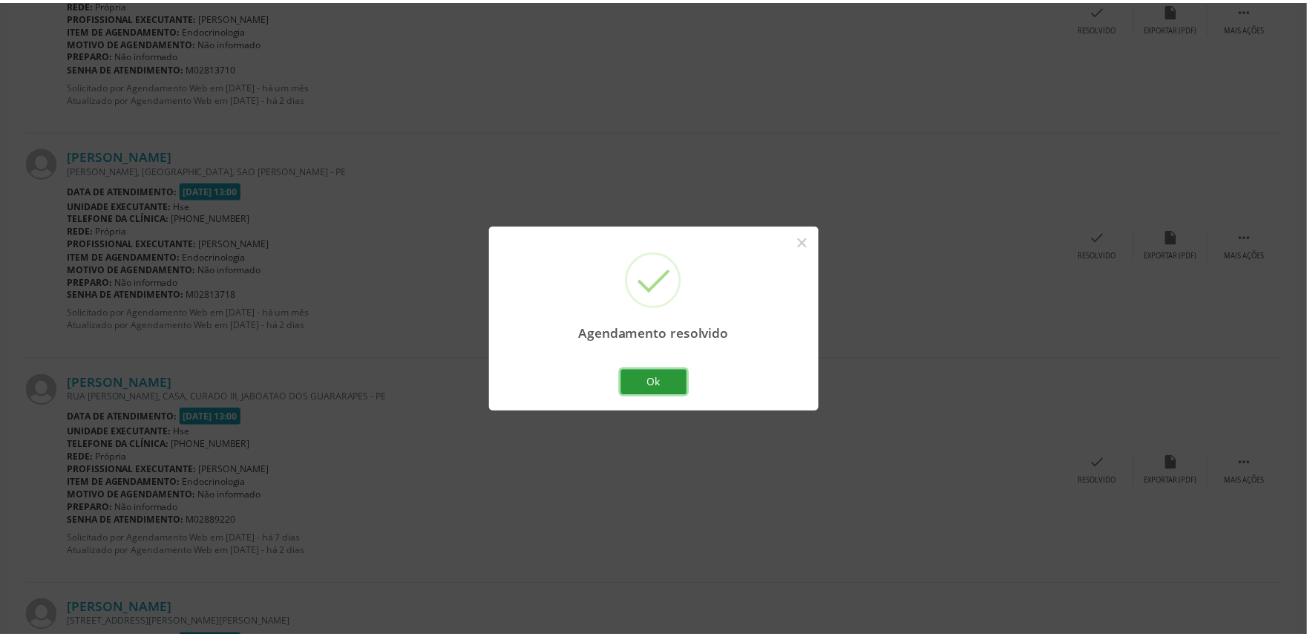
scroll to position [0, 0]
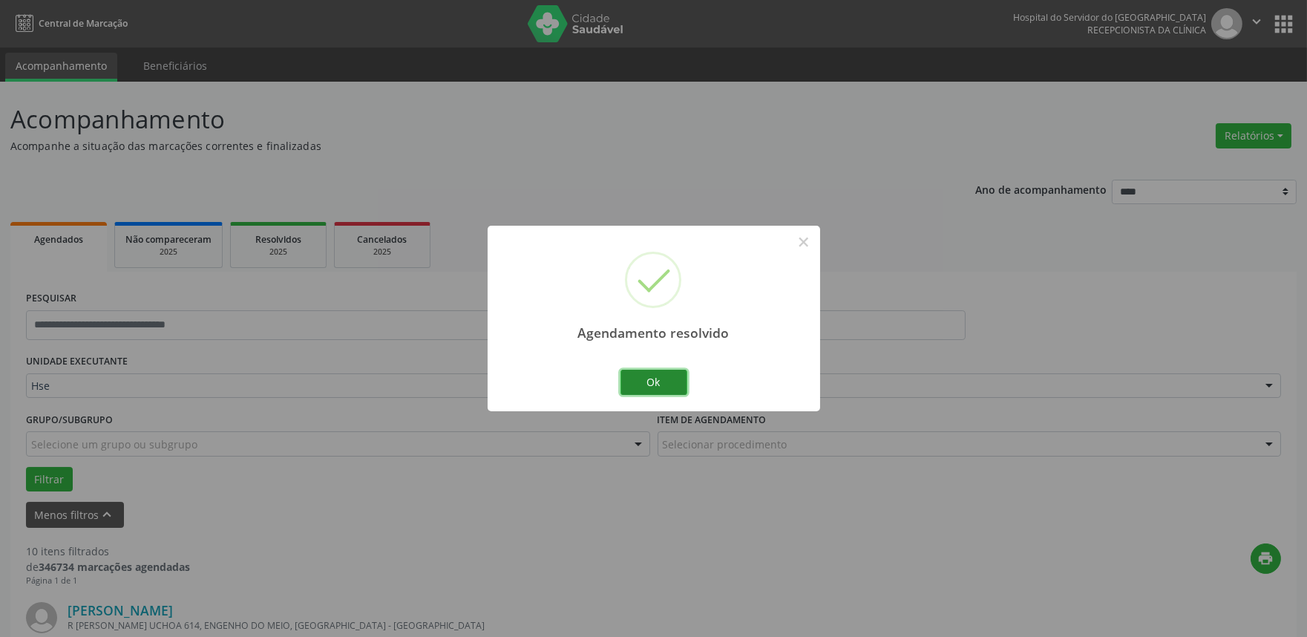
click at [630, 382] on button "Ok" at bounding box center [654, 382] width 67 height 25
